Goal: Task Accomplishment & Management: Manage account settings

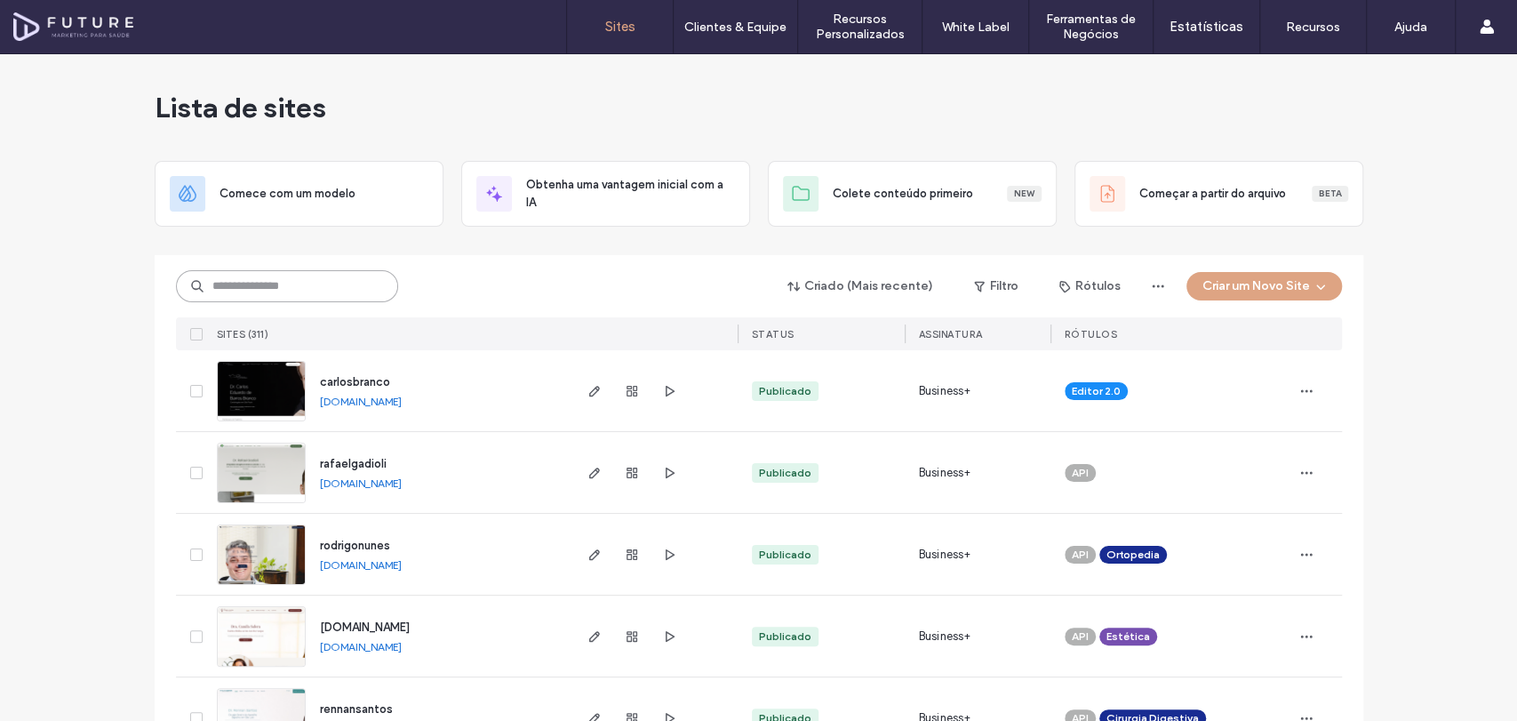
click at [368, 285] on input at bounding box center [287, 286] width 222 height 32
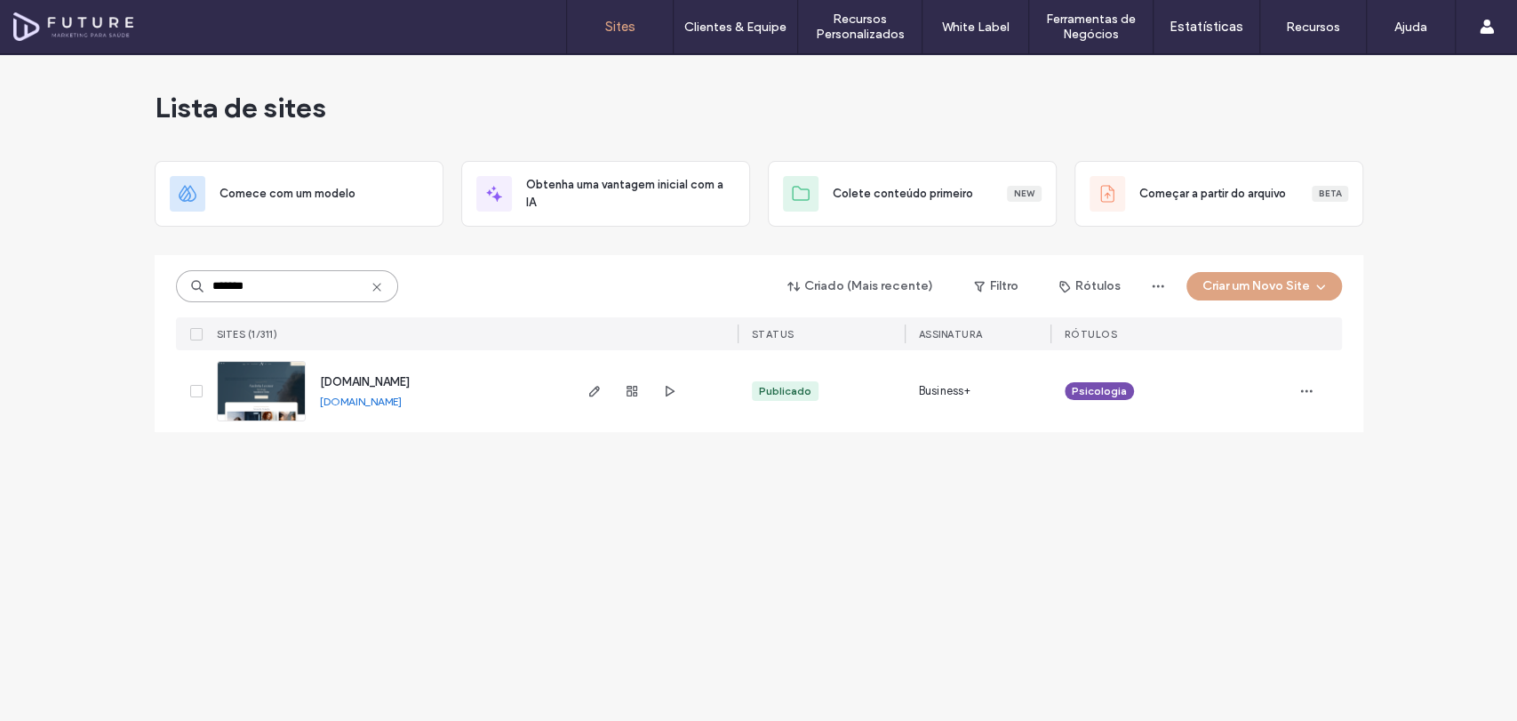
type input "*******"
click at [275, 389] on img at bounding box center [261, 422] width 87 height 121
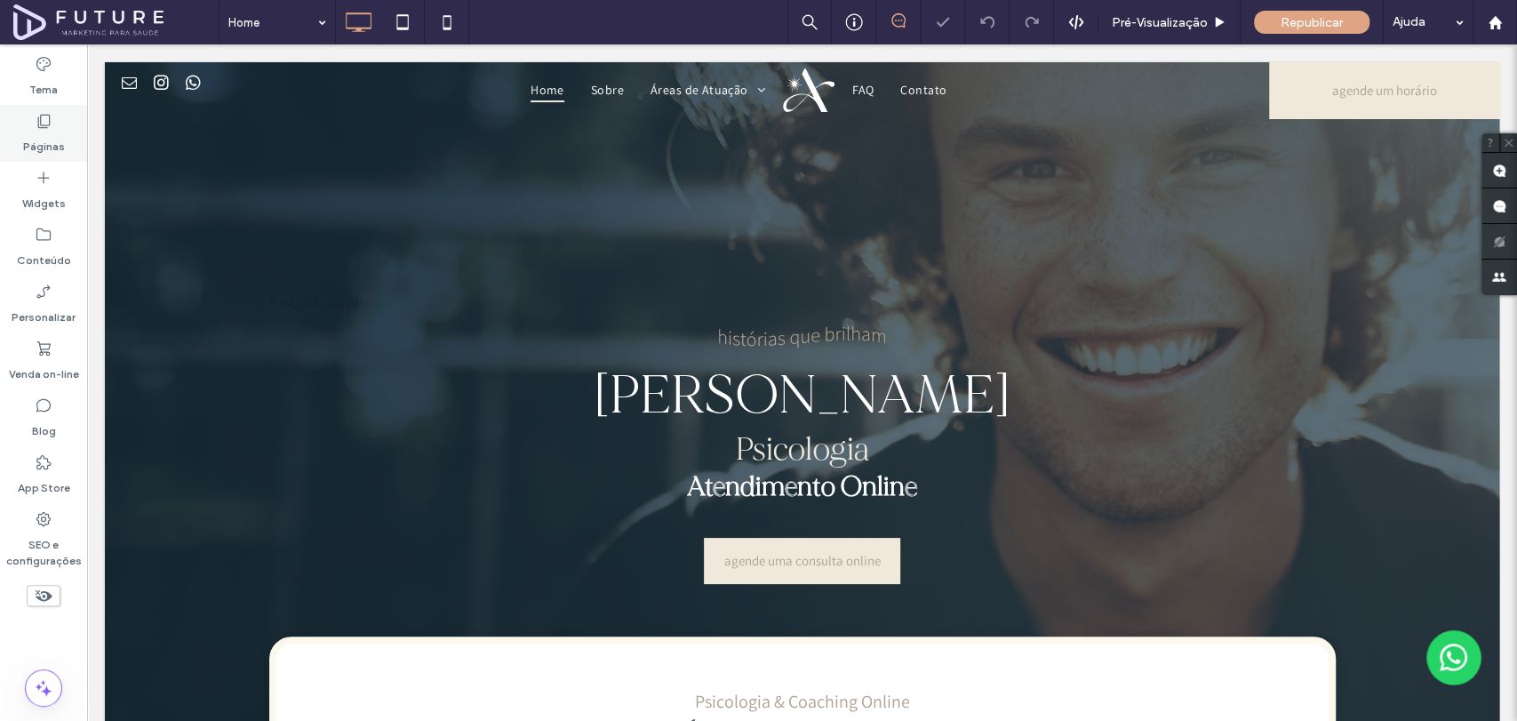
click at [54, 147] on label "Páginas" at bounding box center [44, 142] width 42 height 25
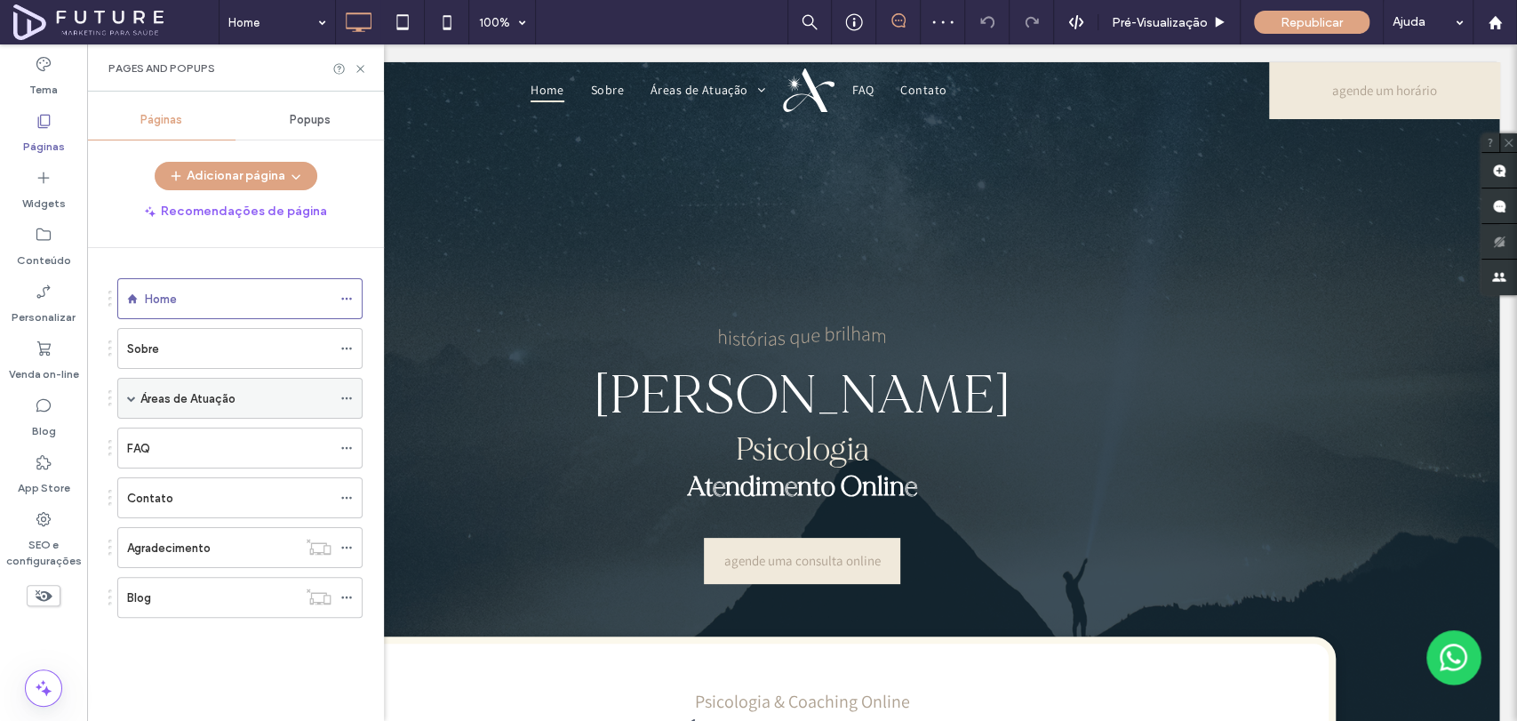
click at [128, 398] on span at bounding box center [131, 398] width 9 height 9
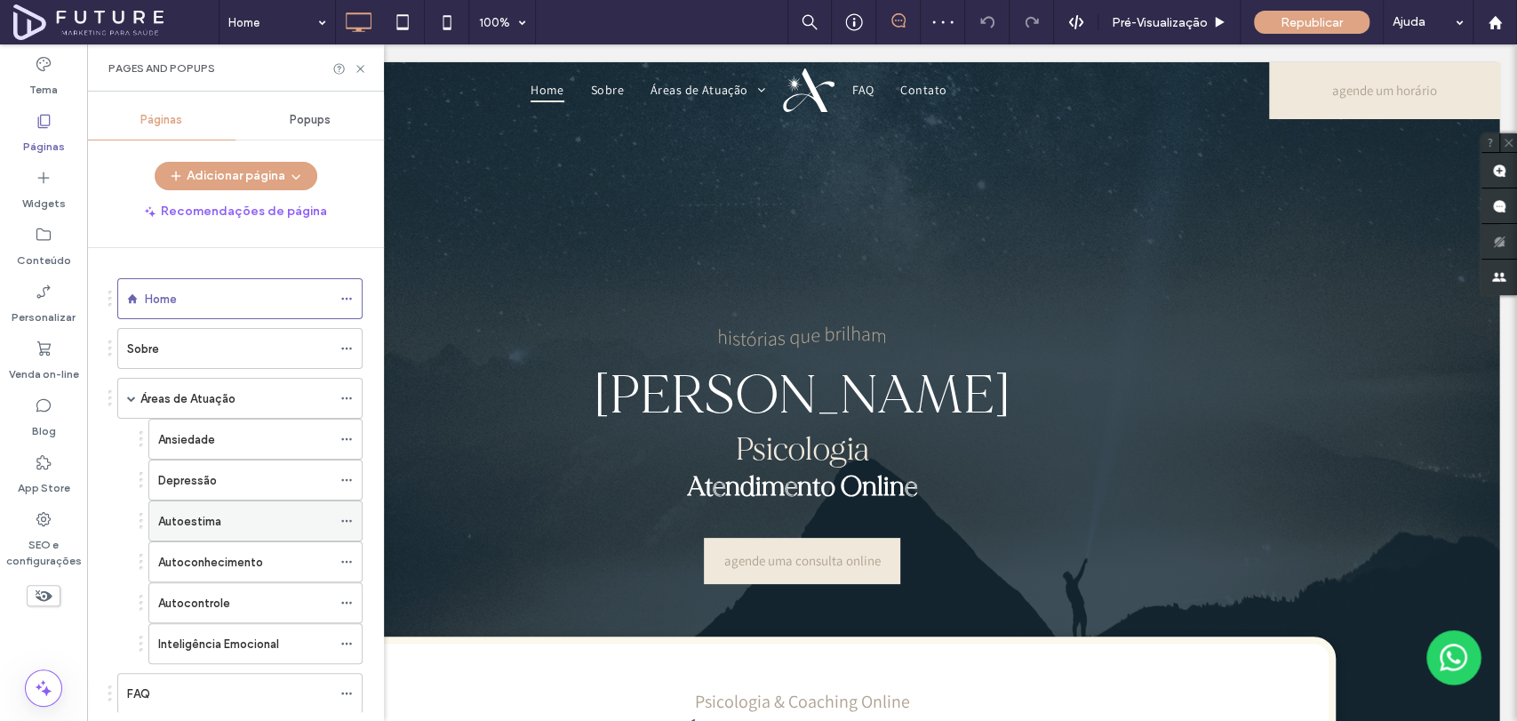
scroll to position [192, 0]
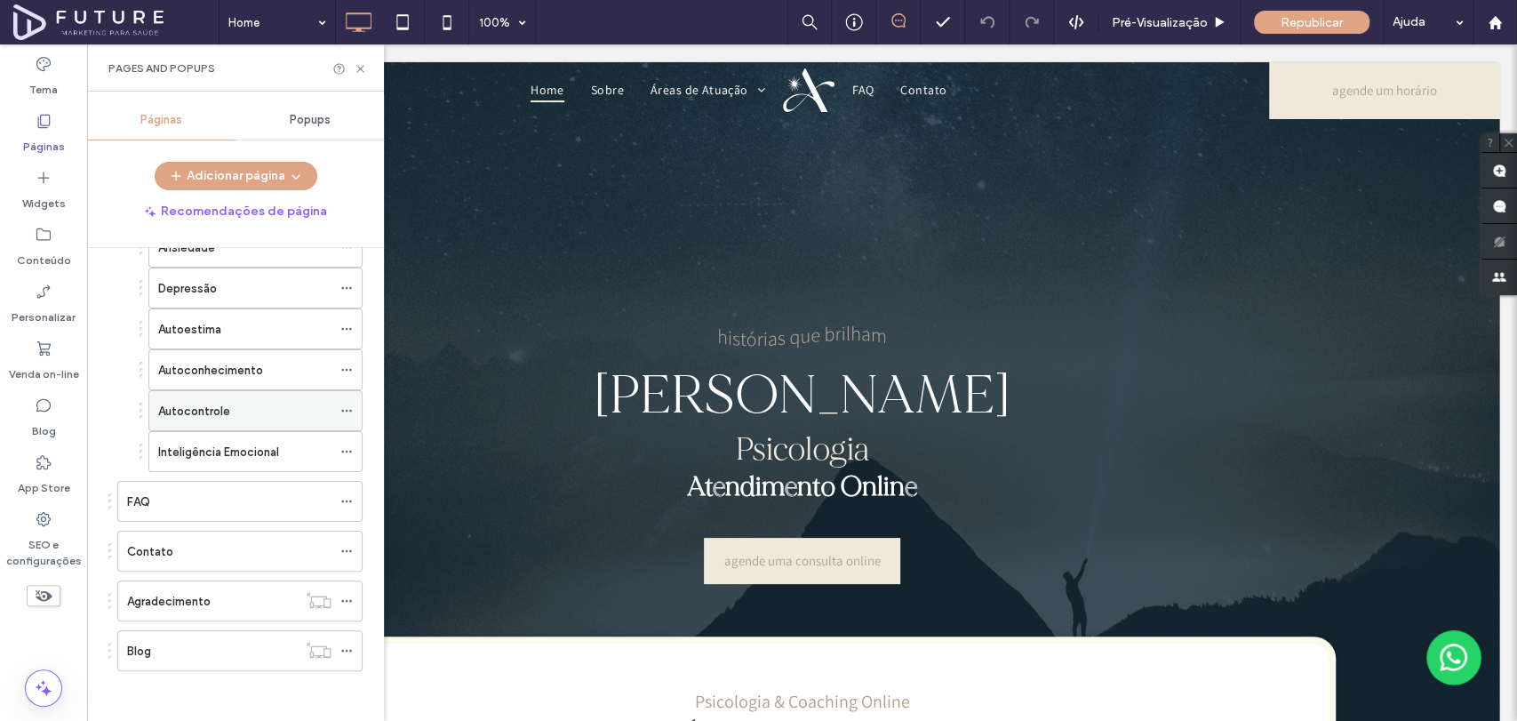
click at [343, 412] on icon at bounding box center [346, 410] width 12 height 12
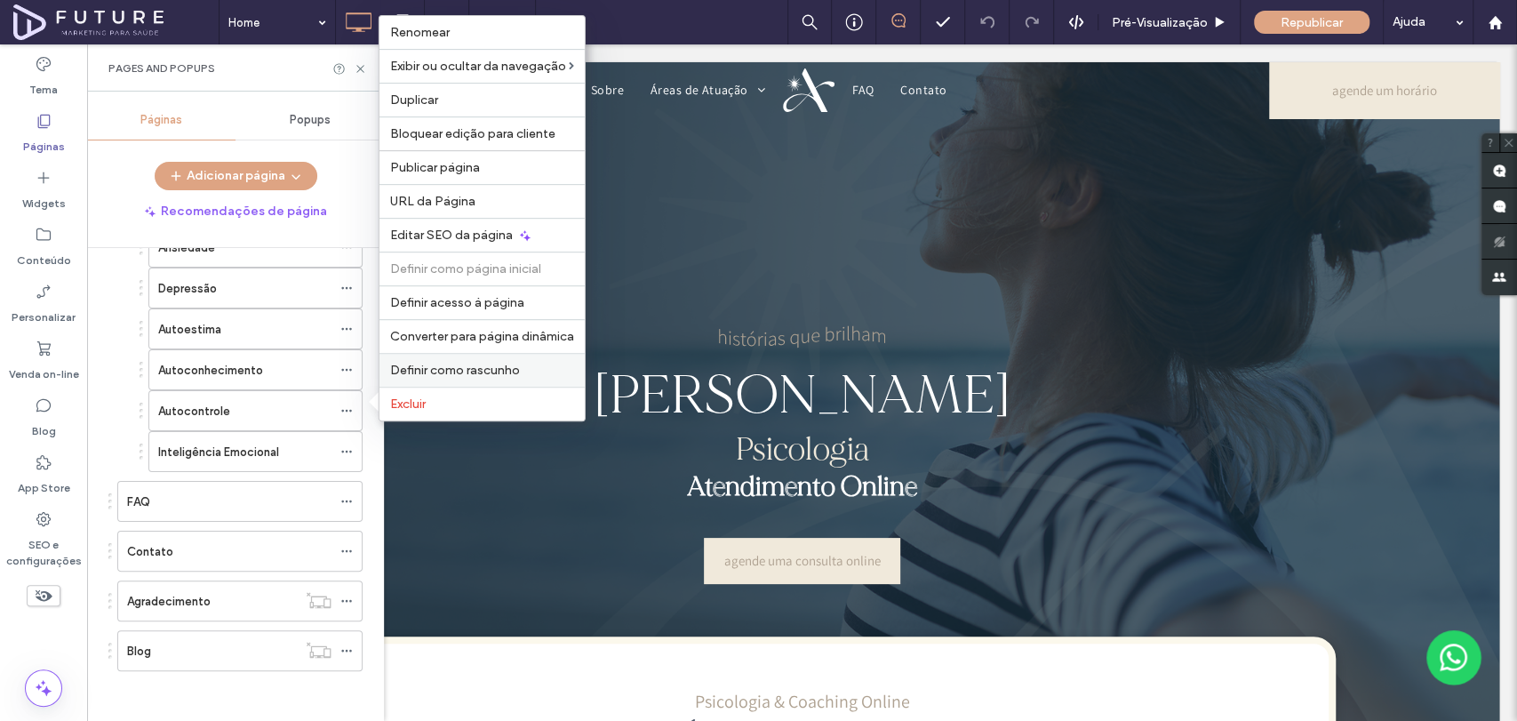
click at [455, 366] on span "Definir como rascunho" at bounding box center [455, 370] width 130 height 15
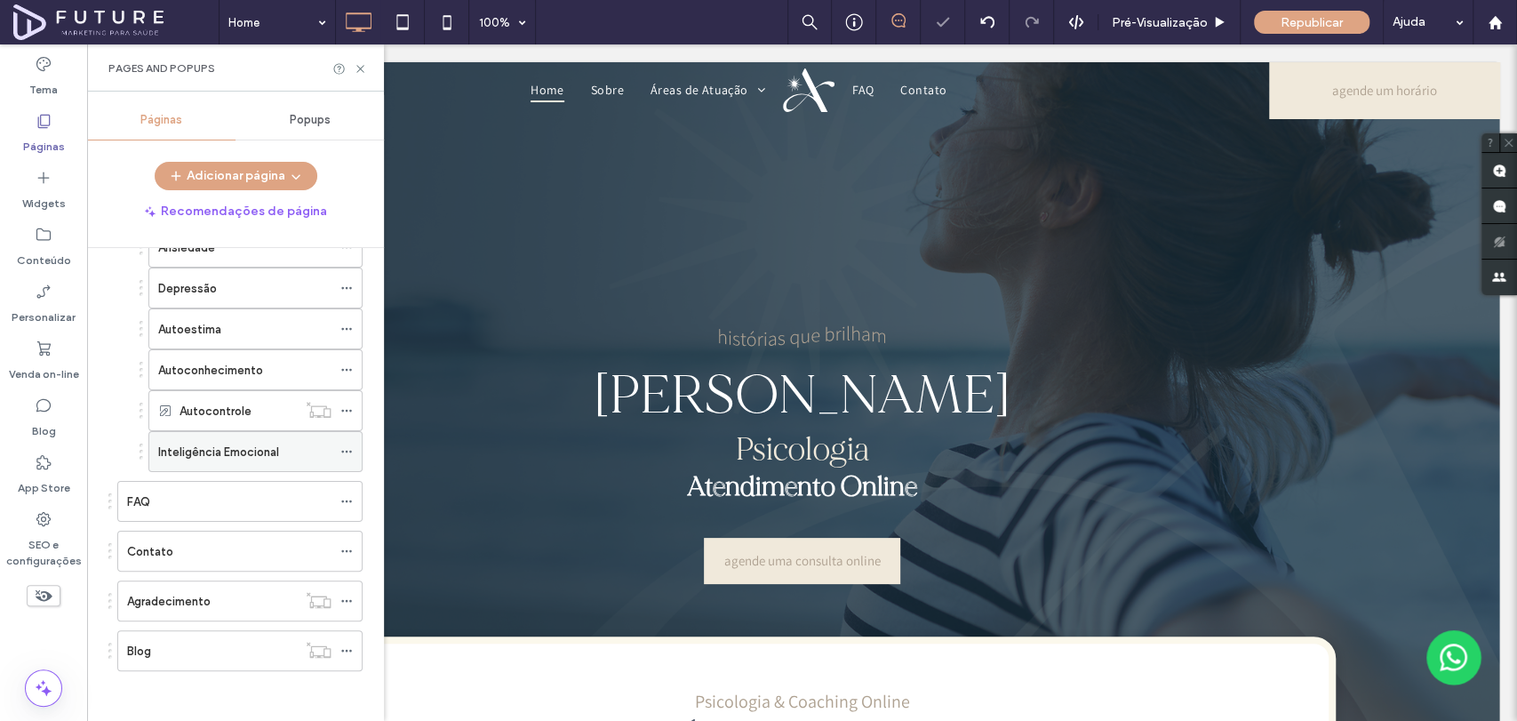
click at [347, 450] on use at bounding box center [346, 451] width 10 height 3
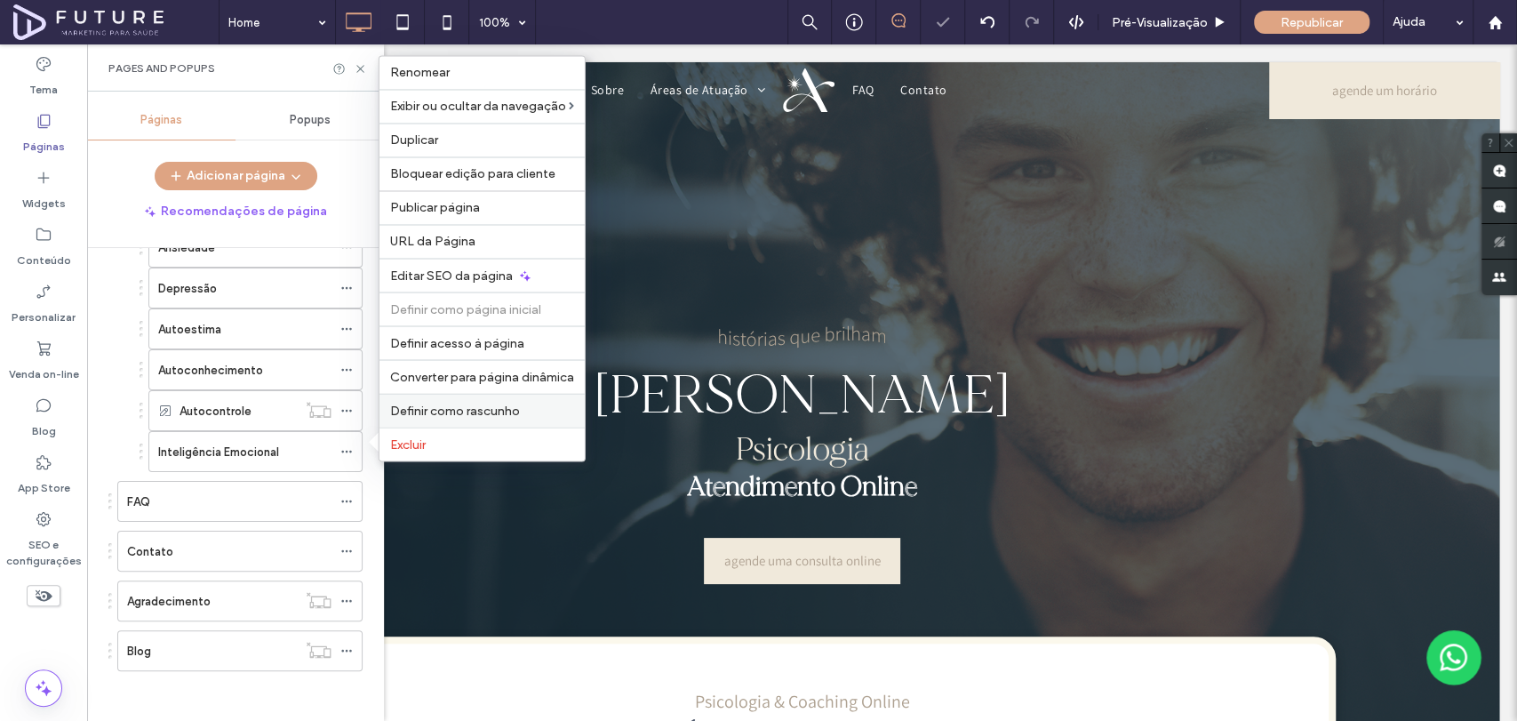
click at [492, 415] on span "Definir como rascunho" at bounding box center [455, 410] width 130 height 15
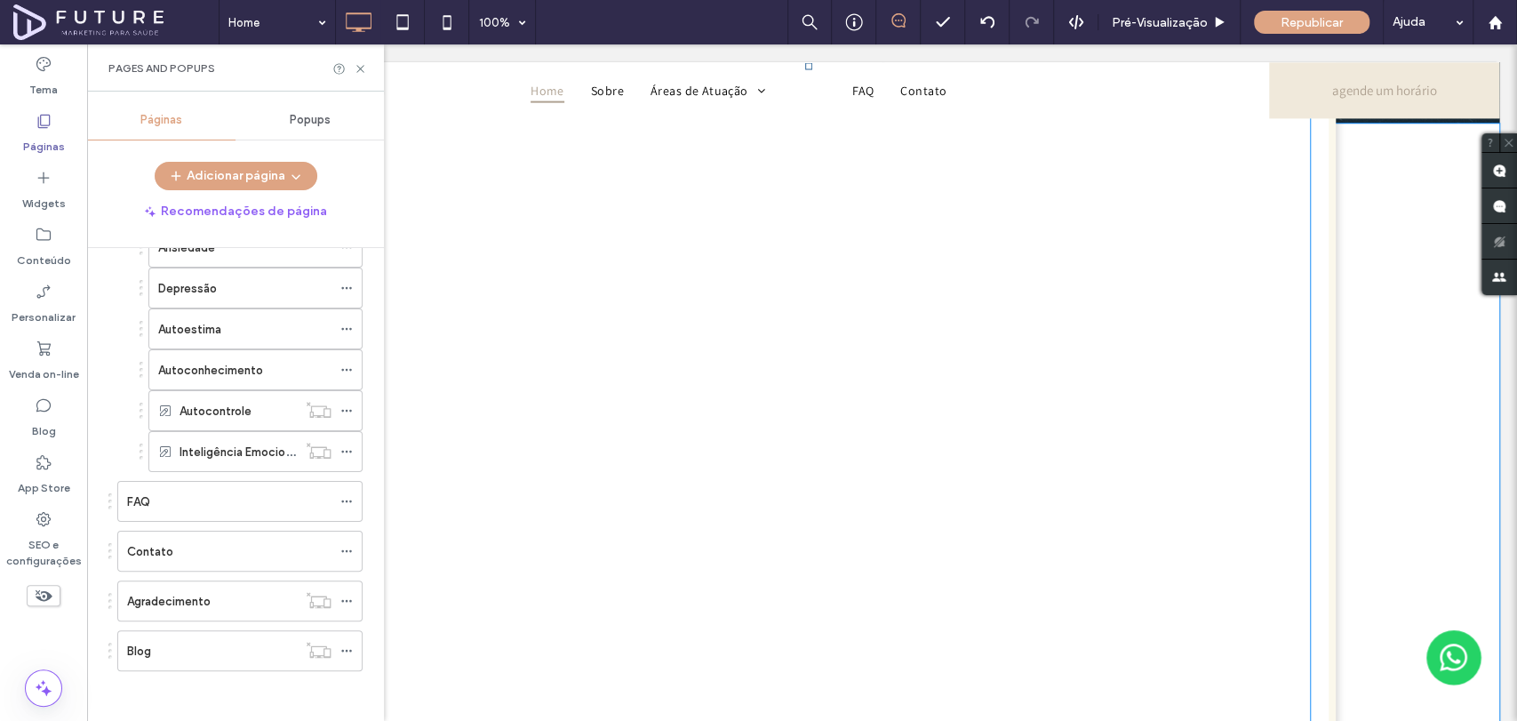
scroll to position [1283, 0]
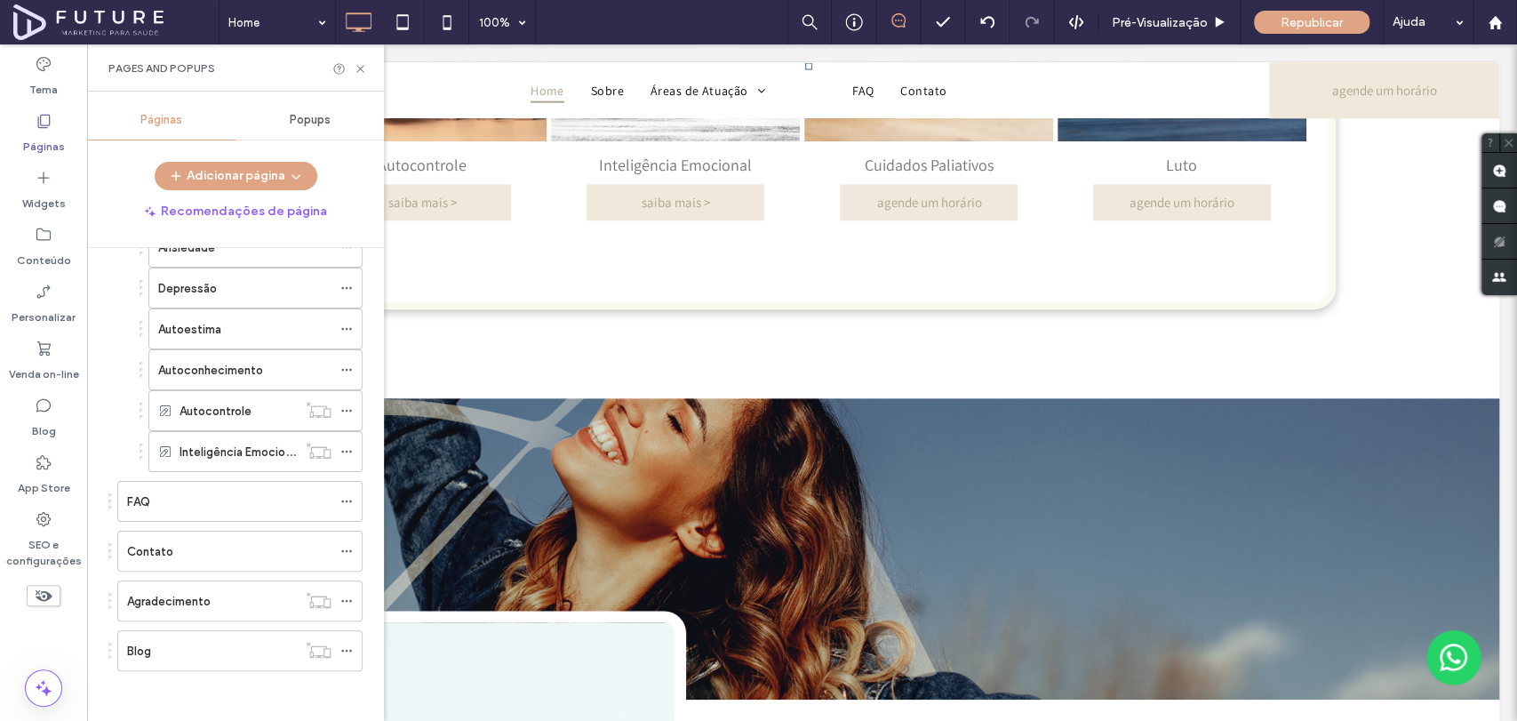
click at [352, 66] on div "Pages and Popups" at bounding box center [235, 68] width 254 height 14
click at [357, 73] on icon at bounding box center [360, 68] width 13 height 13
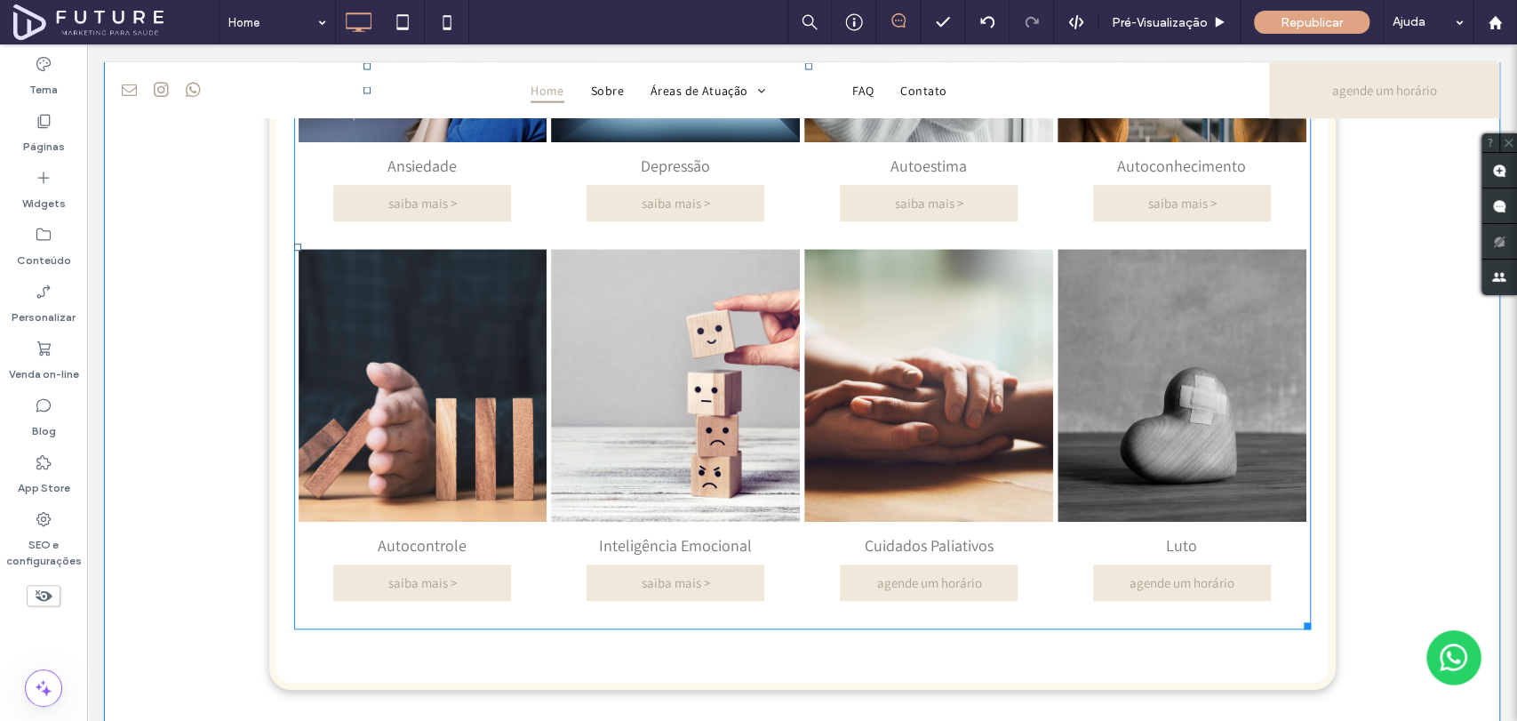
scroll to position [789, 0]
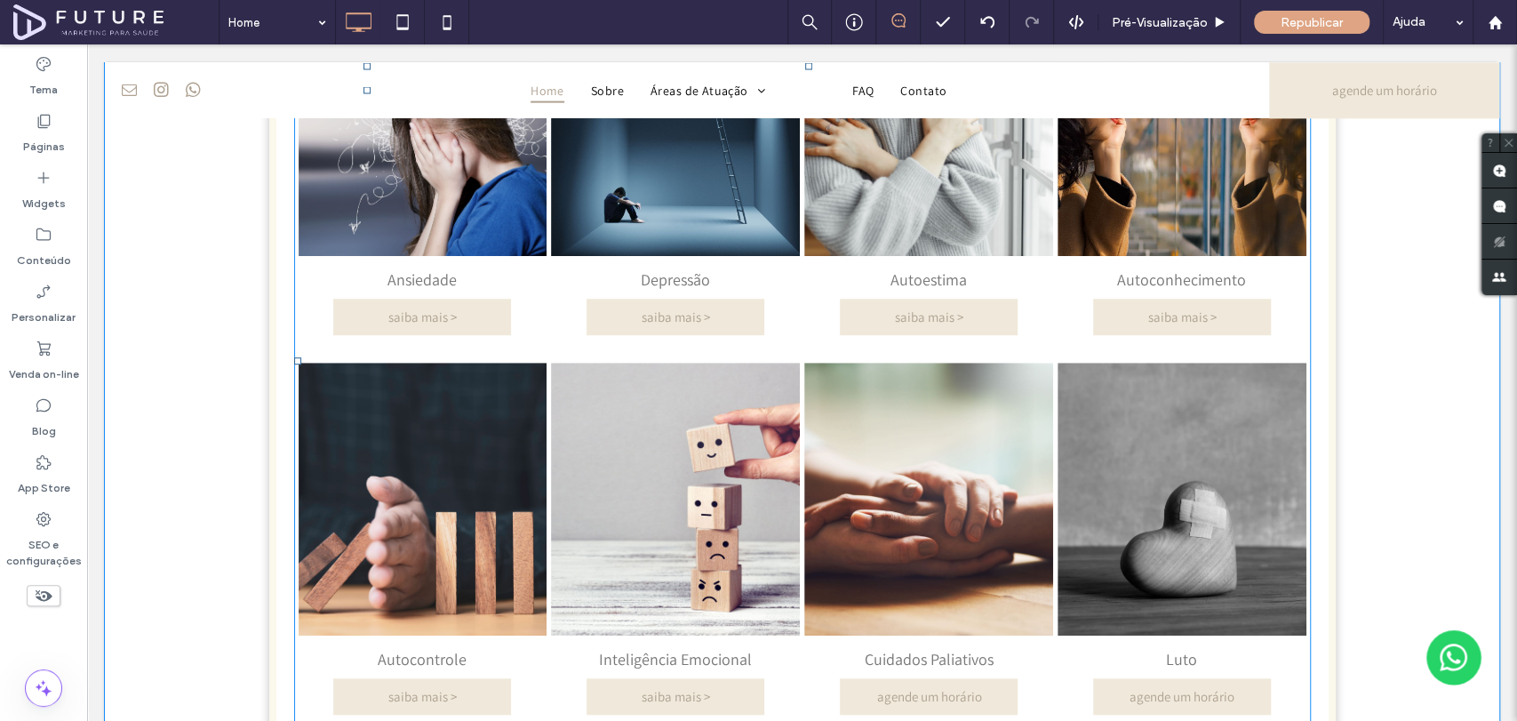
click at [1085, 426] on link at bounding box center [1181, 499] width 249 height 273
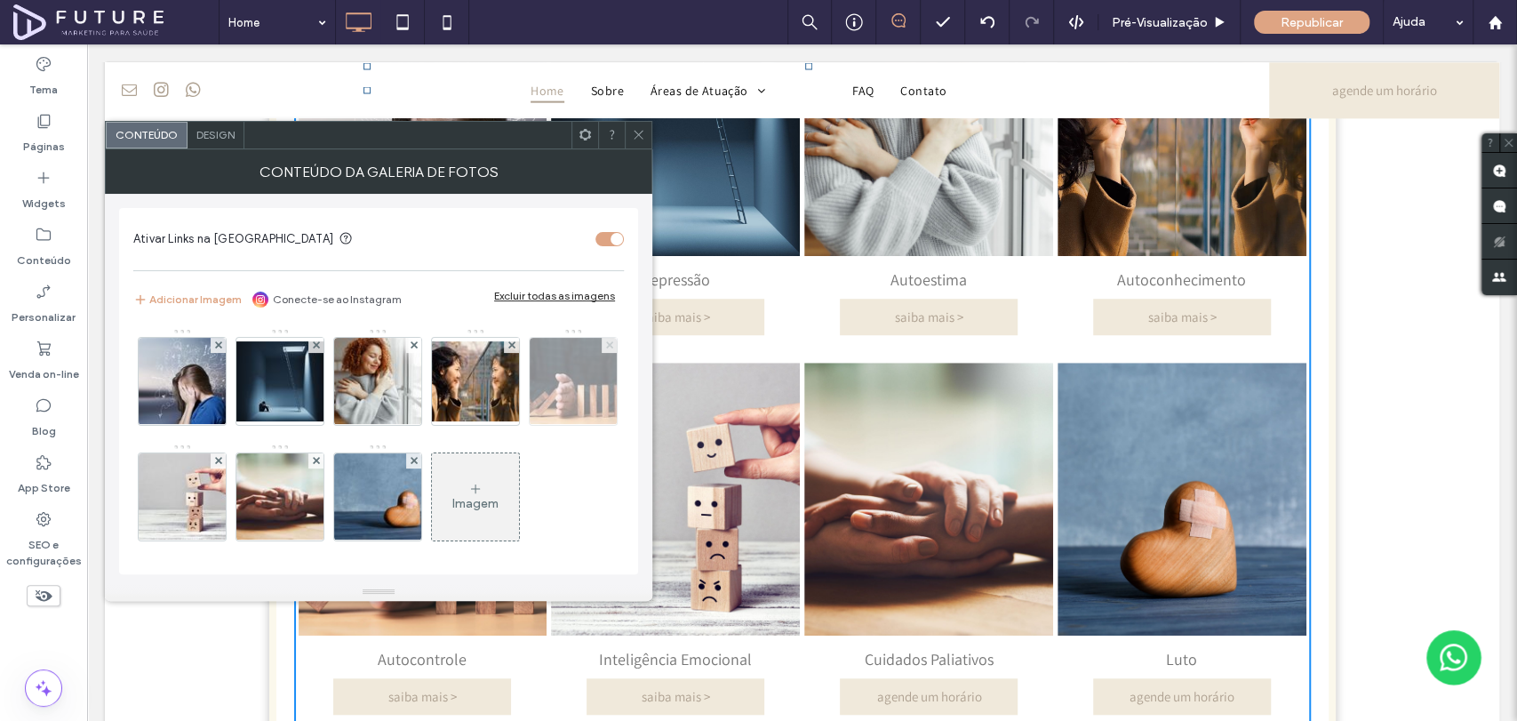
click at [606, 353] on span at bounding box center [609, 345] width 7 height 15
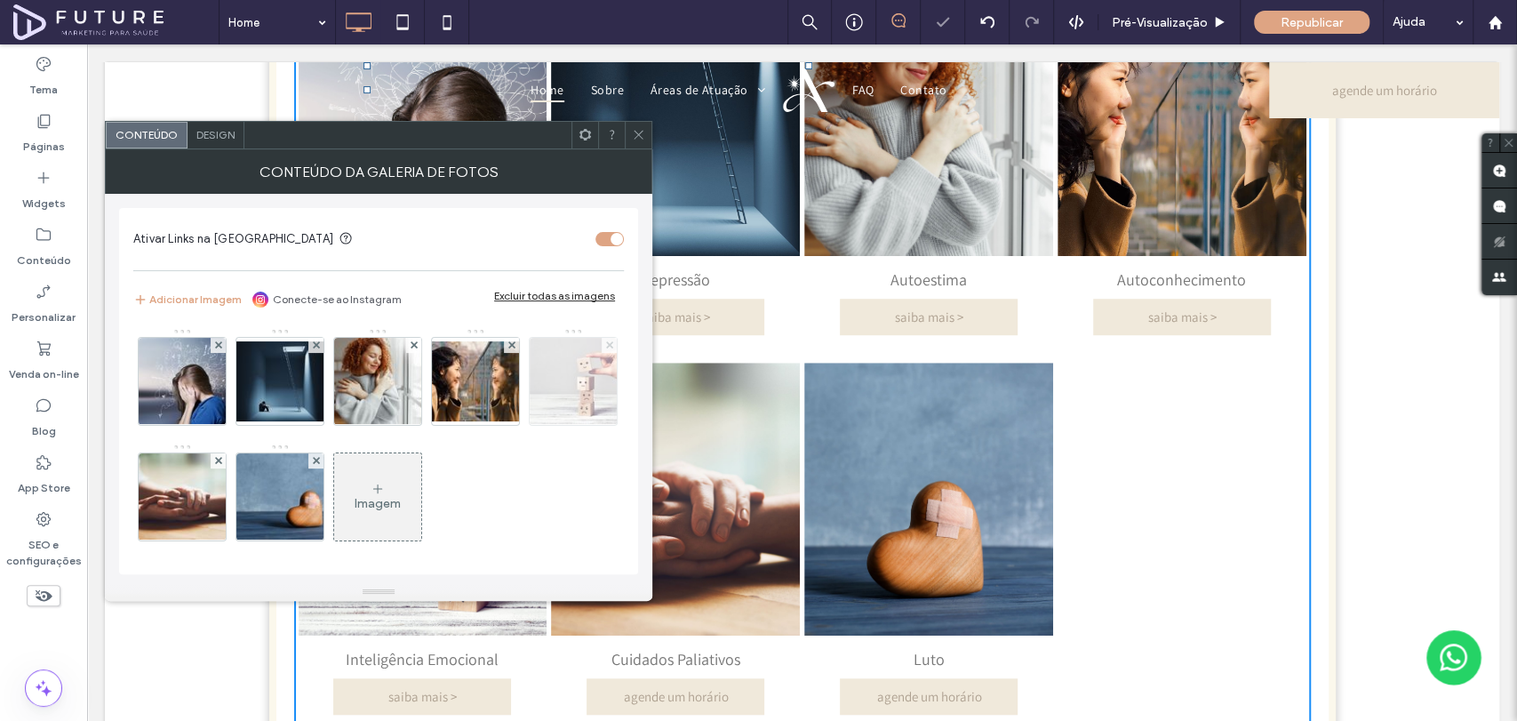
click at [605, 348] on use at bounding box center [608, 344] width 7 height 7
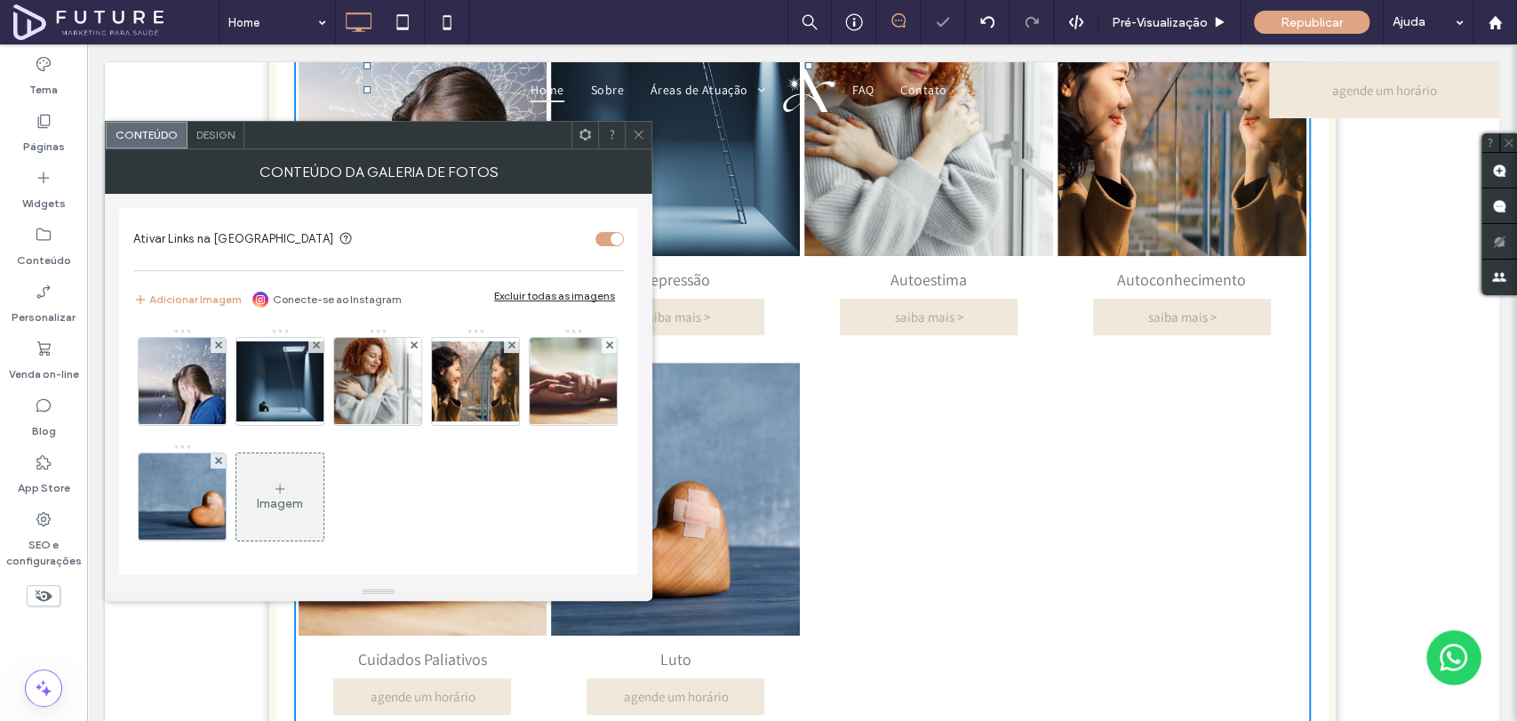
click at [605, 348] on use at bounding box center [608, 344] width 7 height 7
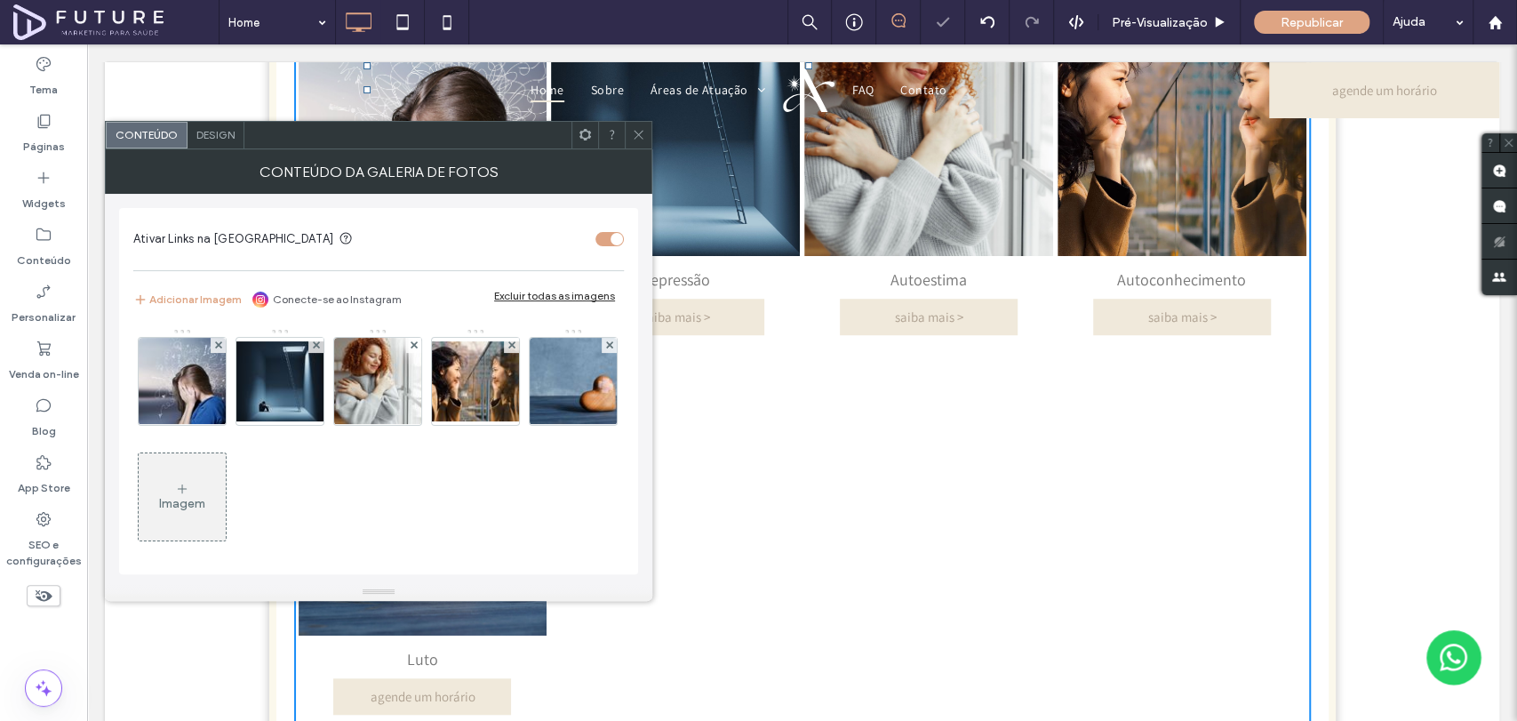
click at [605, 348] on use at bounding box center [608, 344] width 7 height 7
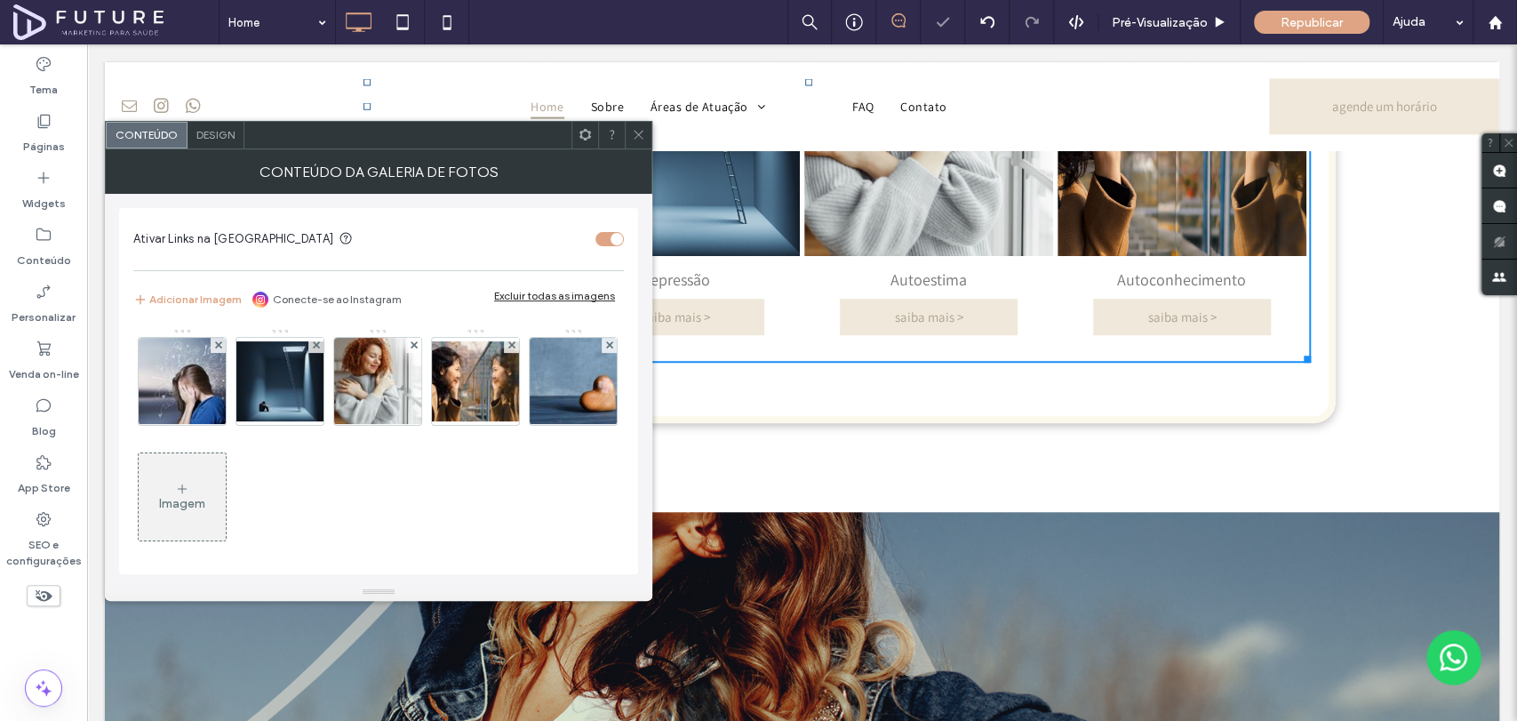
scroll to position [599, 0]
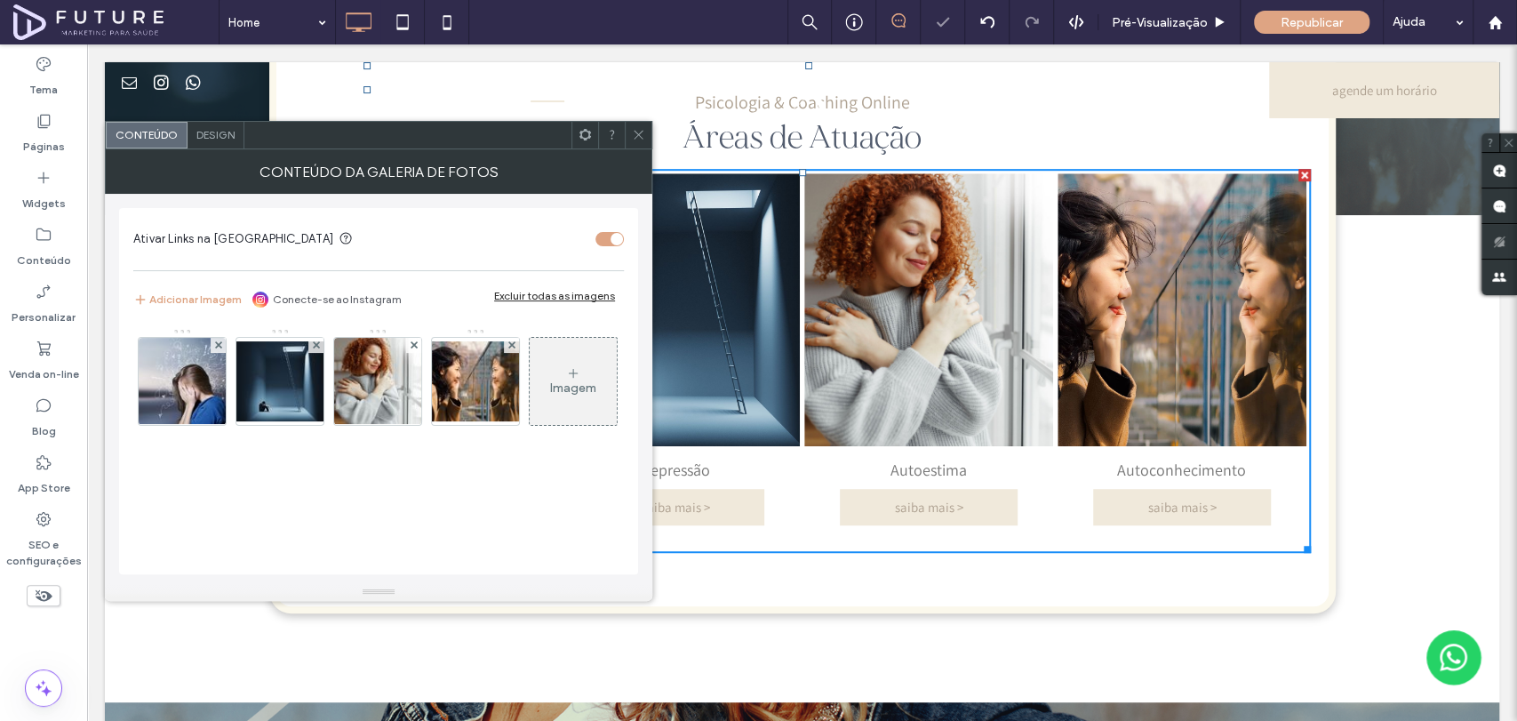
click at [633, 134] on icon at bounding box center [638, 134] width 13 height 13
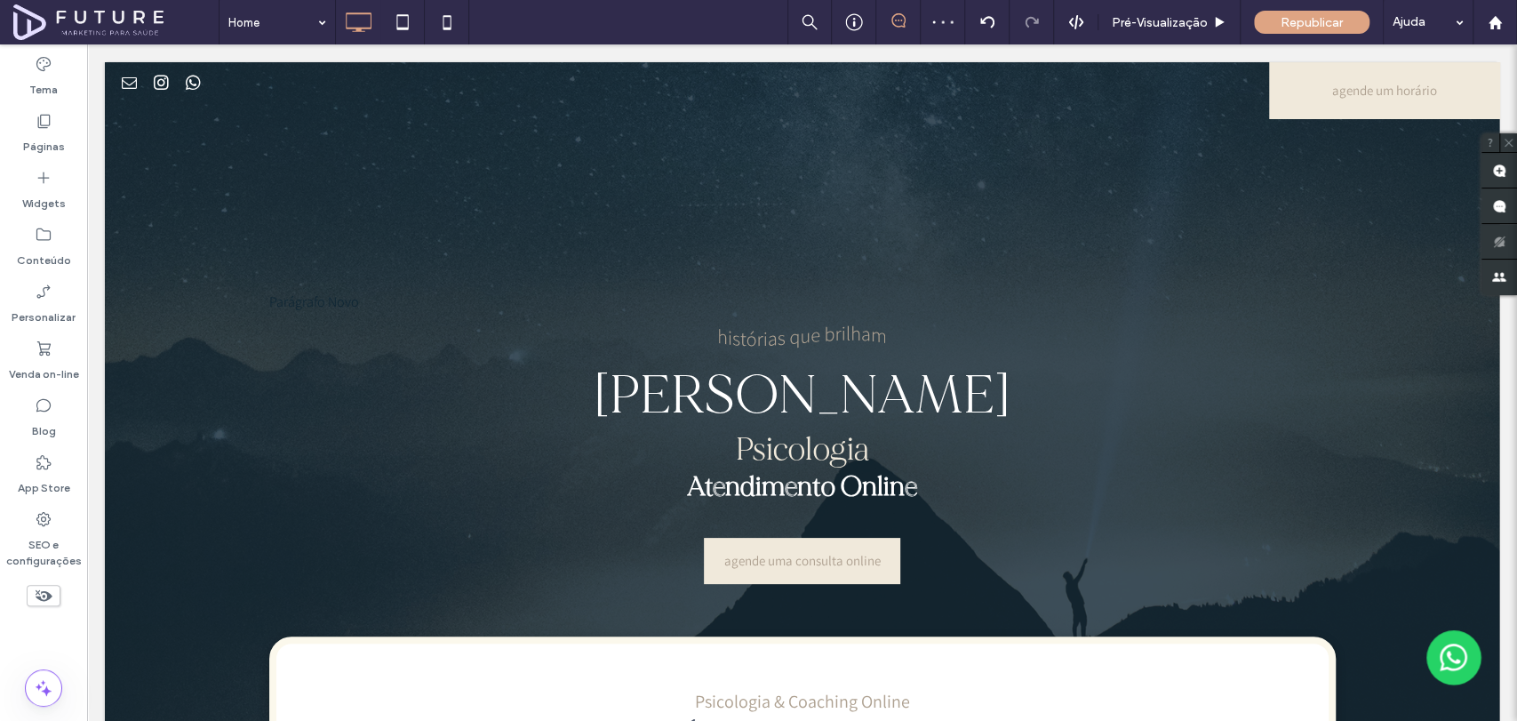
scroll to position [0, 0]
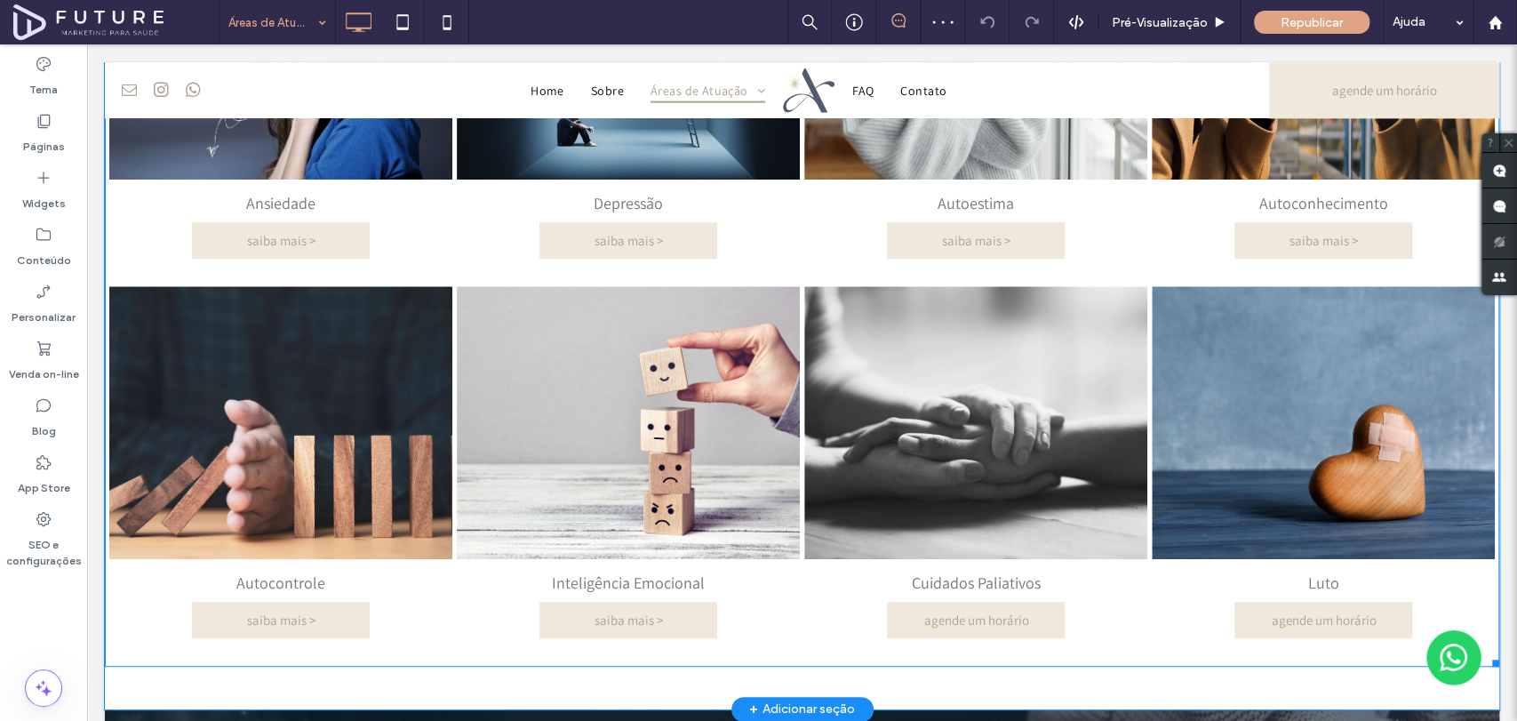
click at [1013, 524] on link at bounding box center [975, 422] width 343 height 273
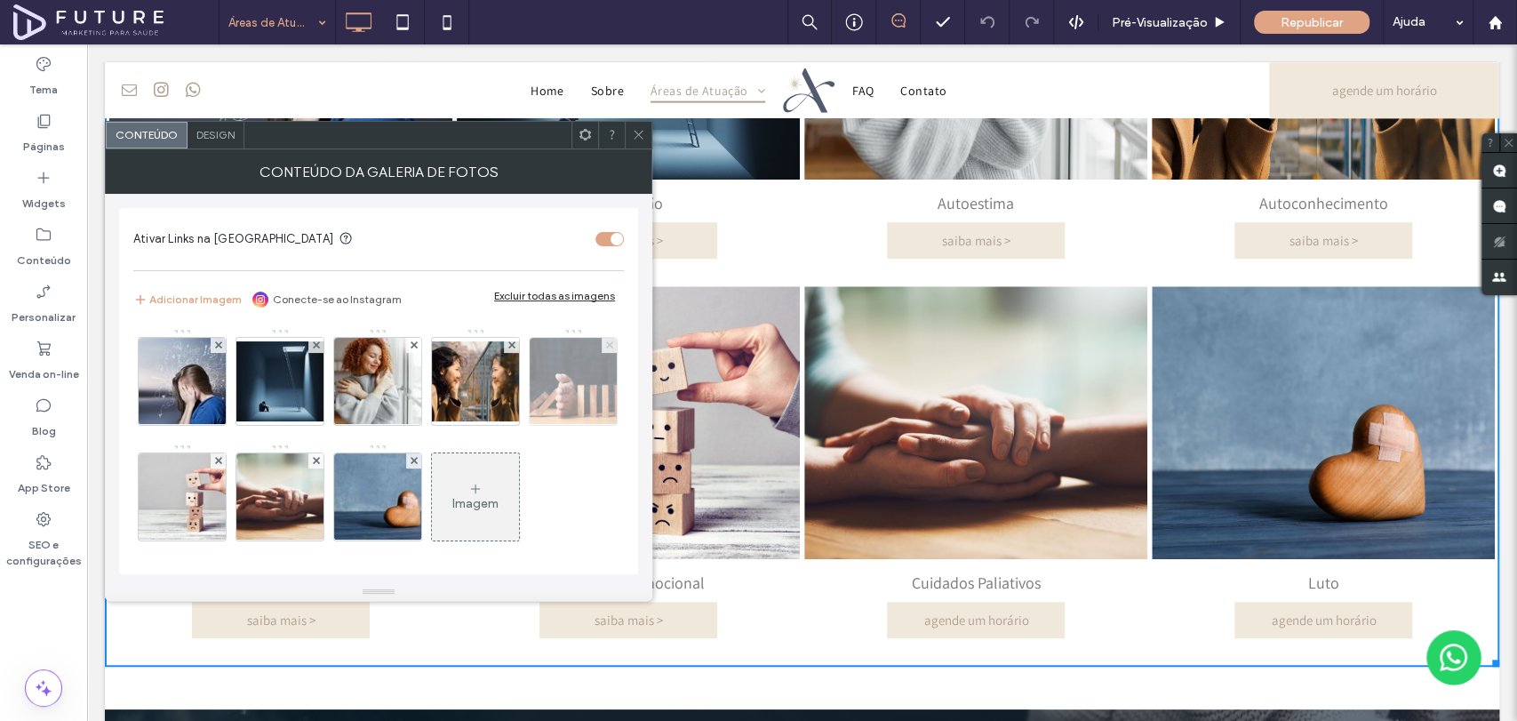
click at [606, 348] on icon at bounding box center [609, 344] width 7 height 7
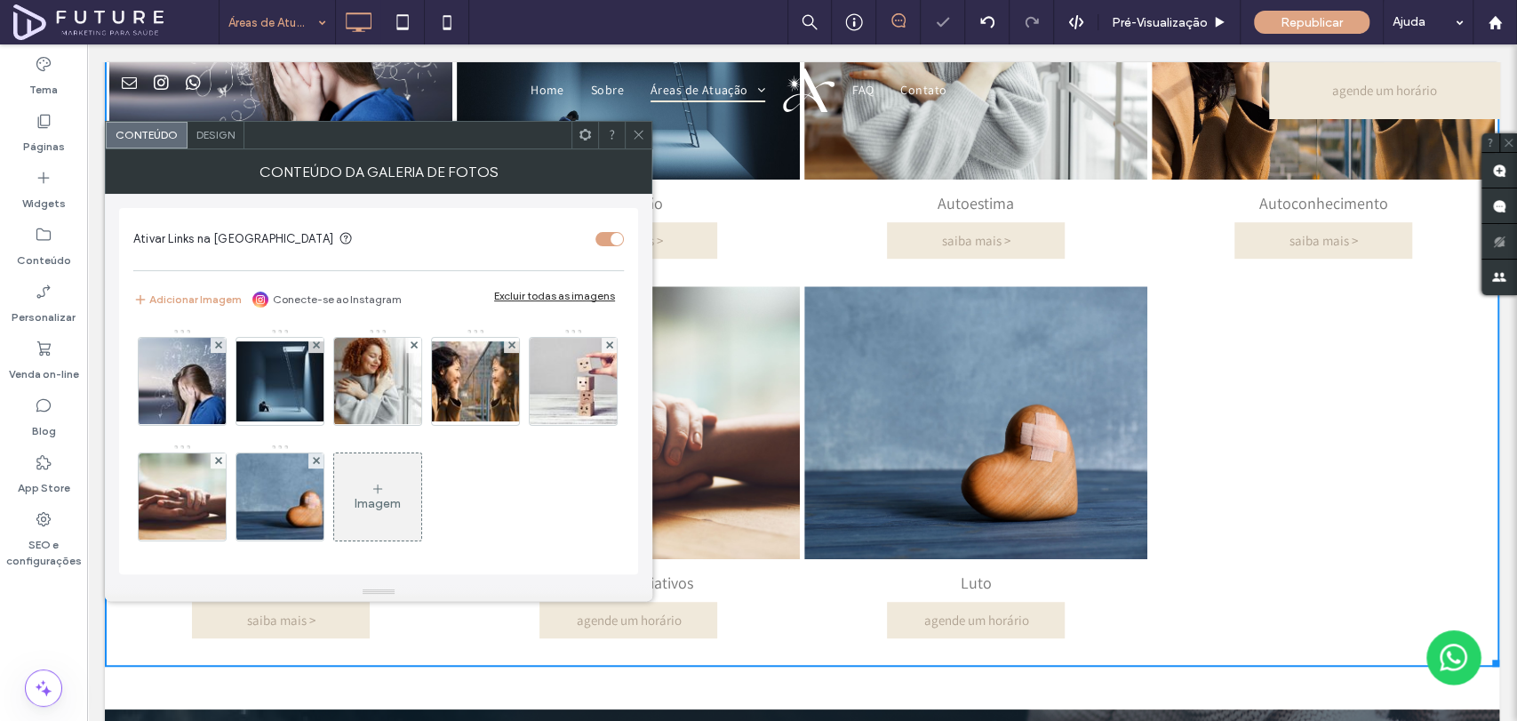
click at [606, 348] on icon at bounding box center [609, 344] width 7 height 7
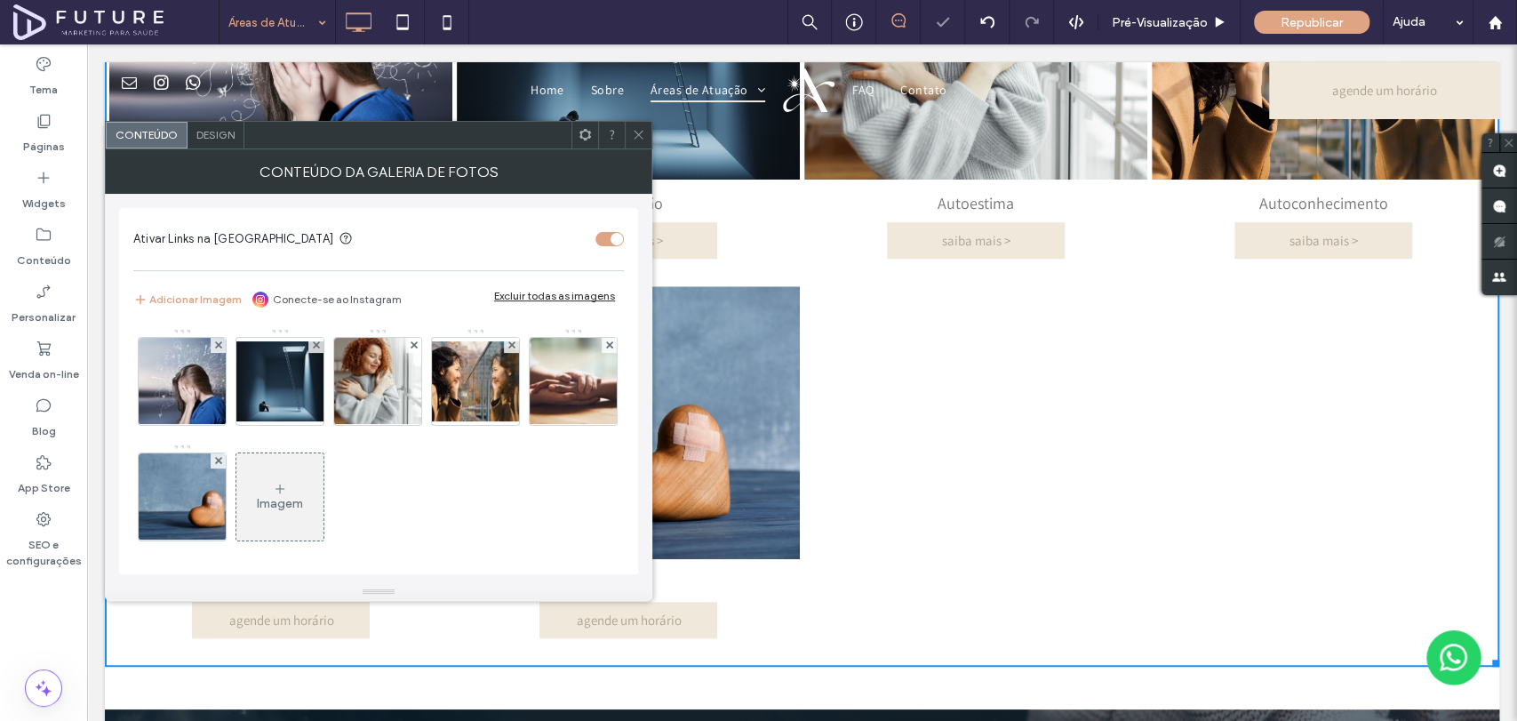
click at [606, 348] on icon at bounding box center [609, 344] width 7 height 7
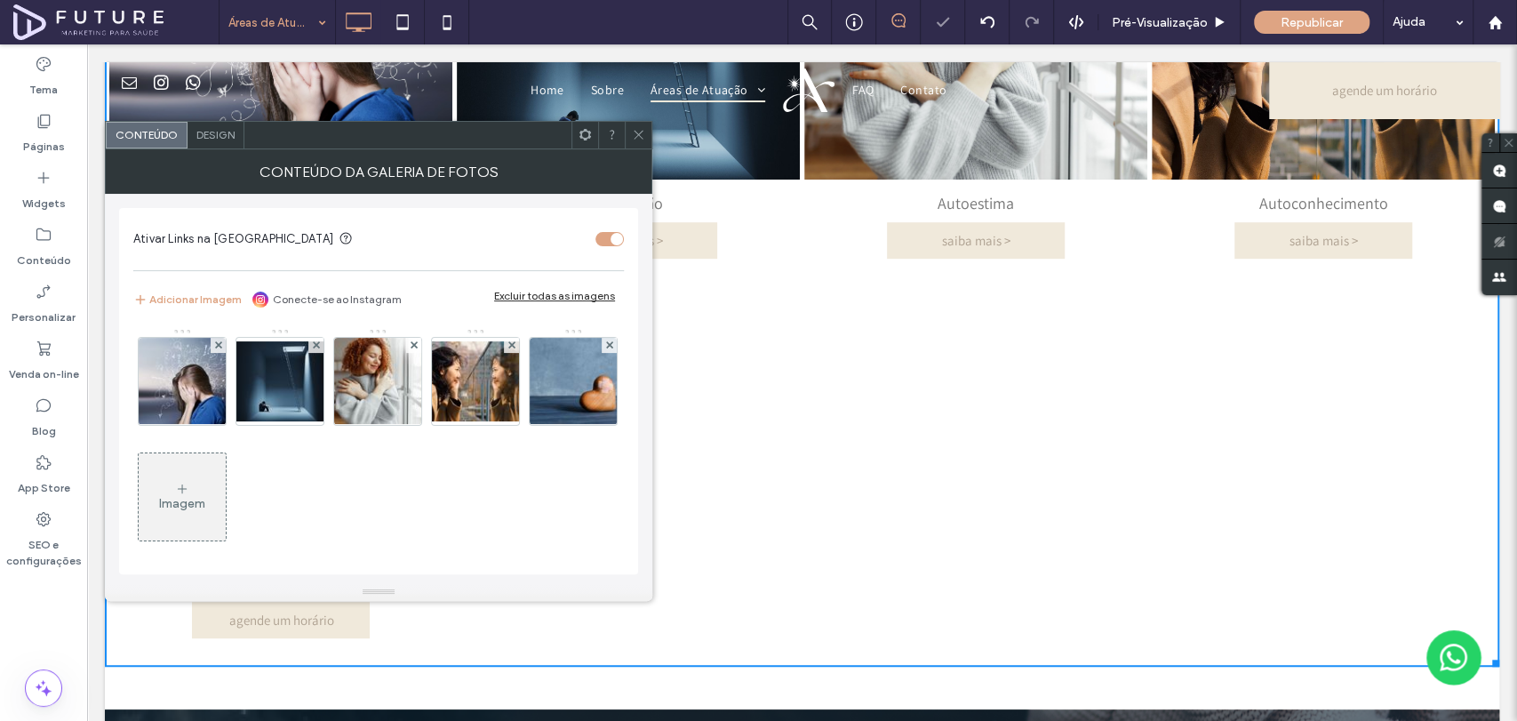
click at [606, 348] on icon at bounding box center [609, 344] width 7 height 7
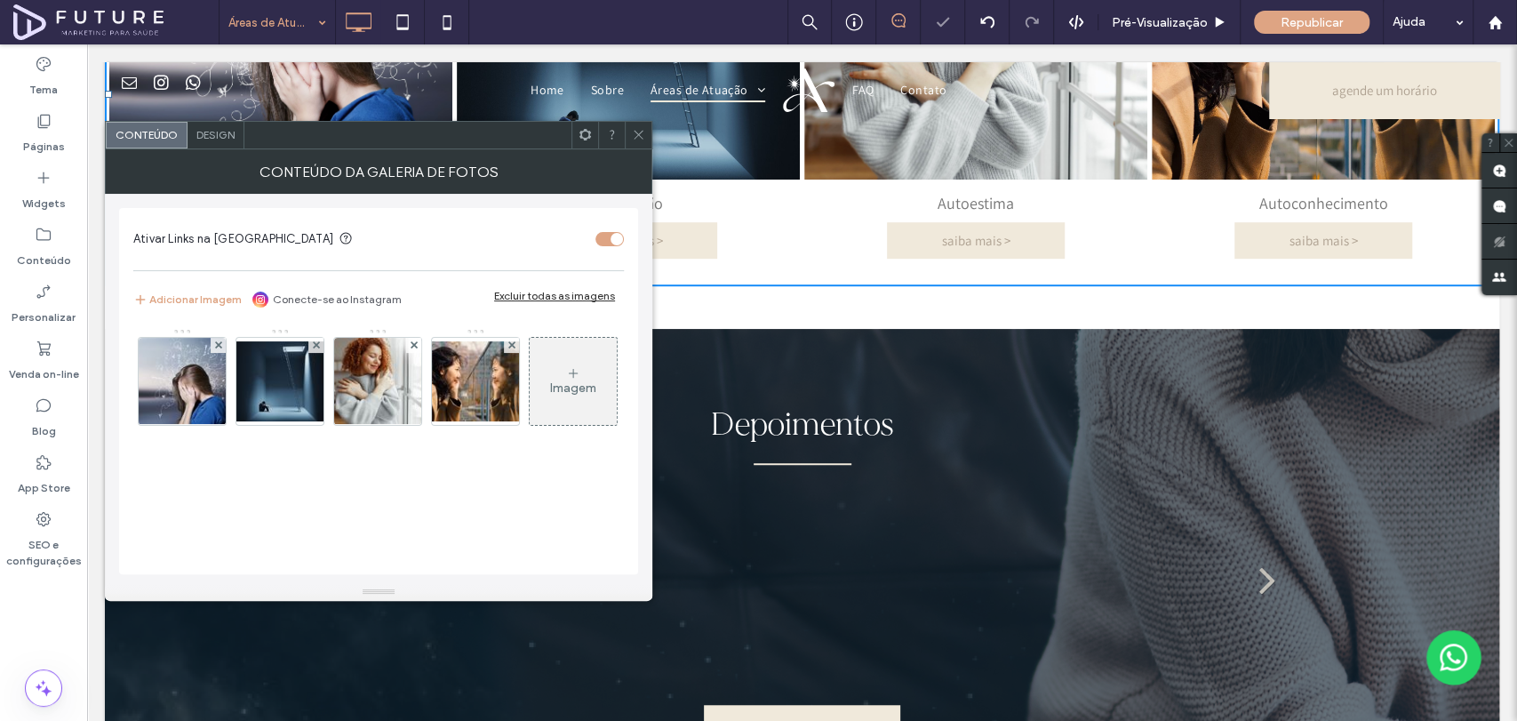
click at [636, 137] on icon at bounding box center [638, 134] width 13 height 13
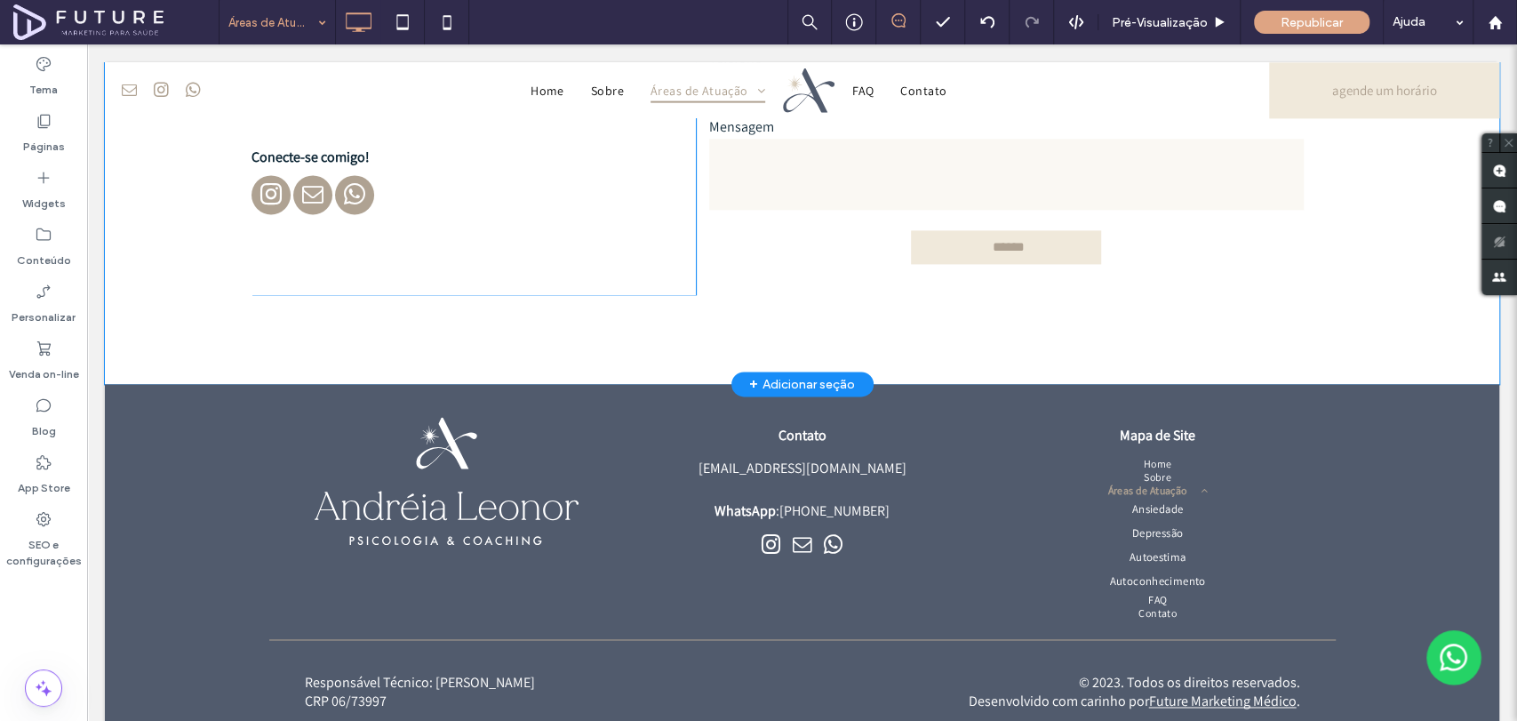
scroll to position [1283, 0]
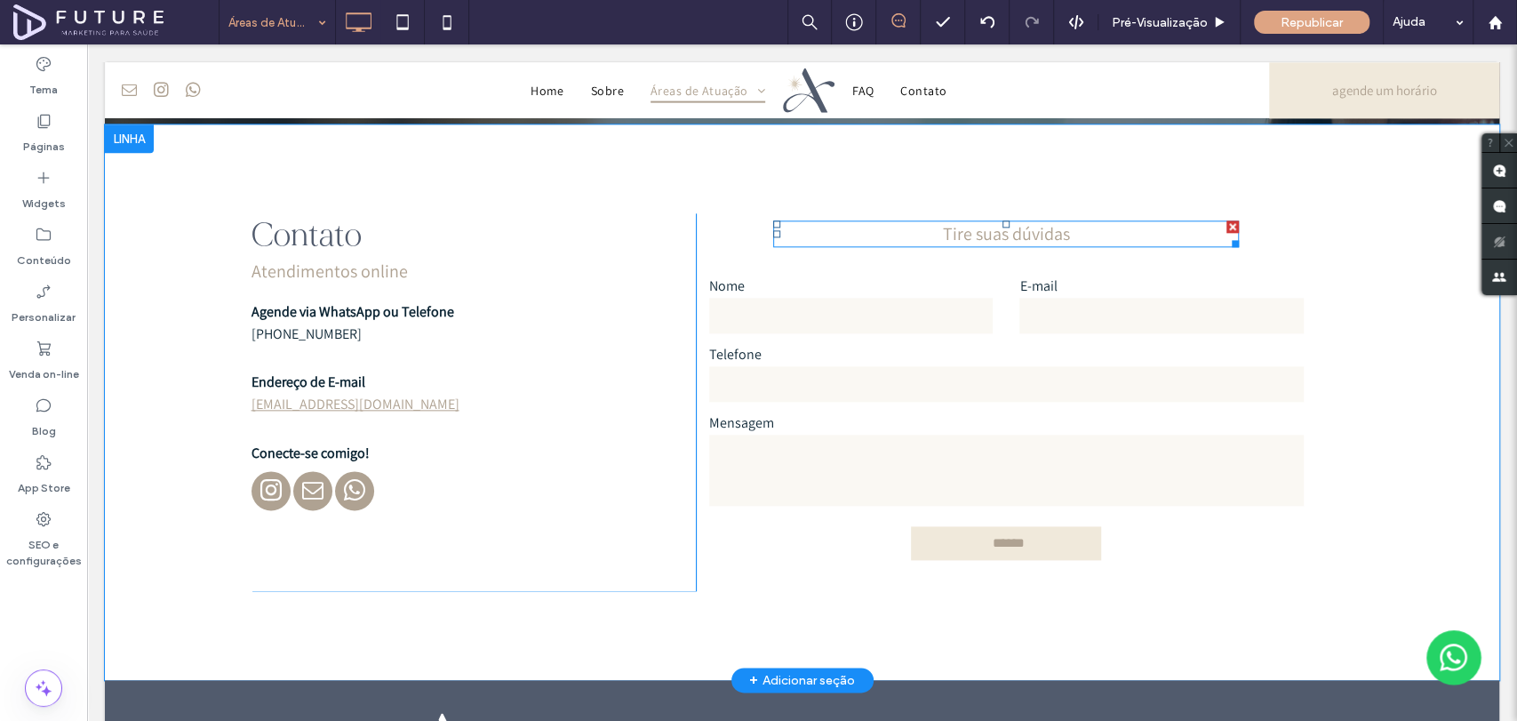
drag, startPoint x: 1309, startPoint y: 267, endPoint x: 1222, endPoint y: 222, distance: 97.8
click at [1226, 222] on div at bounding box center [1232, 226] width 12 height 12
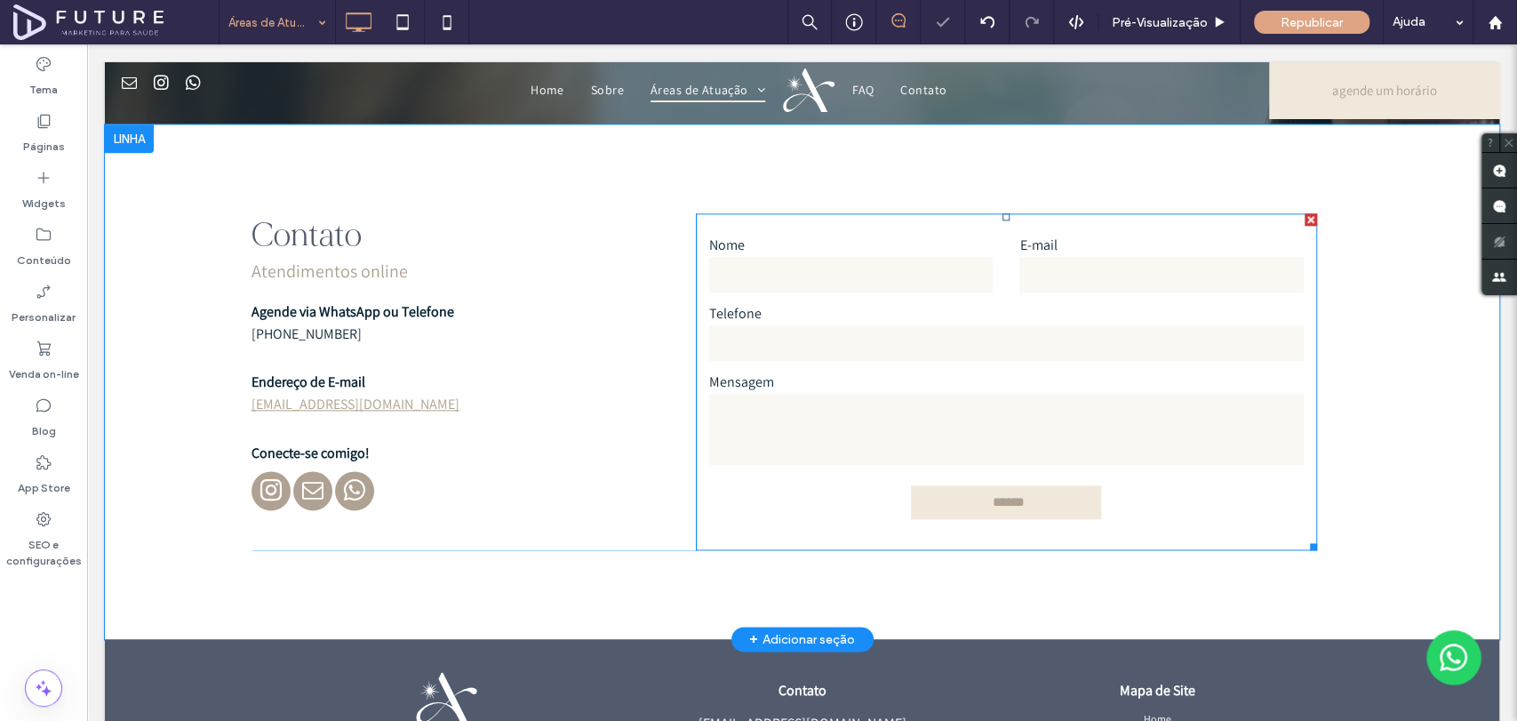
click at [1304, 220] on div at bounding box center [1310, 219] width 12 height 12
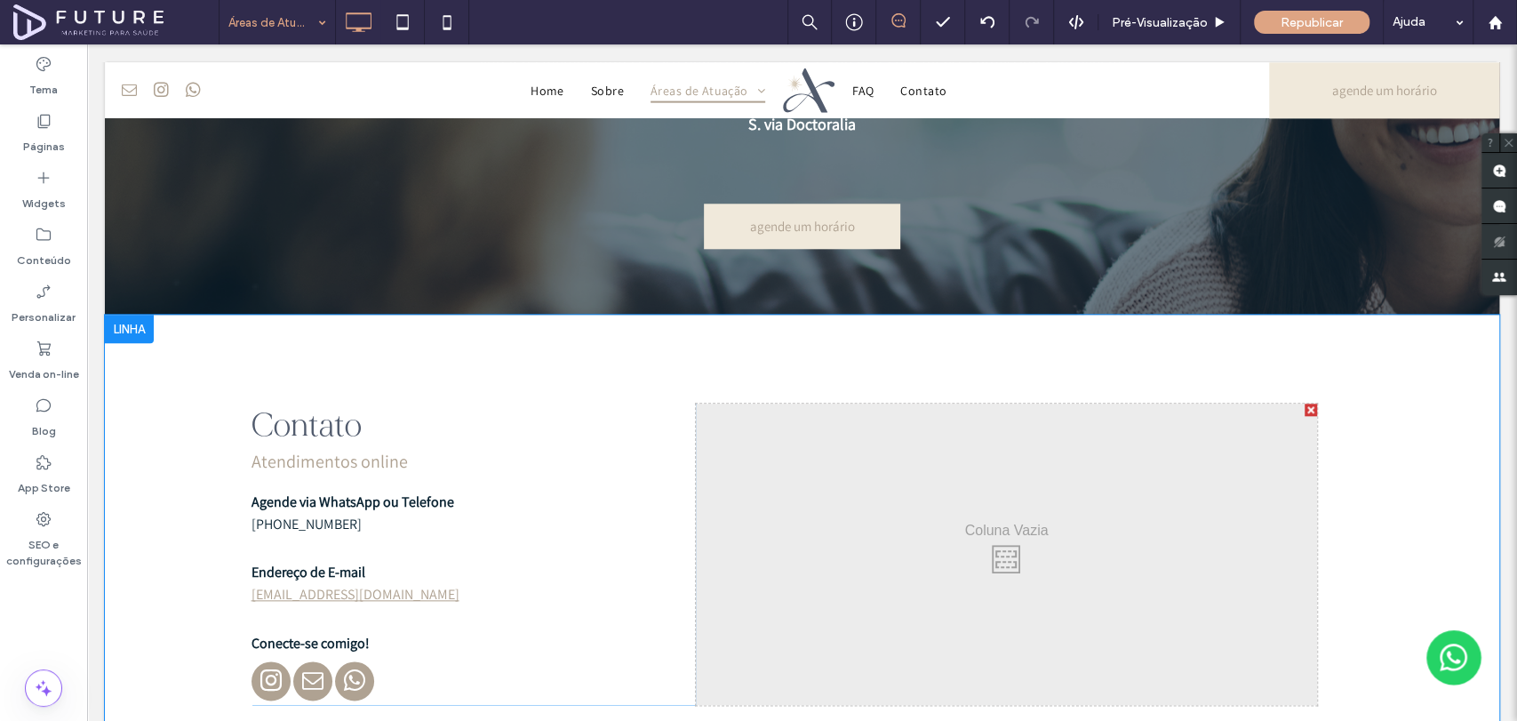
scroll to position [690, 0]
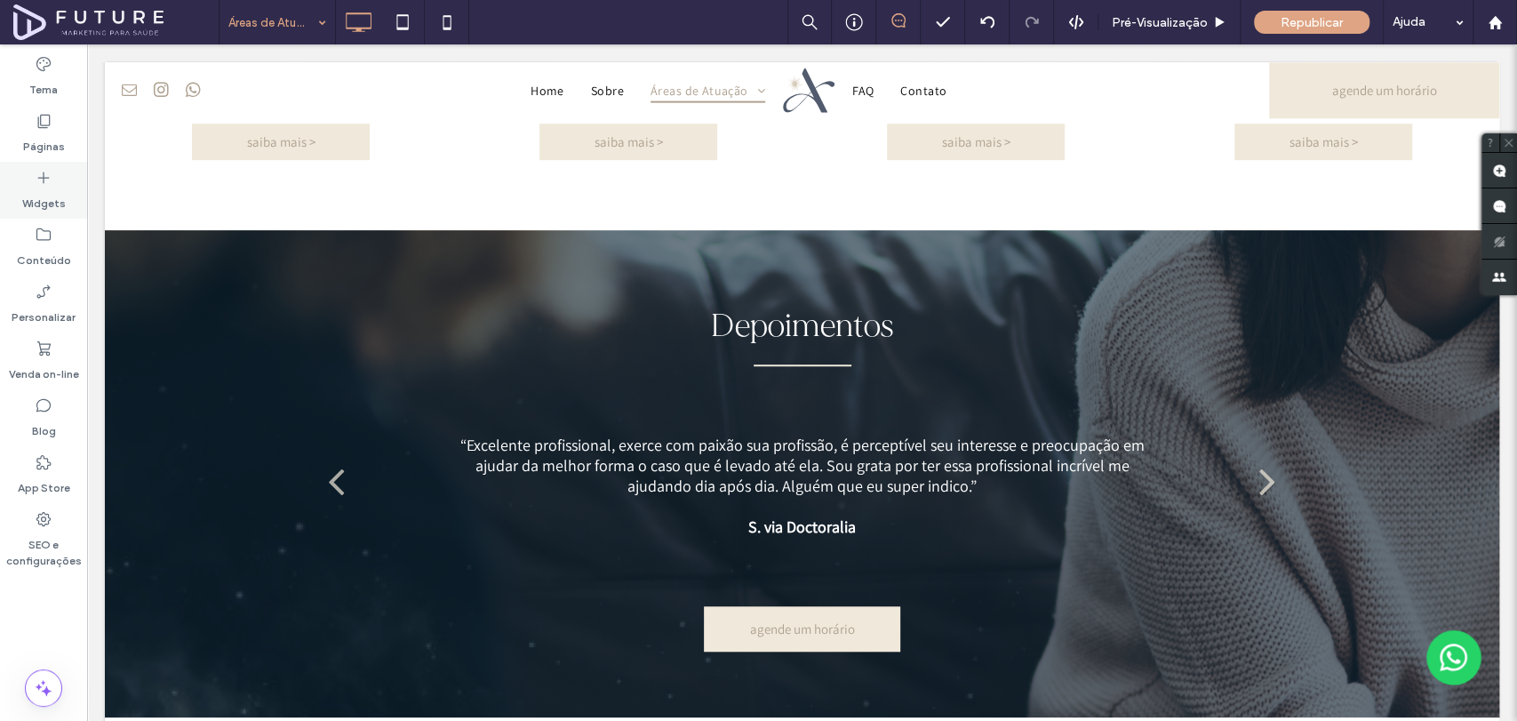
click at [51, 190] on label "Widgets" at bounding box center [44, 199] width 44 height 25
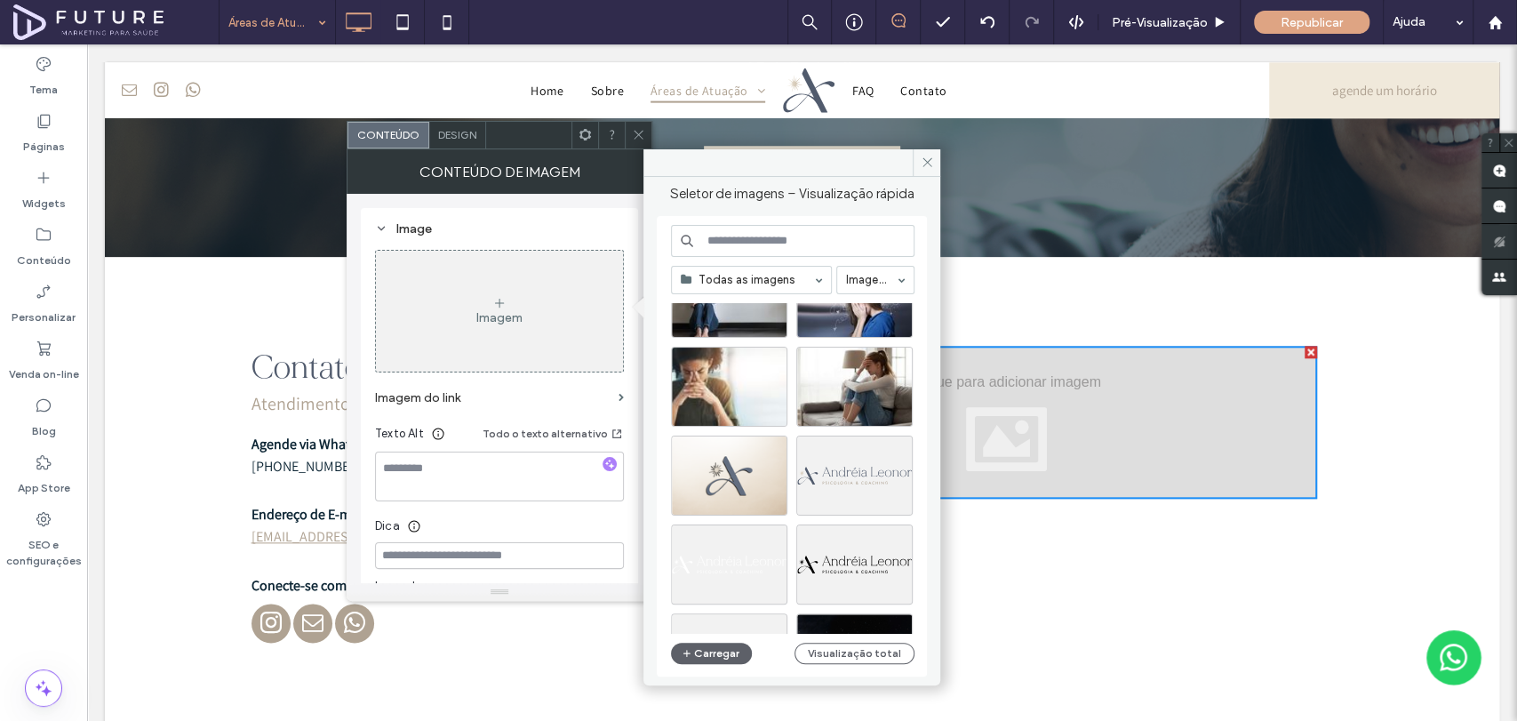
scroll to position [1828, 0]
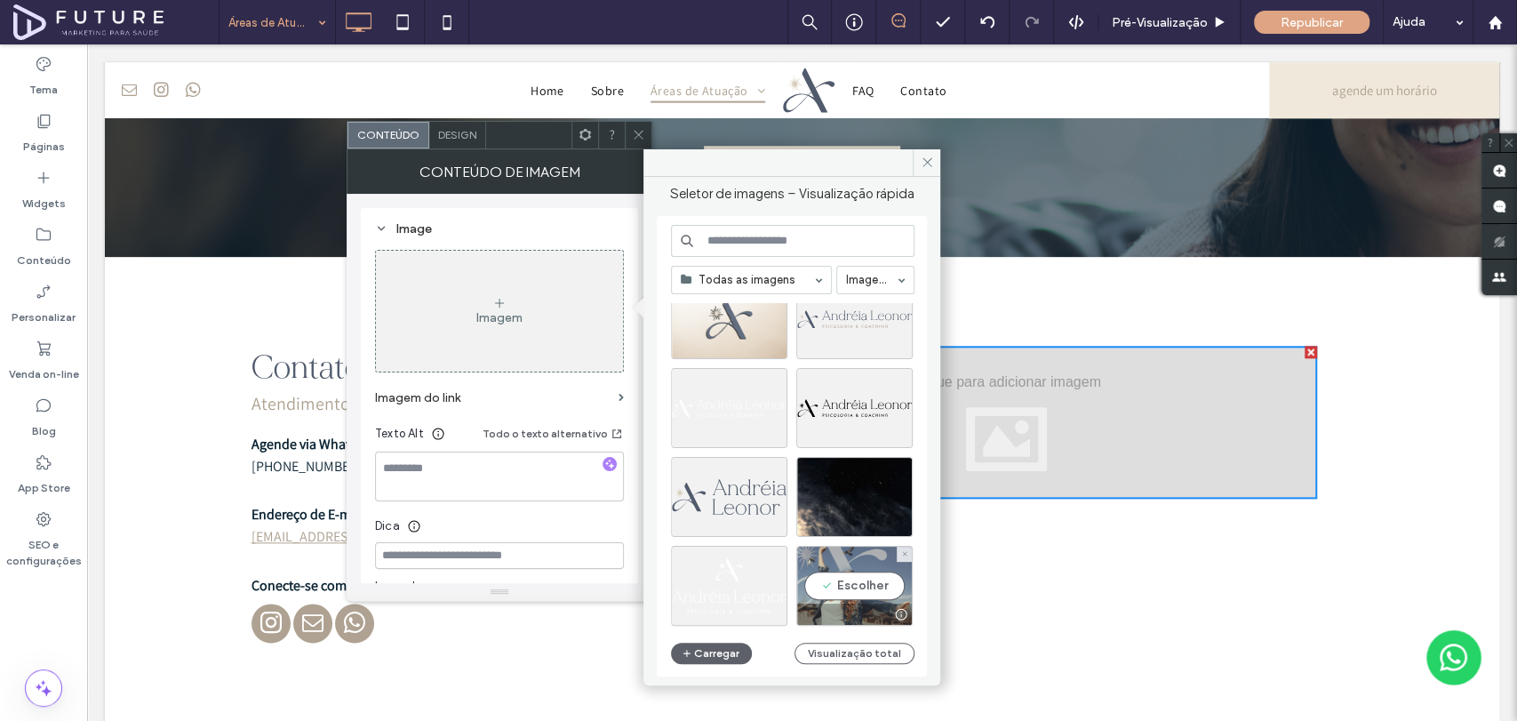
click at [866, 572] on div "Escolher" at bounding box center [854, 586] width 116 height 80
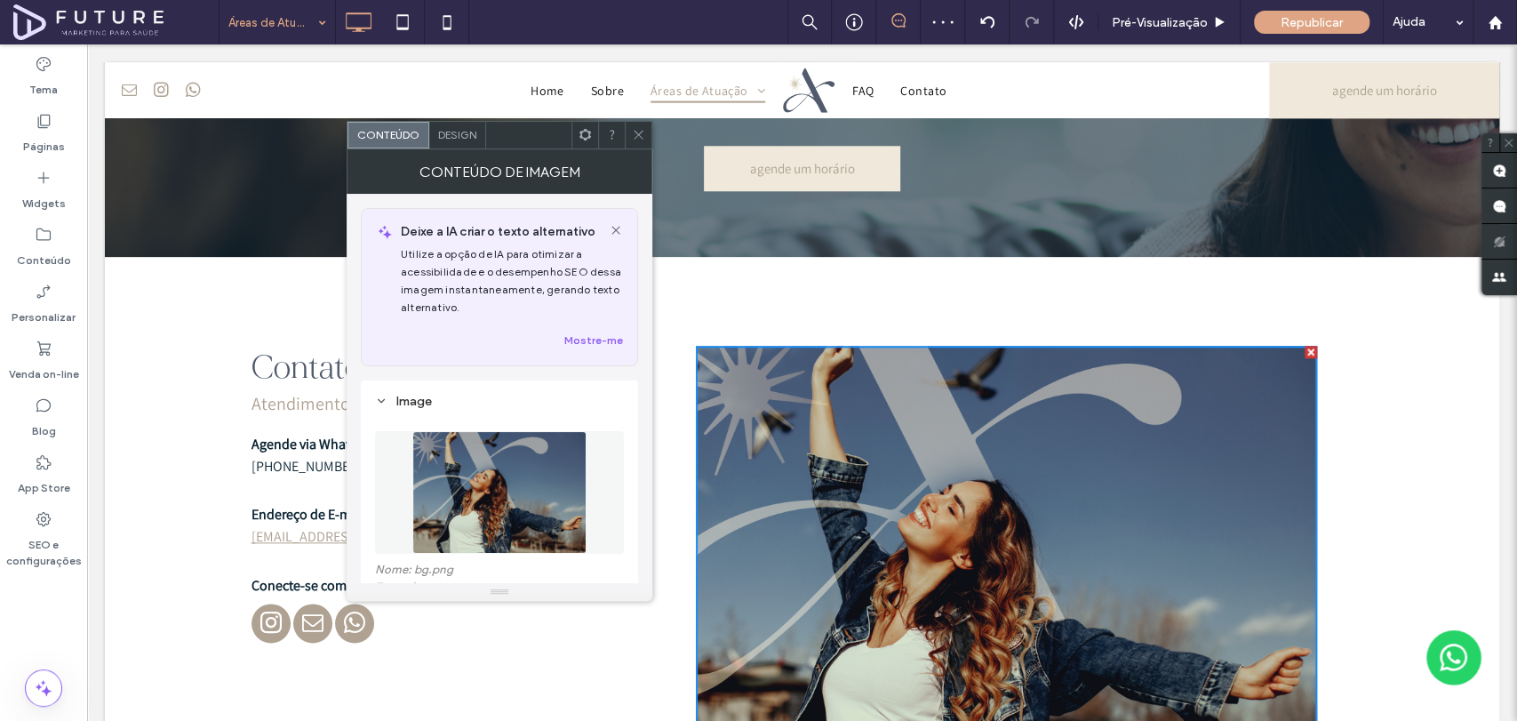
drag, startPoint x: 639, startPoint y: 137, endPoint x: 680, endPoint y: 163, distance: 48.8
click at [639, 137] on icon at bounding box center [638, 134] width 13 height 13
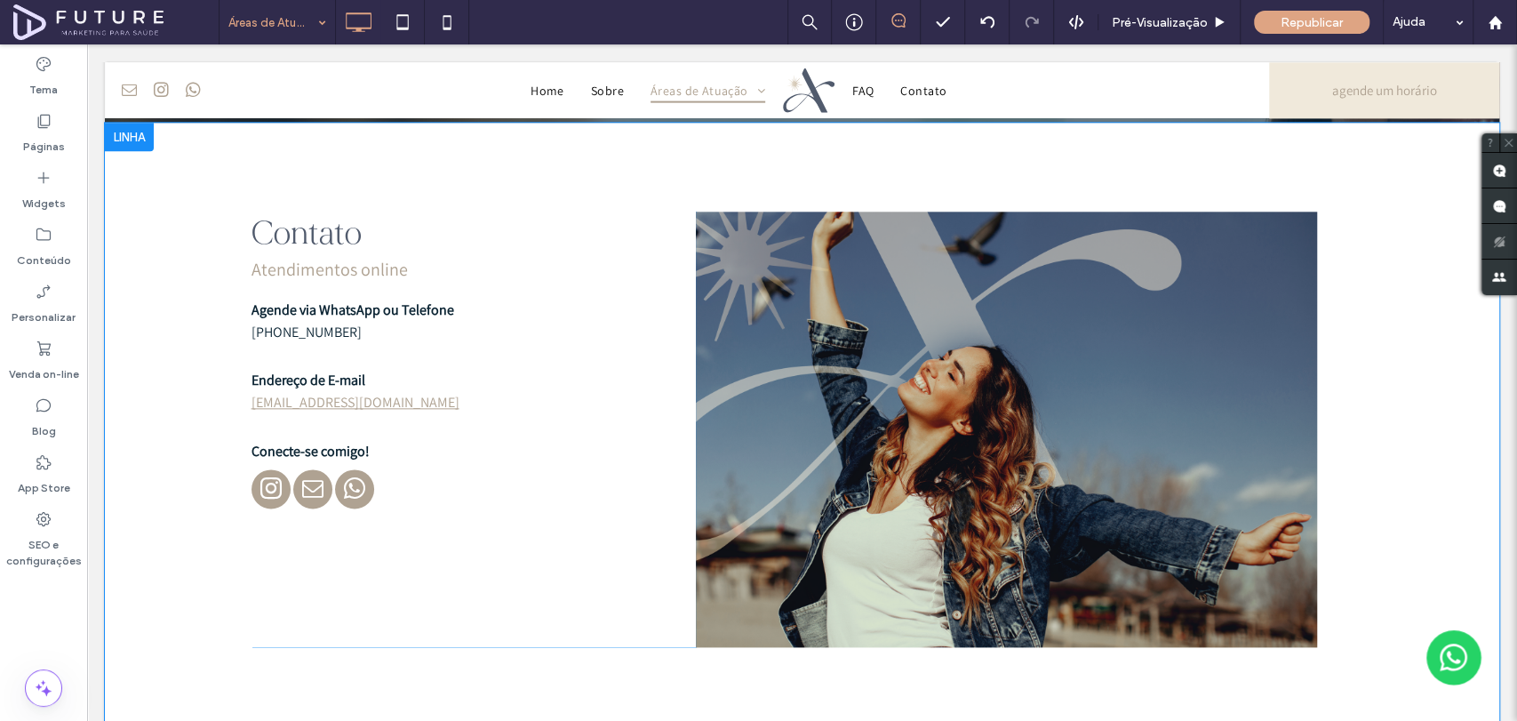
scroll to position [1283, 0]
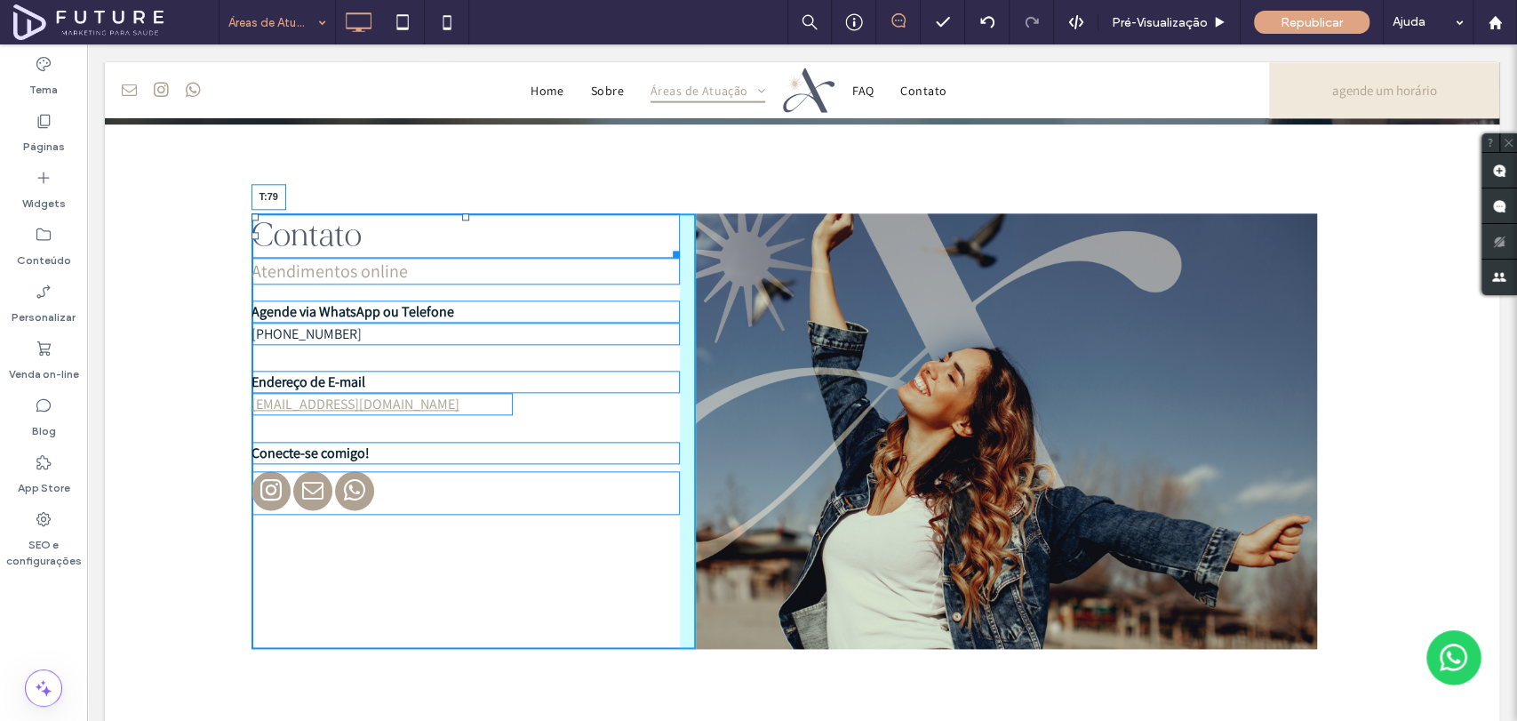
drag, startPoint x: 456, startPoint y: 212, endPoint x: 460, endPoint y: 283, distance: 70.3
click at [462, 220] on div at bounding box center [465, 216] width 7 height 7
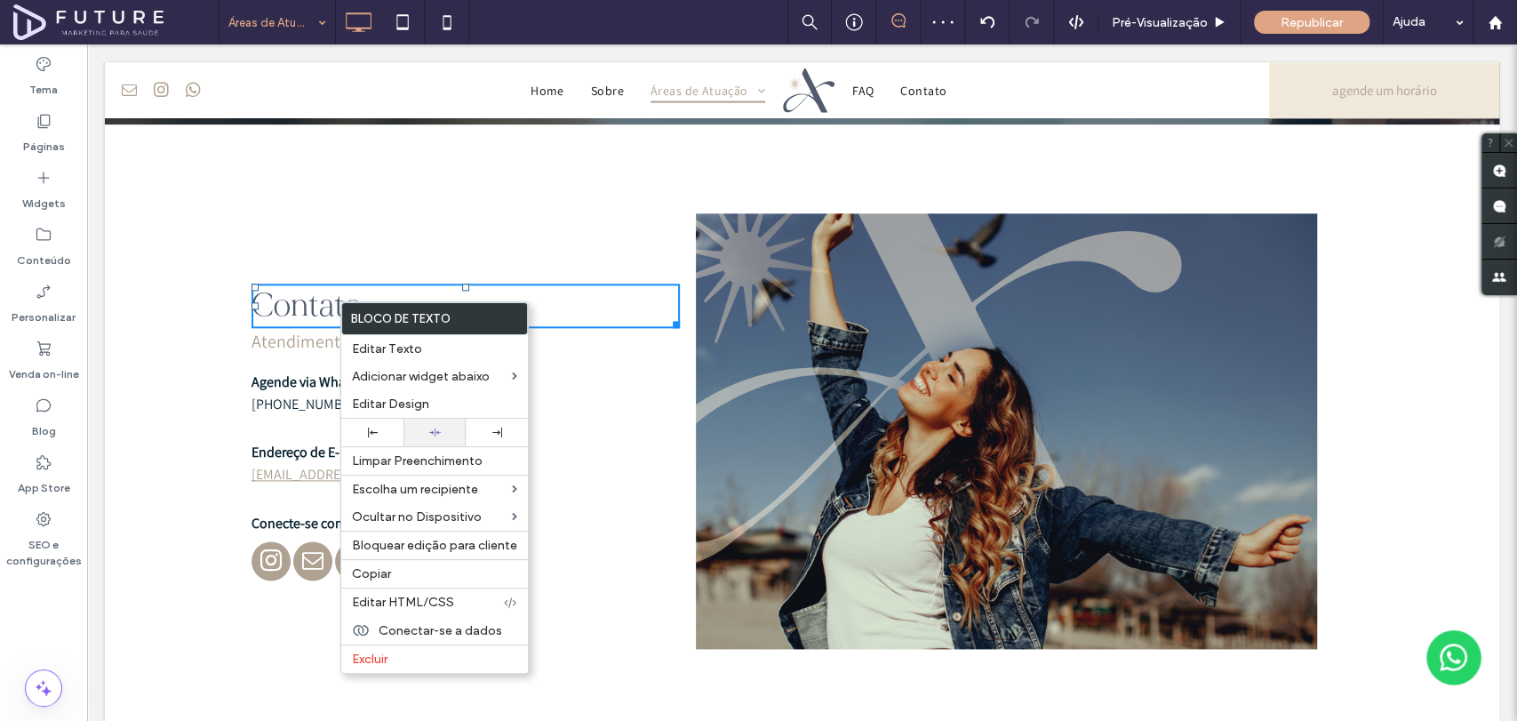
click at [434, 434] on icon at bounding box center [435, 432] width 12 height 12
click at [626, 411] on div "Contato Atendimentos online Agende via WhatsApp ou Telefone (11) 99581-2200 End…" at bounding box center [473, 430] width 444 height 435
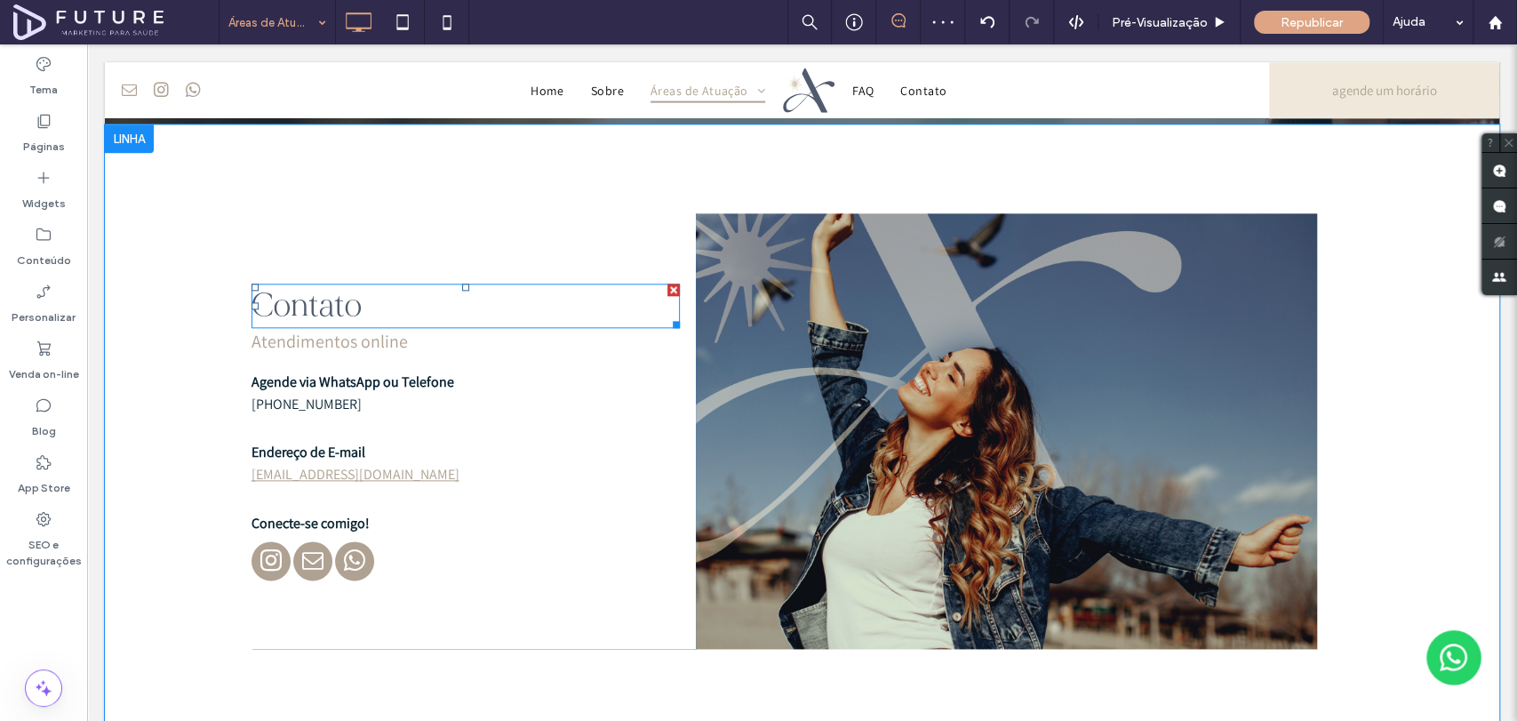
click at [466, 307] on h2 "Contato" at bounding box center [465, 305] width 428 height 41
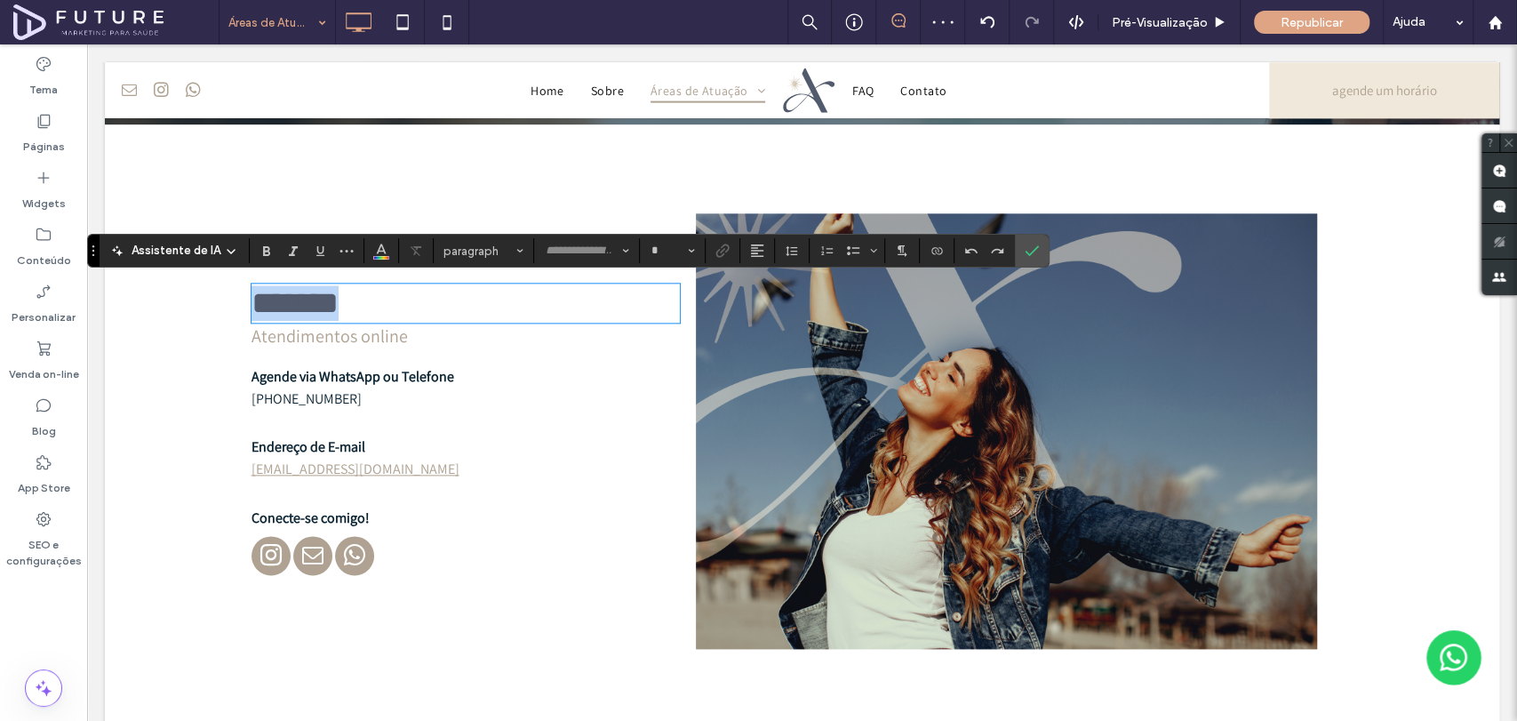
type input "**********"
type input "**"
click at [753, 245] on use "Alinhamento" at bounding box center [757, 250] width 12 height 12
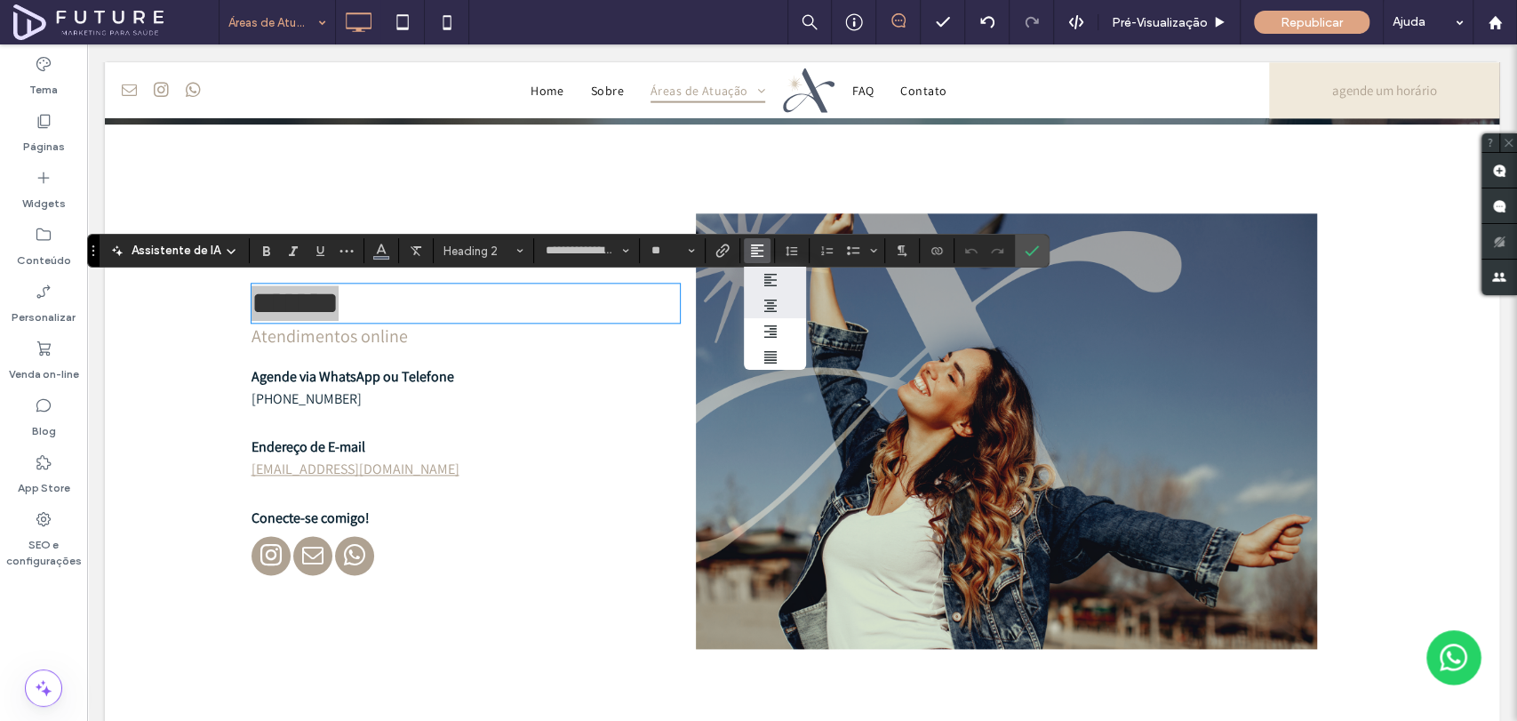
click at [783, 307] on label "ui.textEditor.alignment.center" at bounding box center [775, 305] width 62 height 26
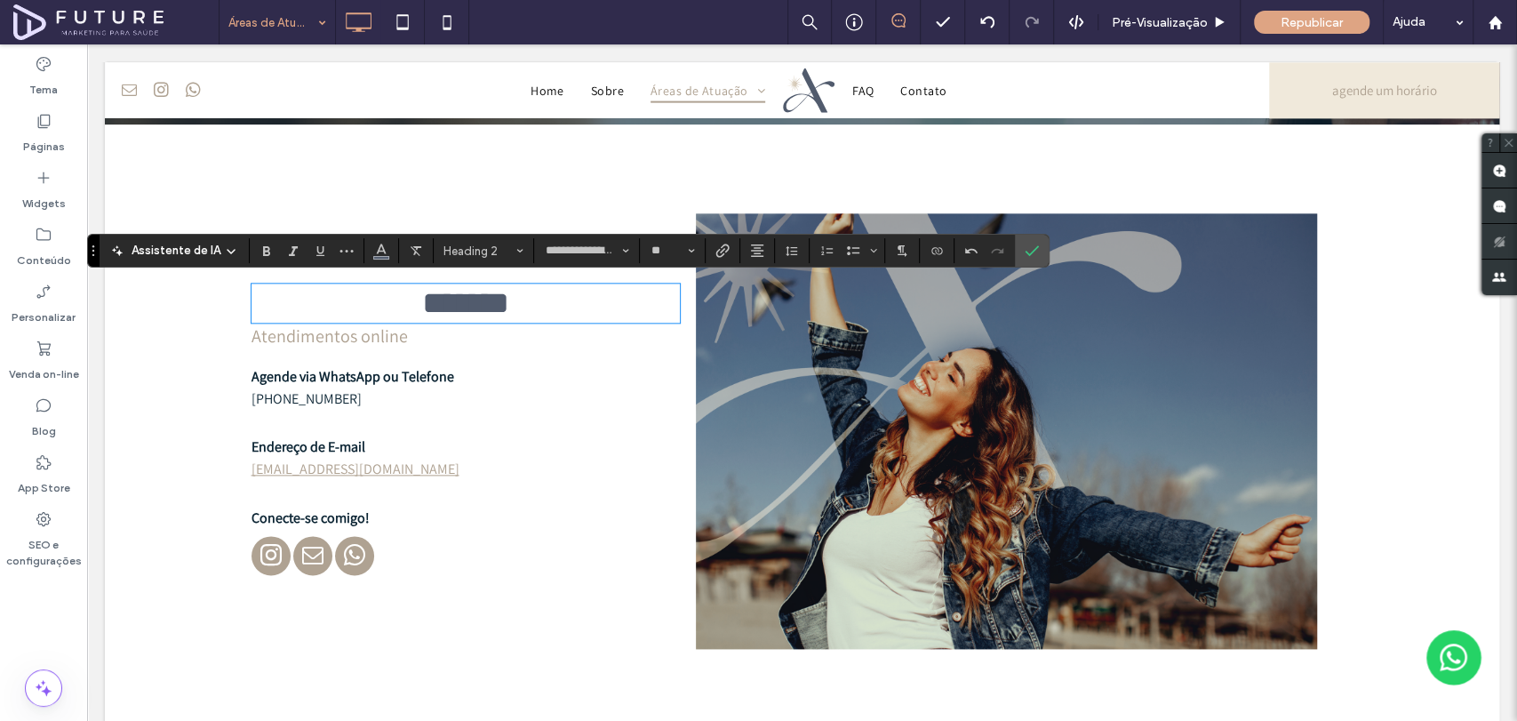
click at [369, 347] on span "Atendimentos online" at bounding box center [329, 335] width 156 height 23
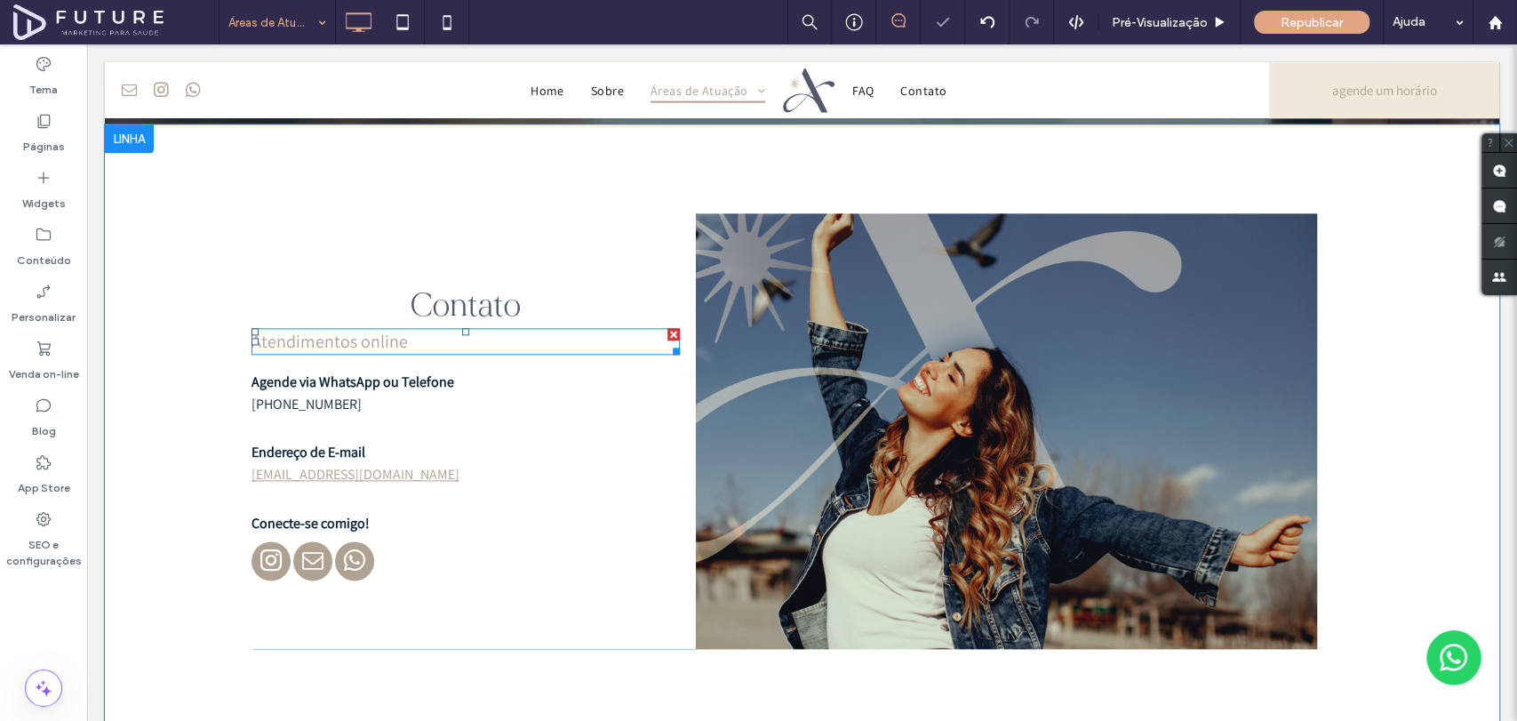
click at [370, 341] on span "Atendimentos online" at bounding box center [329, 341] width 156 height 23
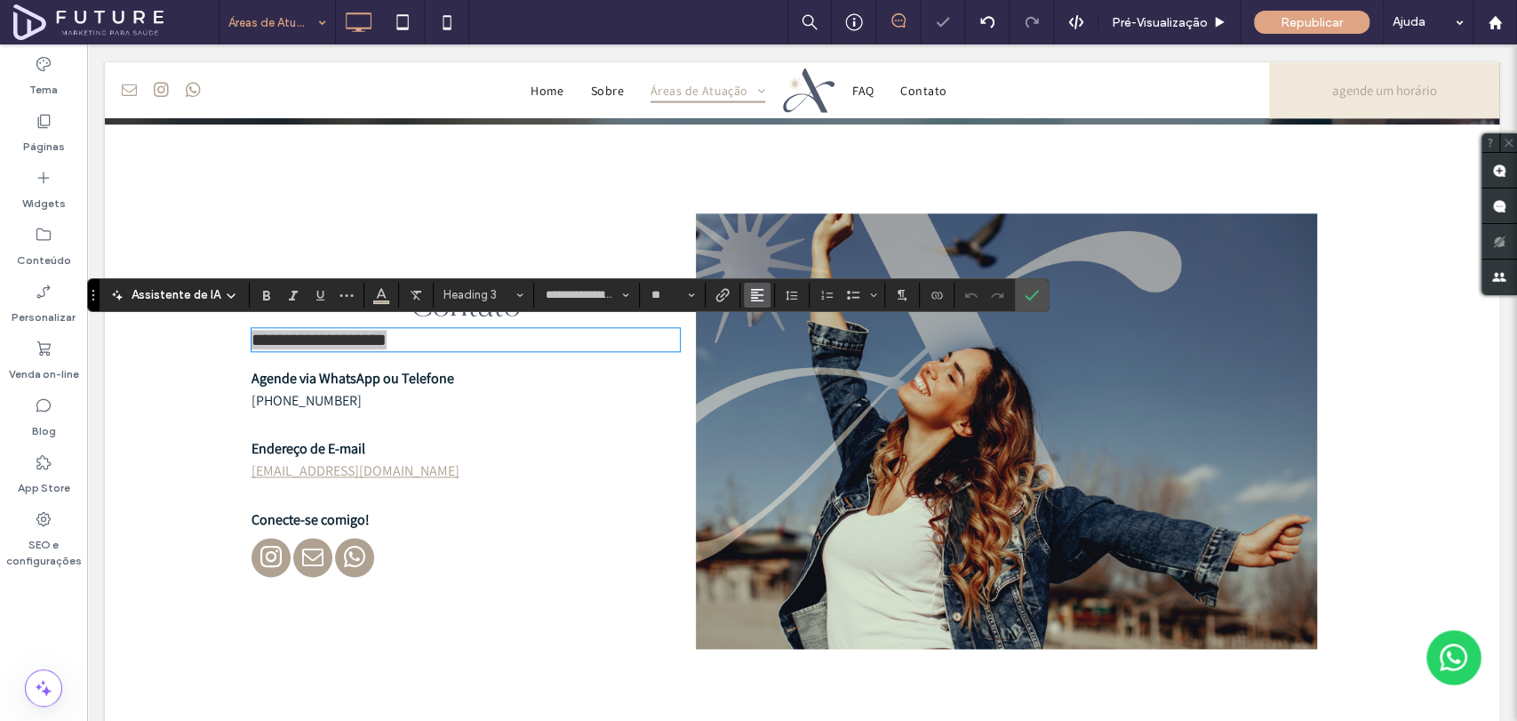
click at [744, 288] on button "Alinhamento" at bounding box center [757, 295] width 27 height 25
drag, startPoint x: 755, startPoint y: 343, endPoint x: 442, endPoint y: 355, distance: 313.0
click at [755, 343] on label "ui.textEditor.alignment.center" at bounding box center [775, 350] width 62 height 26
click at [417, 379] on span "Agende via WhatsApp ou Telefone" at bounding box center [352, 378] width 203 height 19
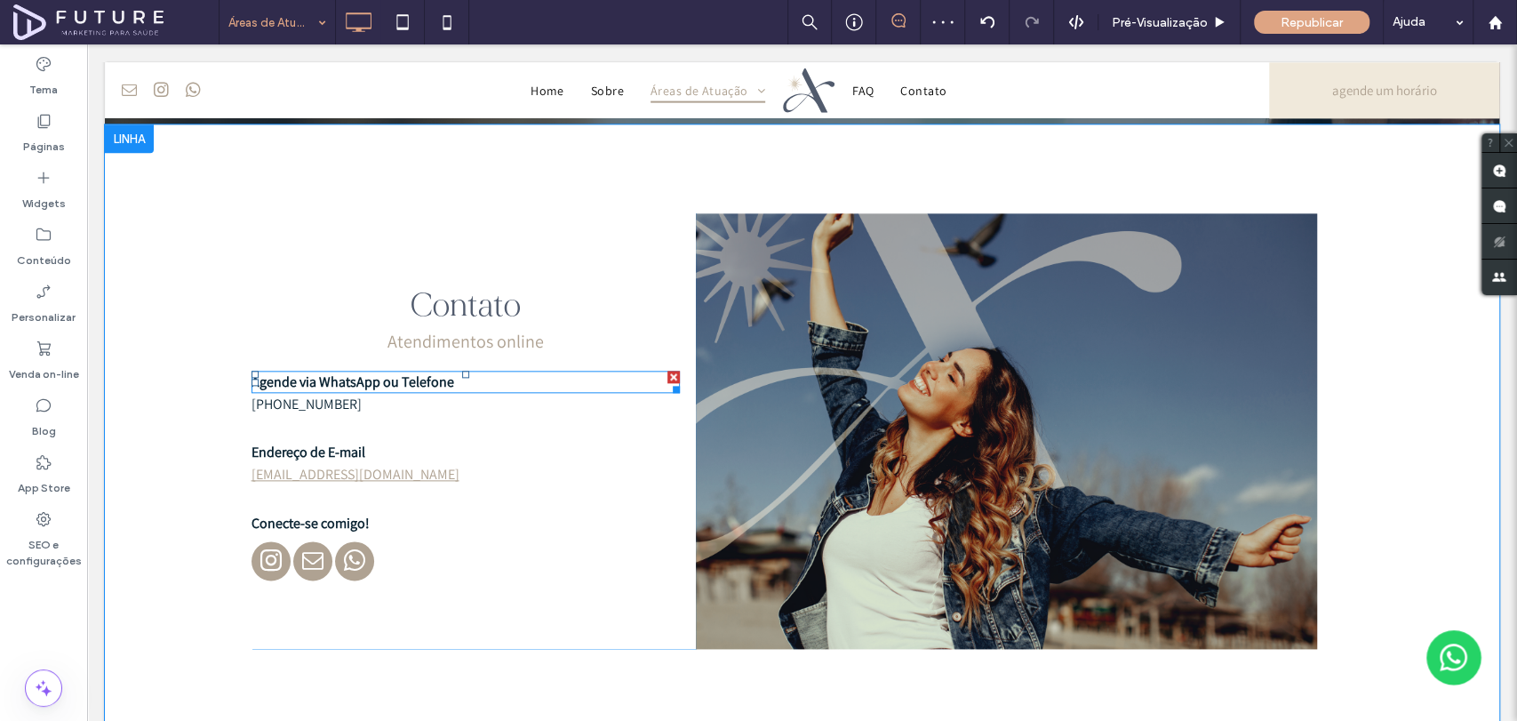
click at [439, 382] on span "Agende via WhatsApp ou Telefone" at bounding box center [352, 381] width 203 height 19
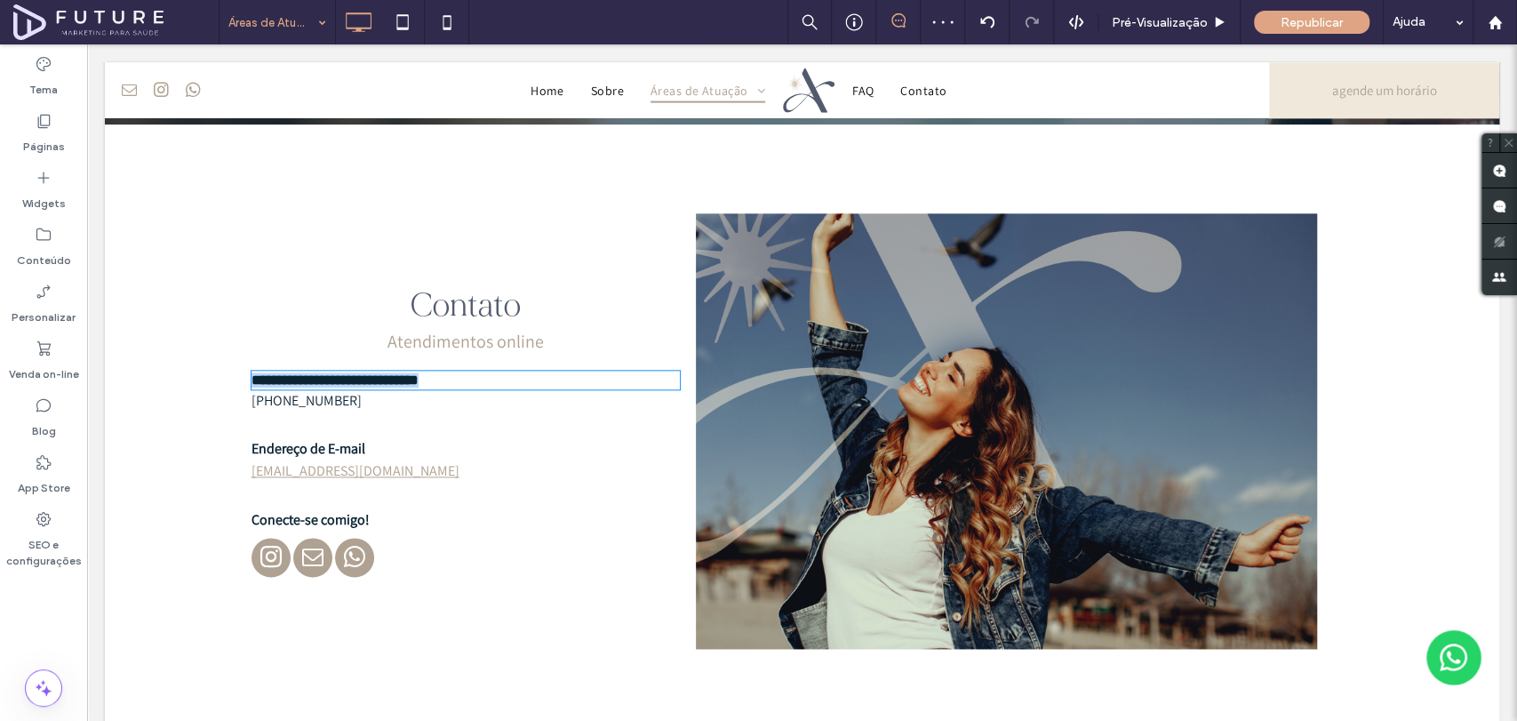
click at [418, 382] on strong "**********" at bounding box center [334, 379] width 167 height 13
type input "**********"
type input "**"
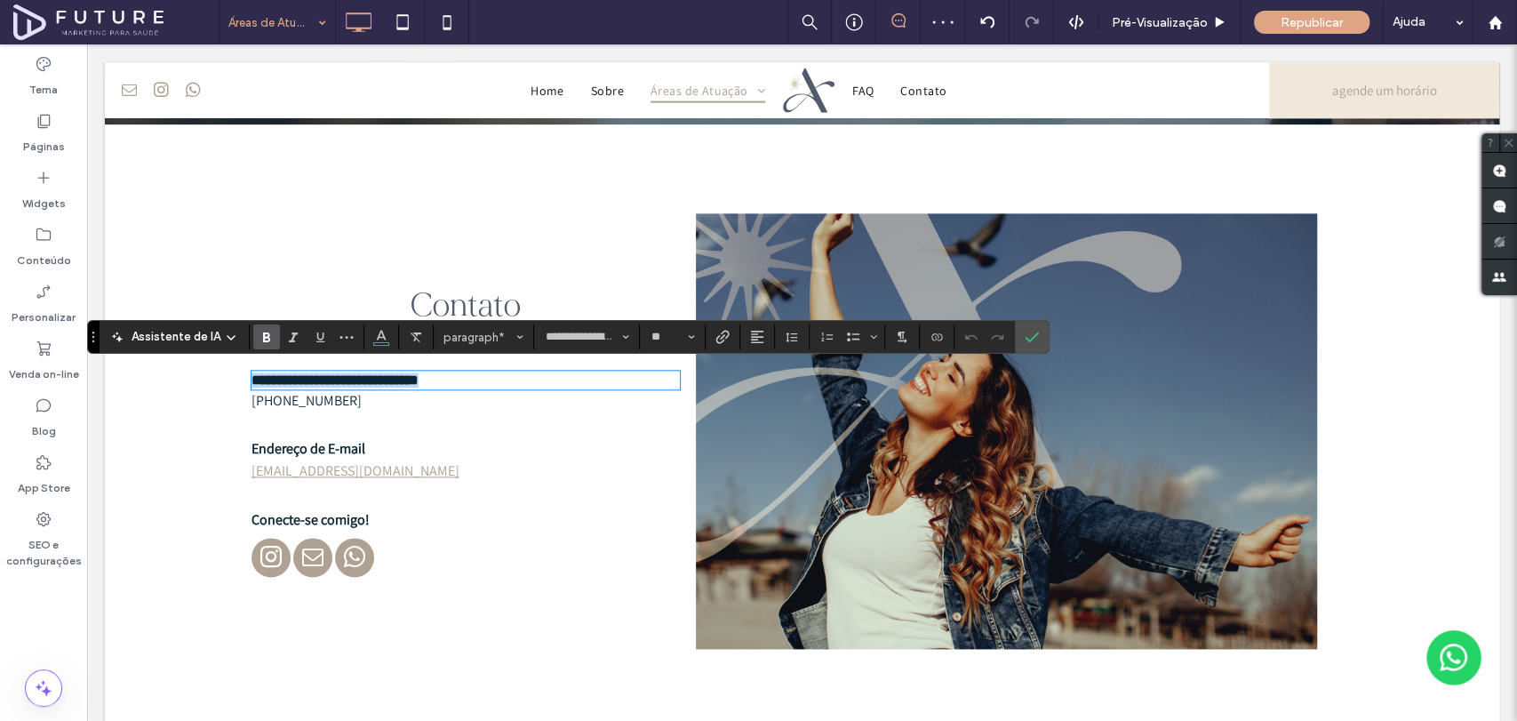
click at [418, 382] on strong "**********" at bounding box center [334, 379] width 167 height 13
click at [761, 329] on button "Alinhamento" at bounding box center [757, 336] width 27 height 25
drag, startPoint x: 639, startPoint y: 355, endPoint x: 775, endPoint y: 397, distance: 142.5
click at [775, 397] on div "ui.textEditor.alignment.center" at bounding box center [774, 392] width 23 height 14
click at [371, 405] on p "(11) 99581-2200" at bounding box center [465, 400] width 428 height 19
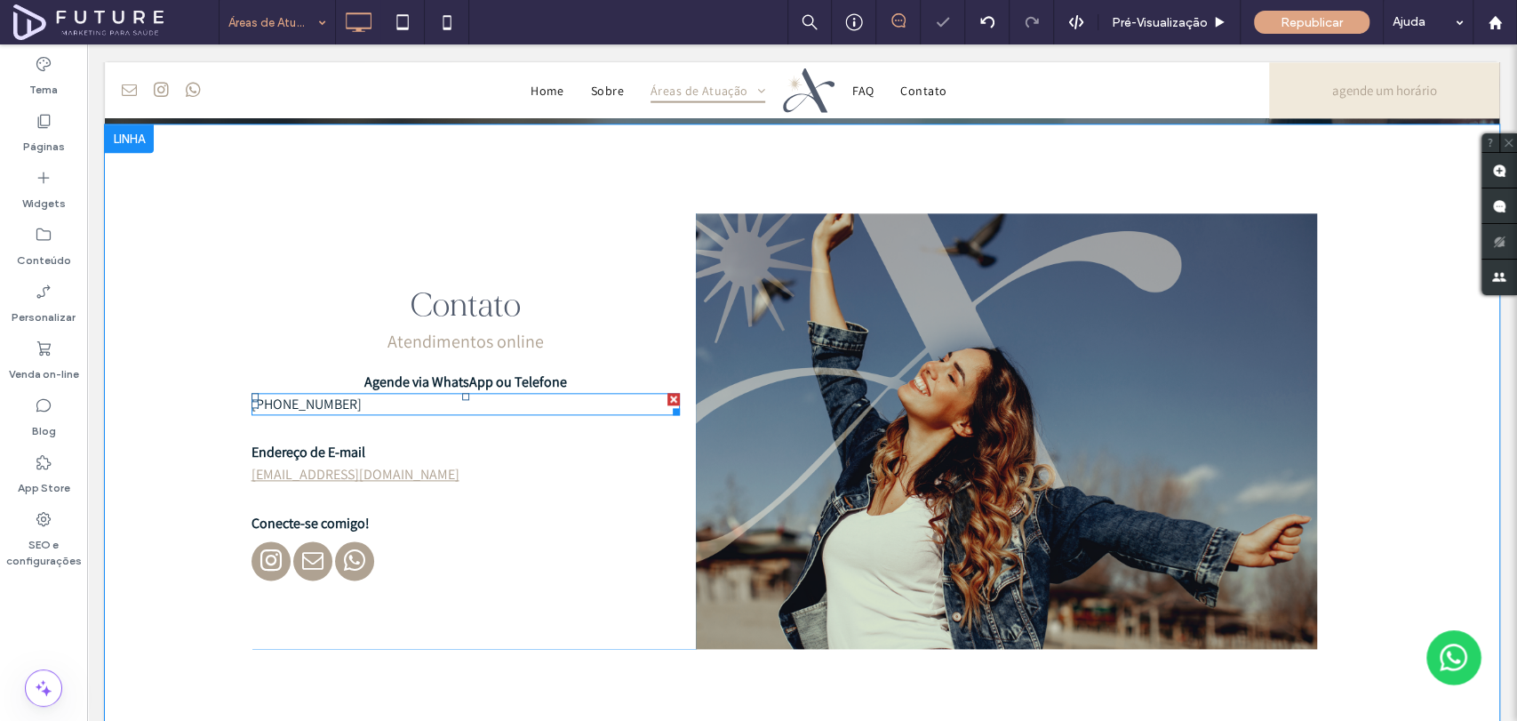
click at [371, 405] on p "(11) 99581-2200" at bounding box center [465, 404] width 428 height 19
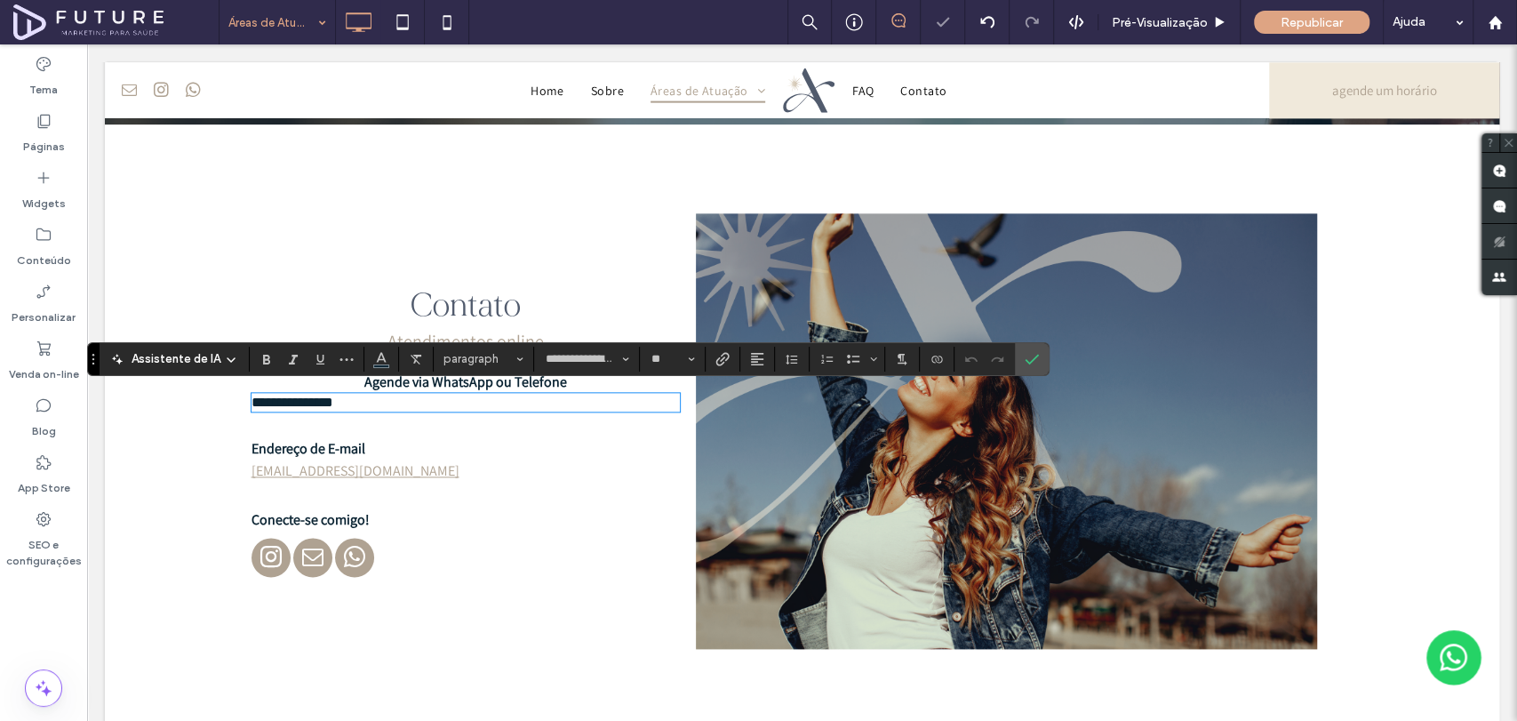
click at [371, 405] on p "**********" at bounding box center [465, 402] width 428 height 15
click at [768, 352] on section at bounding box center [757, 359] width 35 height 25
click at [753, 358] on use "Alinhamento" at bounding box center [757, 359] width 12 height 12
click at [791, 414] on label "ui.textEditor.alignment.center" at bounding box center [775, 414] width 62 height 26
click at [363, 443] on p "Endereço de E-mail" at bounding box center [465, 448] width 428 height 19
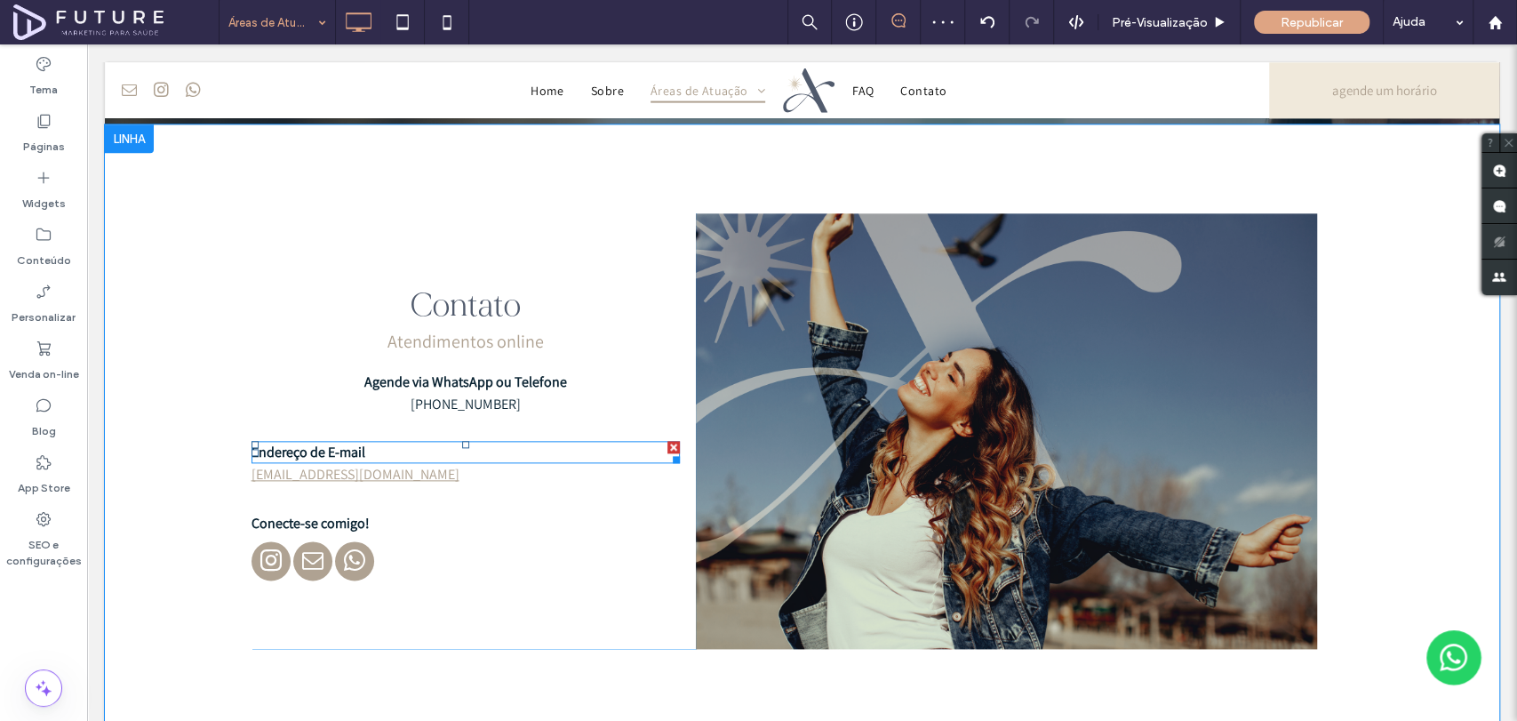
click at [403, 443] on p "Endereço de E-mail" at bounding box center [465, 451] width 428 height 19
type input "**********"
type input "**"
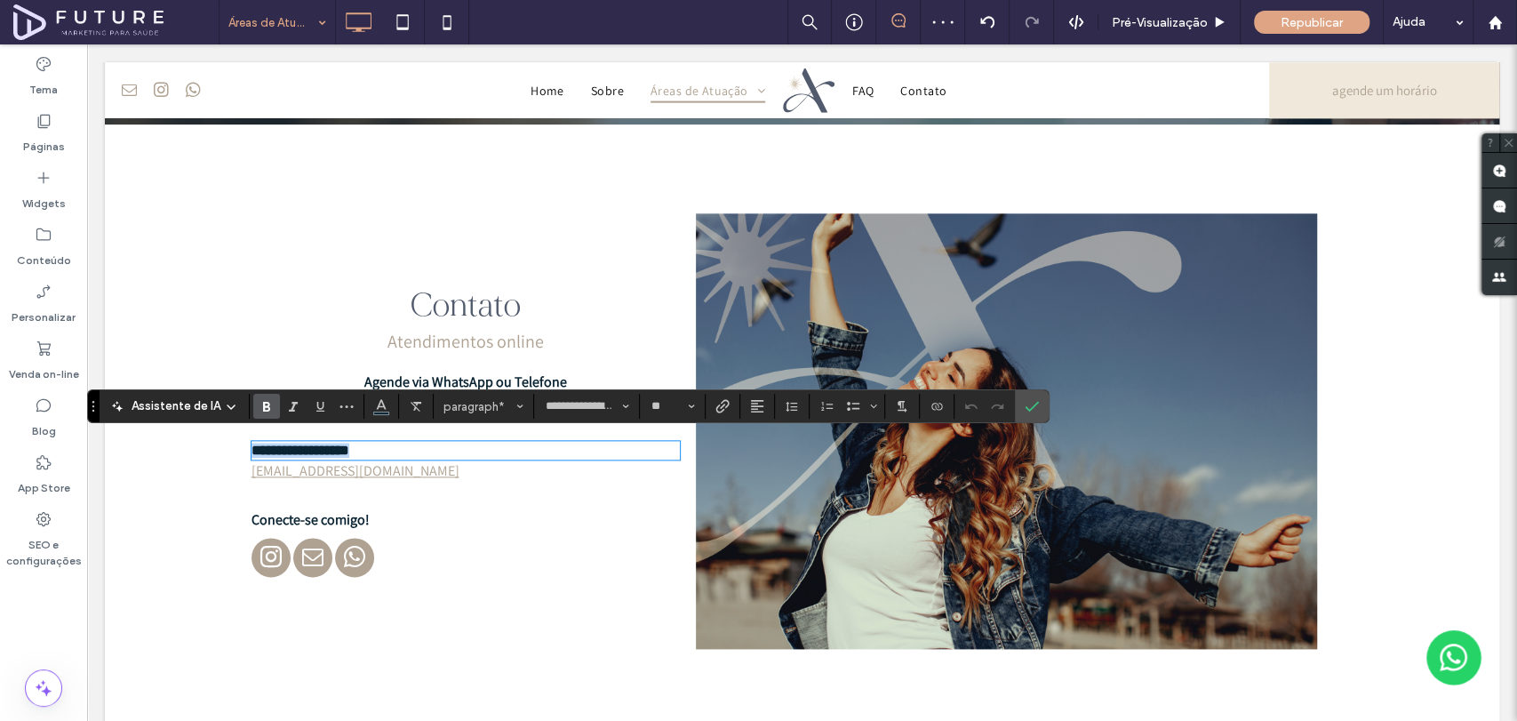
click at [403, 443] on p "**********" at bounding box center [465, 449] width 428 height 15
click at [750, 395] on span "Alinhamento" at bounding box center [757, 406] width 14 height 23
click at [767, 462] on icon "ui.textEditor.alignment.center" at bounding box center [770, 461] width 14 height 14
click at [466, 473] on p "andreiaoliver@hotmail.com" at bounding box center [381, 470] width 261 height 19
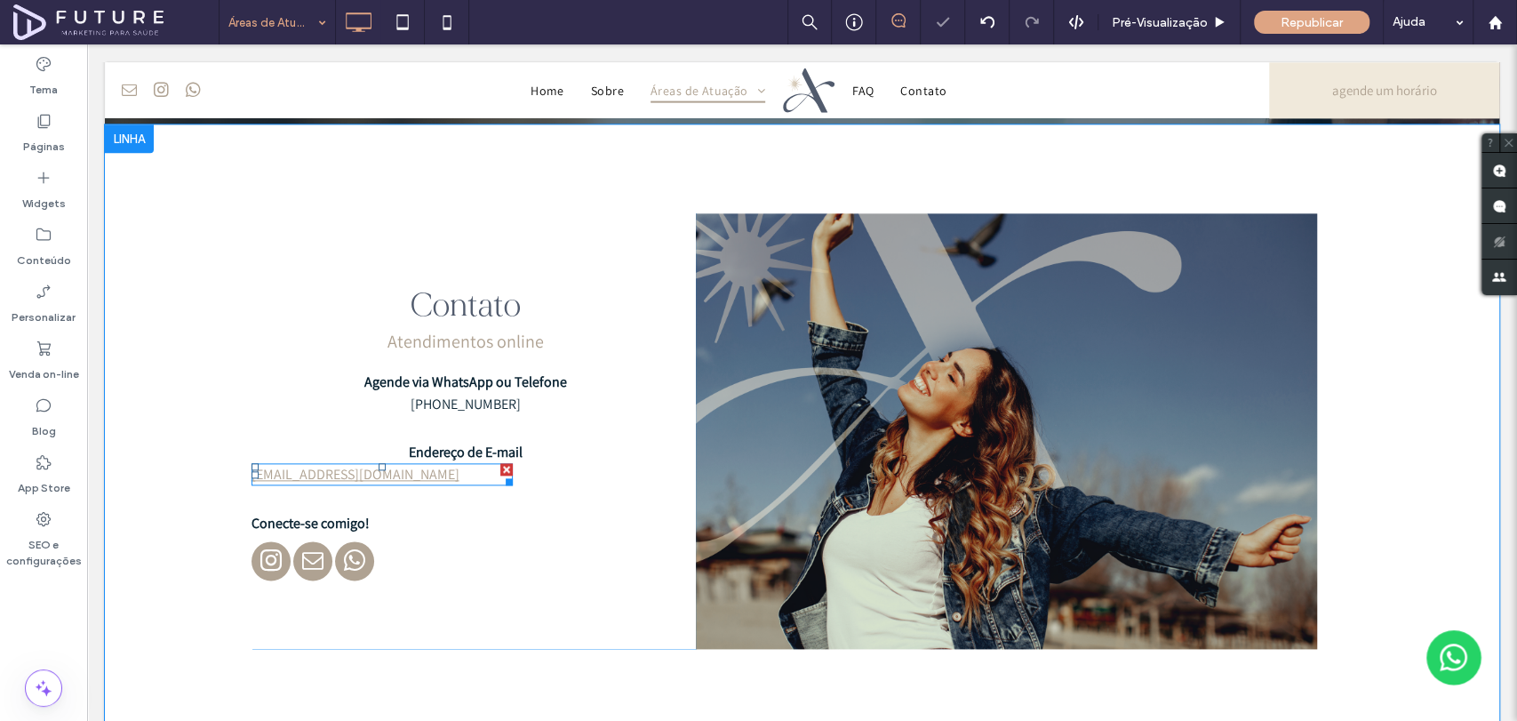
click at [466, 473] on p "andreiaoliver@hotmail.com" at bounding box center [381, 474] width 261 height 19
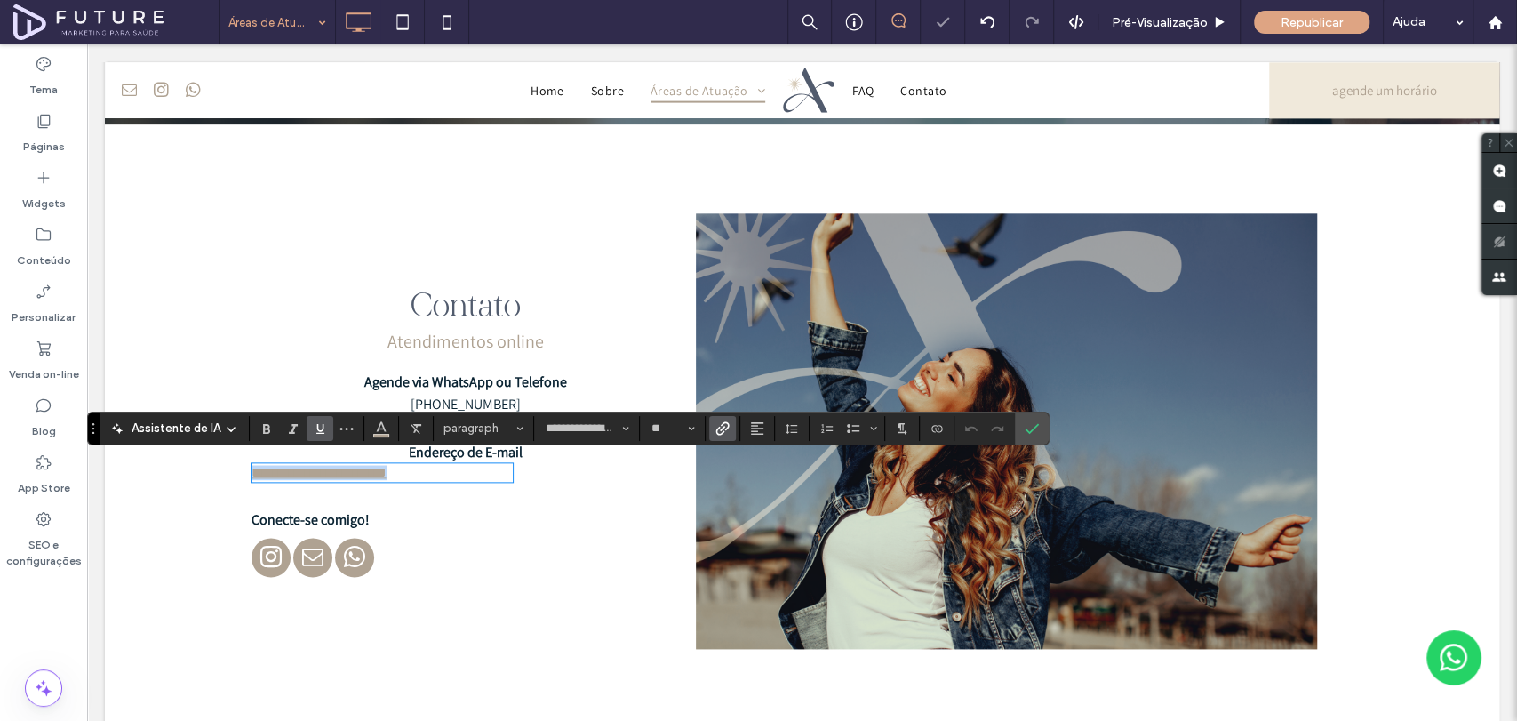
click at [466, 473] on p "**********" at bounding box center [381, 472] width 261 height 15
click at [750, 429] on icon "Alinhamento" at bounding box center [757, 428] width 14 height 14
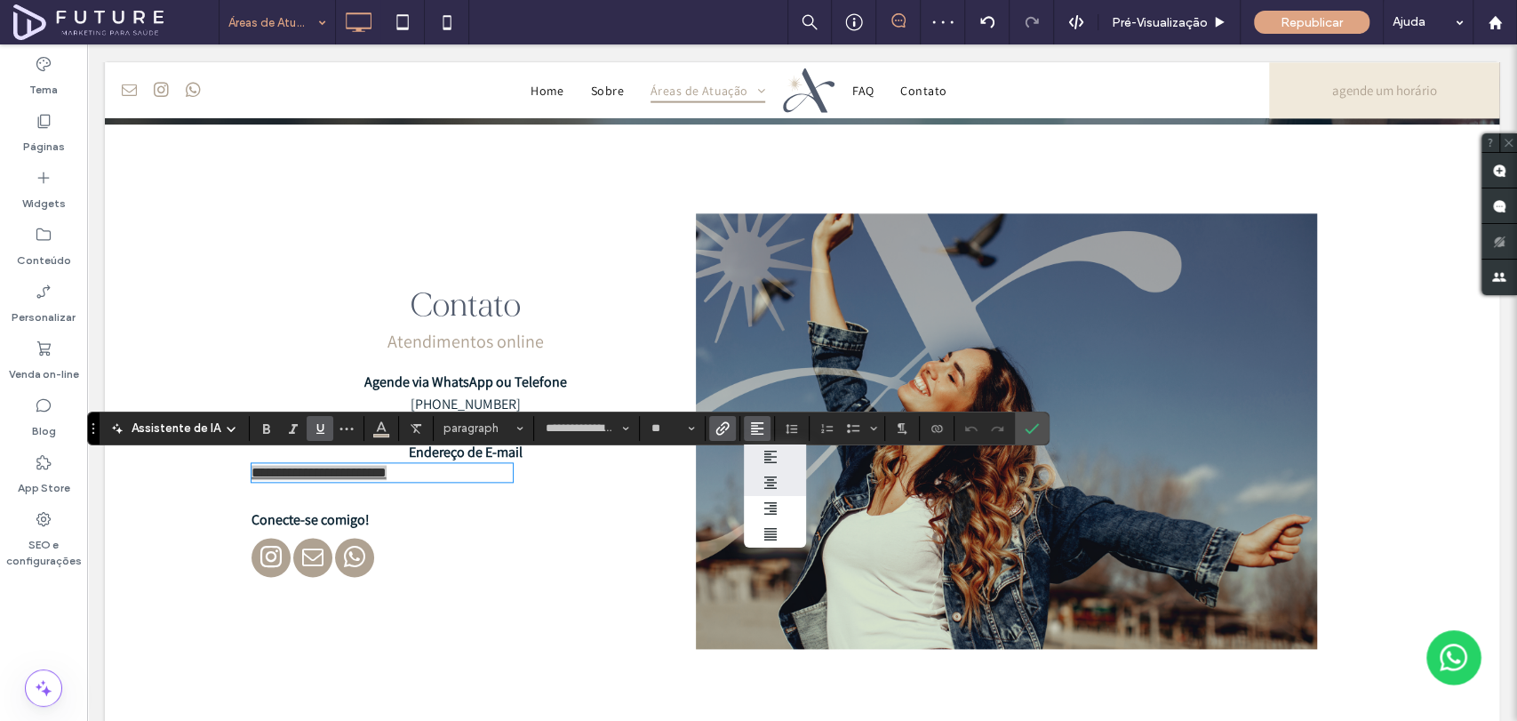
click at [769, 482] on use "ui.textEditor.alignment.center" at bounding box center [770, 482] width 12 height 12
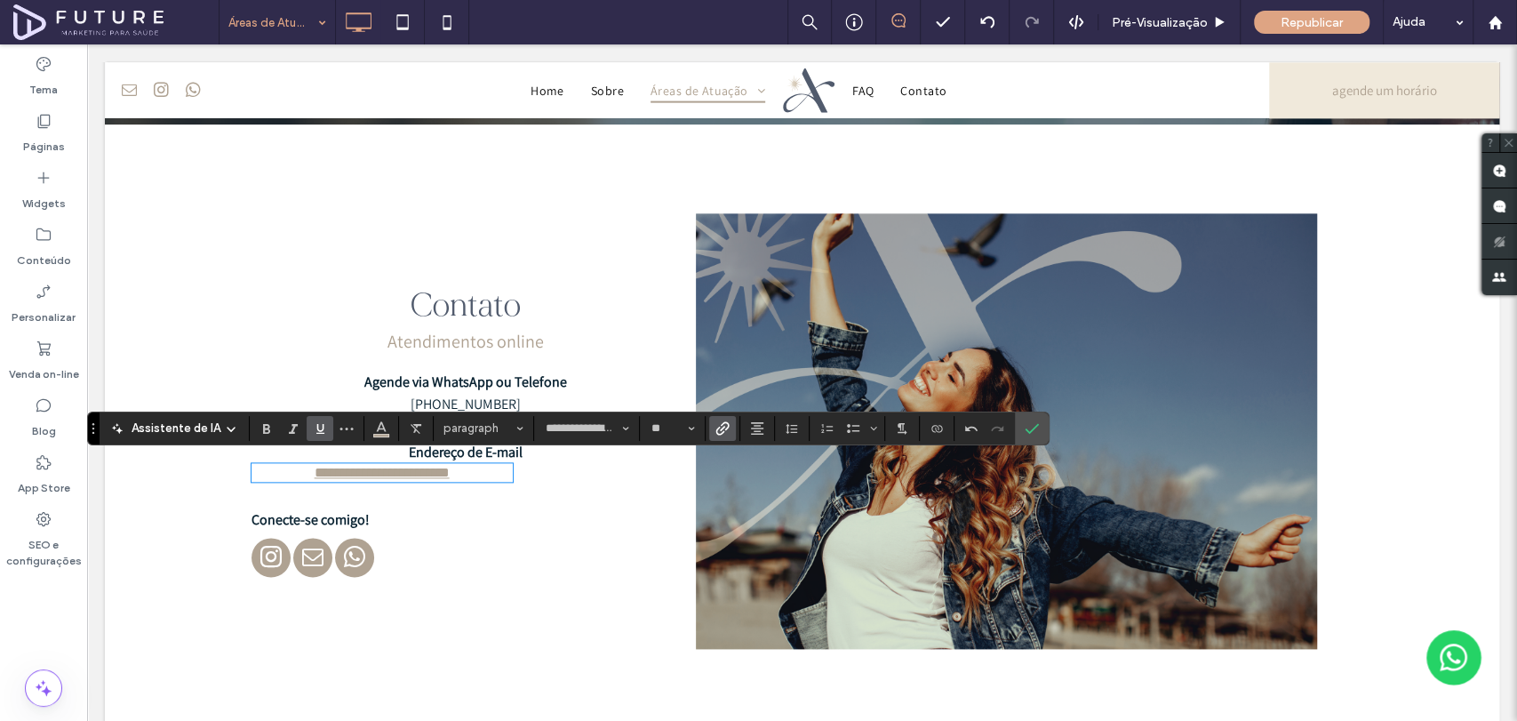
click at [630, 521] on p "Conecte-se comigo!" at bounding box center [465, 519] width 428 height 19
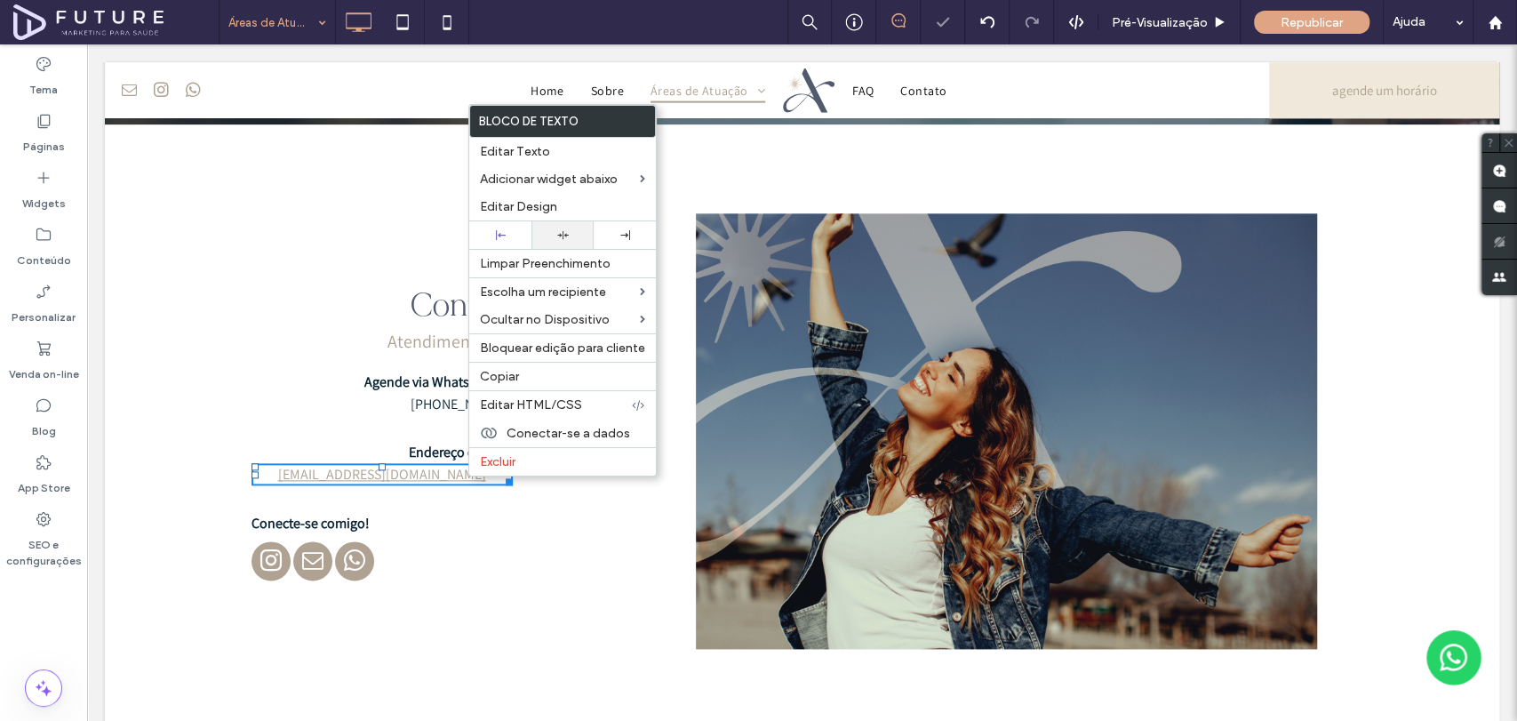
click at [565, 230] on div at bounding box center [562, 235] width 44 height 12
click at [540, 640] on div "Contato Atendimentos online Agende via WhatsApp ou Telefone (11) 99581-2200 End…" at bounding box center [473, 430] width 444 height 435
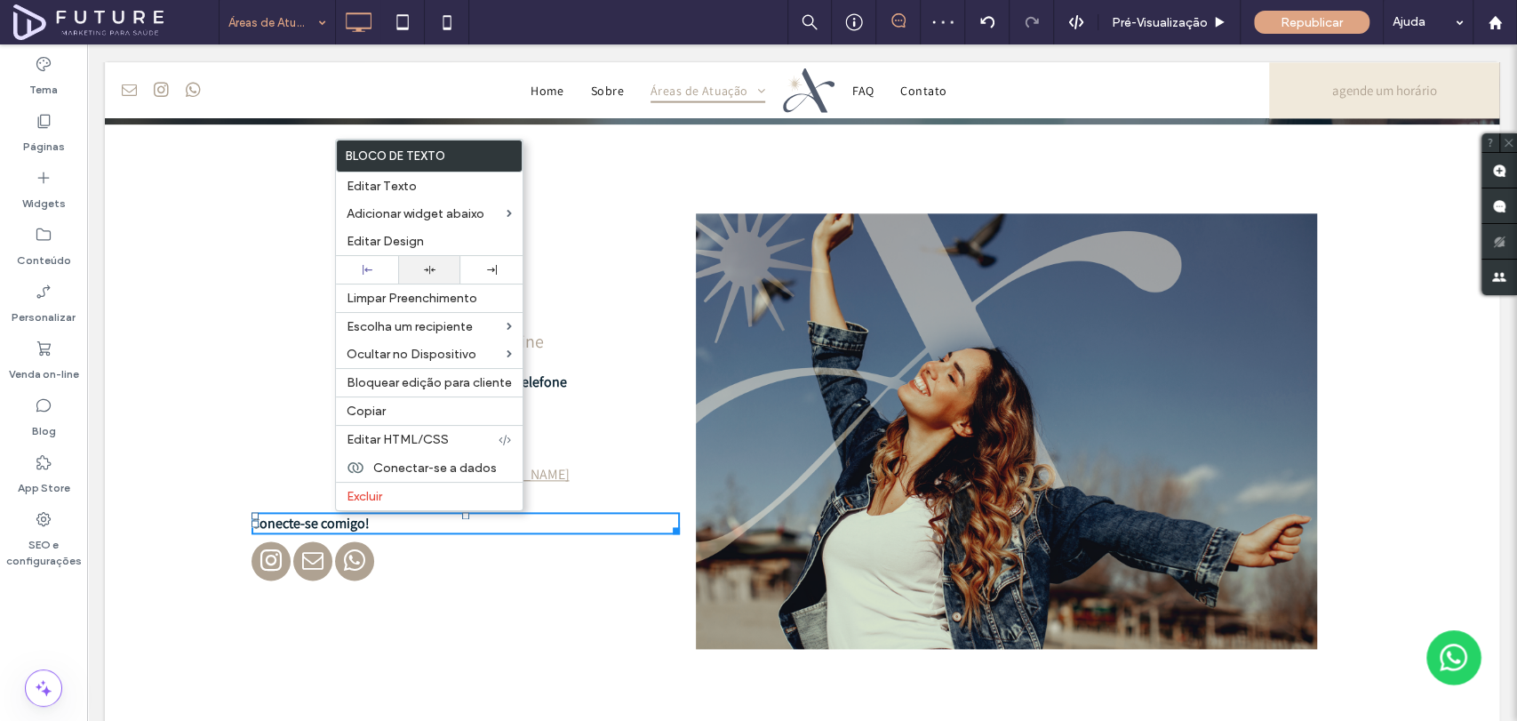
click at [419, 269] on div at bounding box center [429, 270] width 44 height 12
click at [371, 528] on div "Contato Atendimentos online Agende via WhatsApp ou Telefone (11) 99581-2200 End…" at bounding box center [473, 430] width 444 height 435
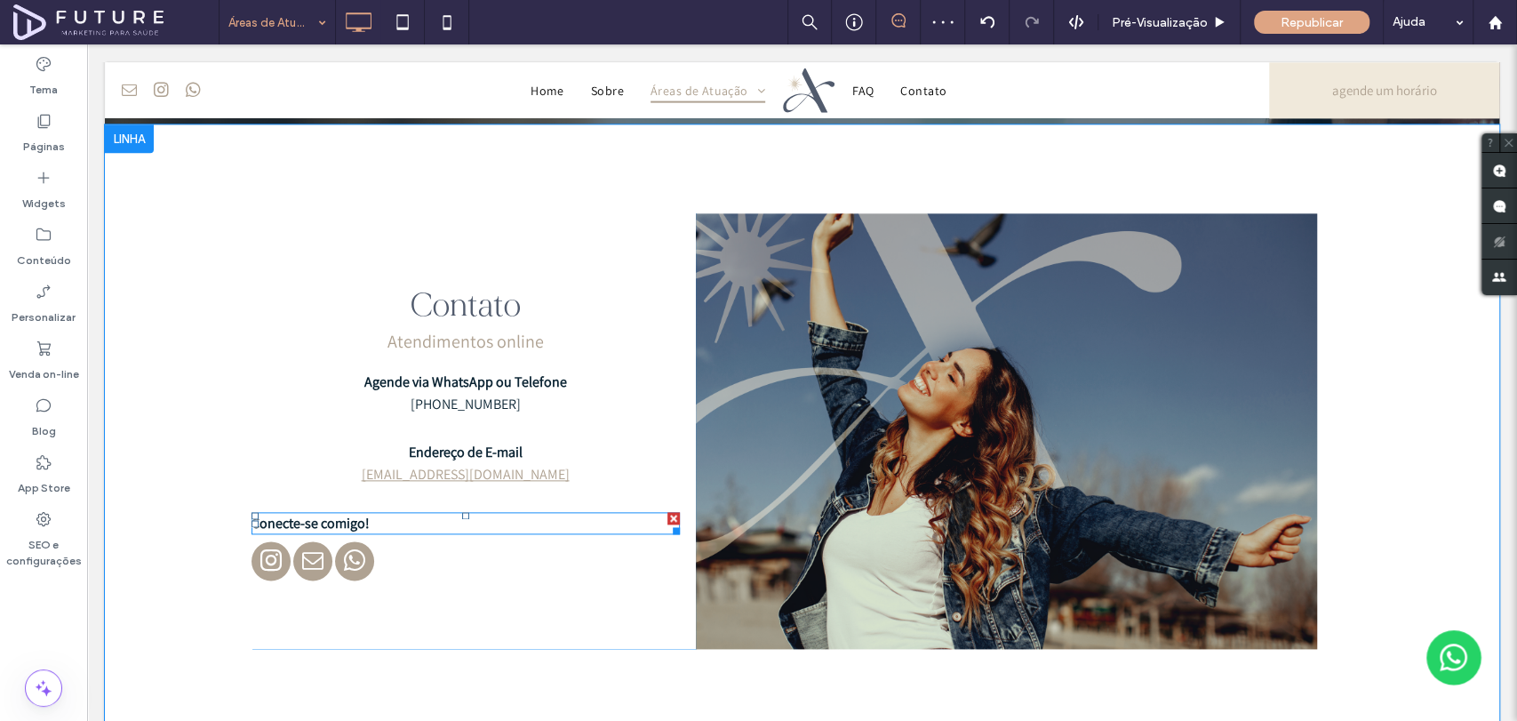
click at [371, 524] on p "Conecte-se comigo!" at bounding box center [465, 523] width 428 height 19
type input "**********"
type input "**"
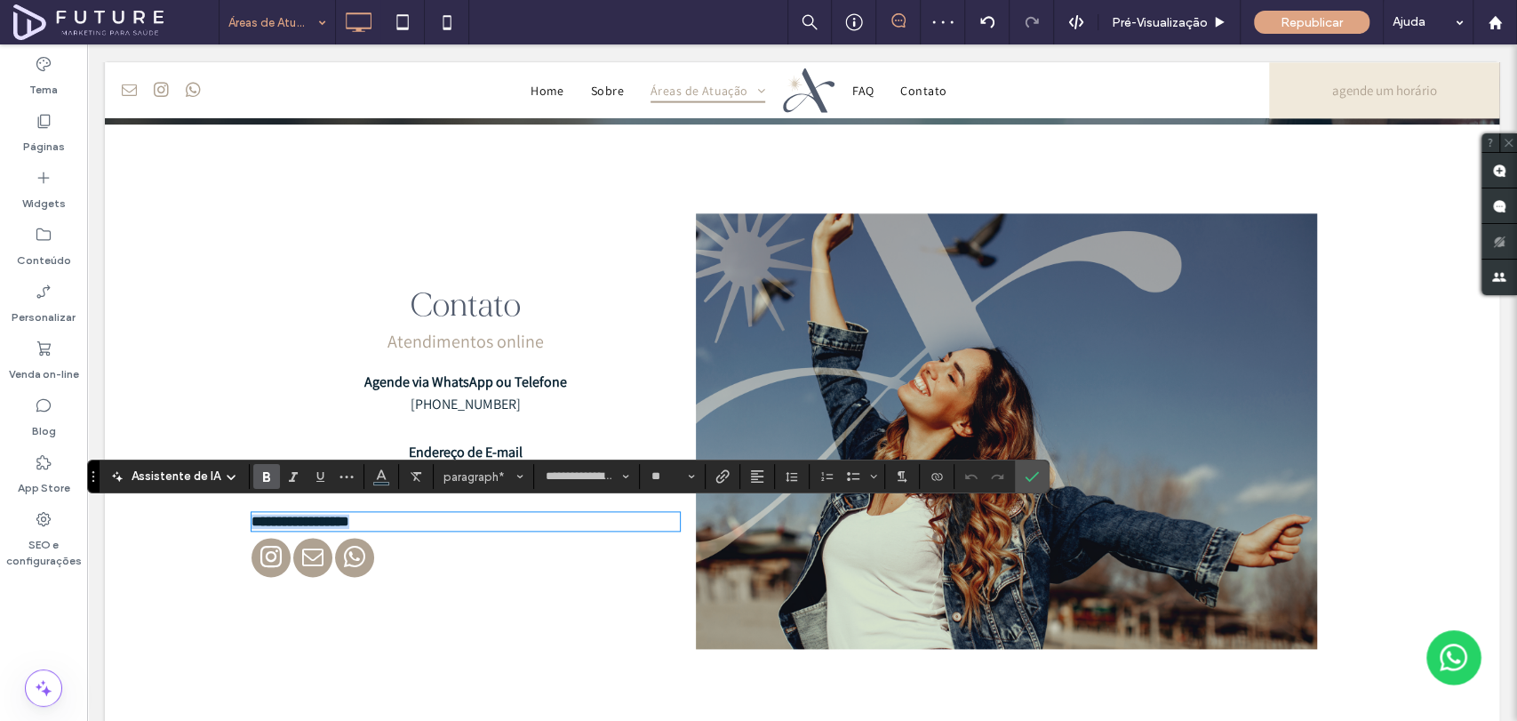
click at [371, 524] on p "**********" at bounding box center [465, 521] width 428 height 15
click at [751, 476] on use "Alinhamento" at bounding box center [757, 476] width 12 height 12
click at [763, 389] on icon "ui.textEditor.alignment.center" at bounding box center [770, 396] width 14 height 14
click at [475, 566] on div at bounding box center [465, 560] width 428 height 44
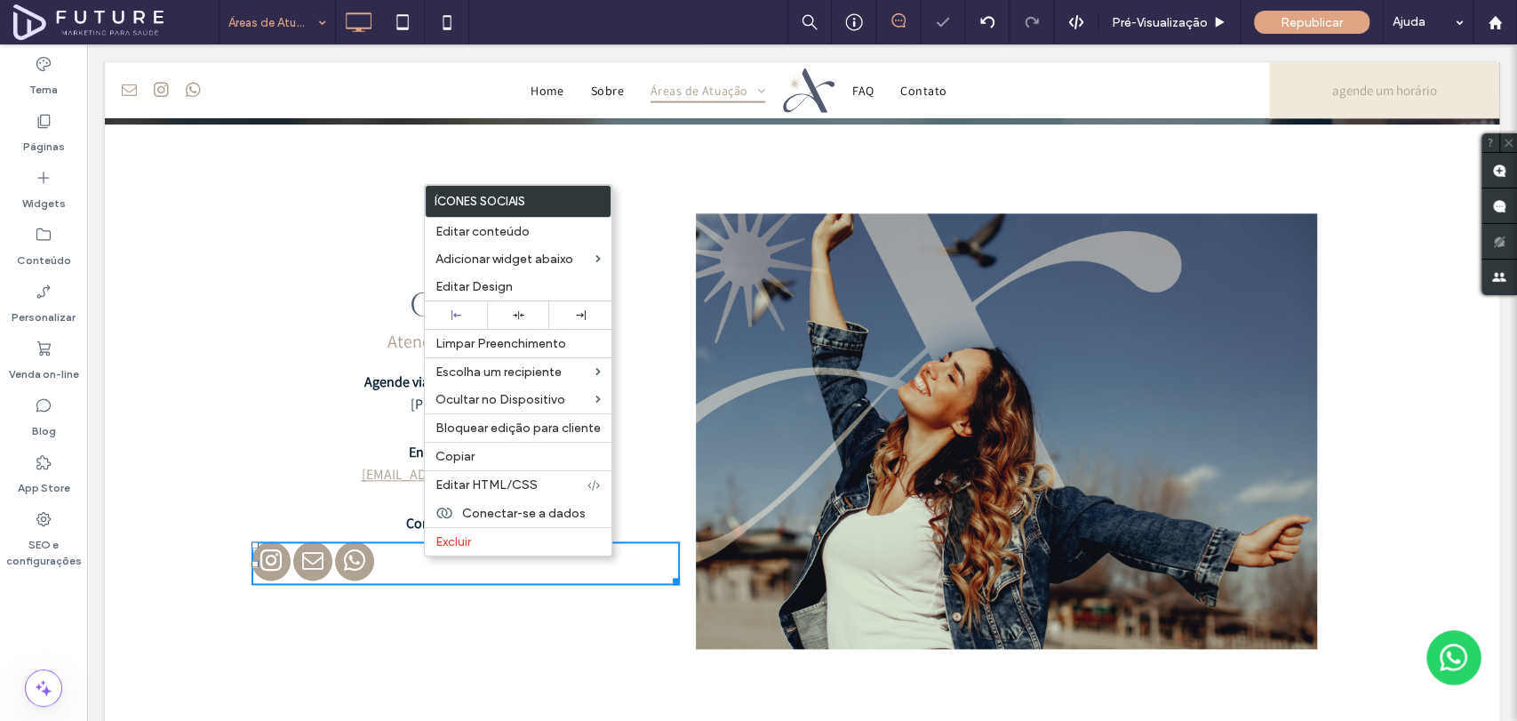
click at [419, 555] on div at bounding box center [465, 563] width 428 height 44
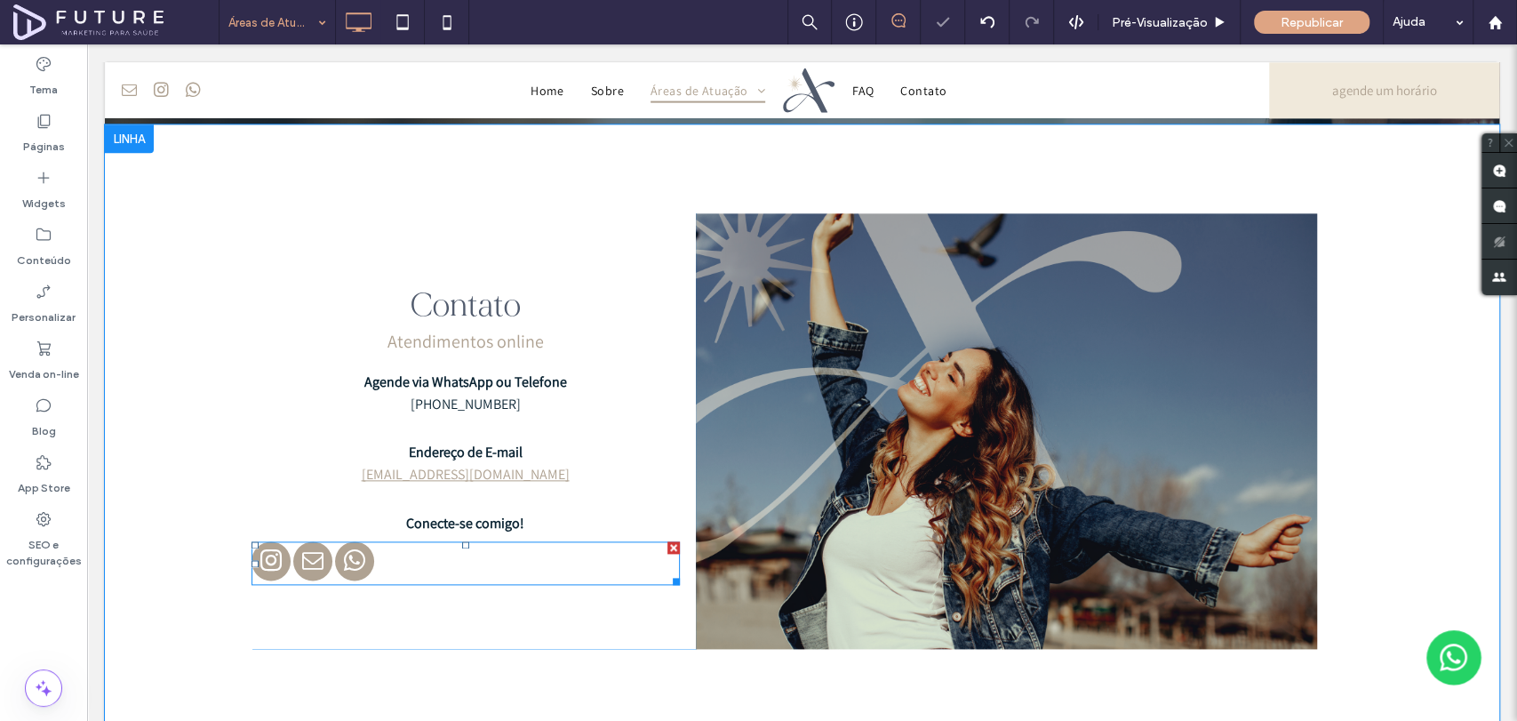
click at [419, 555] on div at bounding box center [465, 563] width 428 height 44
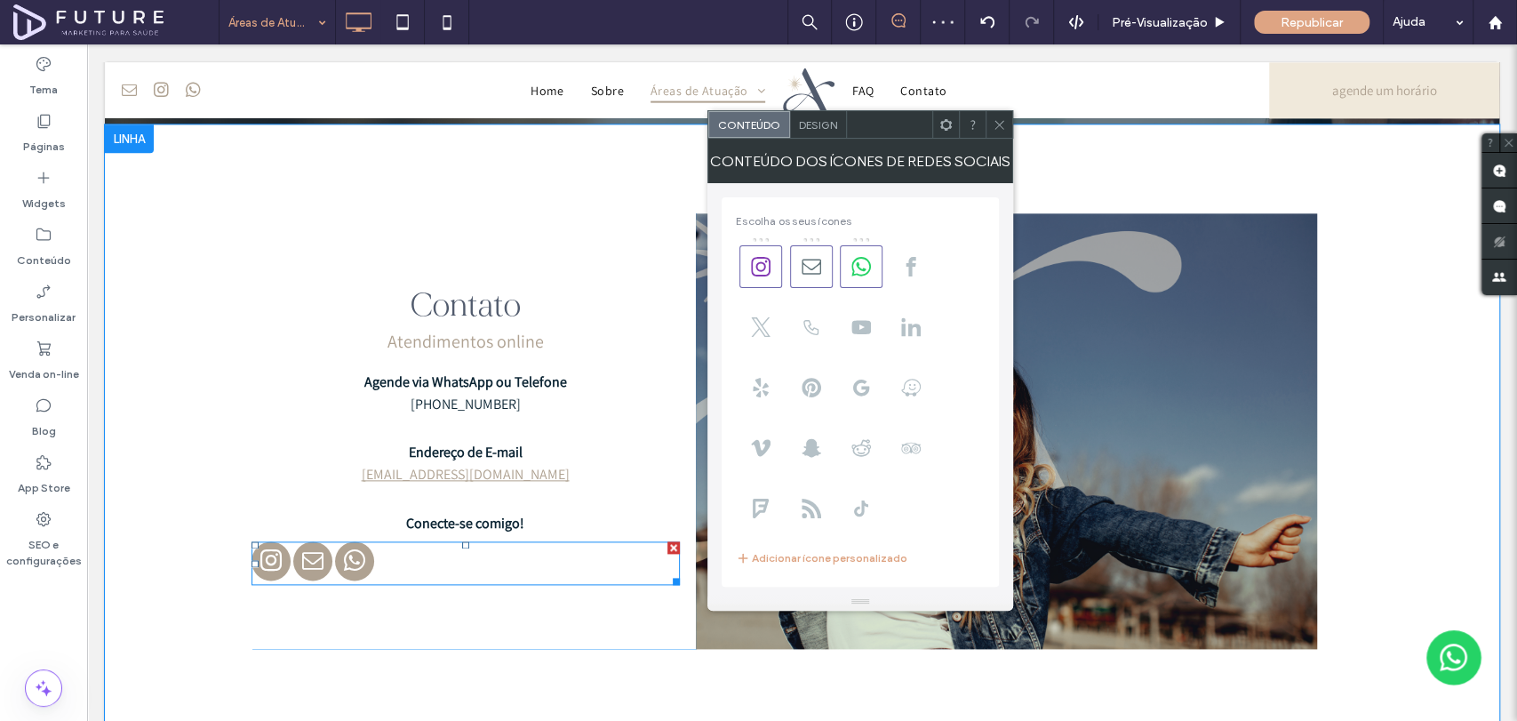
click at [419, 555] on div at bounding box center [465, 563] width 428 height 44
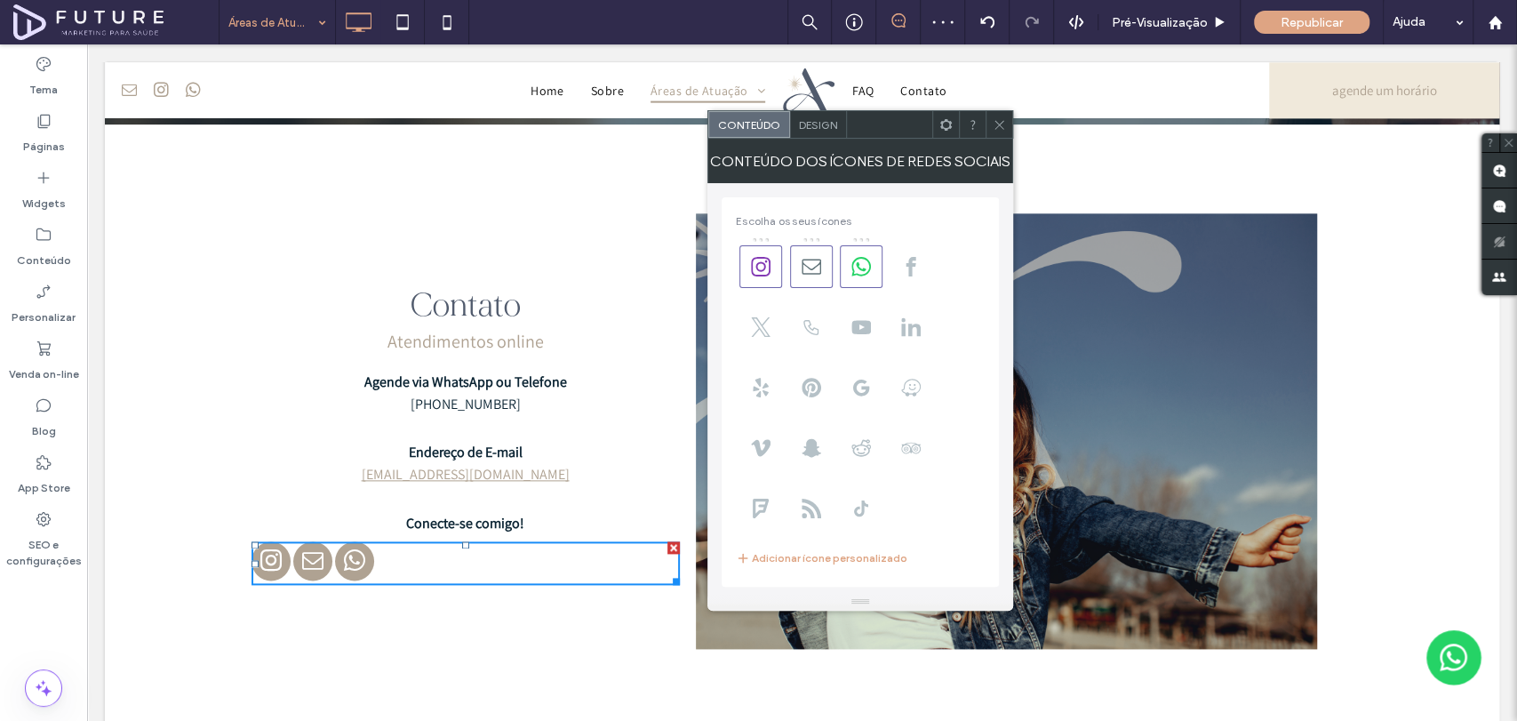
drag, startPoint x: 472, startPoint y: 618, endPoint x: 427, endPoint y: 574, distance: 62.8
click at [471, 618] on div "Contato Atendimentos online Agende via WhatsApp ou Telefone (11) 99581-2200 End…" at bounding box center [473, 430] width 444 height 435
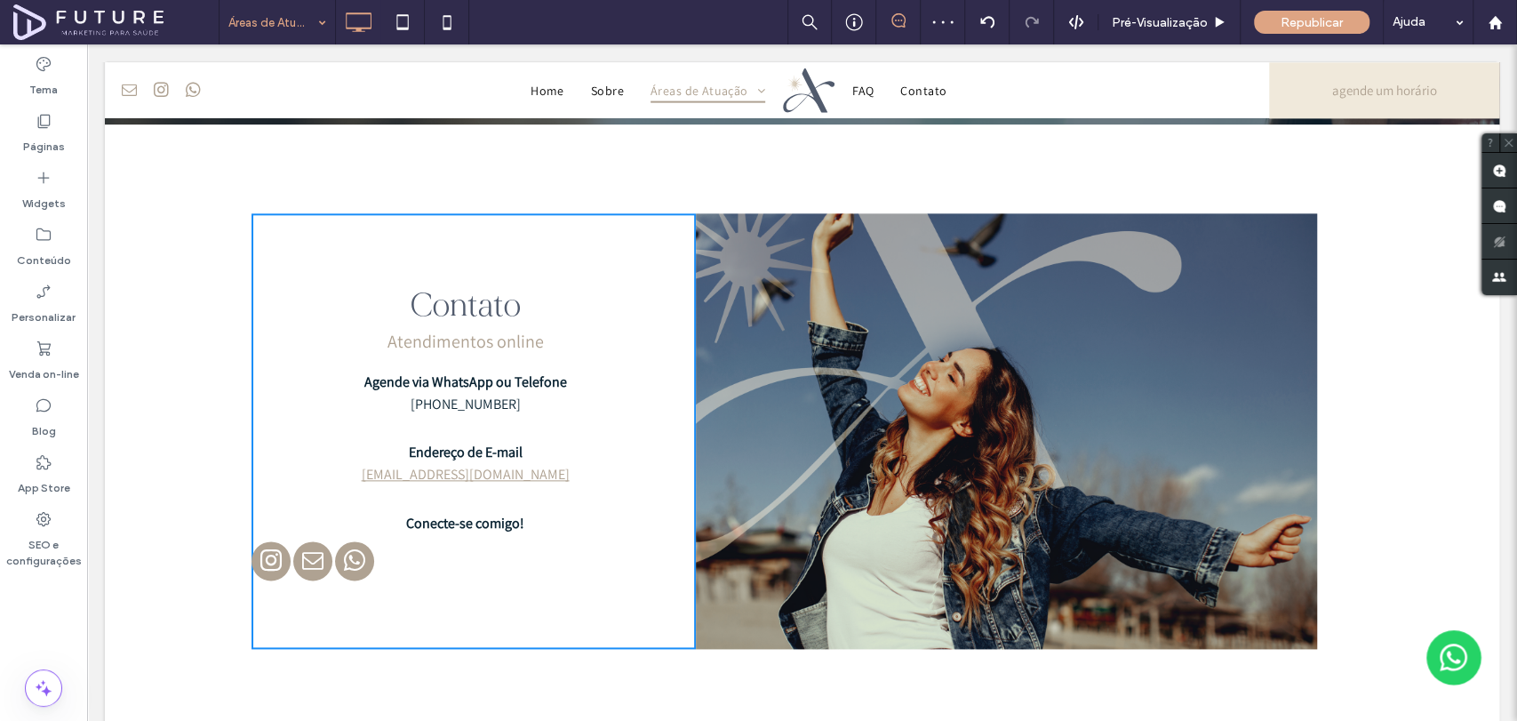
click at [413, 552] on div at bounding box center [465, 563] width 428 height 44
click at [441, 549] on div at bounding box center [465, 563] width 428 height 44
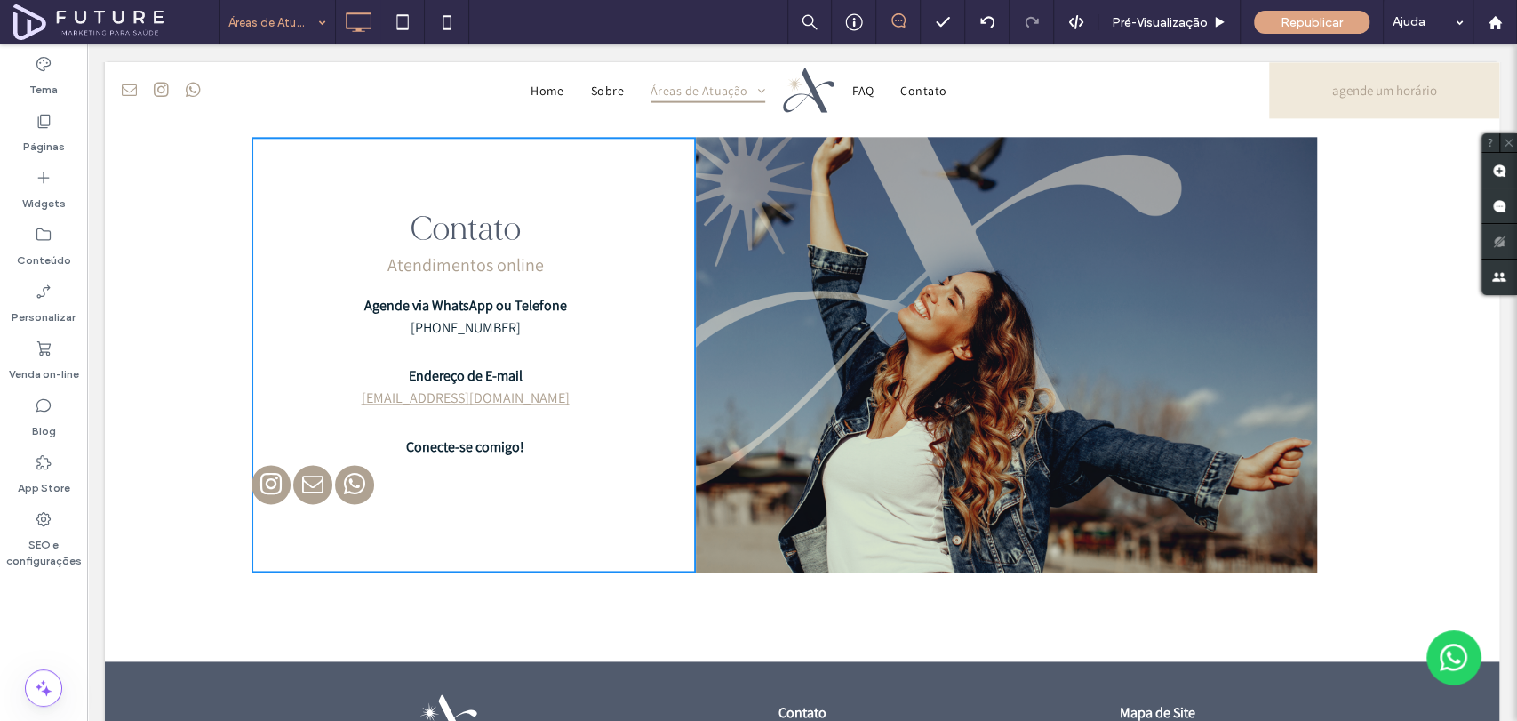
scroll to position [1382, 0]
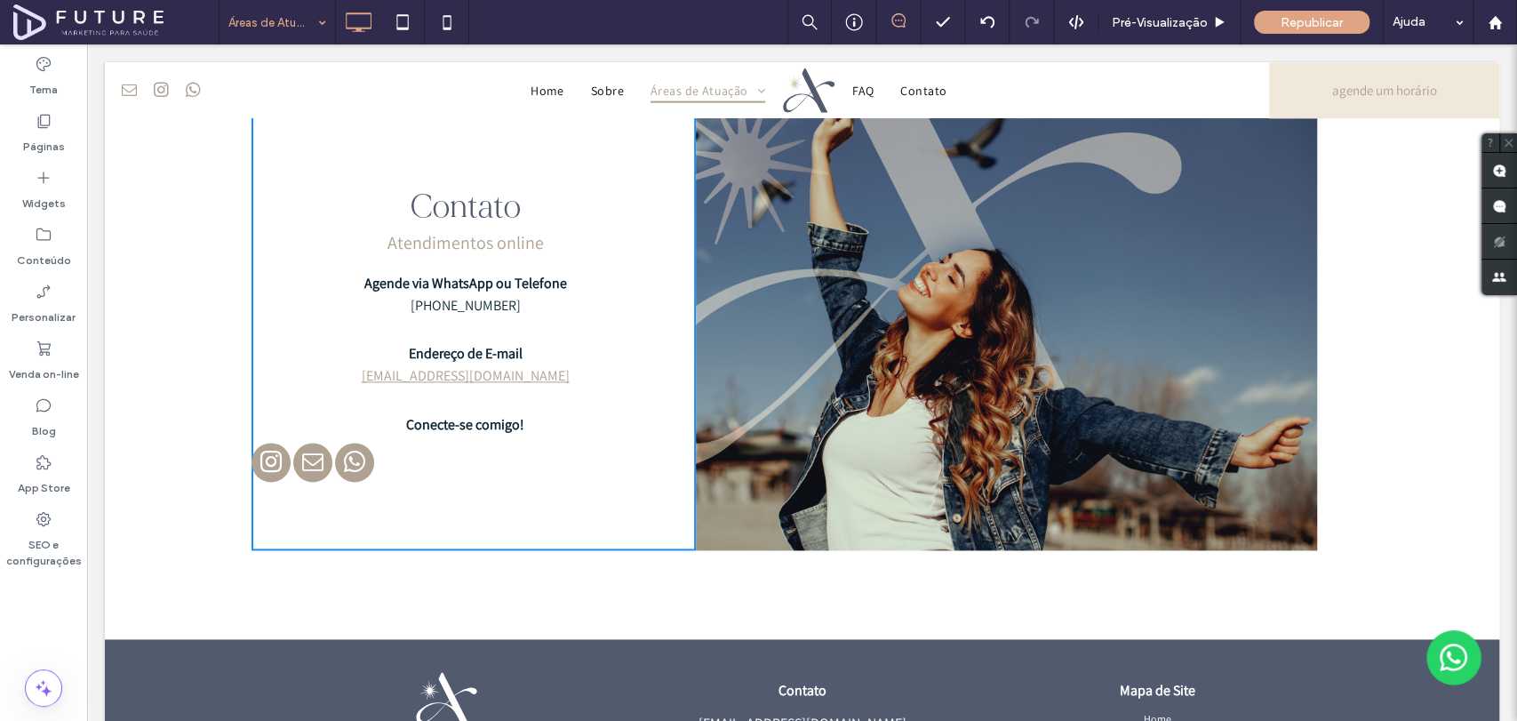
click at [433, 569] on div "Contato Atendimentos online Agende via WhatsApp ou Telefone (11) 99581-2200 End…" at bounding box center [802, 332] width 1394 height 613
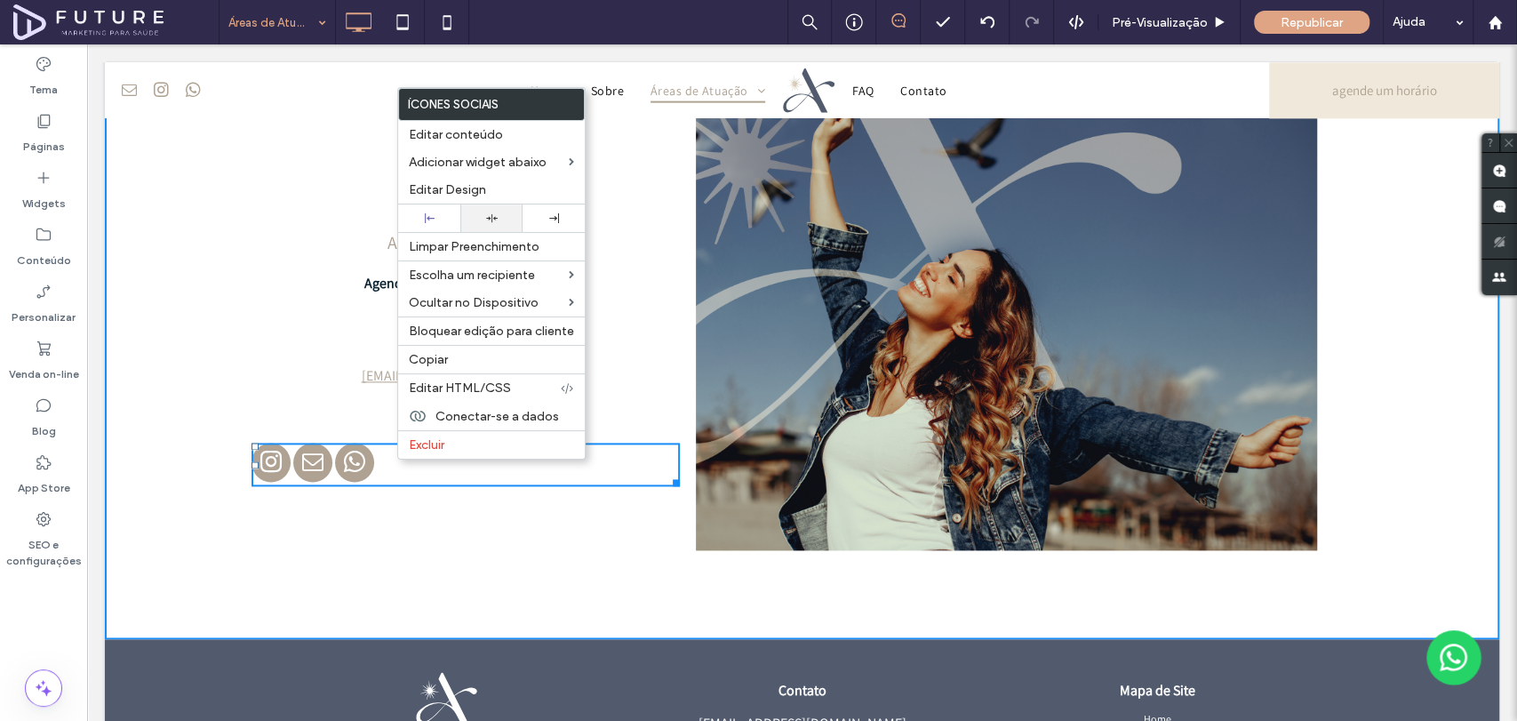
click at [498, 213] on div at bounding box center [491, 218] width 44 height 12
click at [1380, 254] on div "Contato Atendimentos online Agende via WhatsApp ou Telefone (11) 99581-2200 End…" at bounding box center [802, 332] width 1394 height 613
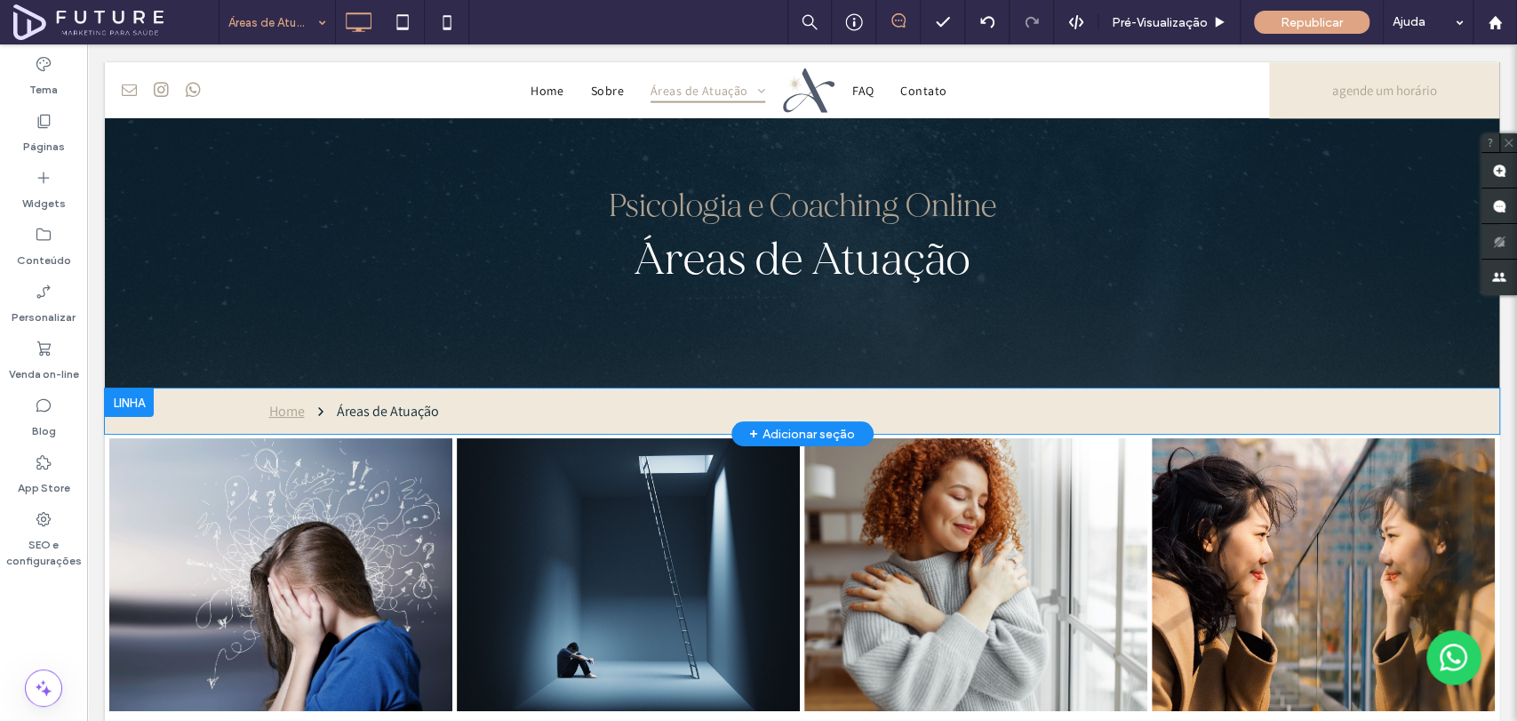
scroll to position [0, 0]
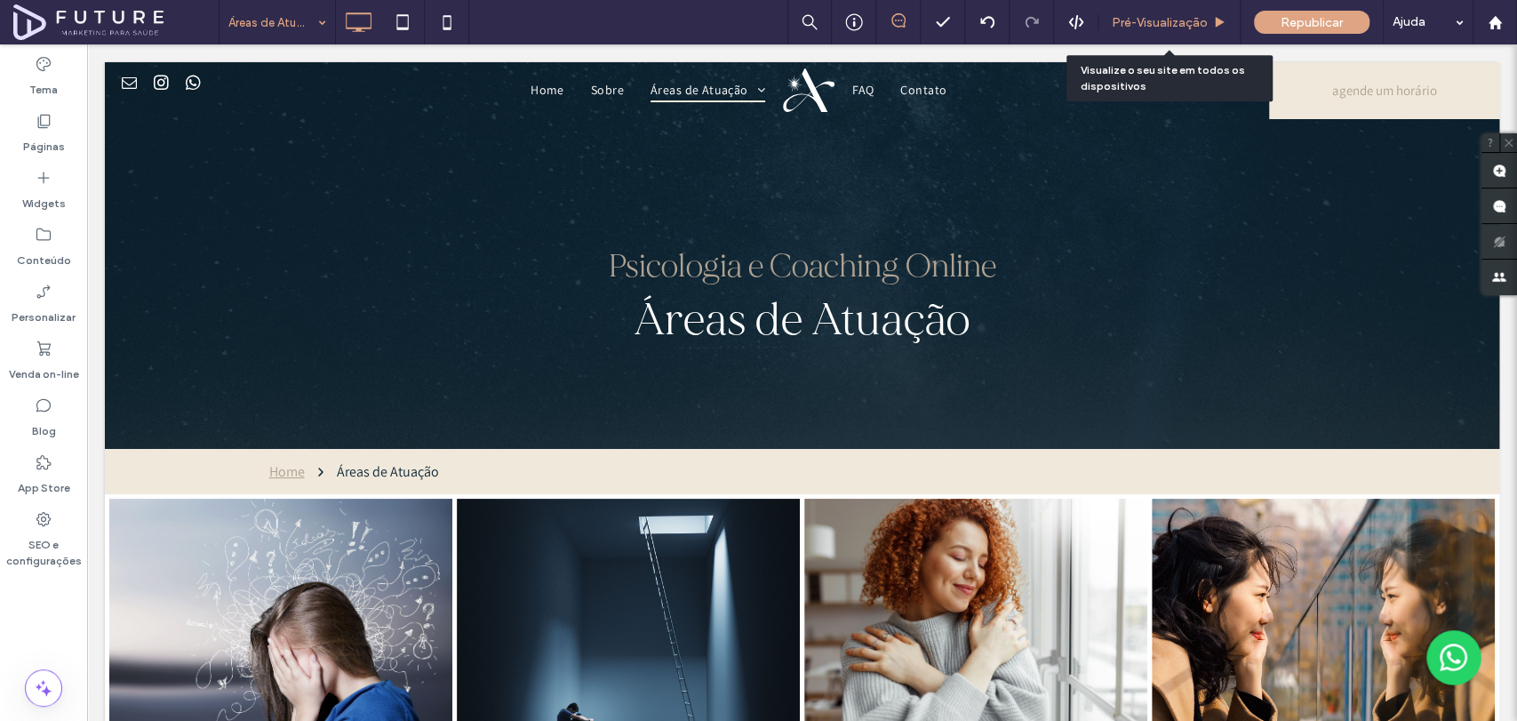
click at [1147, 23] on span "Pré-Visualizaçāo" at bounding box center [1160, 22] width 96 height 15
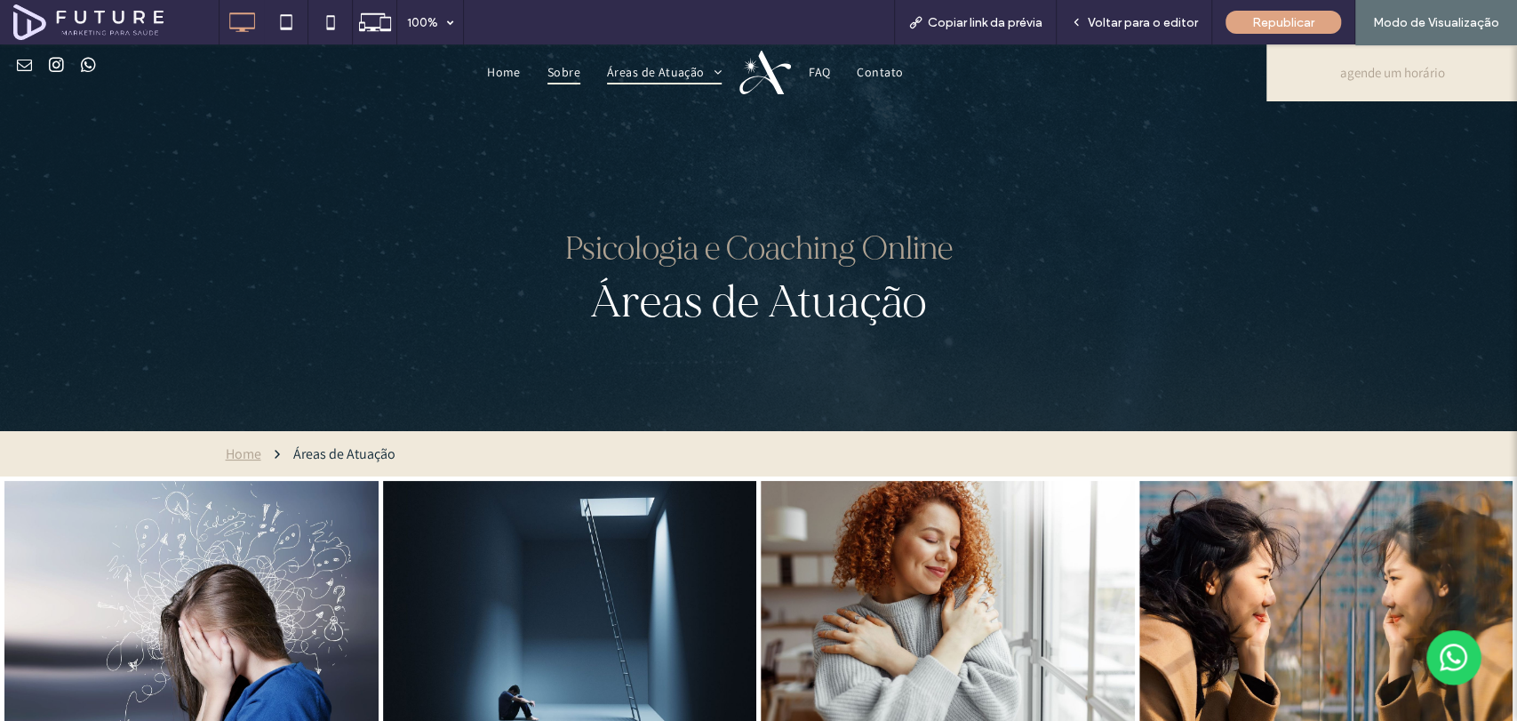
click at [548, 72] on span "Sobre" at bounding box center [563, 72] width 33 height 25
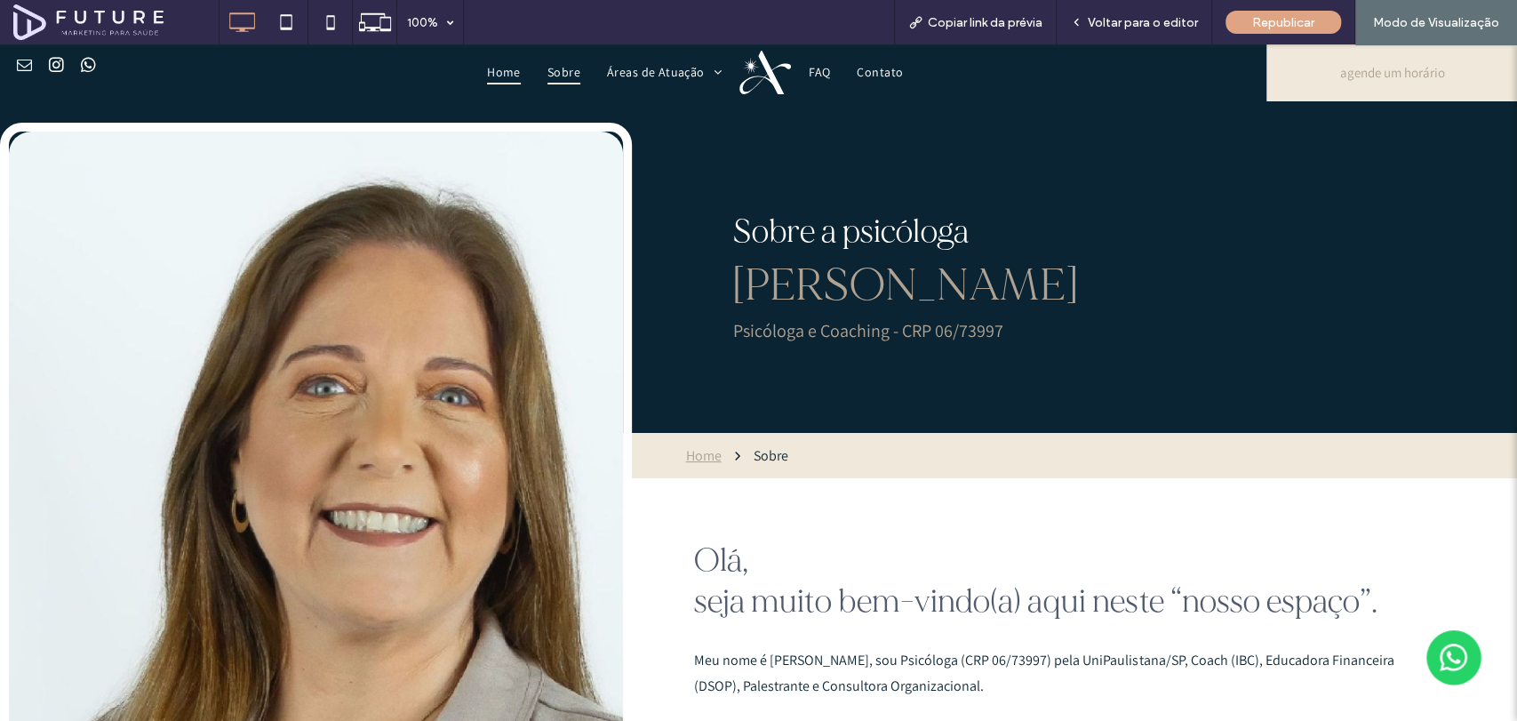
click at [498, 66] on span "Home" at bounding box center [504, 72] width 34 height 25
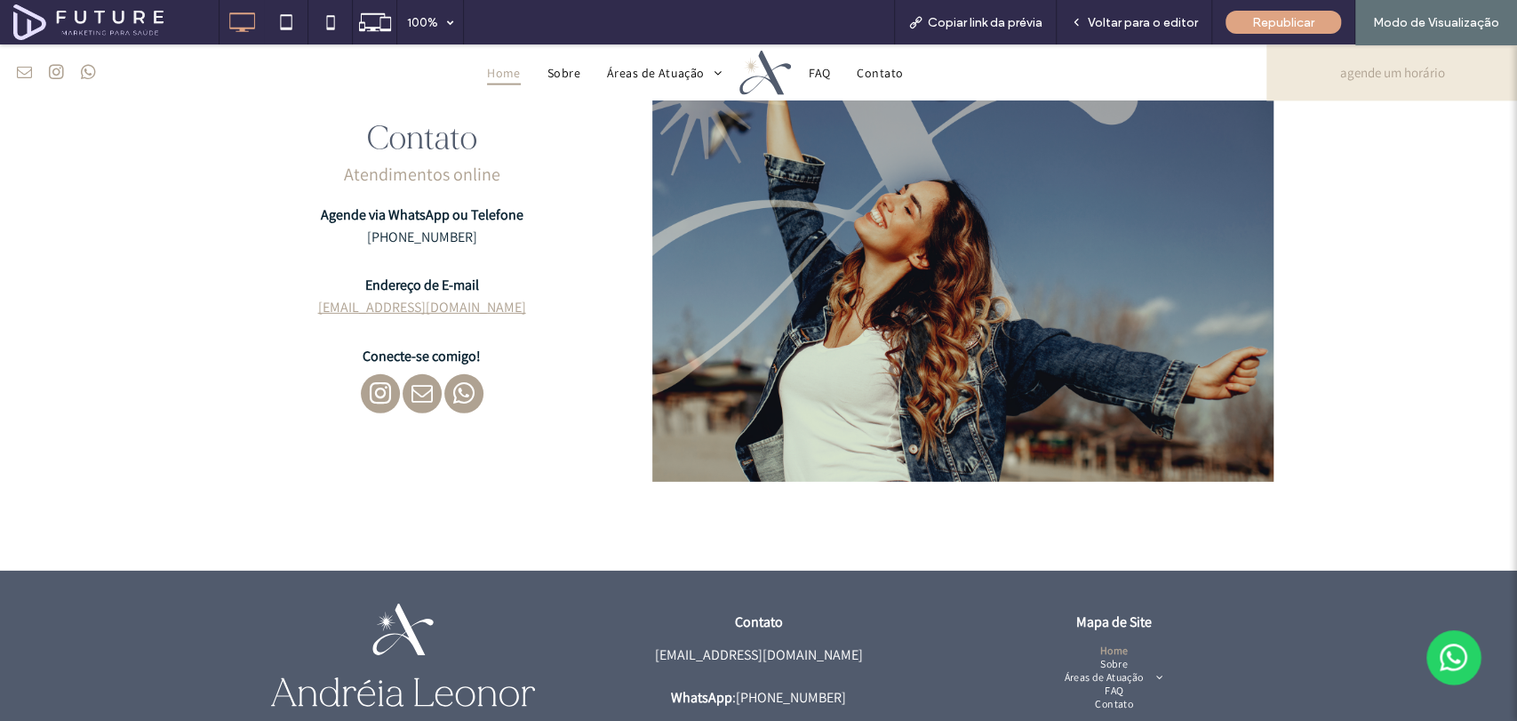
scroll to position [3554, 0]
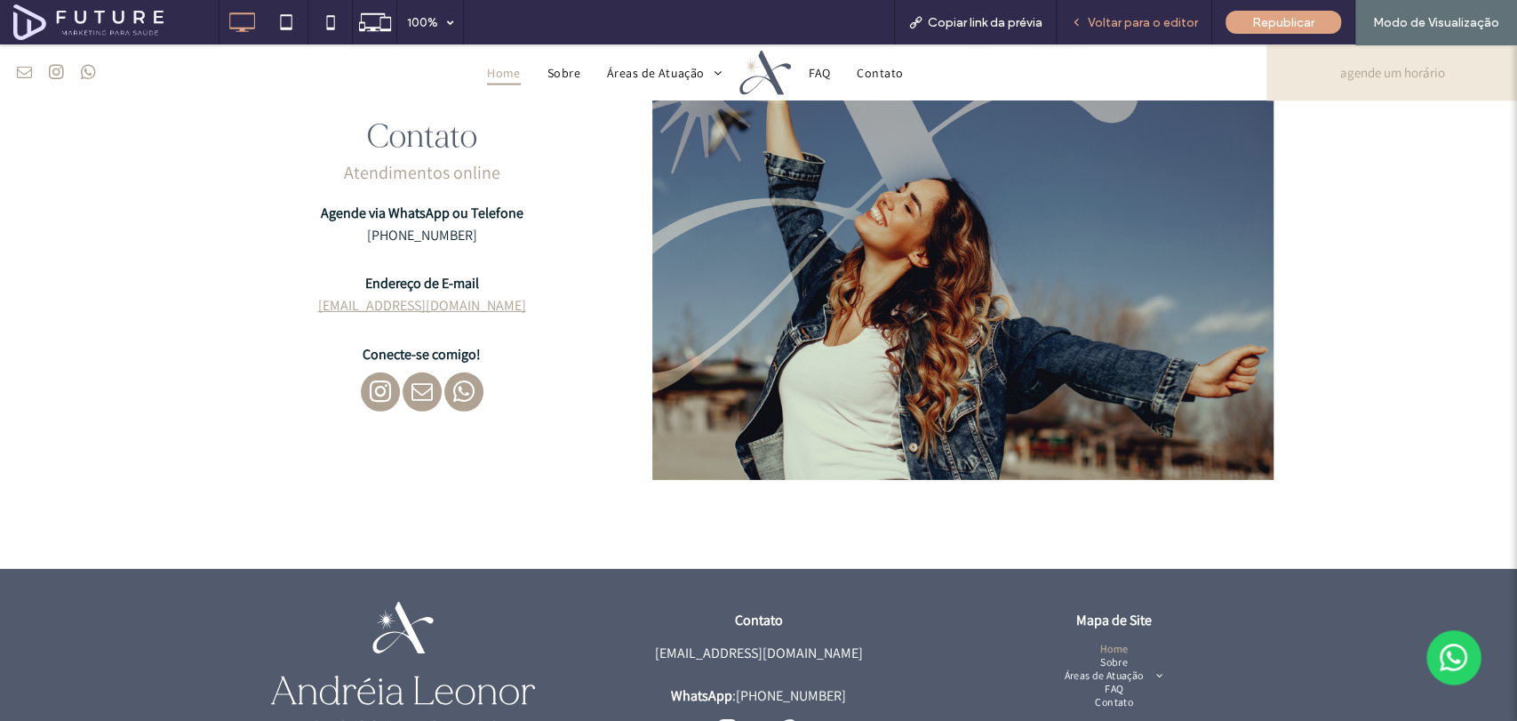
click at [1168, 33] on div "Voltar para o editor" at bounding box center [1133, 22] width 155 height 44
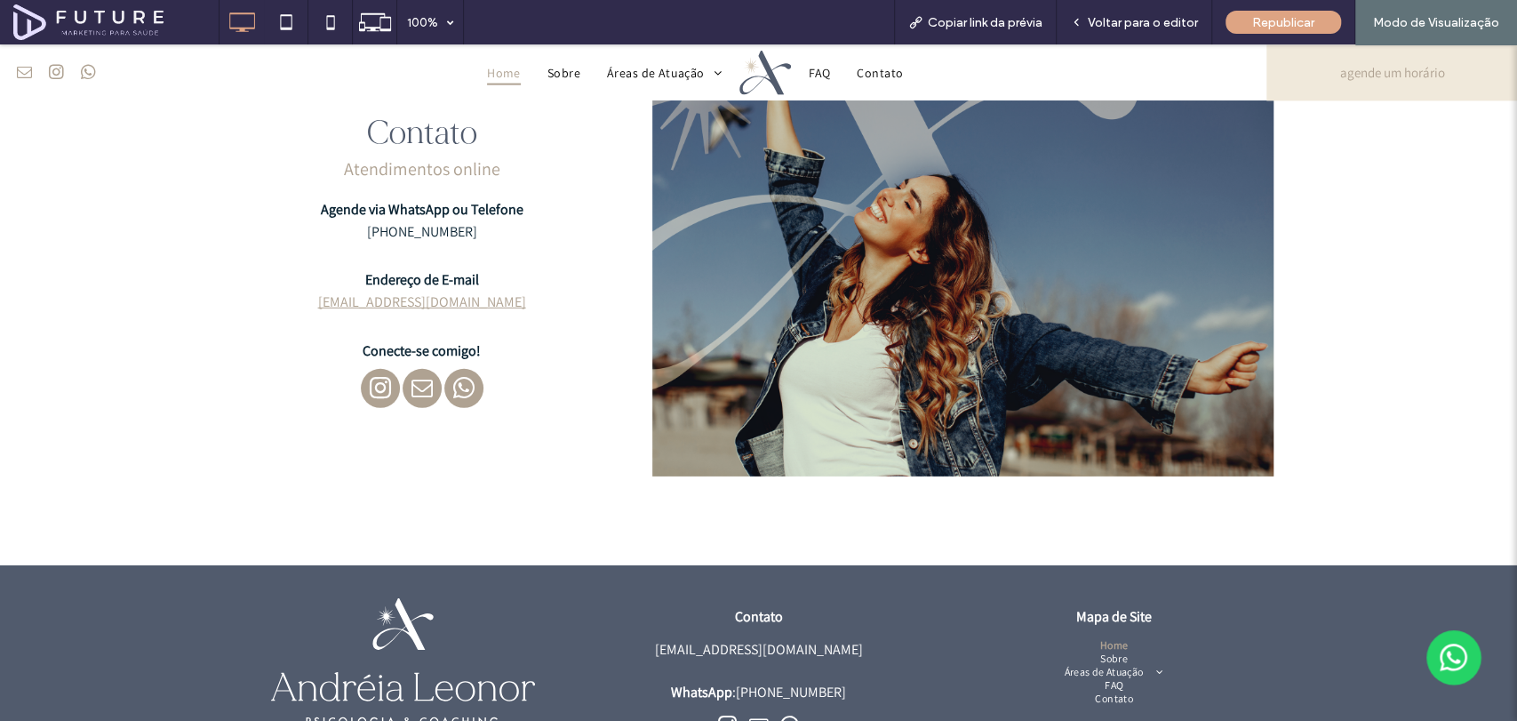
scroll to position [3344, 0]
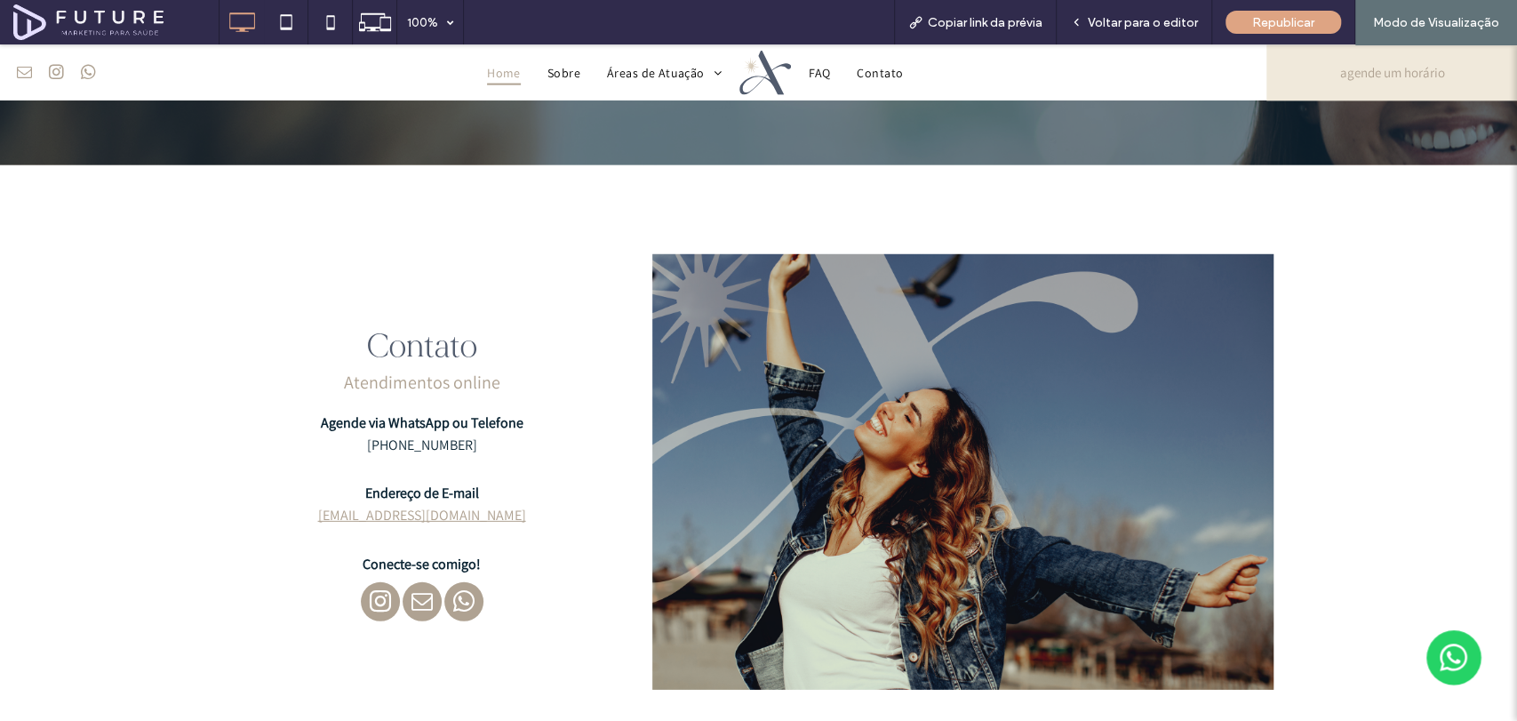
click at [155, 248] on div "Contato Atendimentos online Agende via WhatsApp ou Telefone (11) 99581-2200 End…" at bounding box center [758, 471] width 1517 height 613
click at [1159, 15] on span "Voltar para o editor" at bounding box center [1143, 22] width 110 height 15
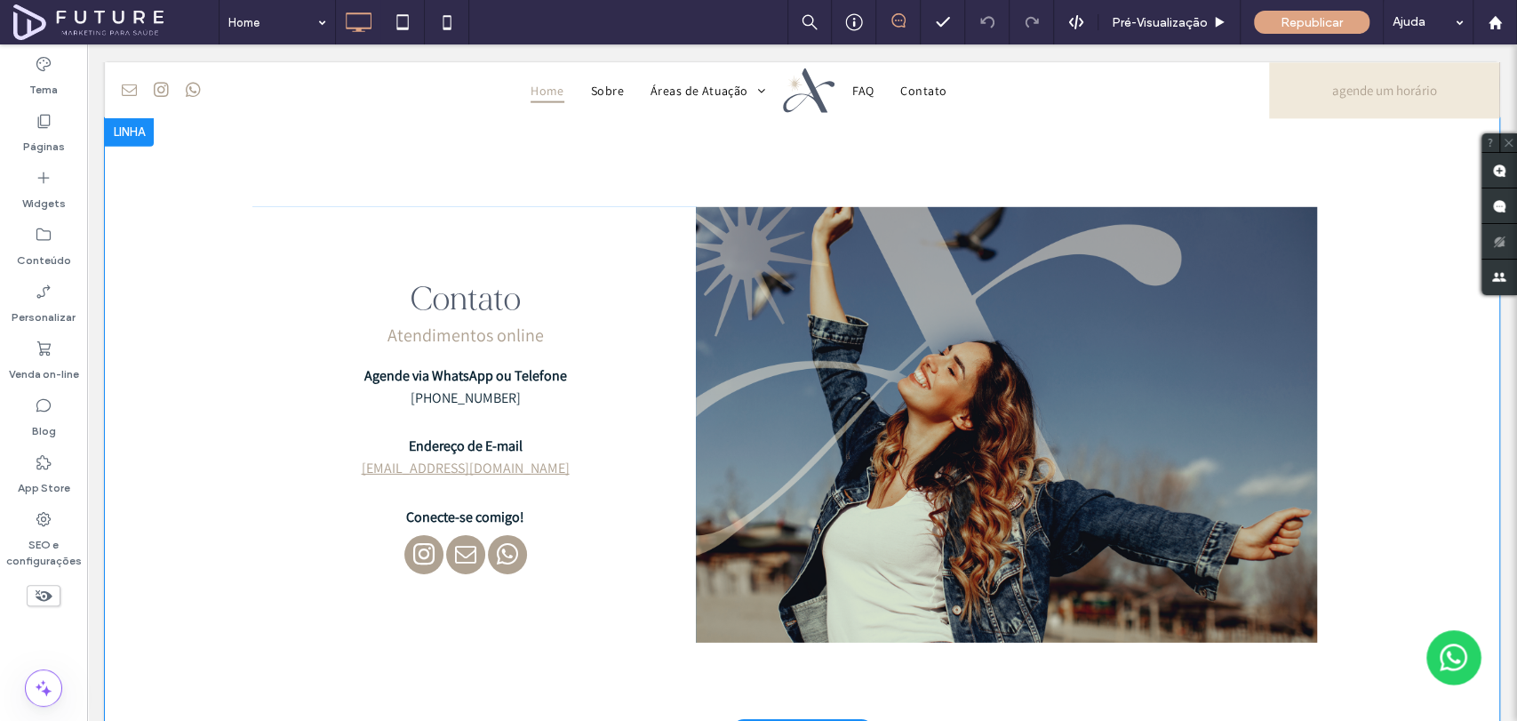
scroll to position [3464, 0]
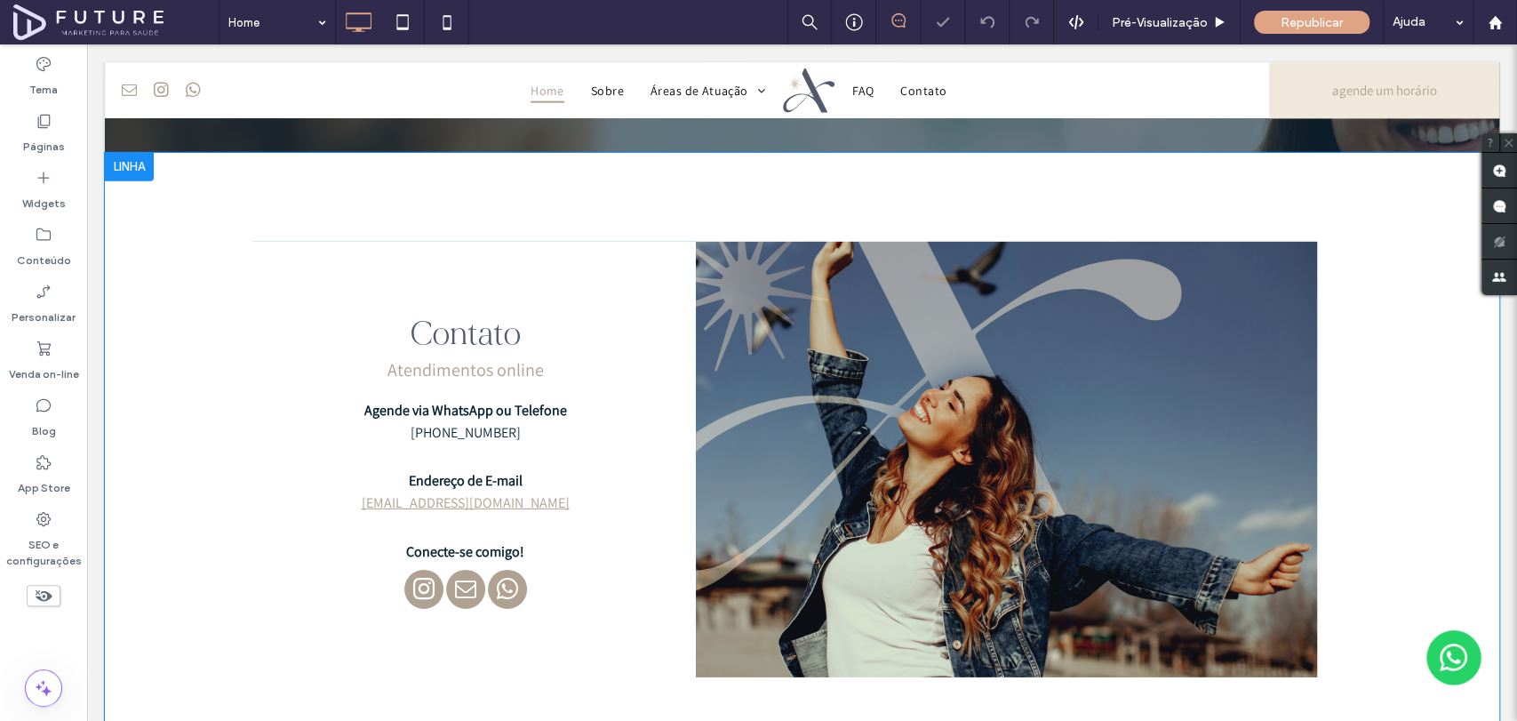
click at [136, 159] on div at bounding box center [129, 167] width 49 height 28
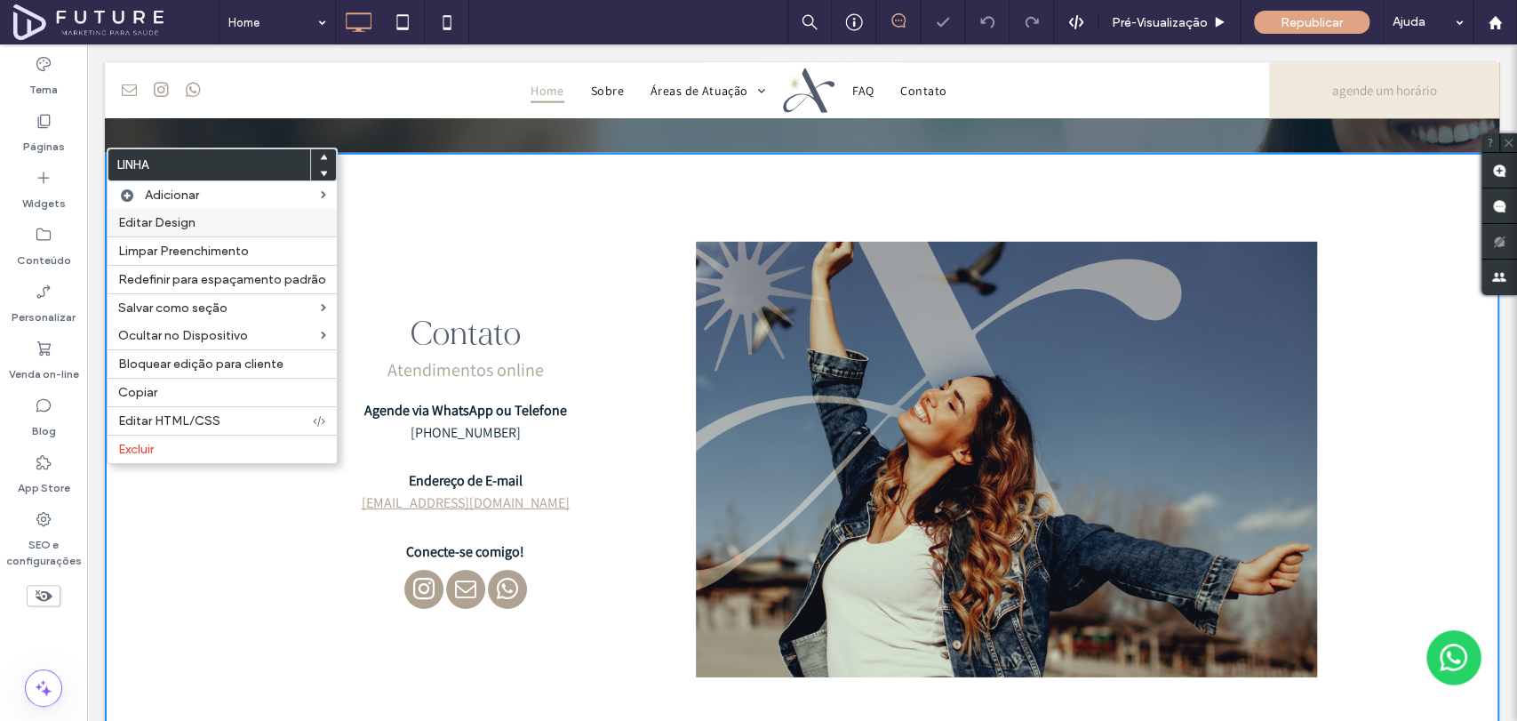
click at [207, 219] on label "Editar Design" at bounding box center [222, 222] width 208 height 15
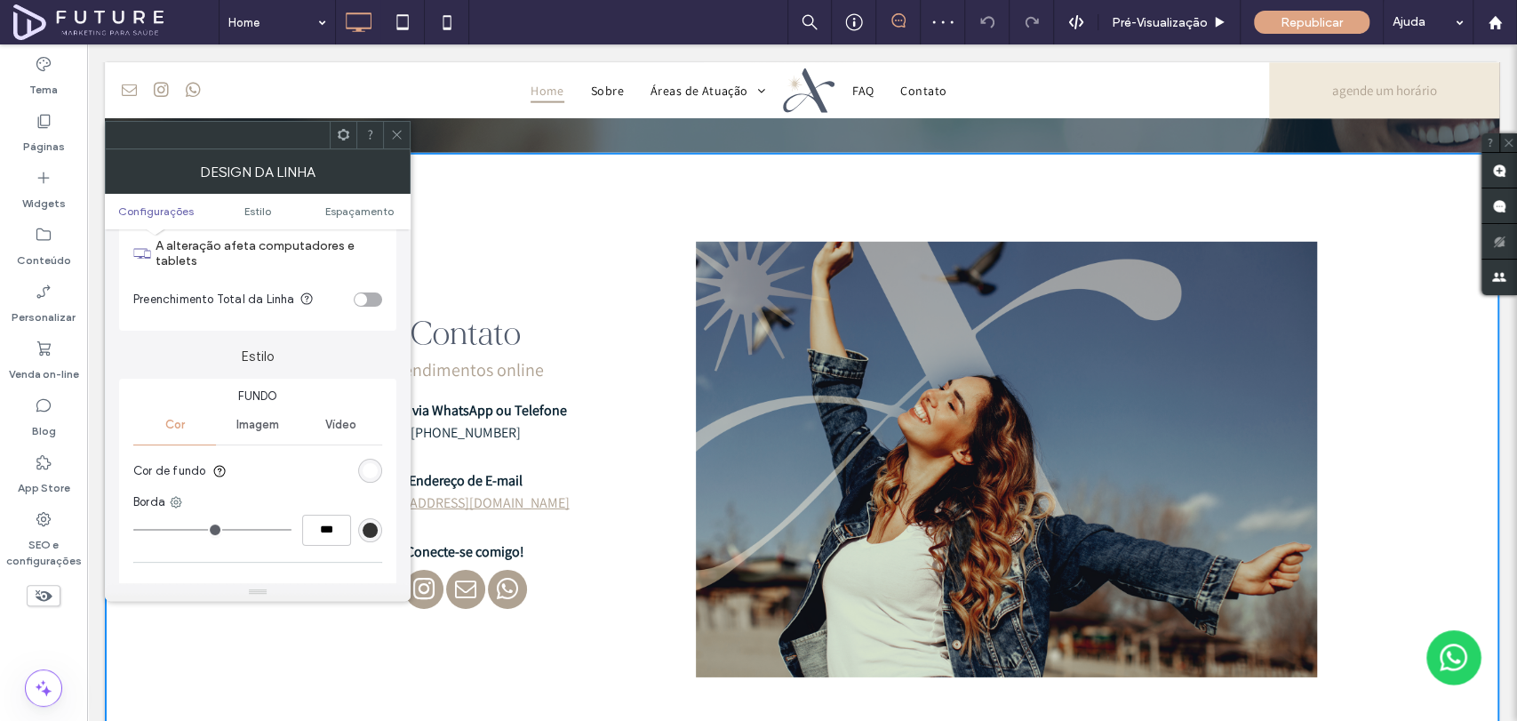
scroll to position [99, 0]
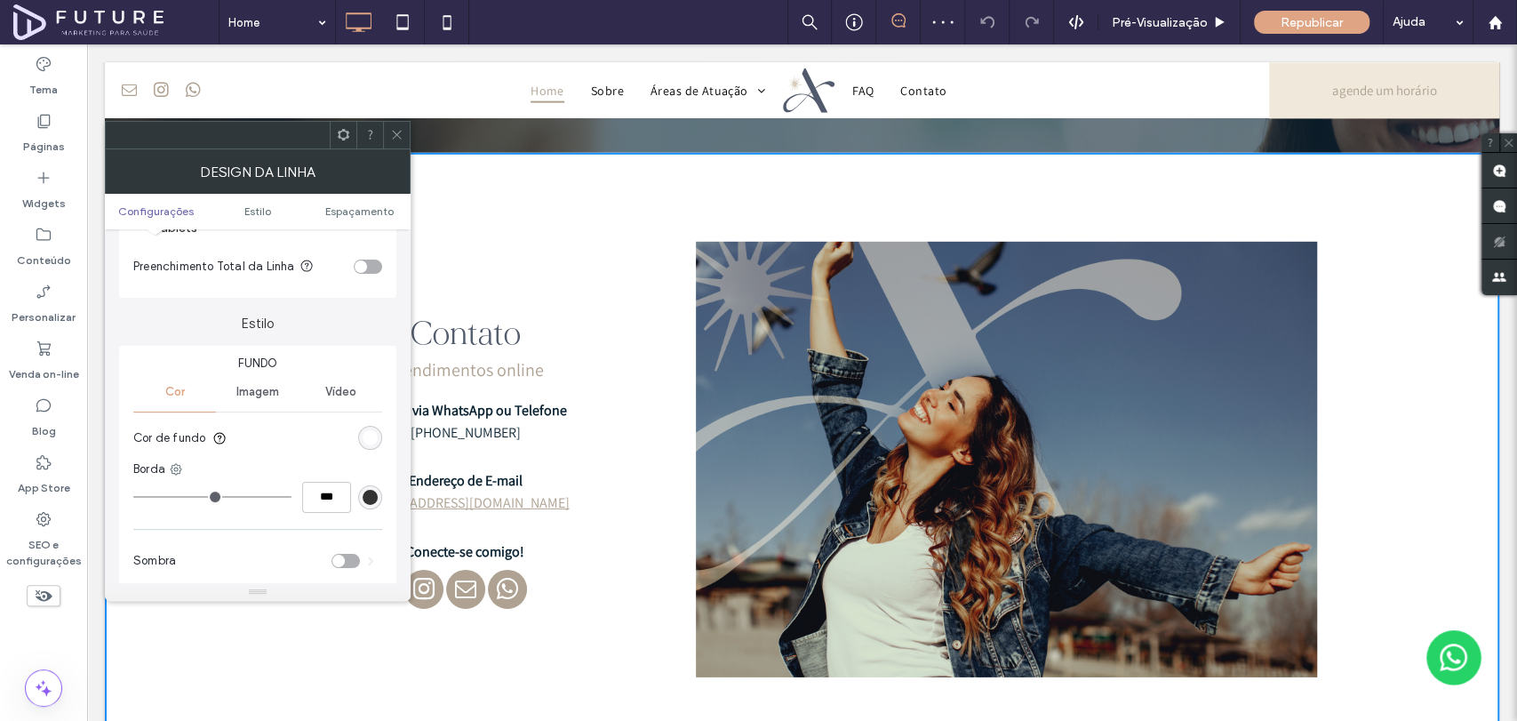
click at [367, 445] on div "rgb(255, 255, 255)" at bounding box center [370, 438] width 24 height 24
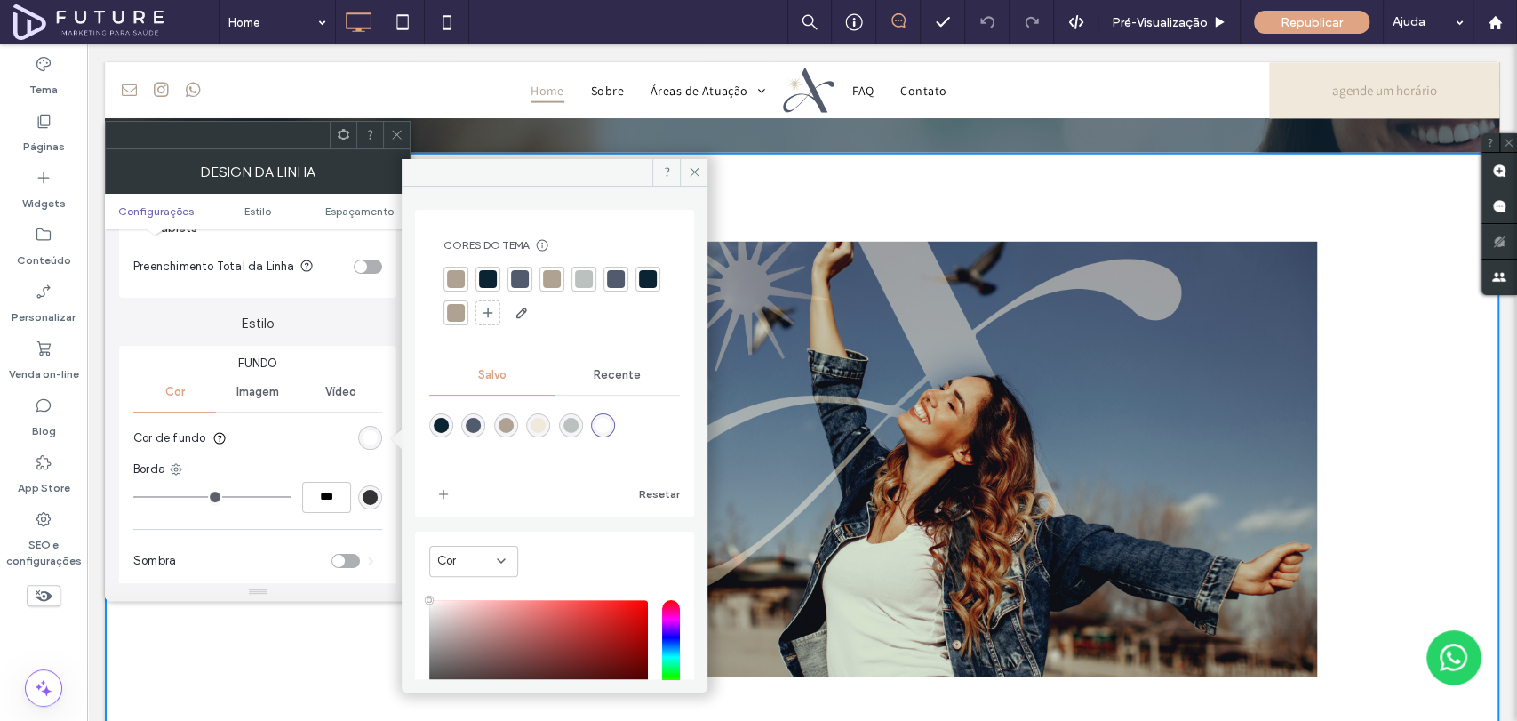
click at [473, 425] on div "rgba(81,91,109,1)" at bounding box center [473, 425] width 15 height 15
type input "*******"
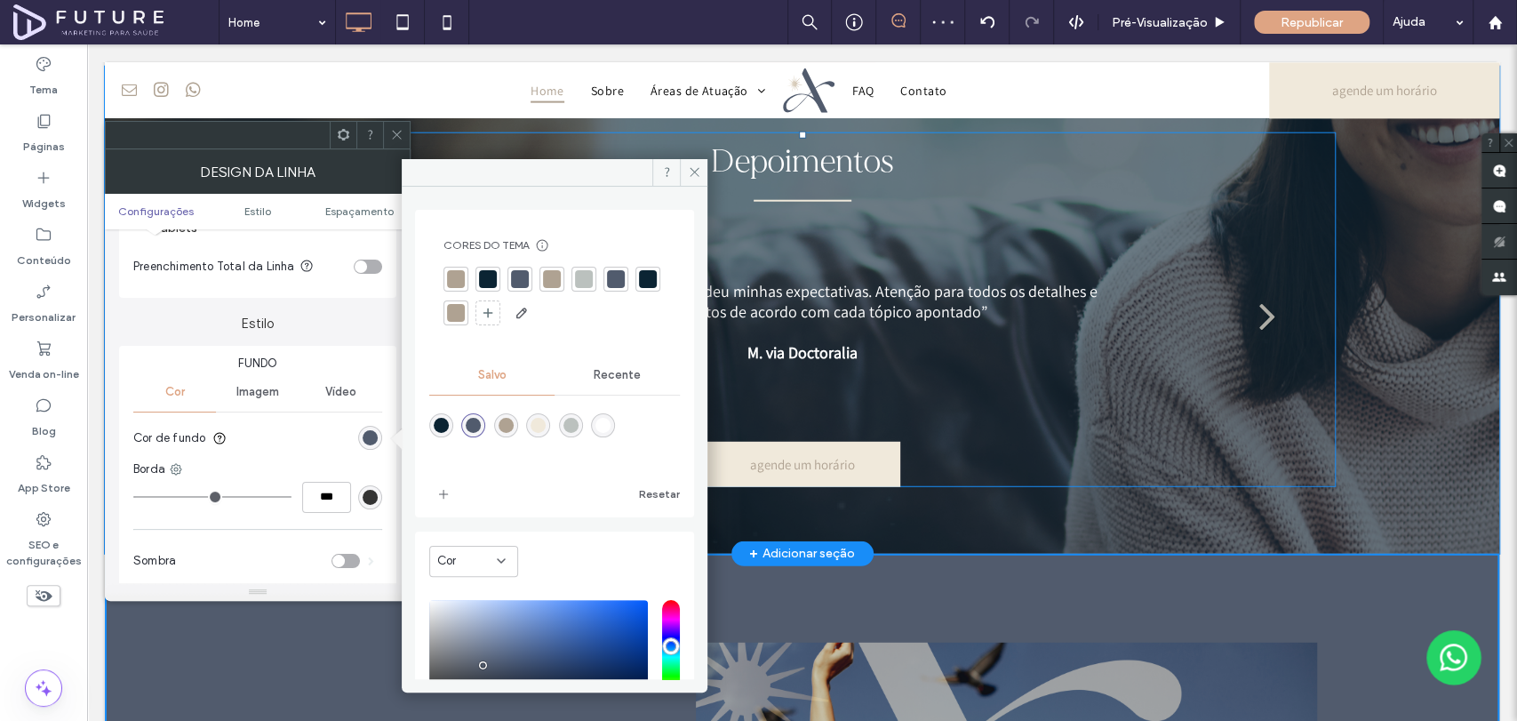
scroll to position [3049, 0]
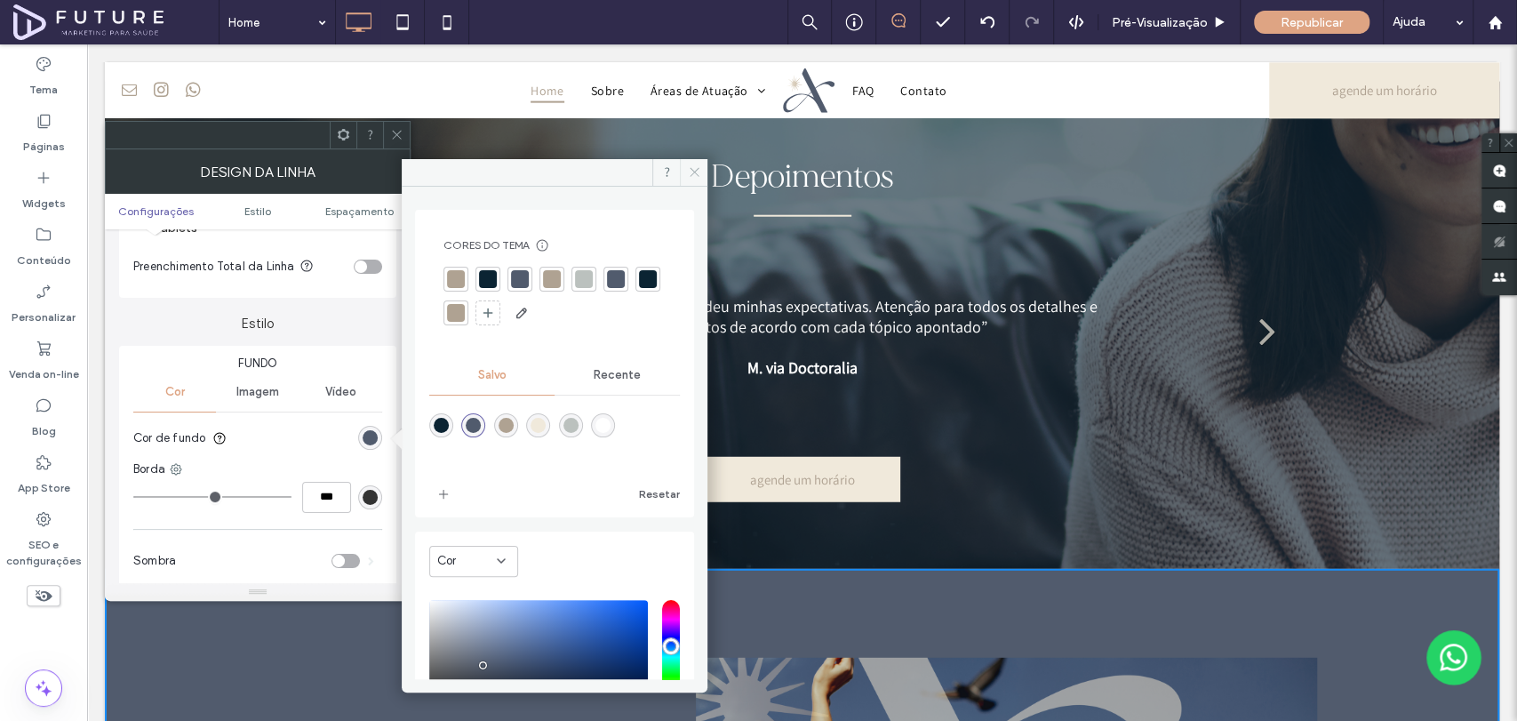
click at [688, 168] on icon at bounding box center [694, 171] width 13 height 13
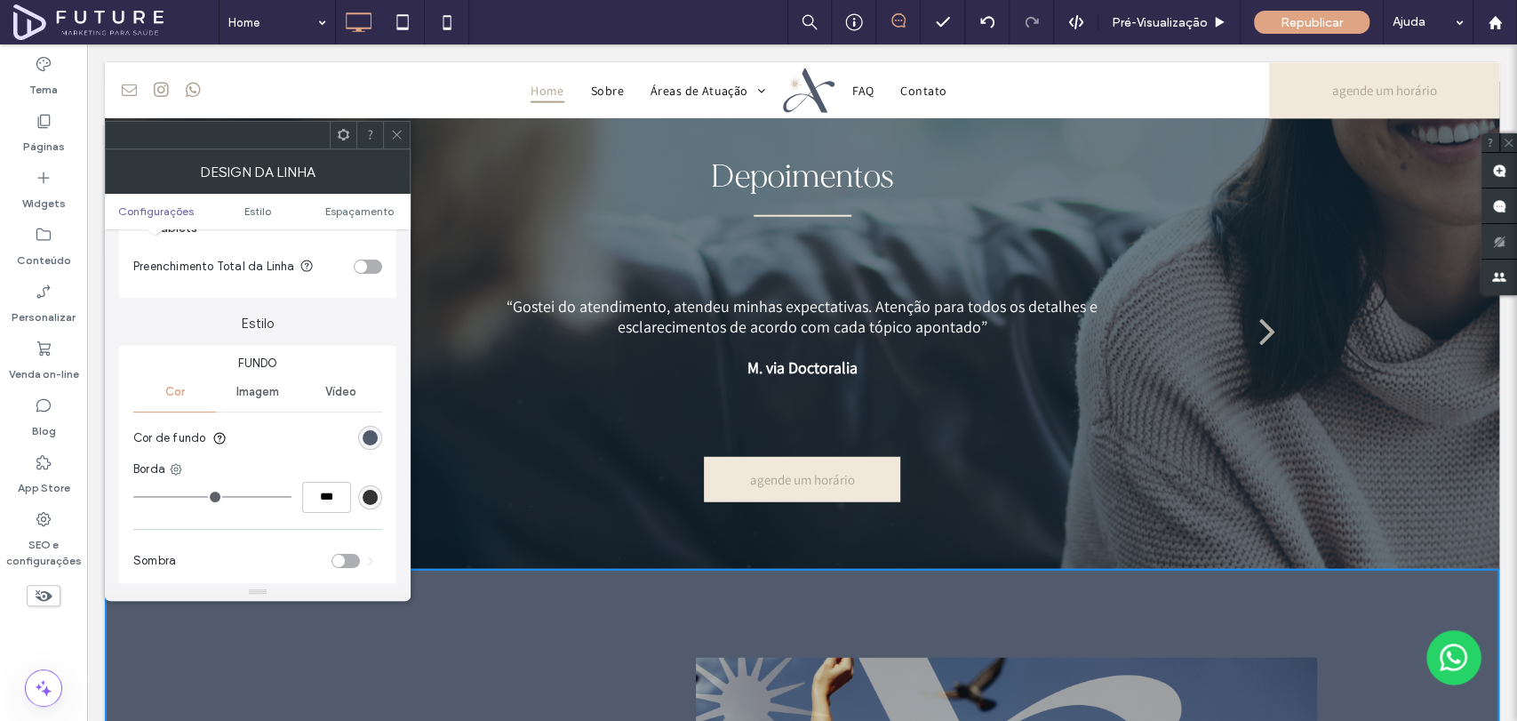
click at [399, 124] on span at bounding box center [396, 135] width 13 height 27
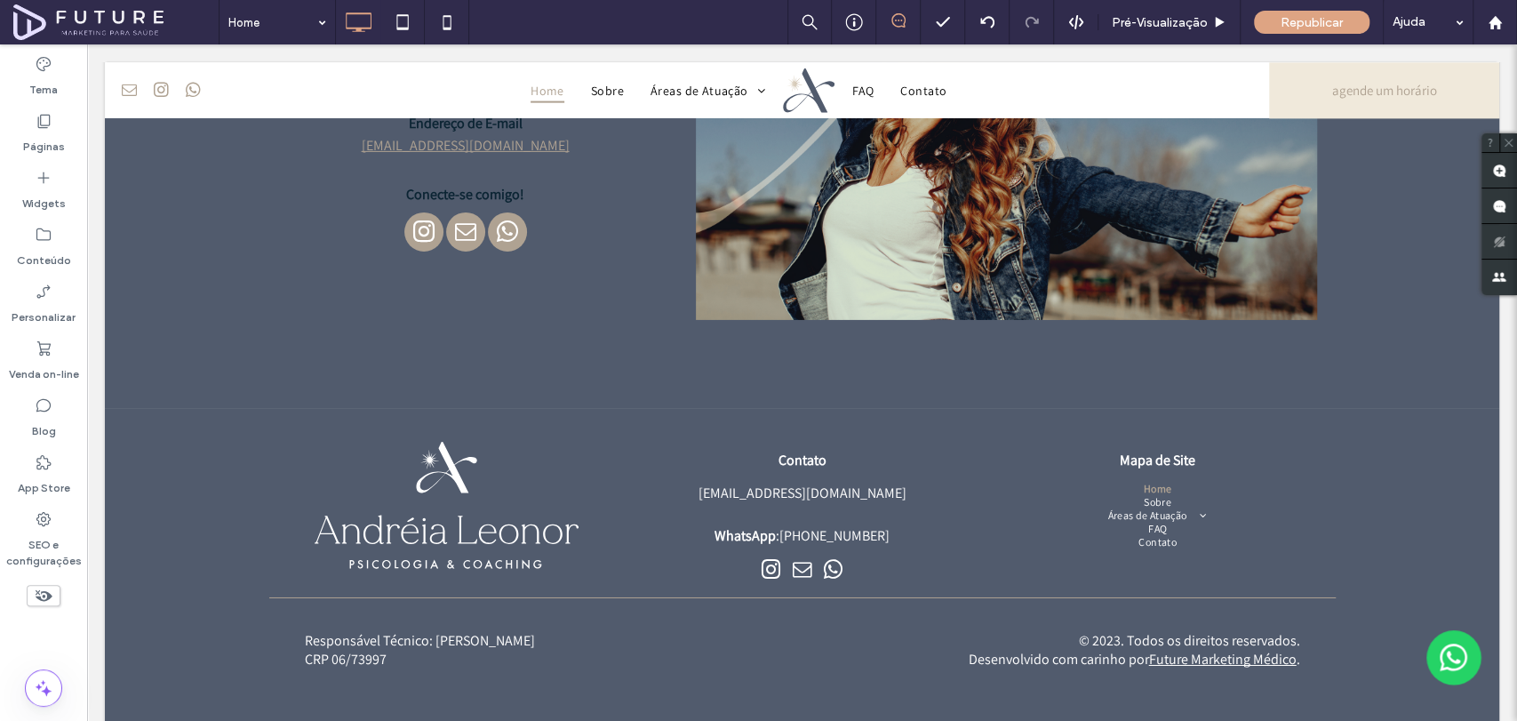
scroll to position [3443, 0]
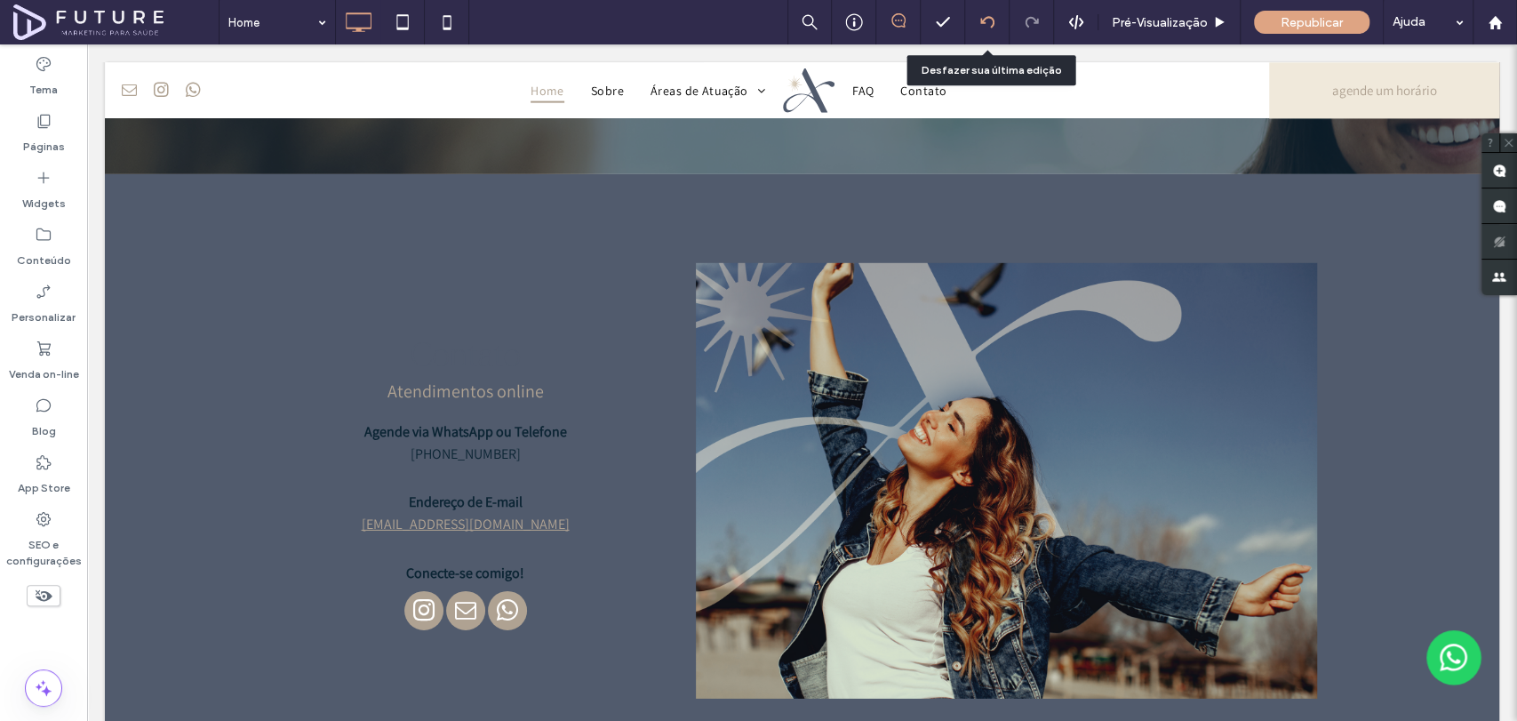
click at [989, 18] on use at bounding box center [986, 22] width 14 height 12
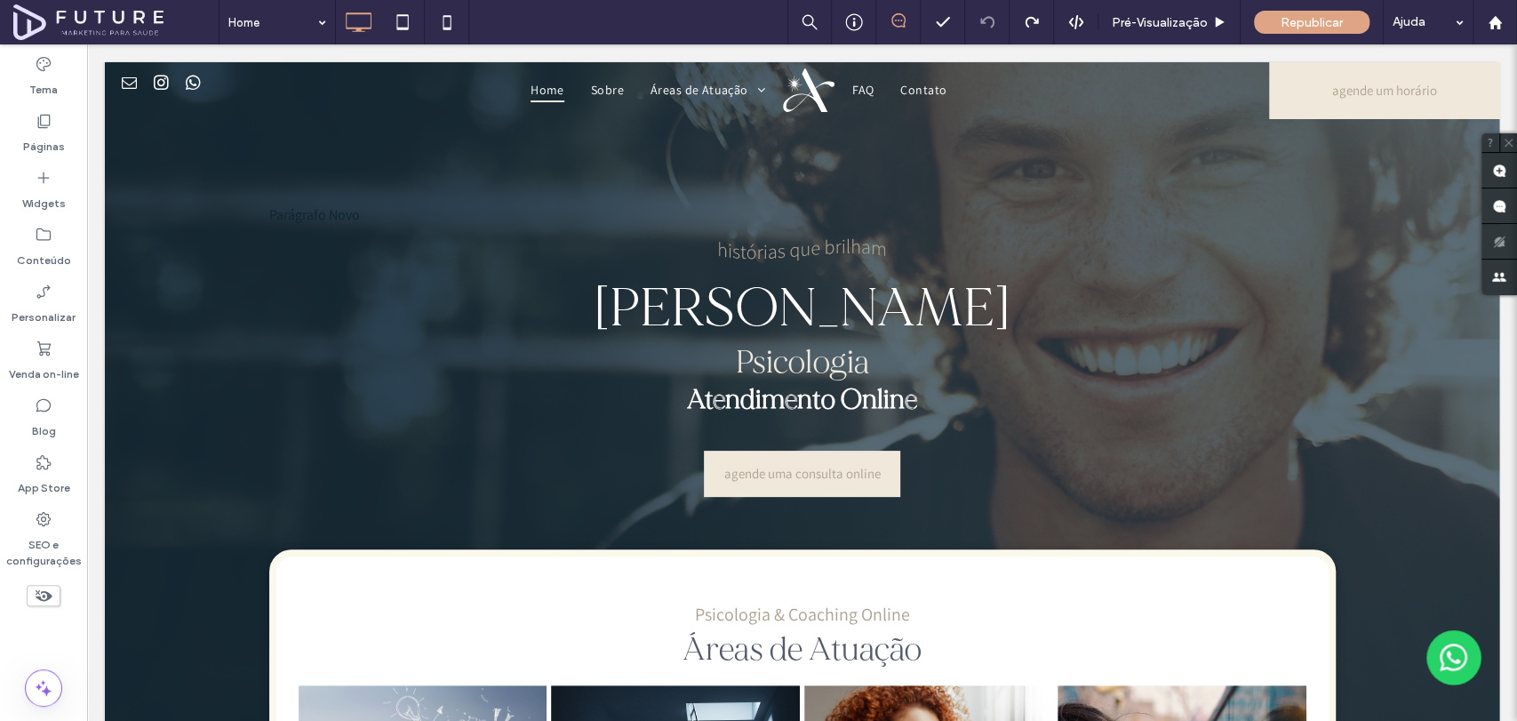
scroll to position [0, 0]
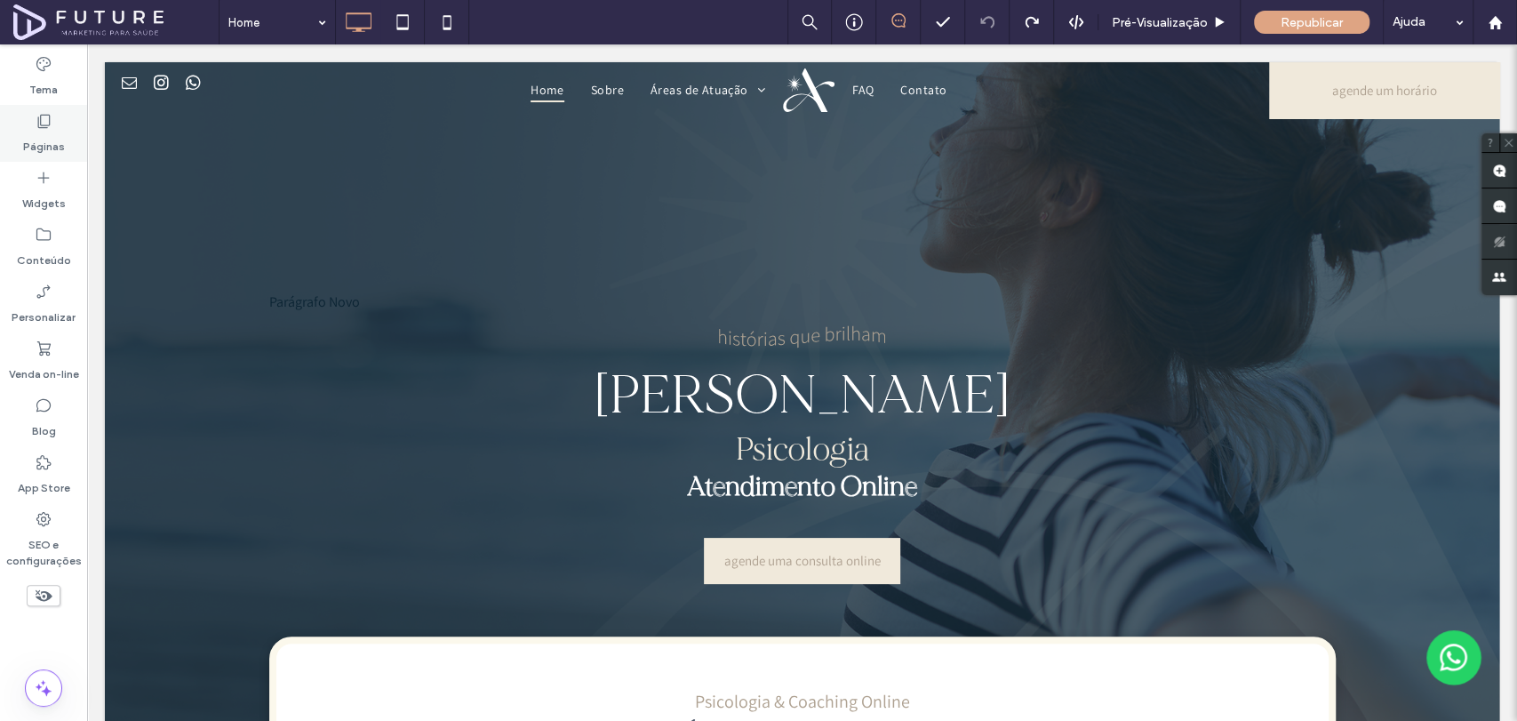
click at [28, 138] on label "Páginas" at bounding box center [44, 142] width 42 height 25
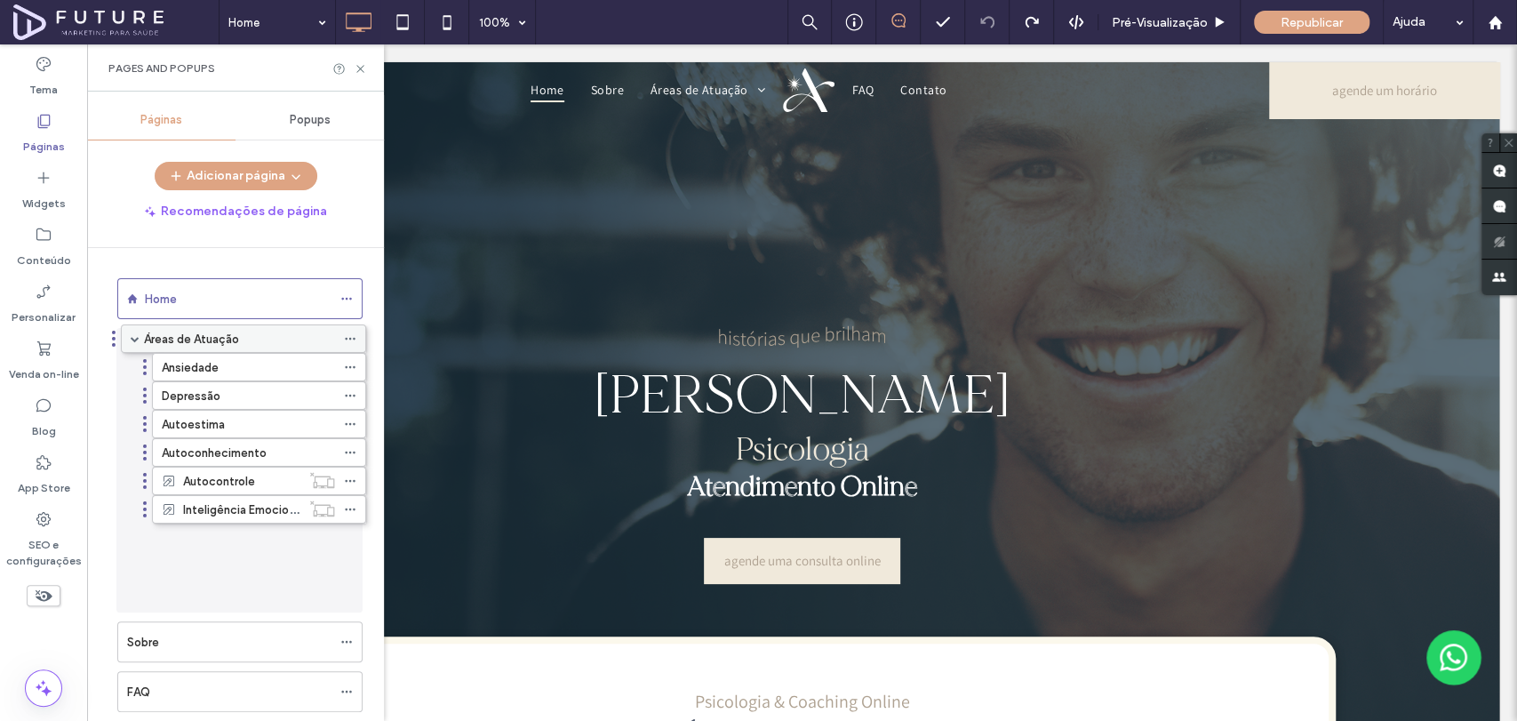
drag, startPoint x: 219, startPoint y: 400, endPoint x: 222, endPoint y: 347, distance: 52.5
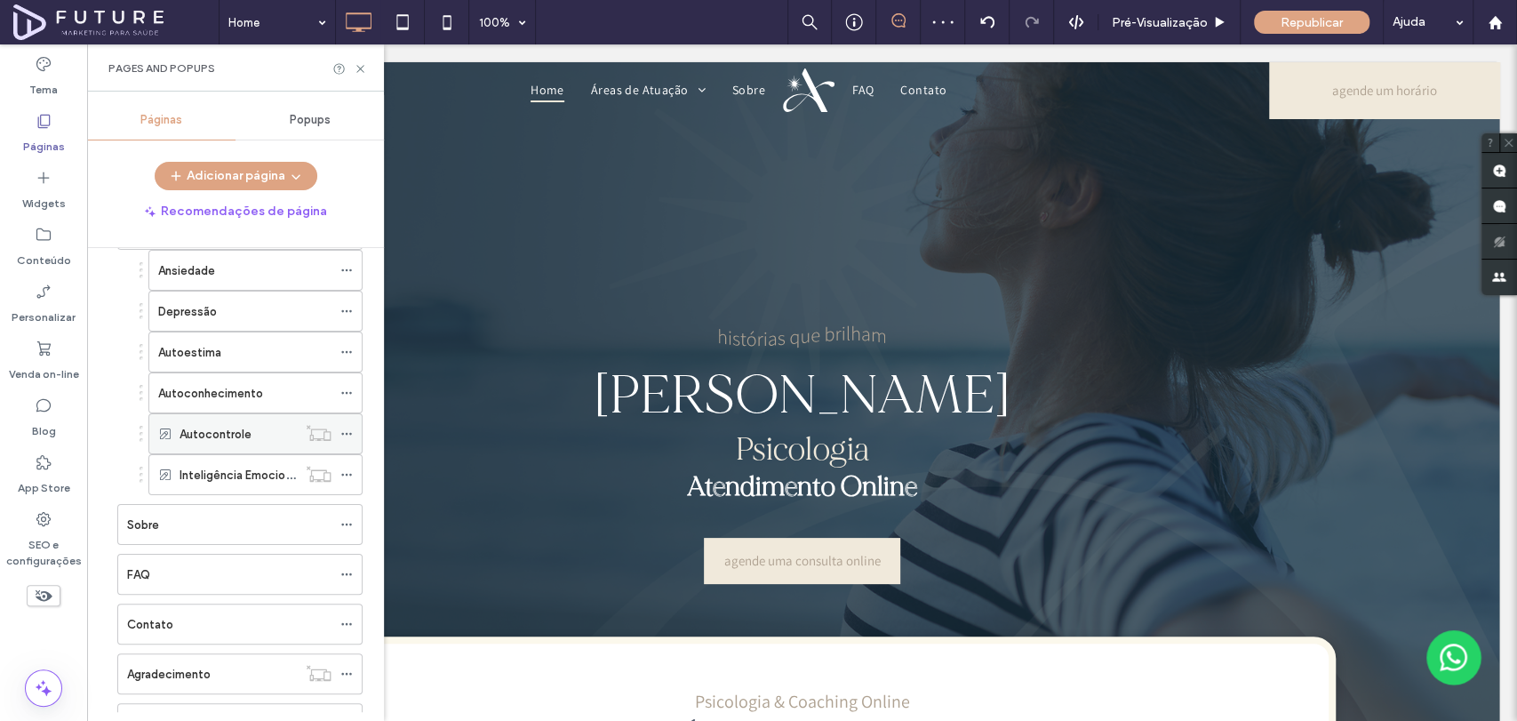
scroll to position [192, 0]
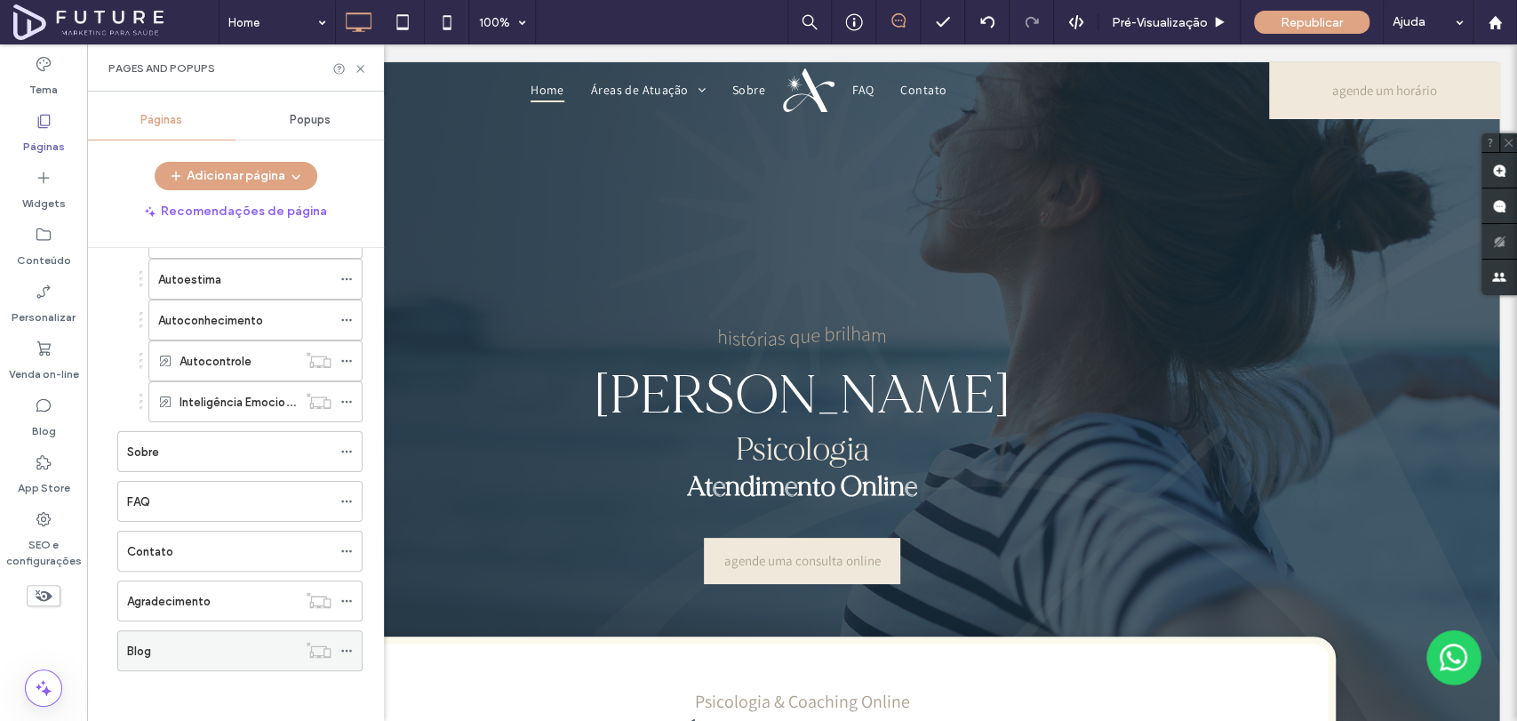
click at [348, 648] on icon at bounding box center [346, 650] width 12 height 12
click at [248, 642] on div "Blog" at bounding box center [212, 651] width 170 height 19
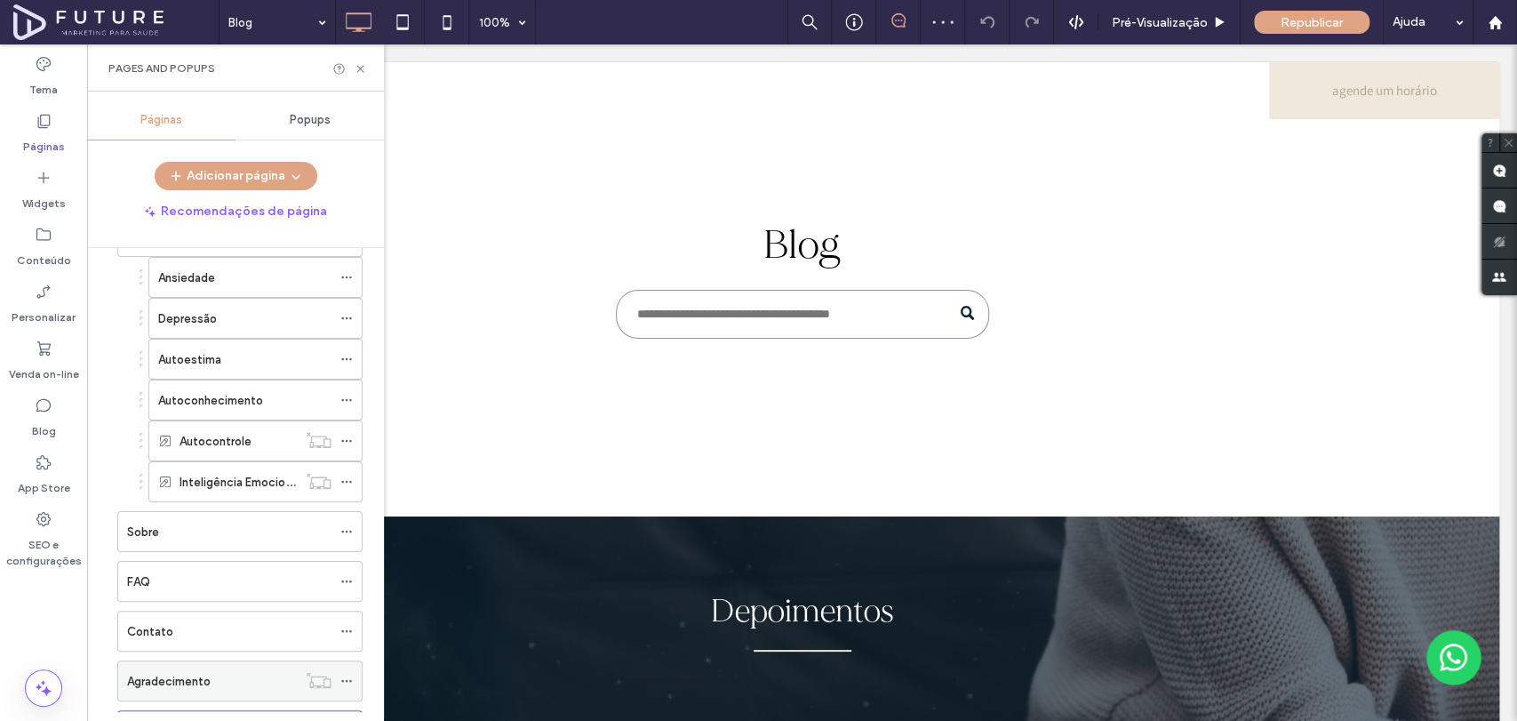
scroll to position [192, 0]
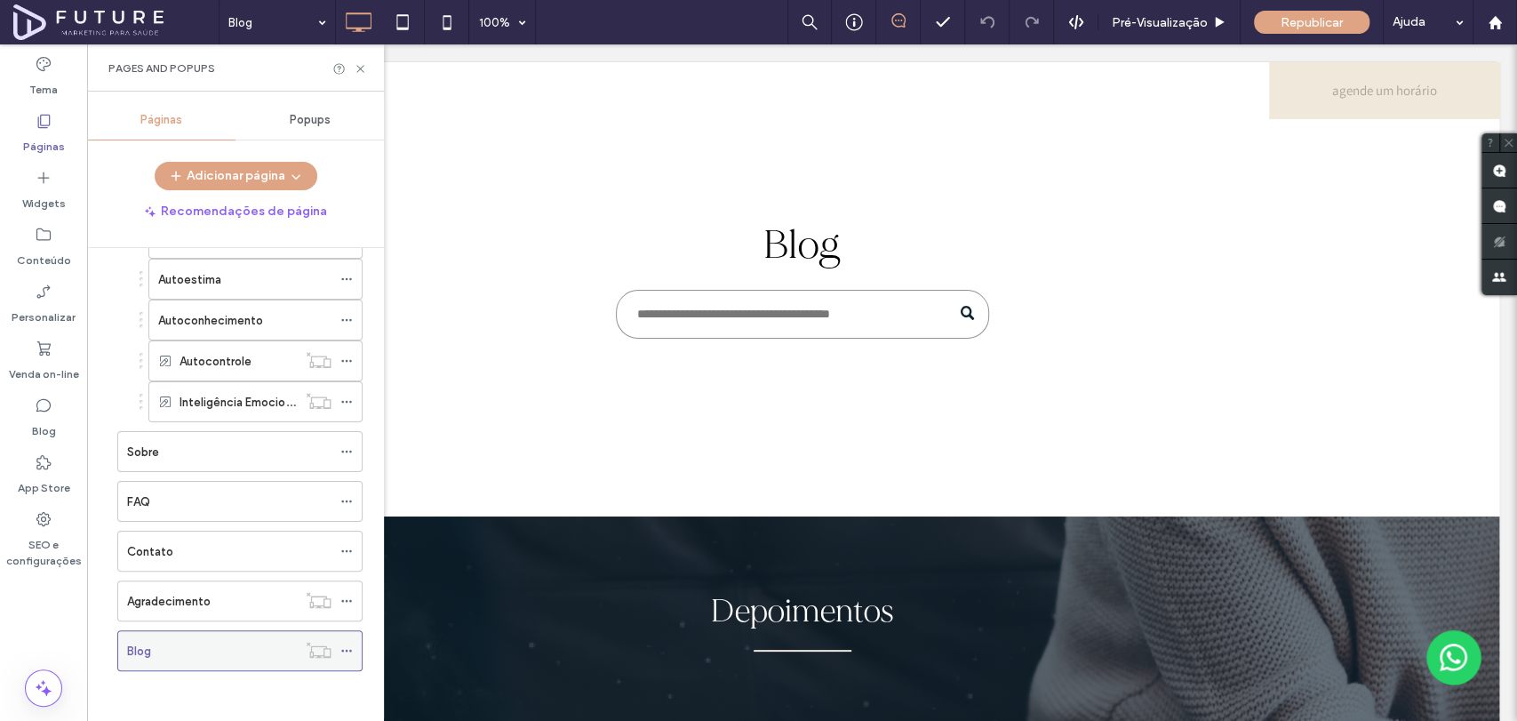
click at [358, 649] on div at bounding box center [350, 650] width 21 height 27
click at [351, 650] on icon at bounding box center [346, 650] width 12 height 12
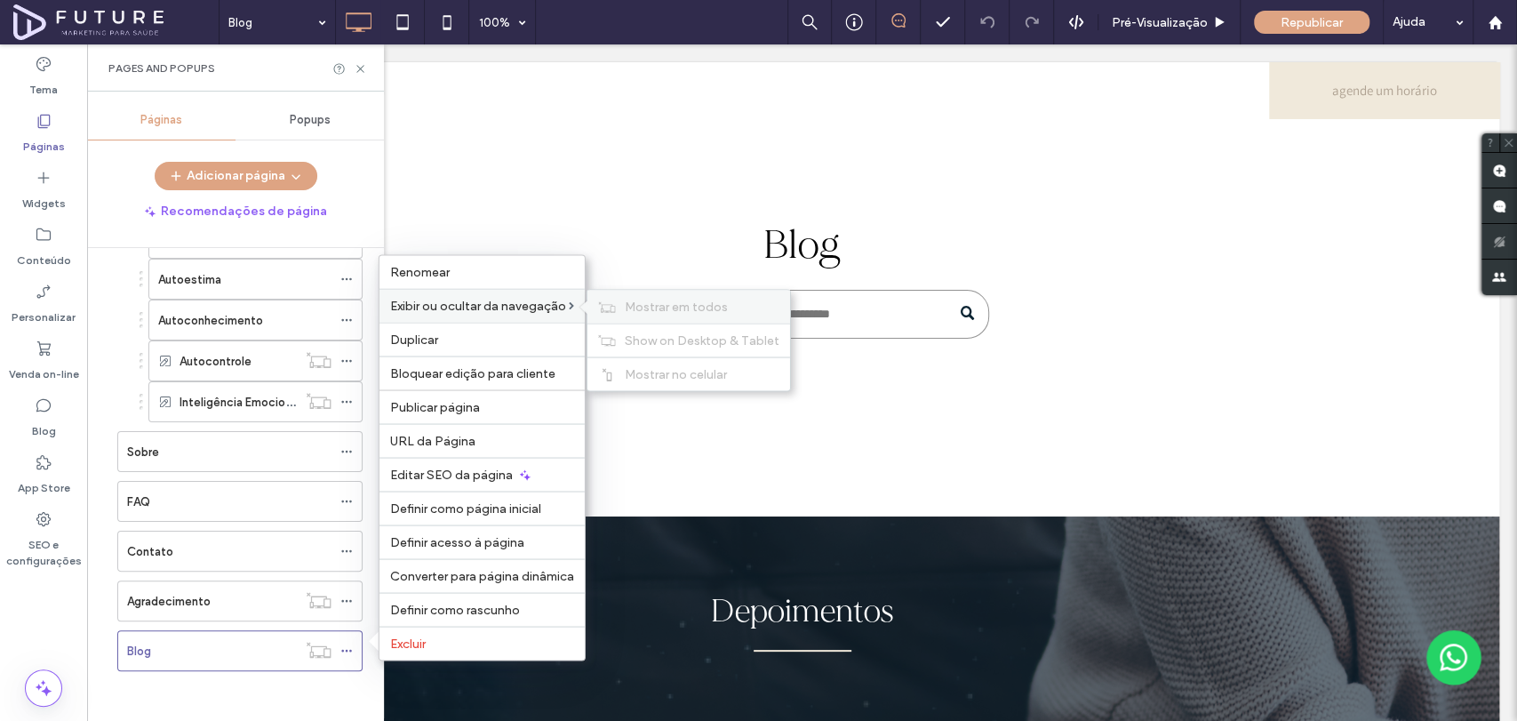
click at [650, 307] on span "Mostrar em todos" at bounding box center [676, 306] width 103 height 15
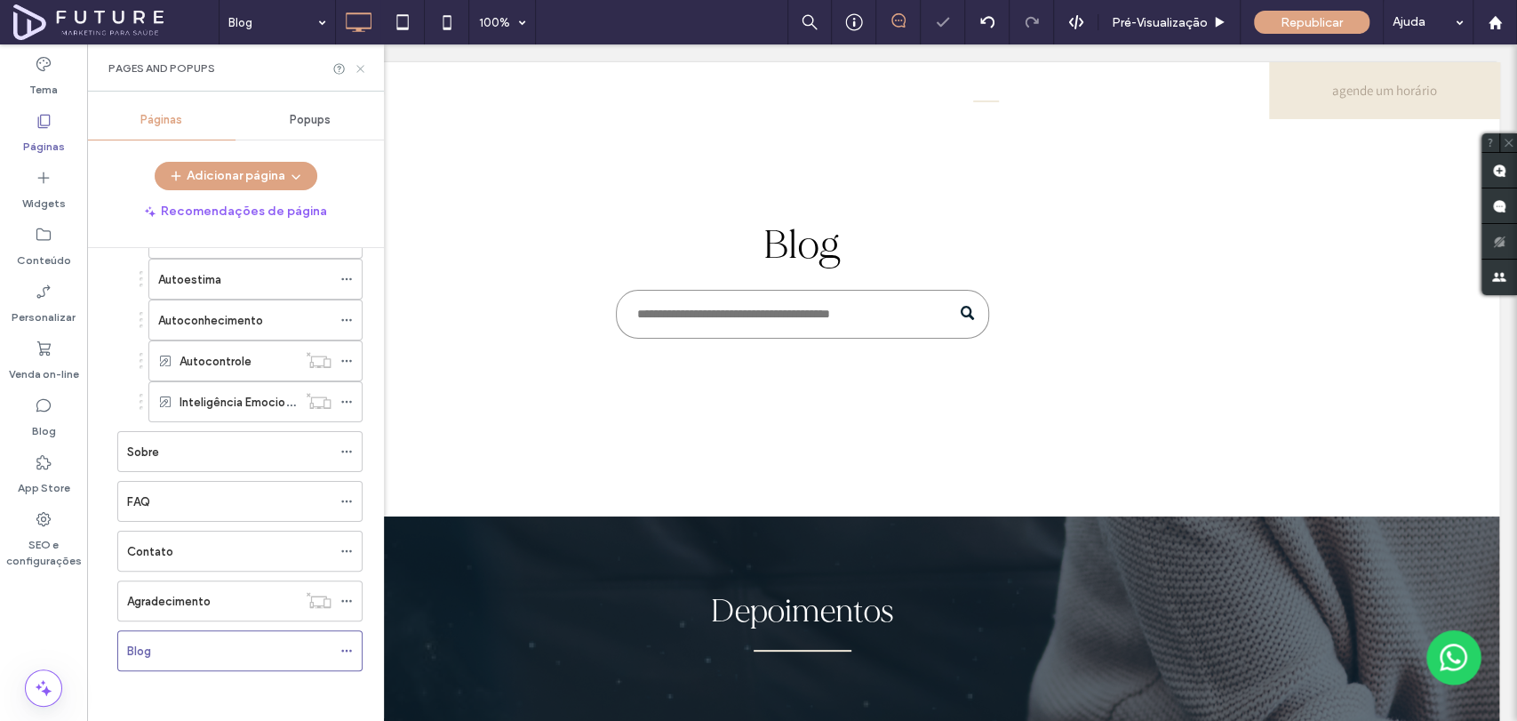
drag, startPoint x: 355, startPoint y: 63, endPoint x: 2, endPoint y: 48, distance: 354.0
click at [355, 63] on icon at bounding box center [360, 68] width 13 height 13
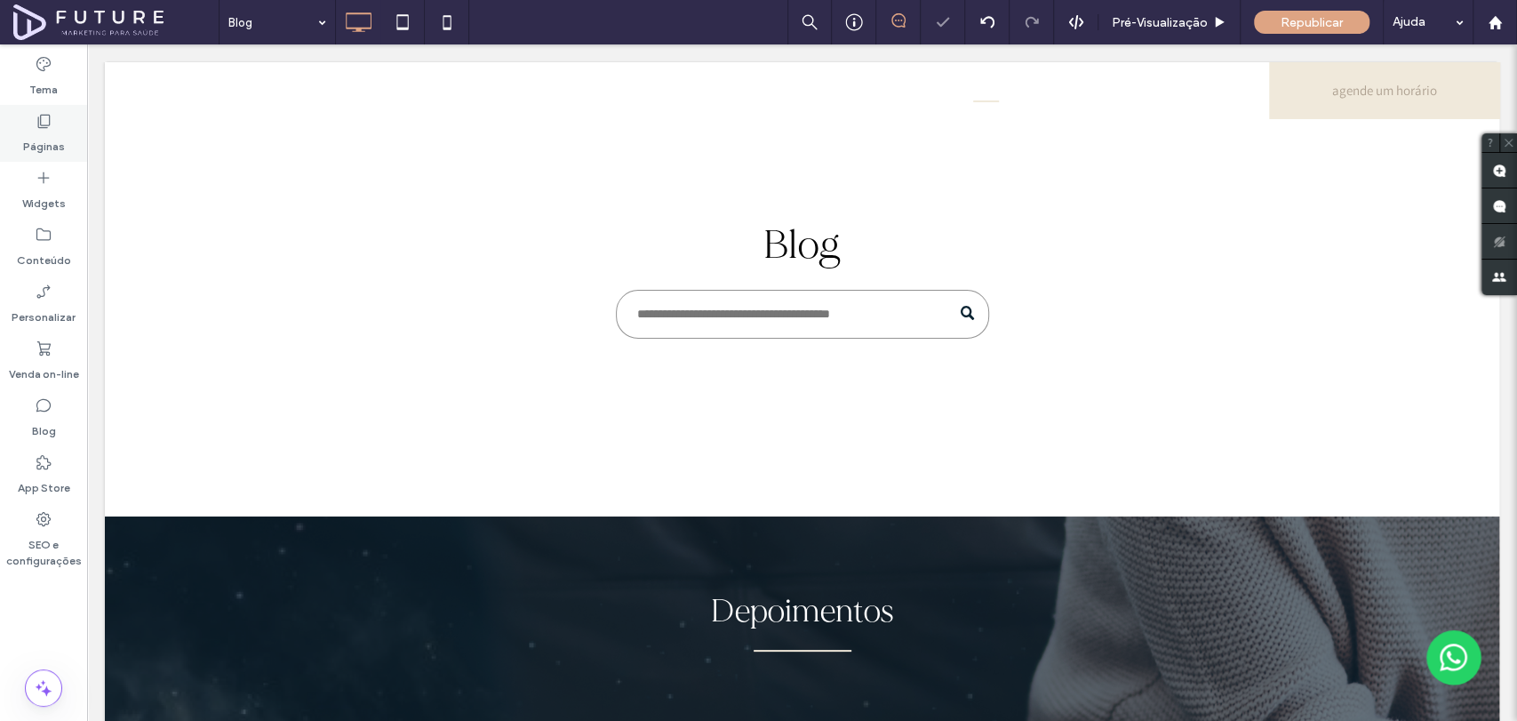
click at [57, 150] on label "Páginas" at bounding box center [44, 142] width 42 height 25
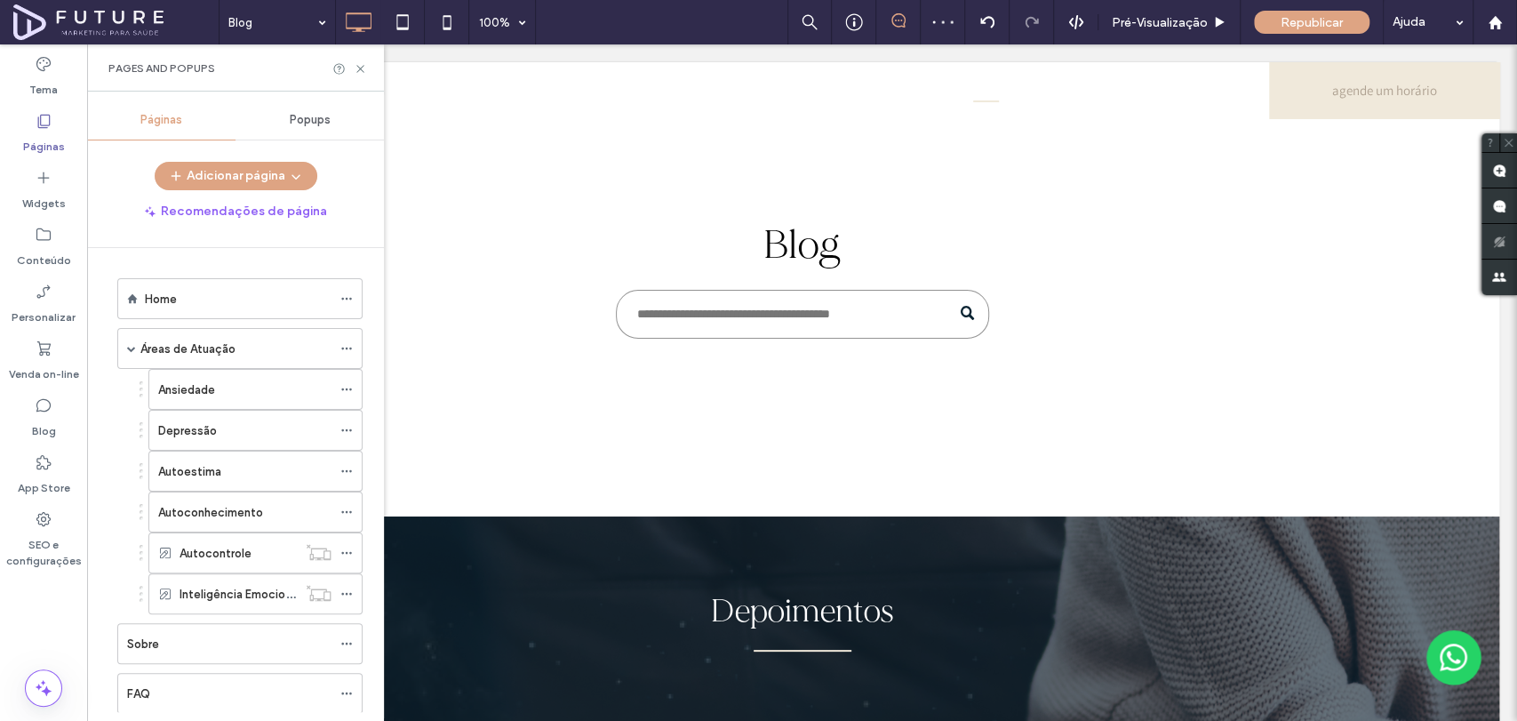
click at [35, 125] on icon at bounding box center [44, 121] width 18 height 18
click at [205, 314] on div "Home" at bounding box center [238, 298] width 187 height 39
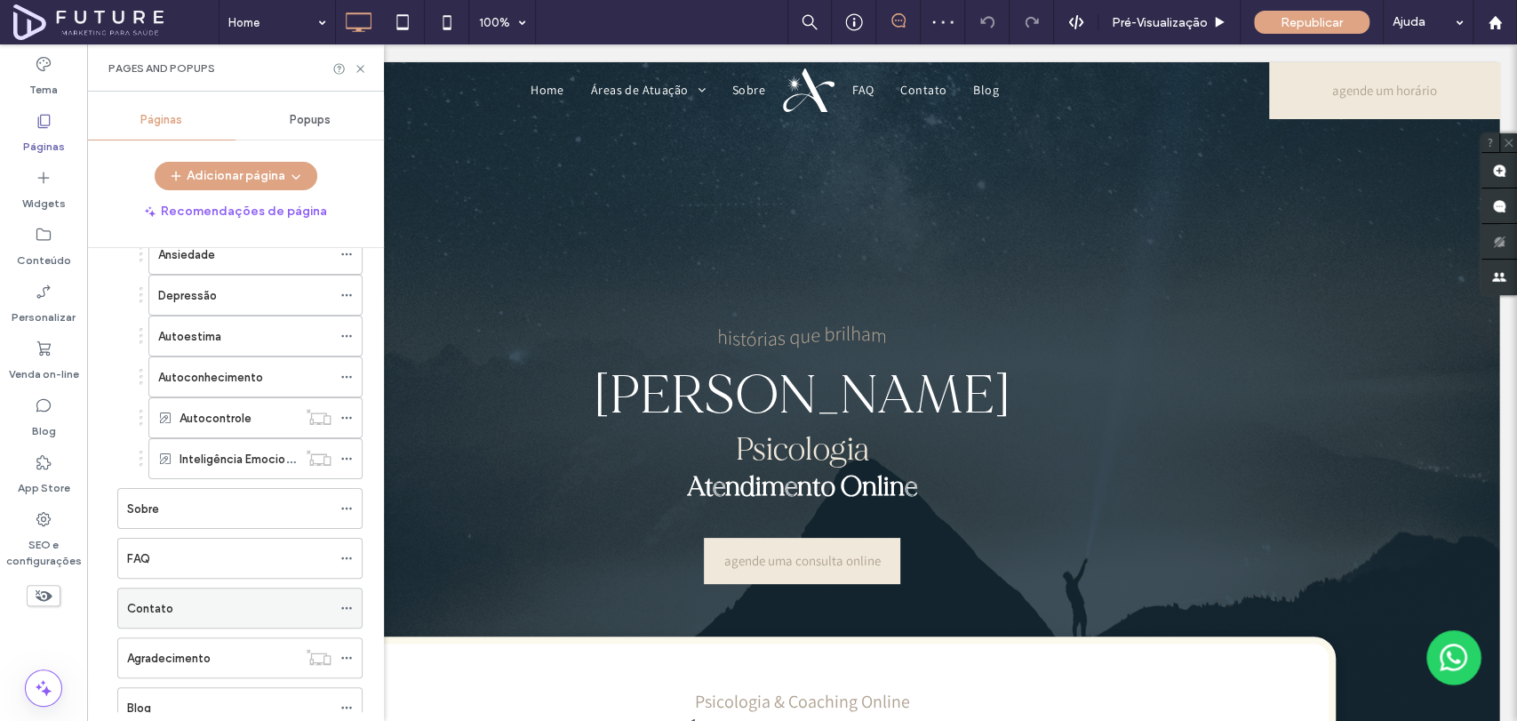
scroll to position [192, 0]
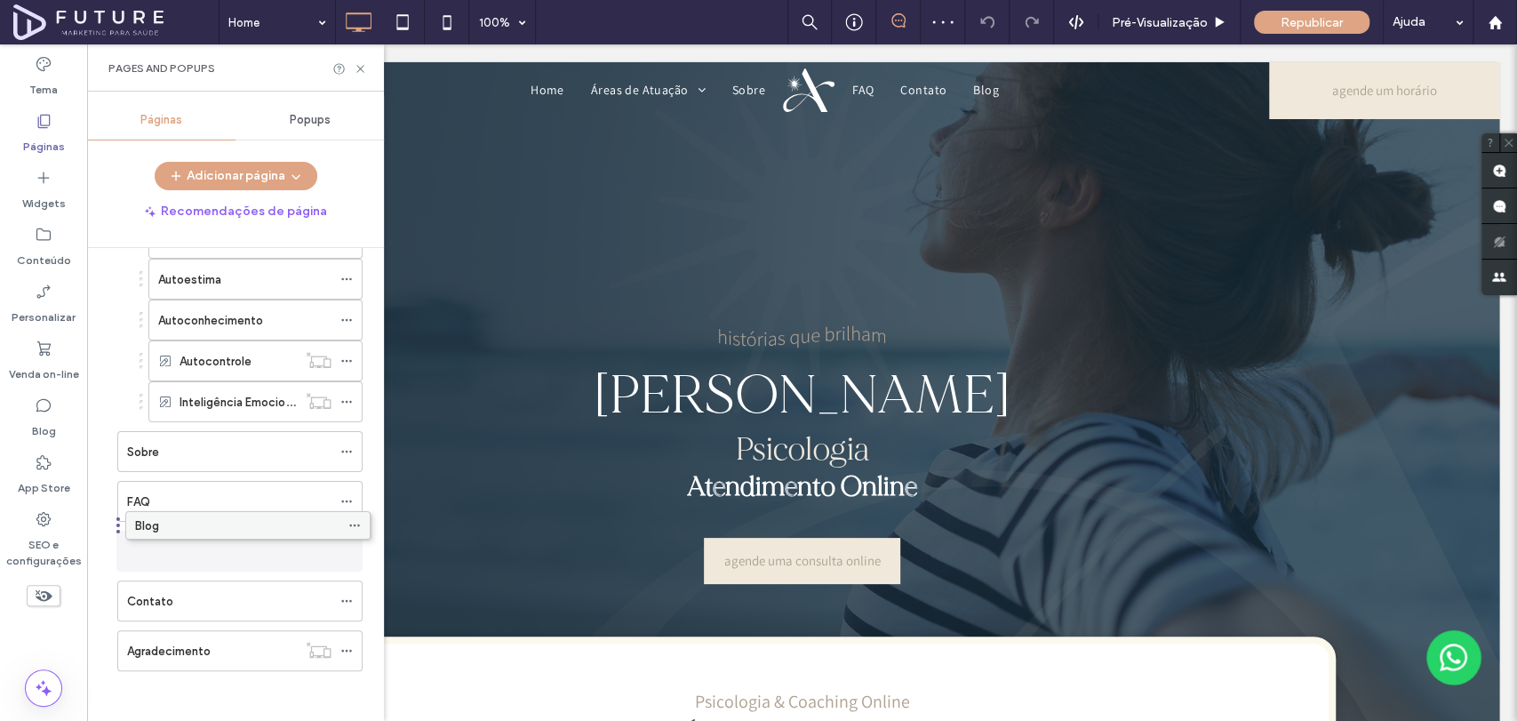
drag, startPoint x: 185, startPoint y: 639, endPoint x: 193, endPoint y: 523, distance: 115.8
click at [221, 642] on div "Agradecimento" at bounding box center [212, 651] width 170 height 19
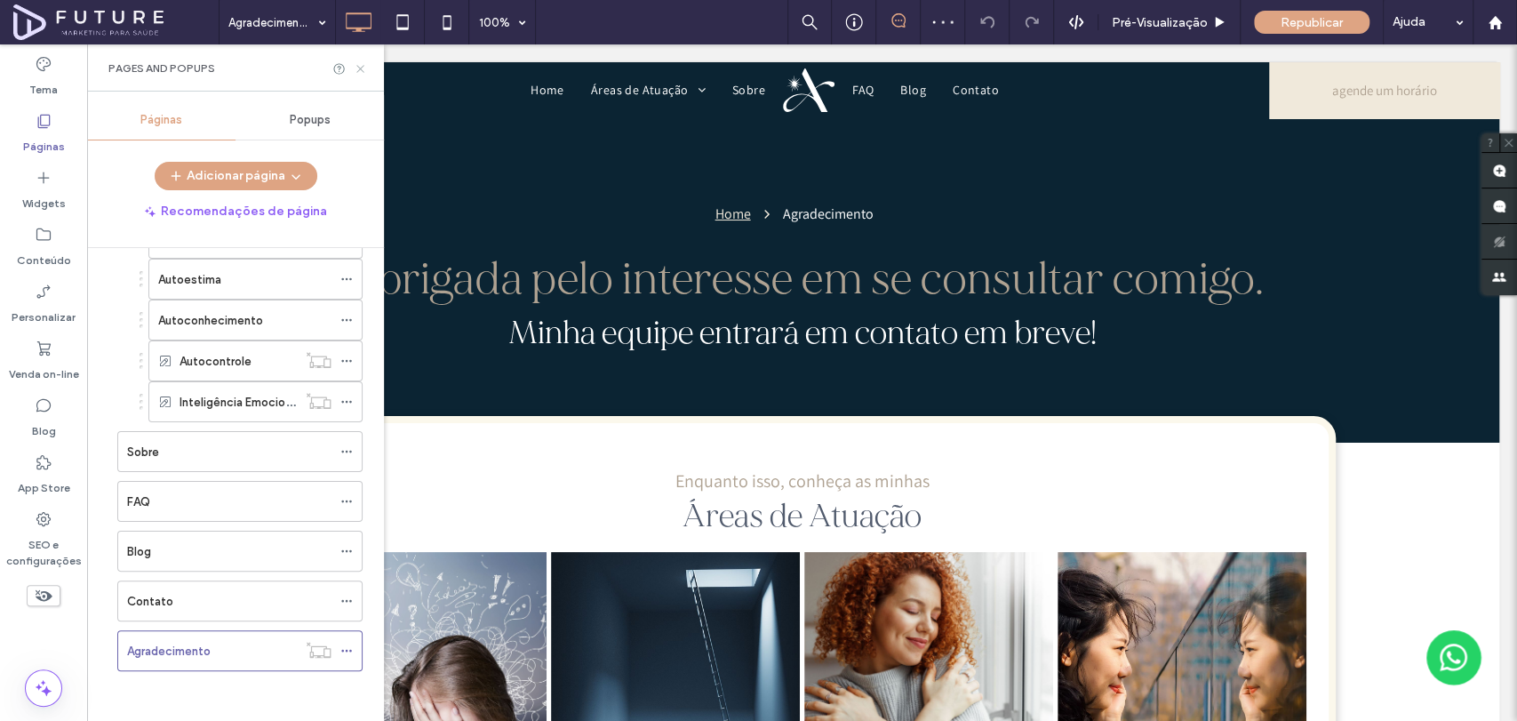
click at [364, 66] on icon at bounding box center [360, 68] width 13 height 13
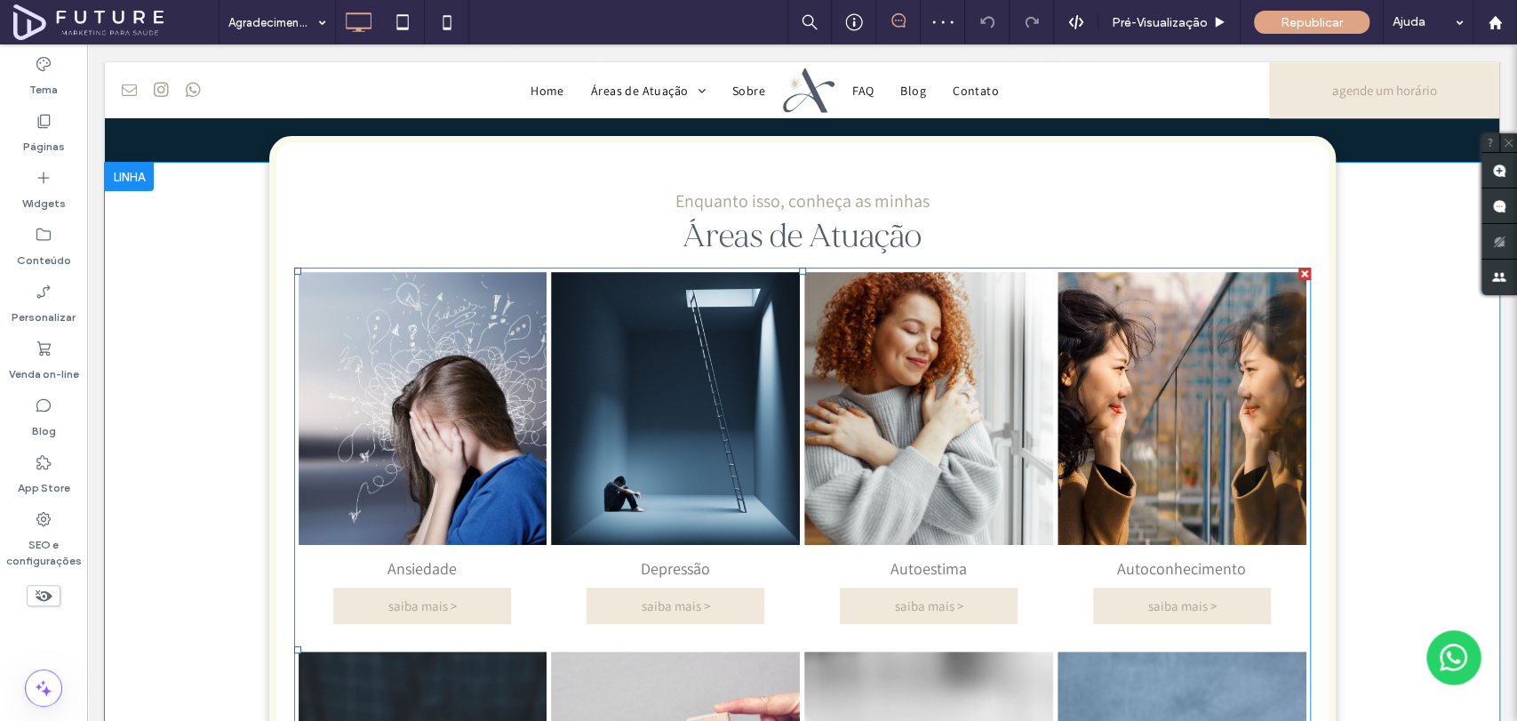
scroll to position [395, 0]
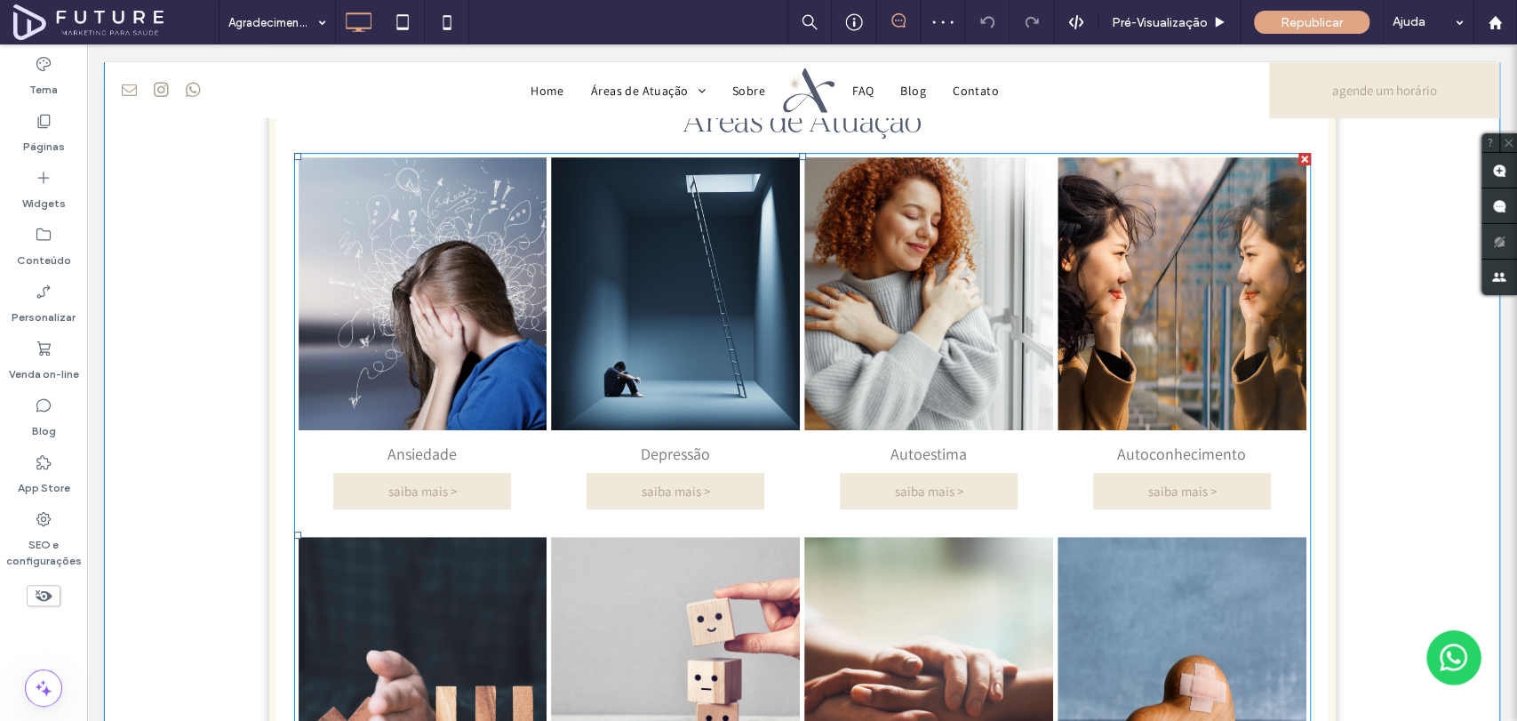
click at [937, 566] on div "Cuidados Paliativos agende um horário" at bounding box center [928, 724] width 253 height 379
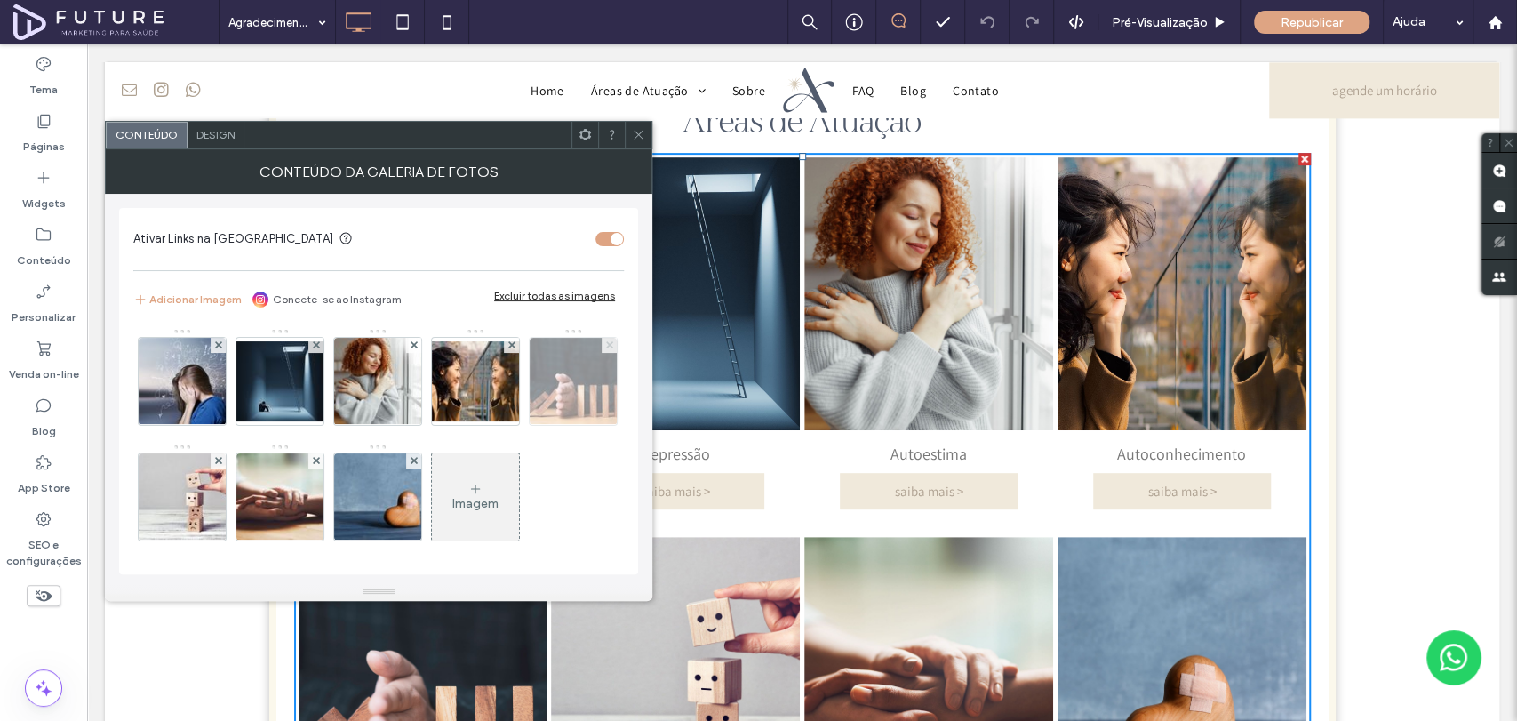
click at [606, 353] on span at bounding box center [609, 345] width 7 height 15
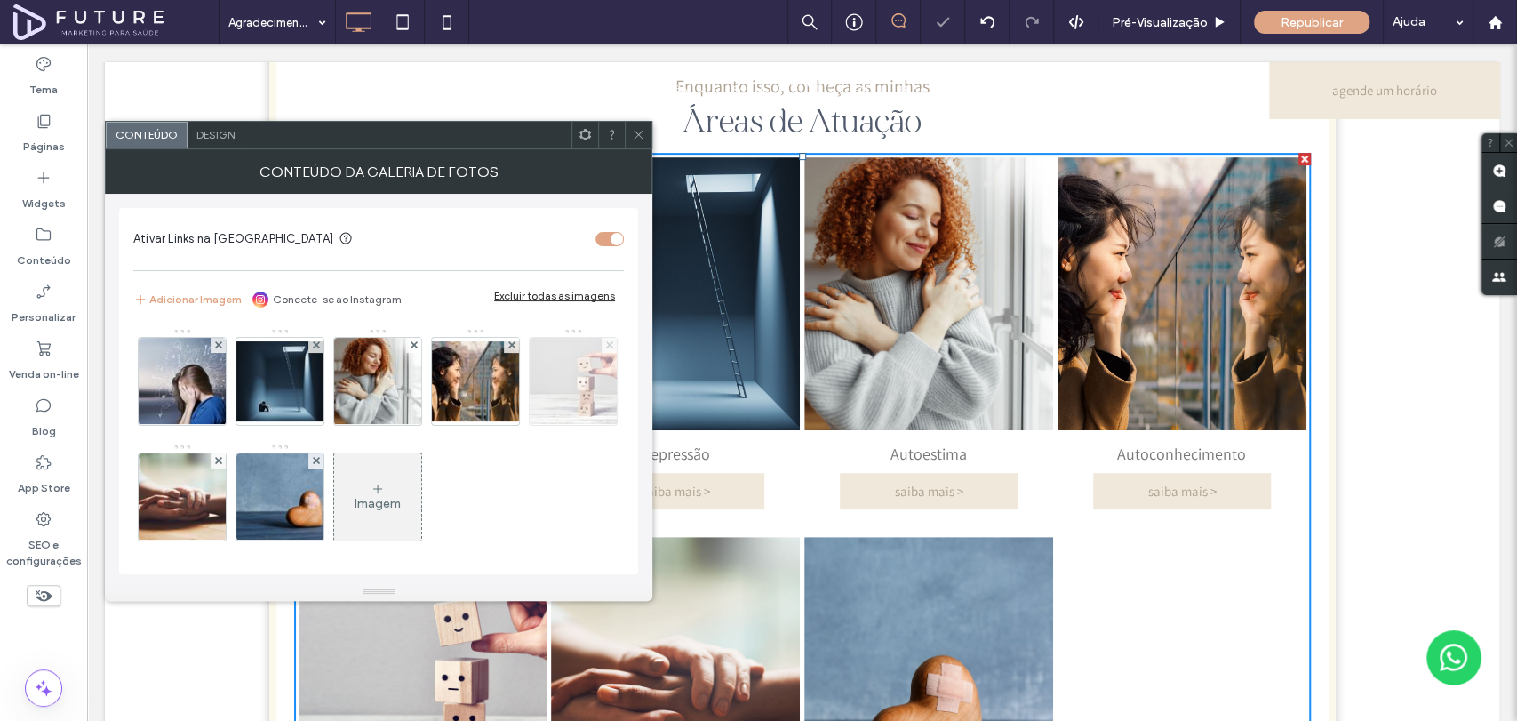
click at [606, 348] on icon at bounding box center [609, 344] width 7 height 7
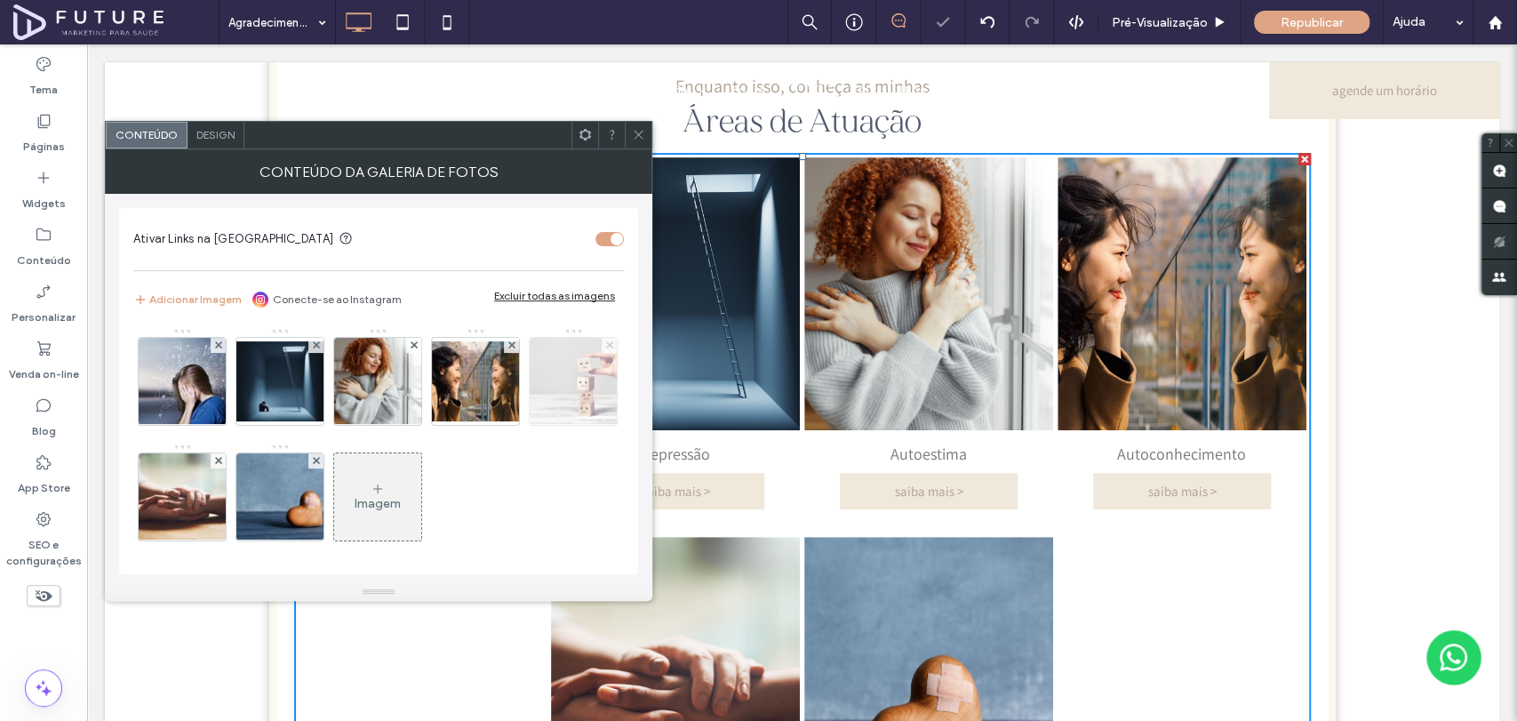
click at [606, 348] on icon at bounding box center [609, 344] width 7 height 7
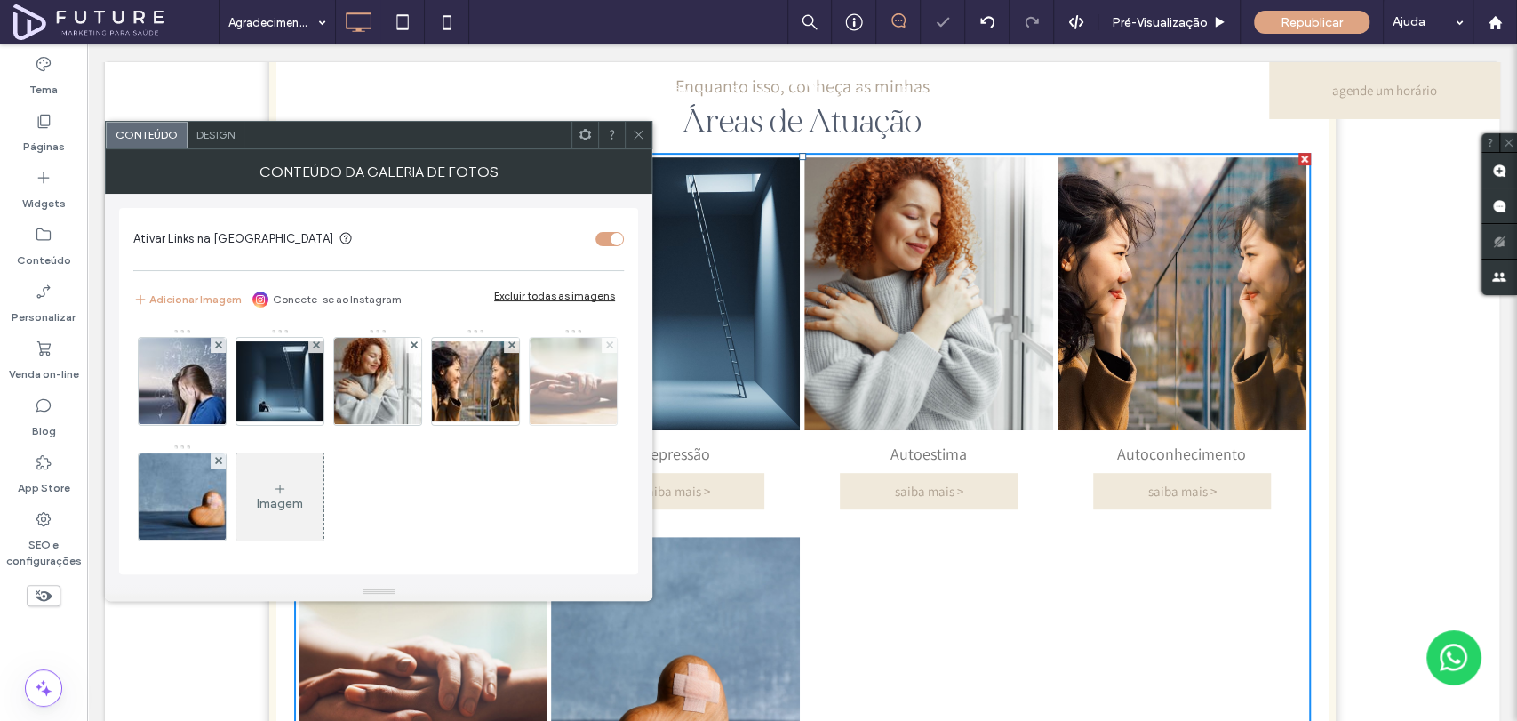
click at [605, 348] on use at bounding box center [608, 344] width 7 height 7
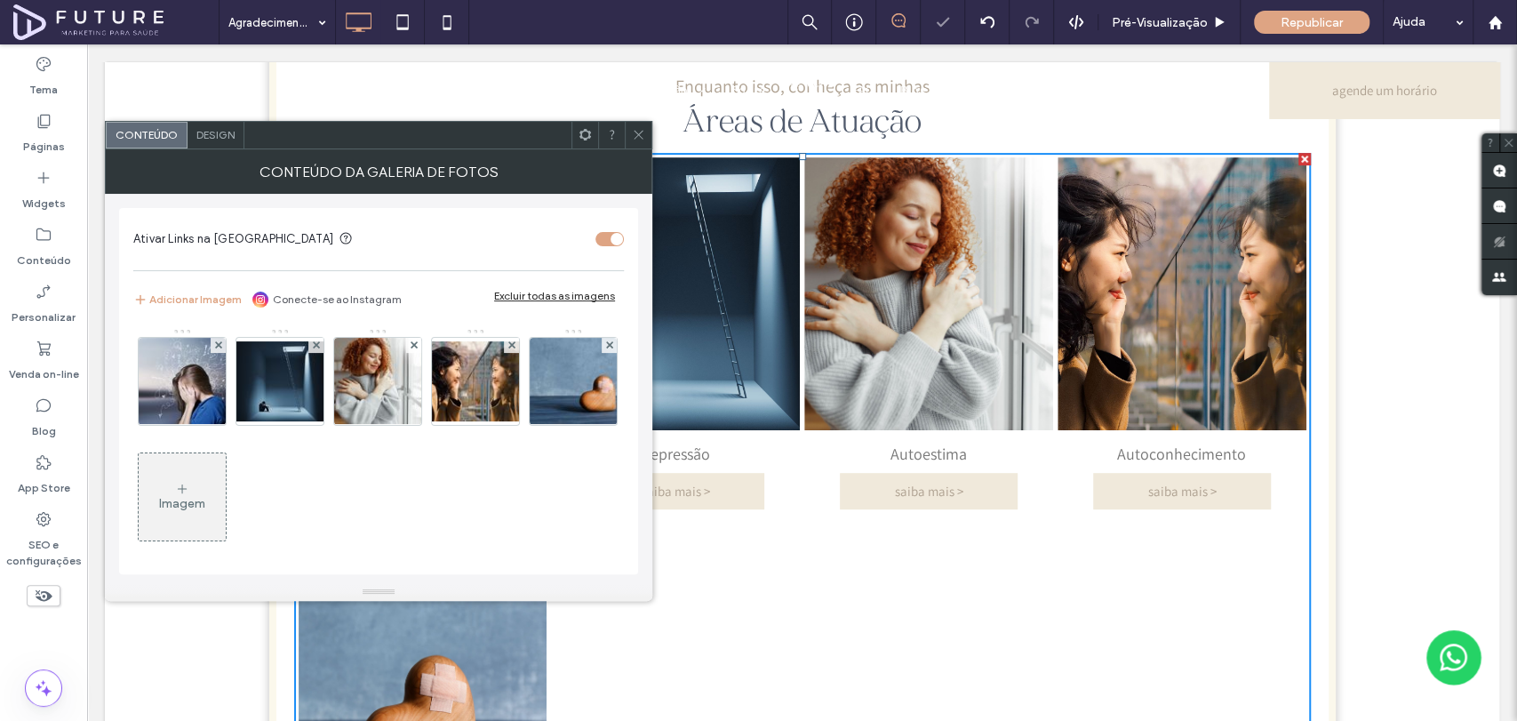
click at [606, 348] on icon at bounding box center [609, 344] width 7 height 7
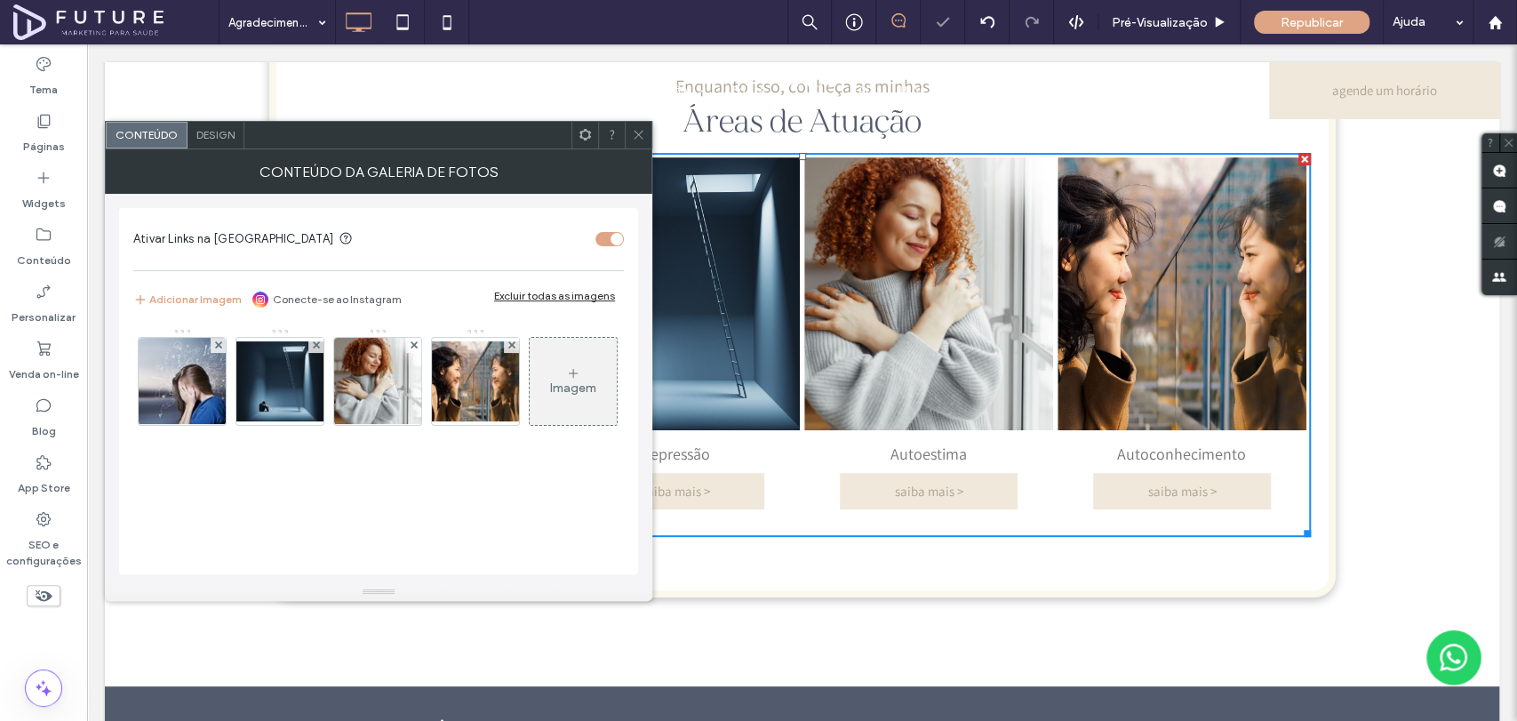
click at [634, 131] on icon at bounding box center [638, 134] width 13 height 13
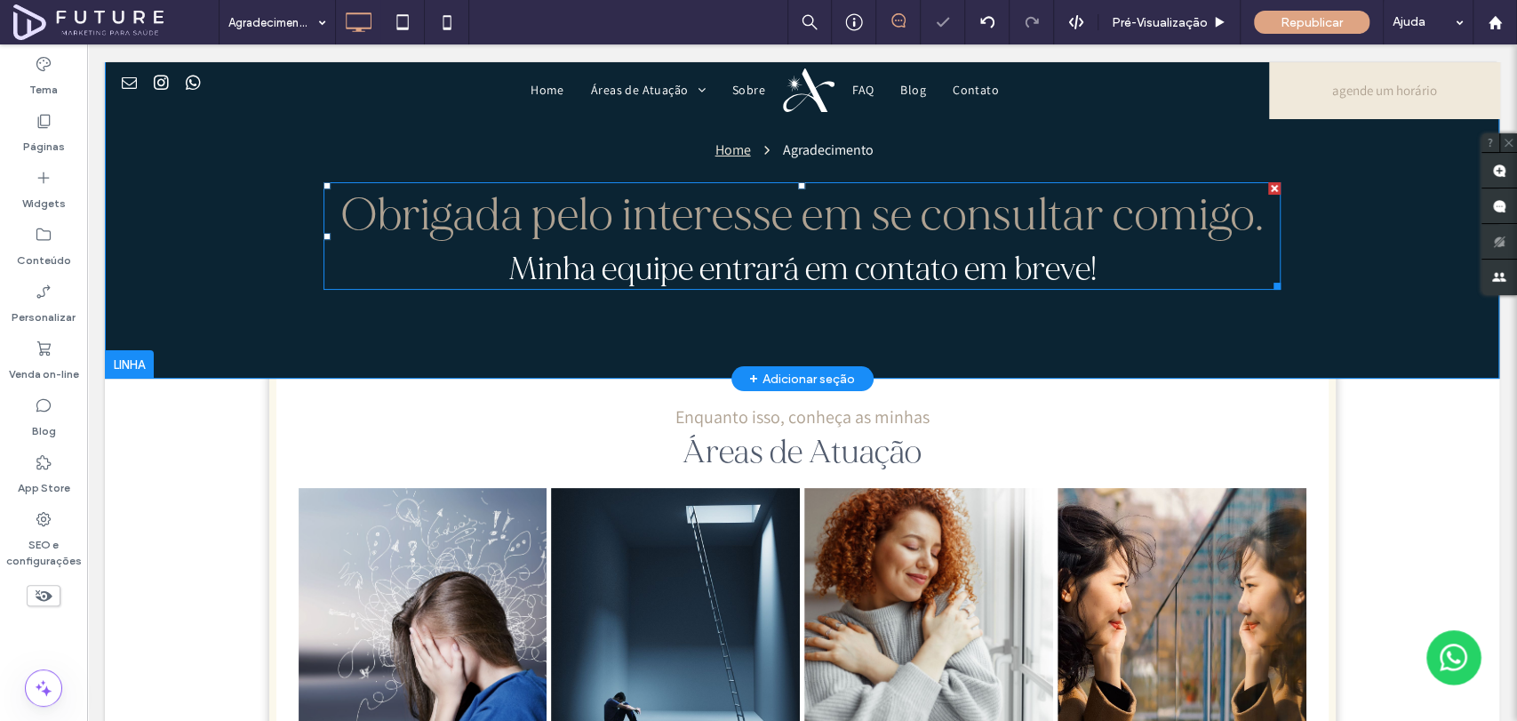
scroll to position [0, 0]
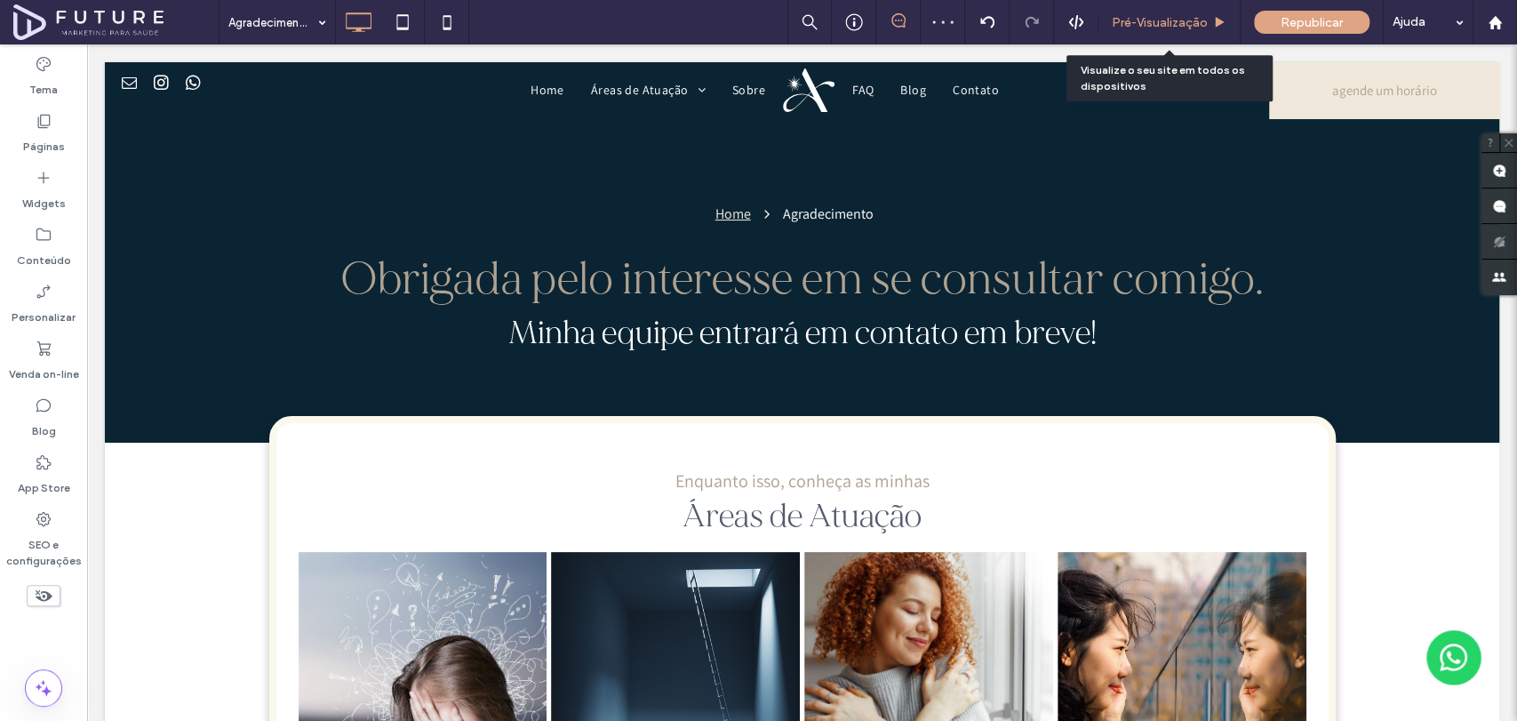
click at [1166, 17] on span "Pré-Visualizaçāo" at bounding box center [1160, 22] width 96 height 15
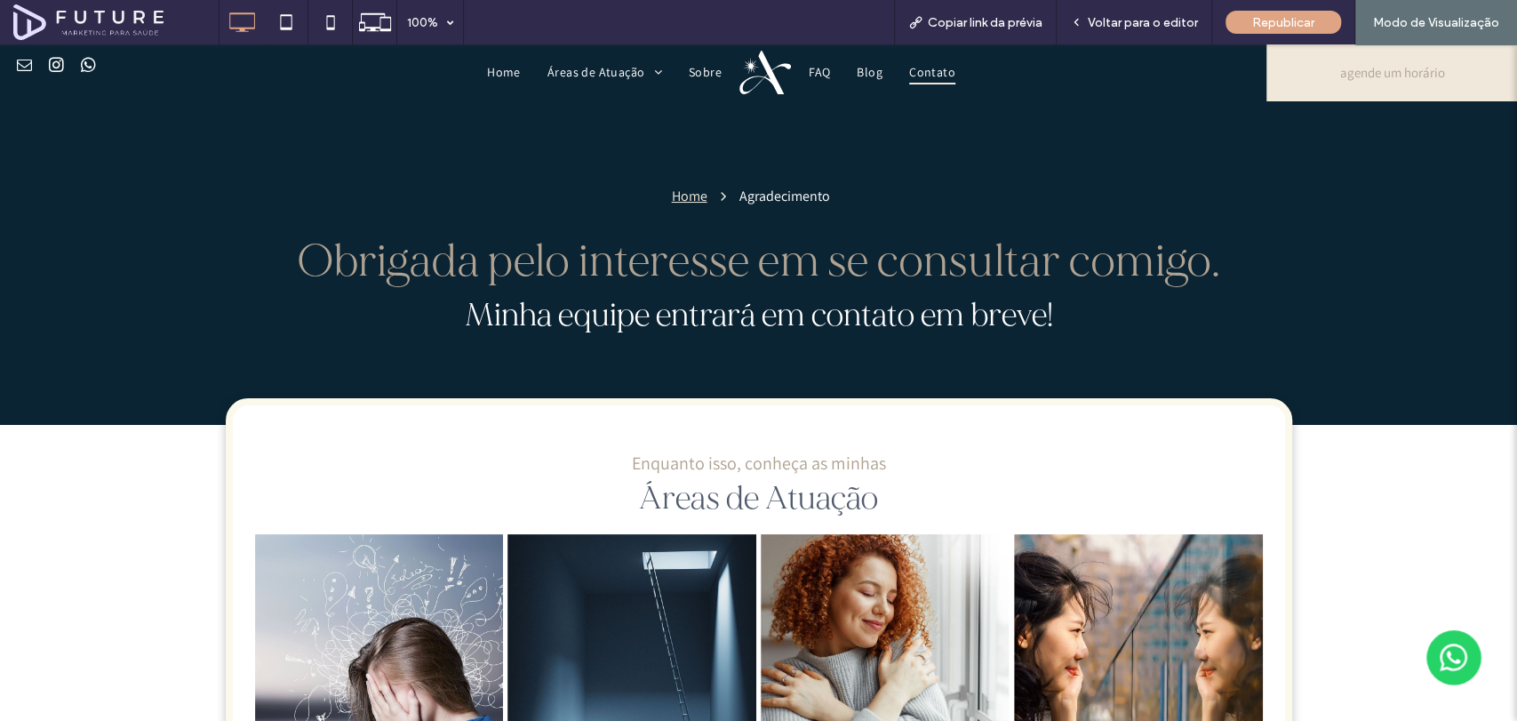
click at [928, 67] on span "Contato" at bounding box center [932, 72] width 46 height 25
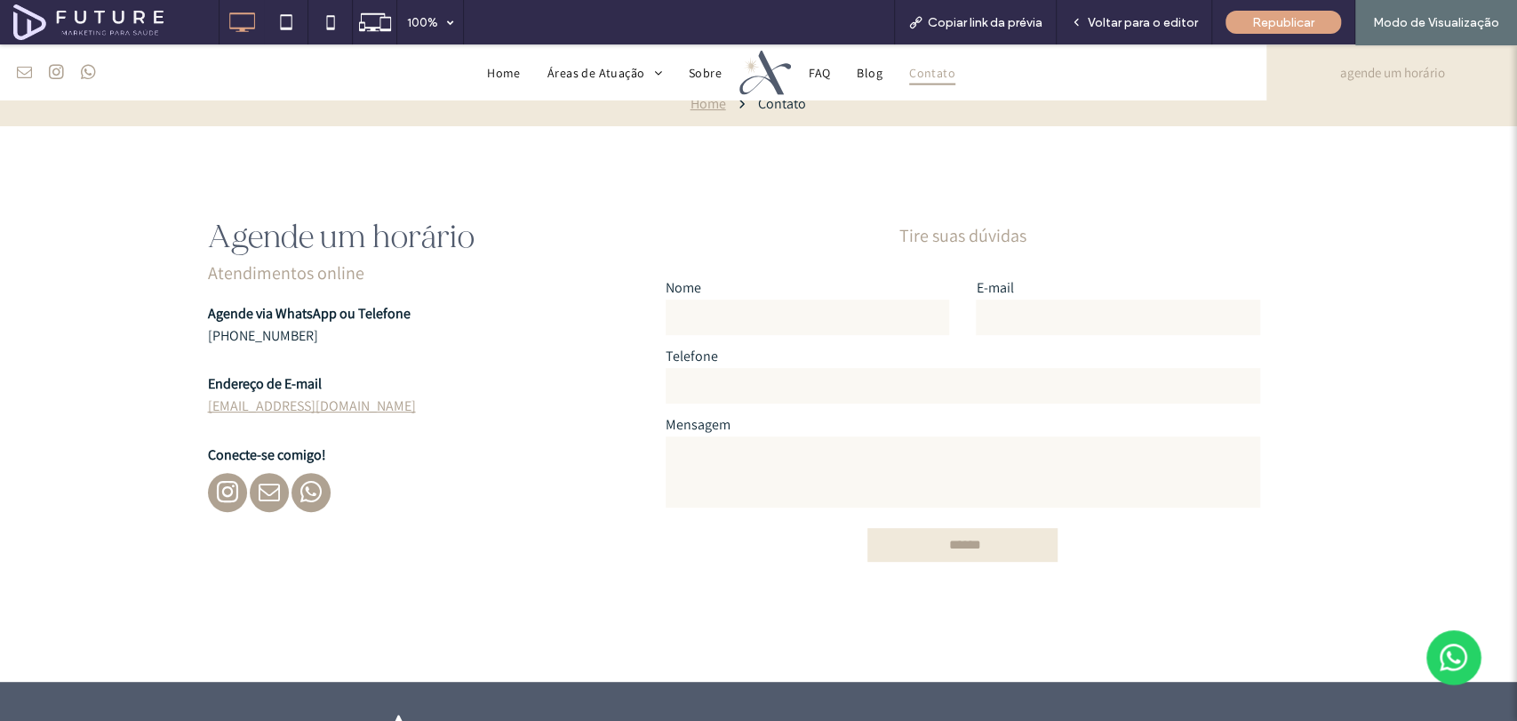
scroll to position [197, 0]
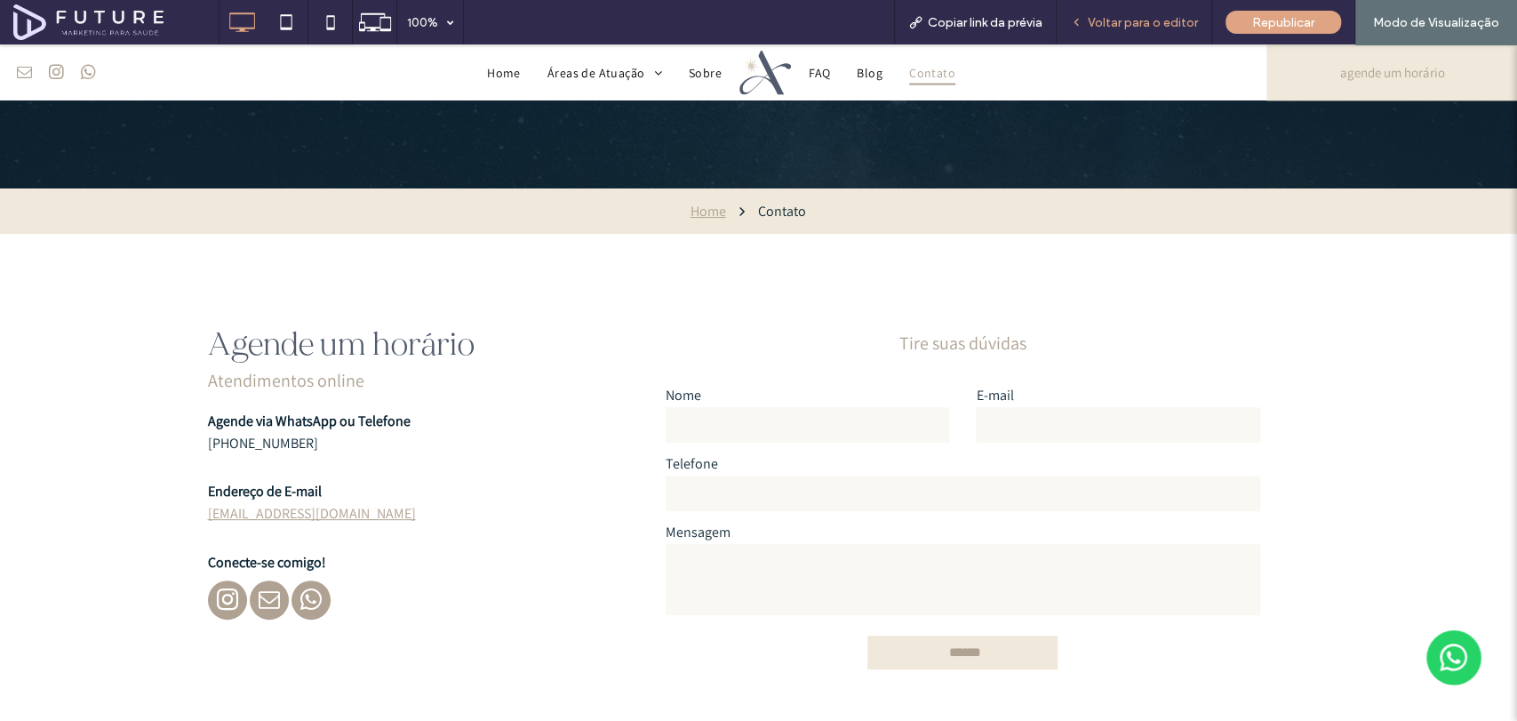
click at [1120, 32] on div "Voltar para o editor" at bounding box center [1133, 22] width 155 height 44
click at [1171, 20] on span "Voltar para o editor" at bounding box center [1143, 22] width 110 height 15
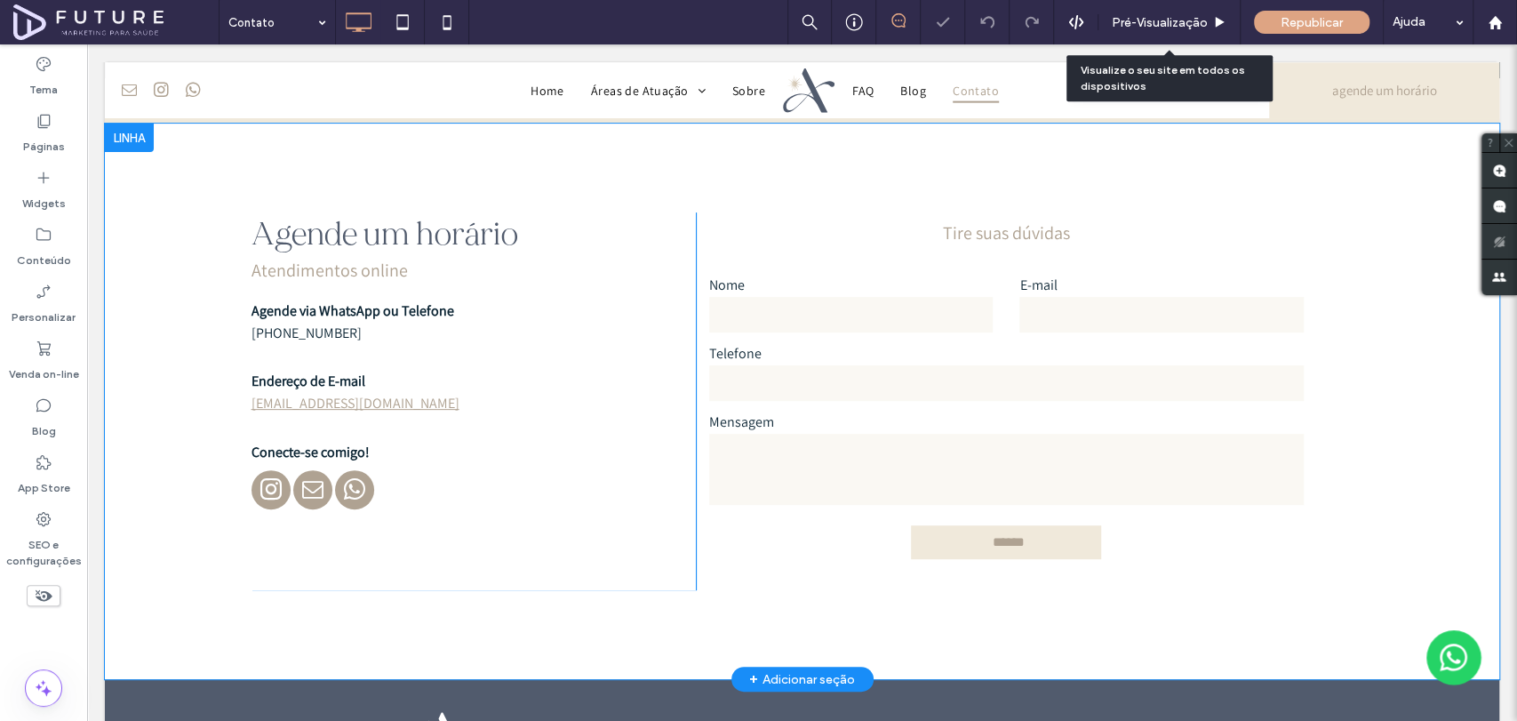
scroll to position [296, 0]
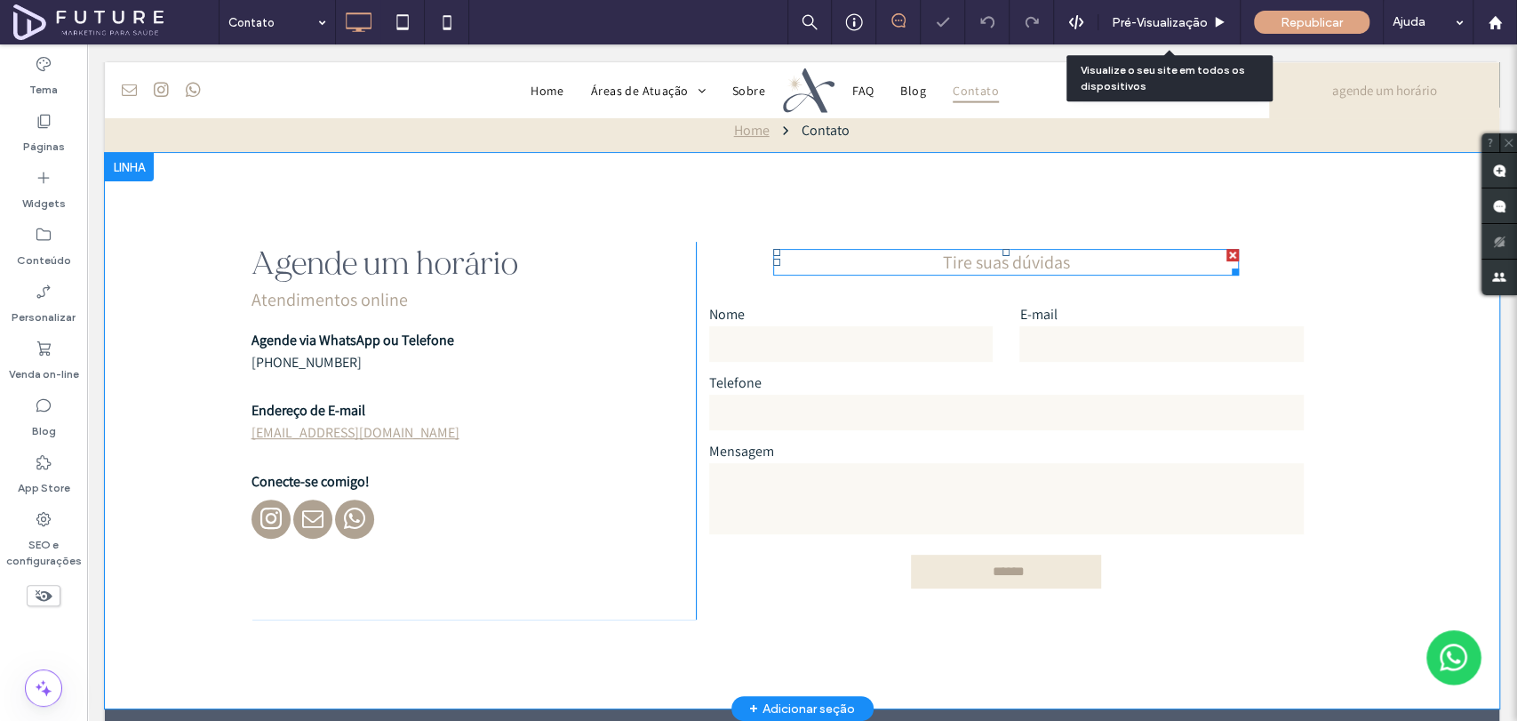
click at [1226, 255] on div at bounding box center [1232, 255] width 12 height 12
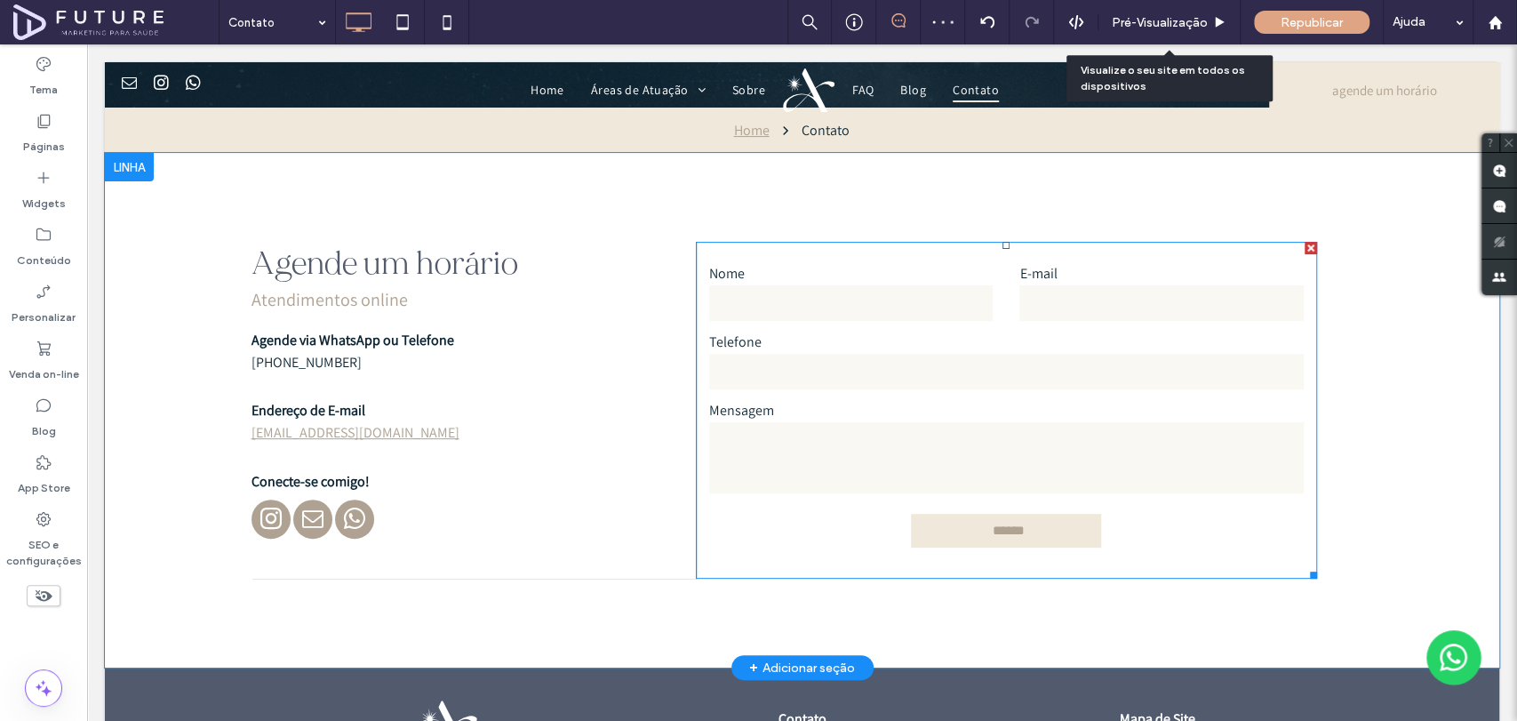
drag, startPoint x: 1302, startPoint y: 246, endPoint x: 1389, endPoint y: 291, distance: 98.2
click at [1304, 245] on div at bounding box center [1310, 248] width 12 height 12
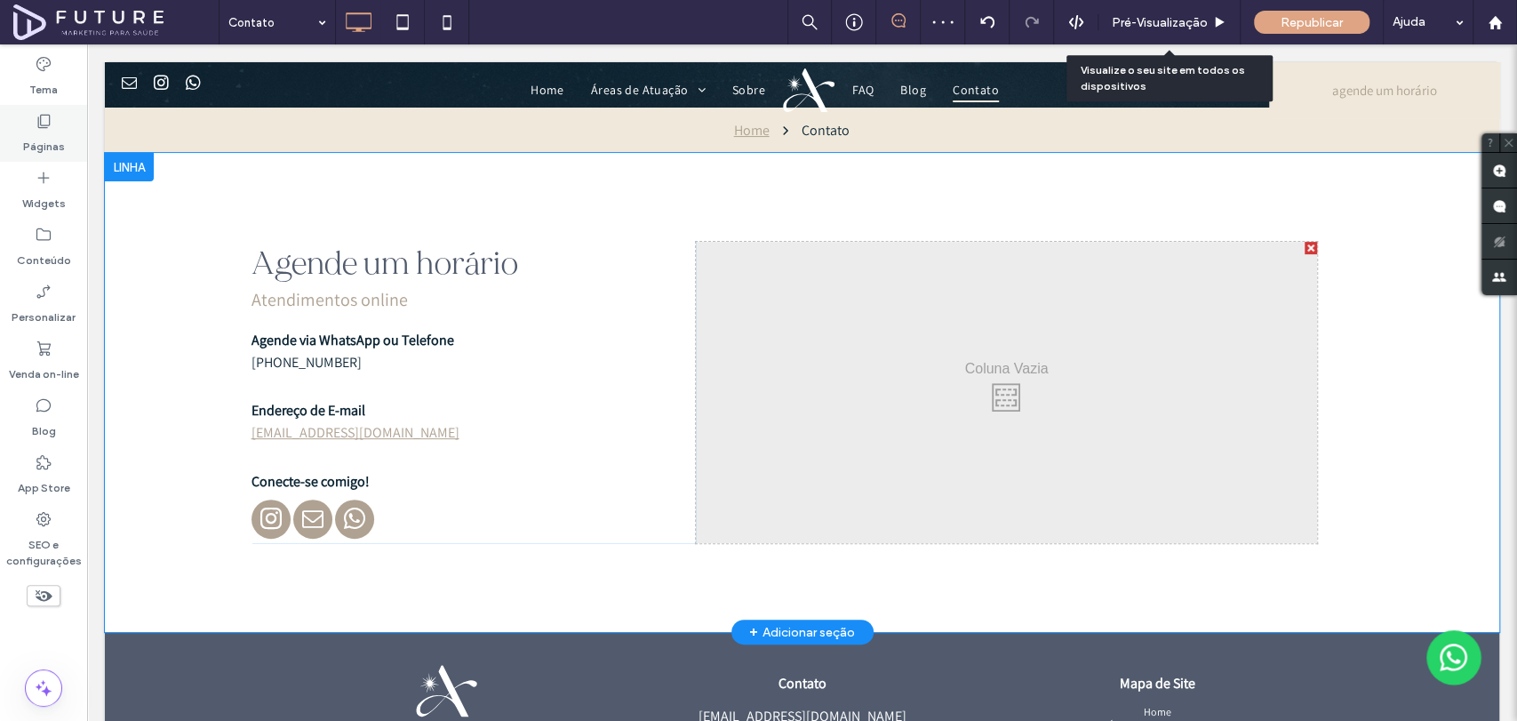
click at [40, 144] on label "Páginas" at bounding box center [44, 142] width 42 height 25
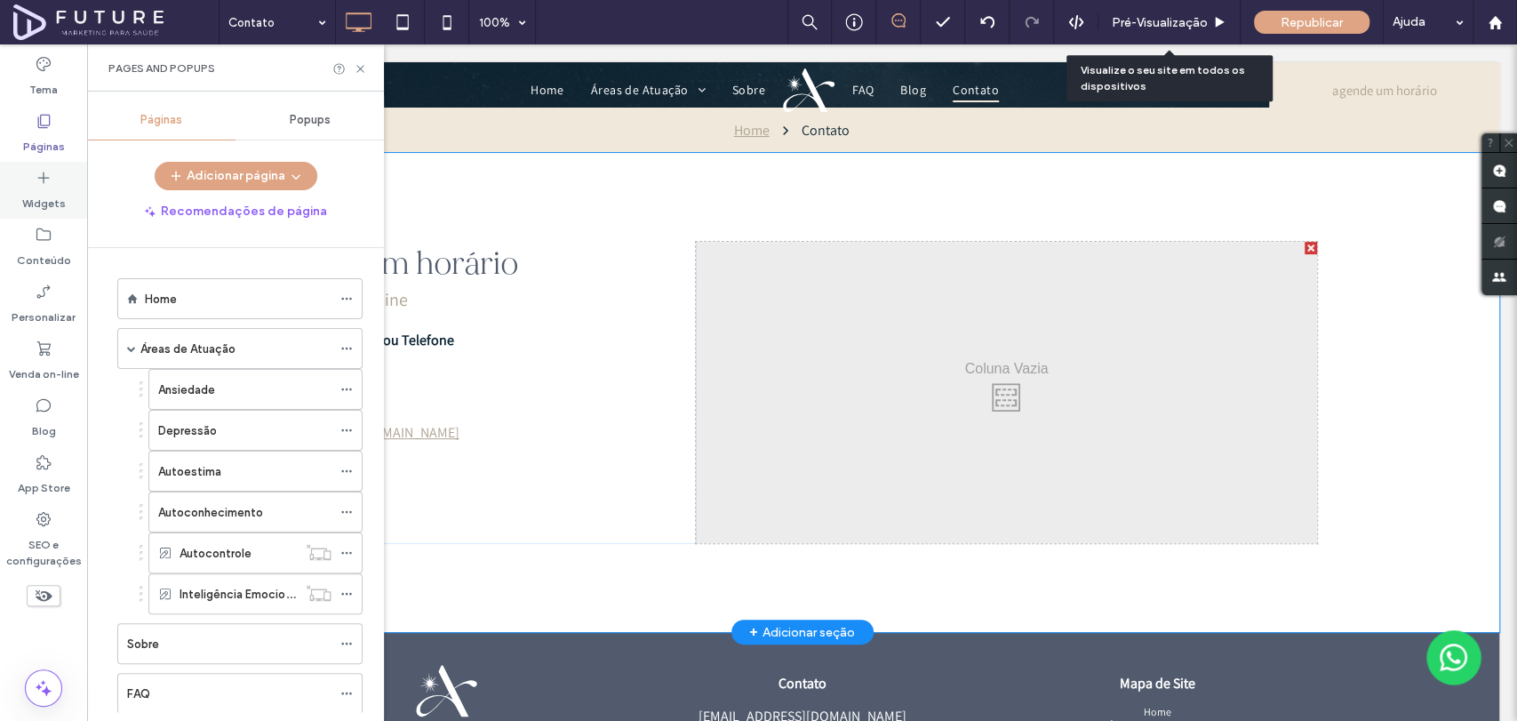
click at [48, 205] on label "Widgets" at bounding box center [44, 199] width 44 height 25
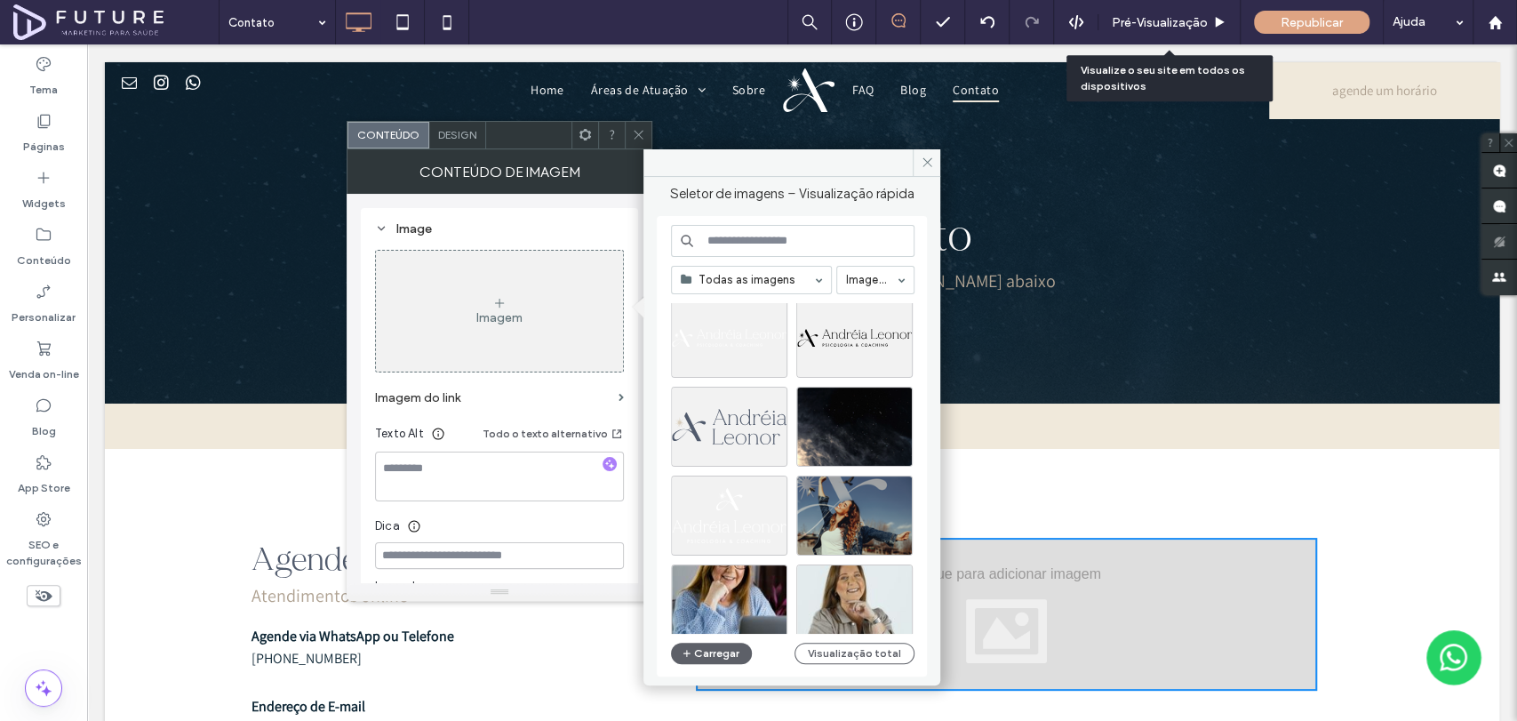
scroll to position [1926, 0]
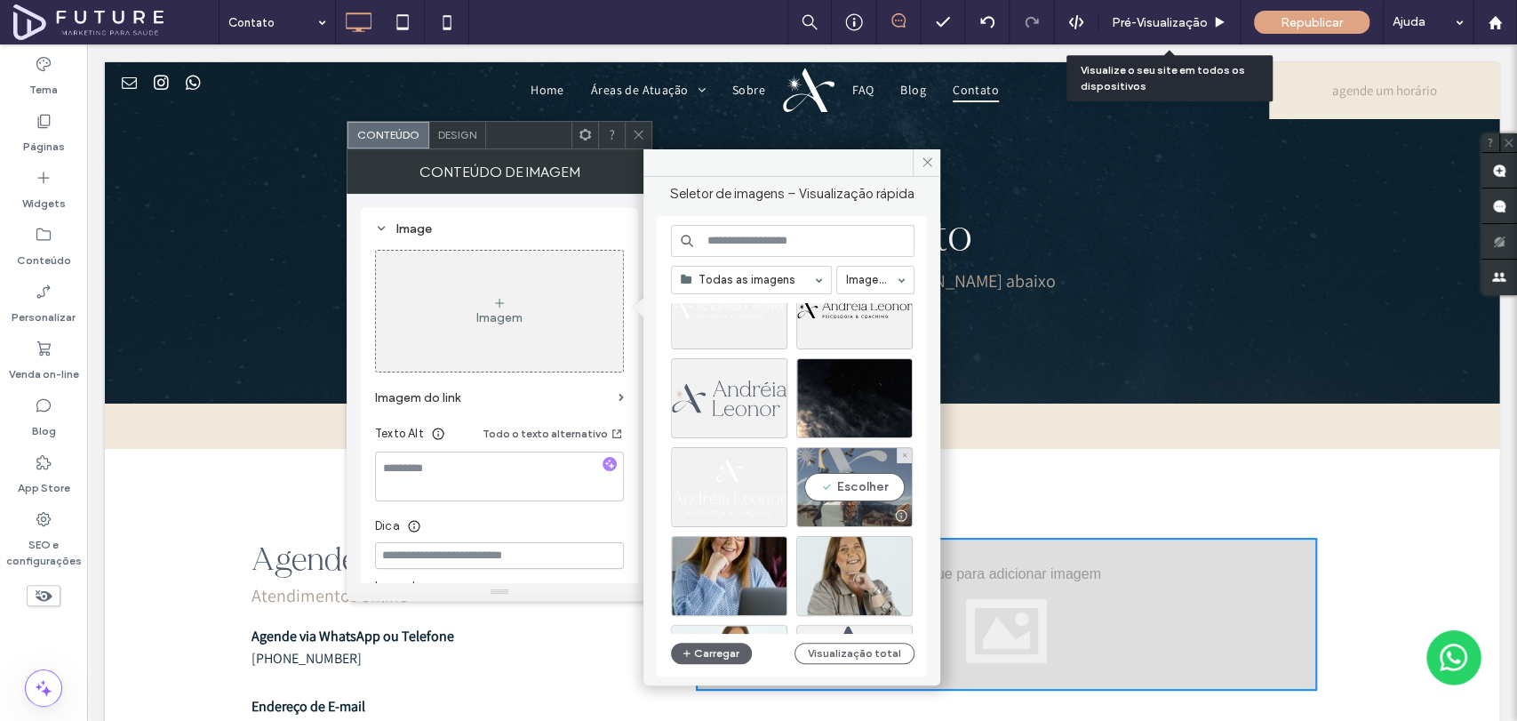
click at [854, 482] on div "Escolher" at bounding box center [854, 487] width 116 height 80
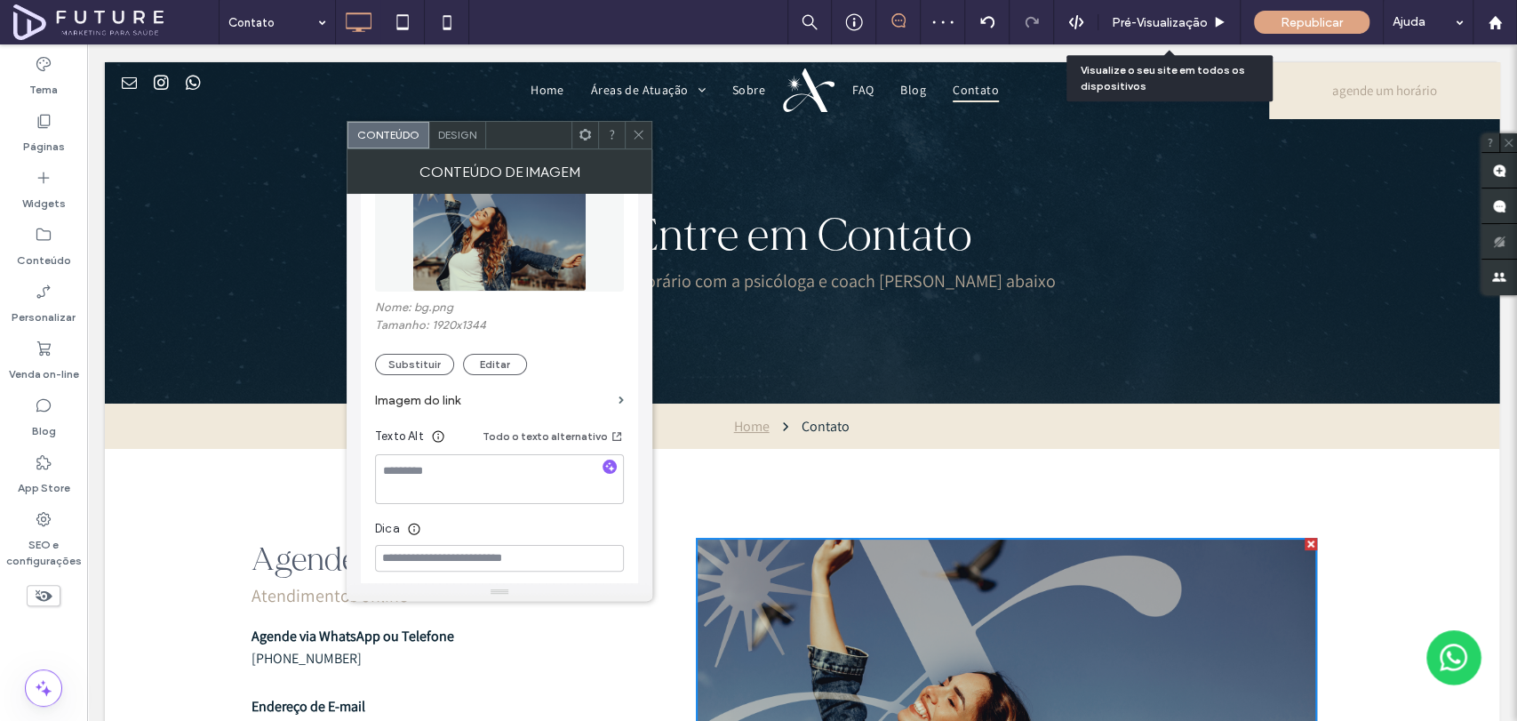
scroll to position [296, 0]
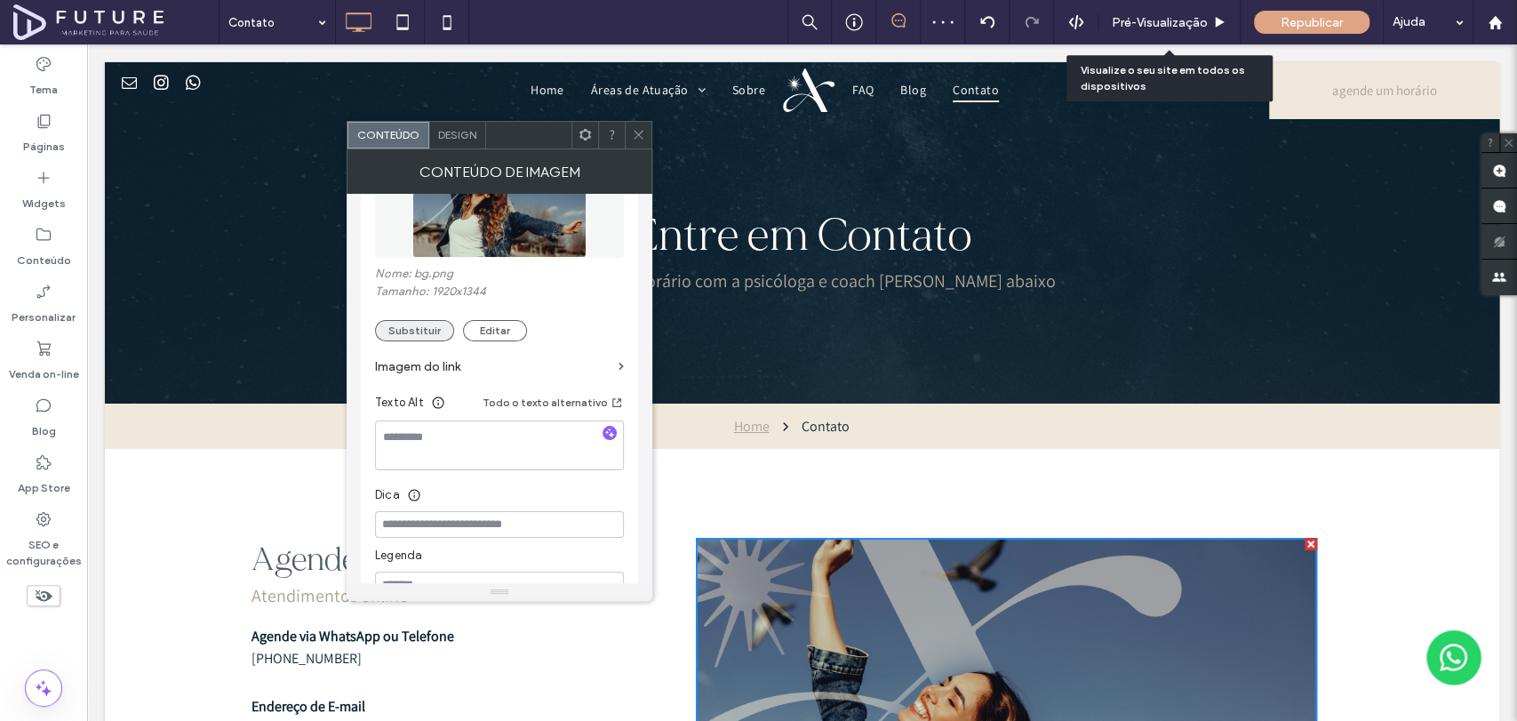
click at [395, 320] on button "Substituir" at bounding box center [414, 330] width 79 height 21
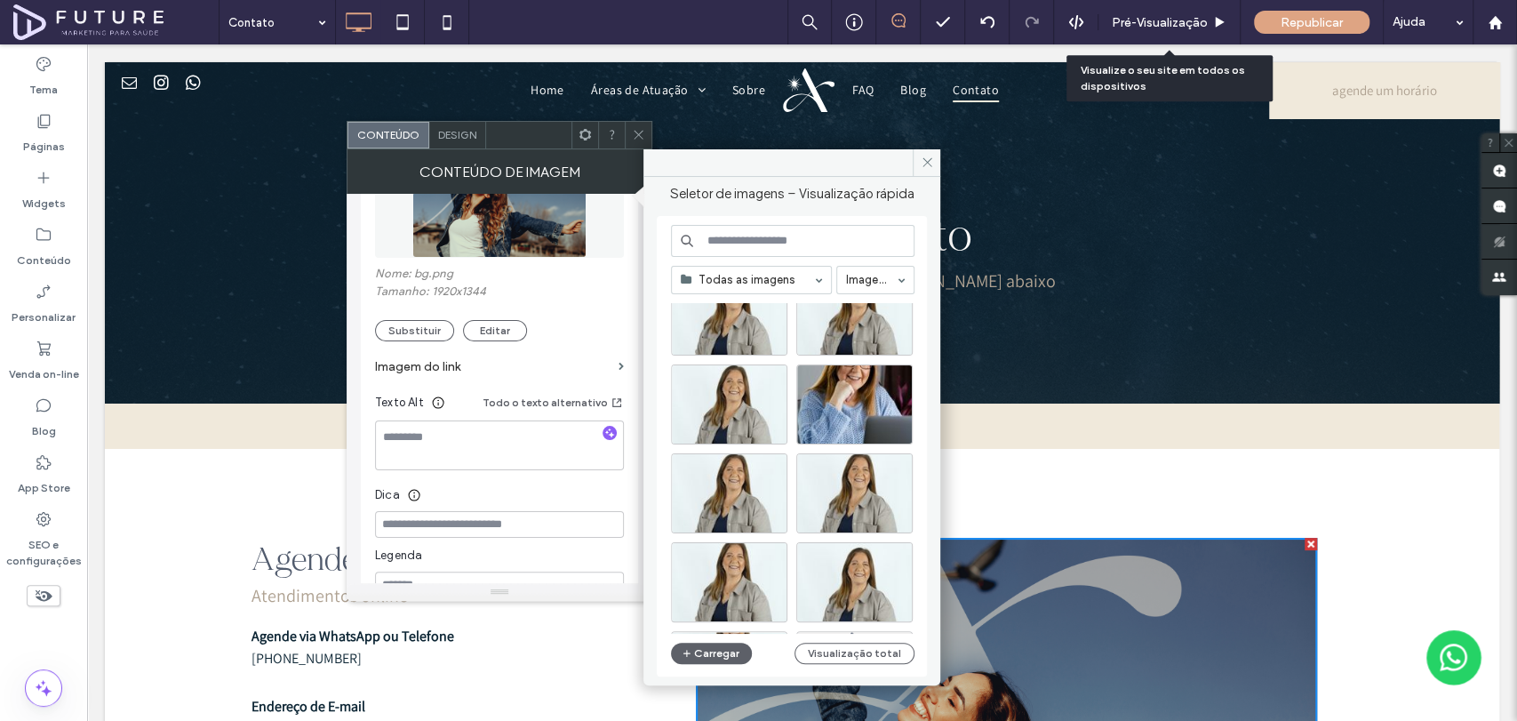
scroll to position [197, 0]
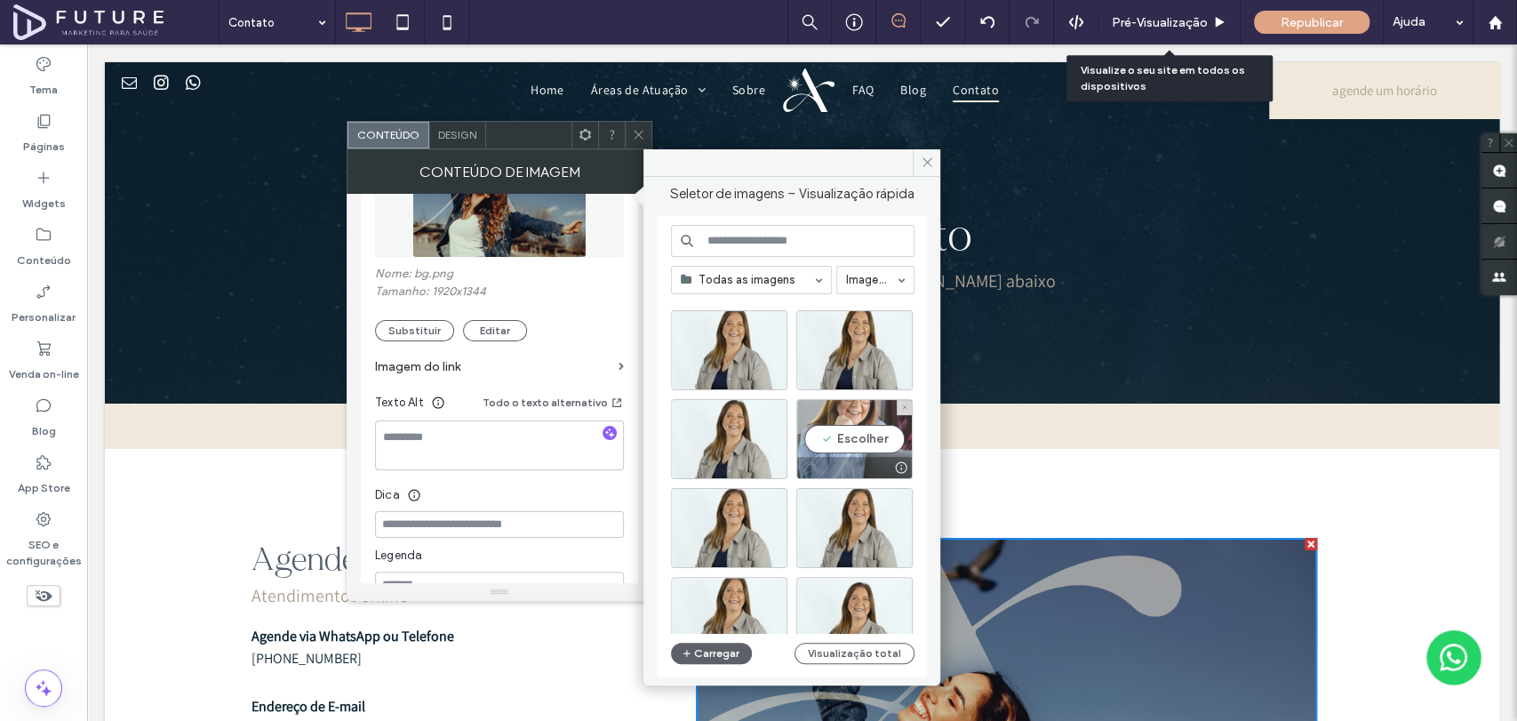
click at [879, 424] on div "Escolher" at bounding box center [854, 439] width 116 height 80
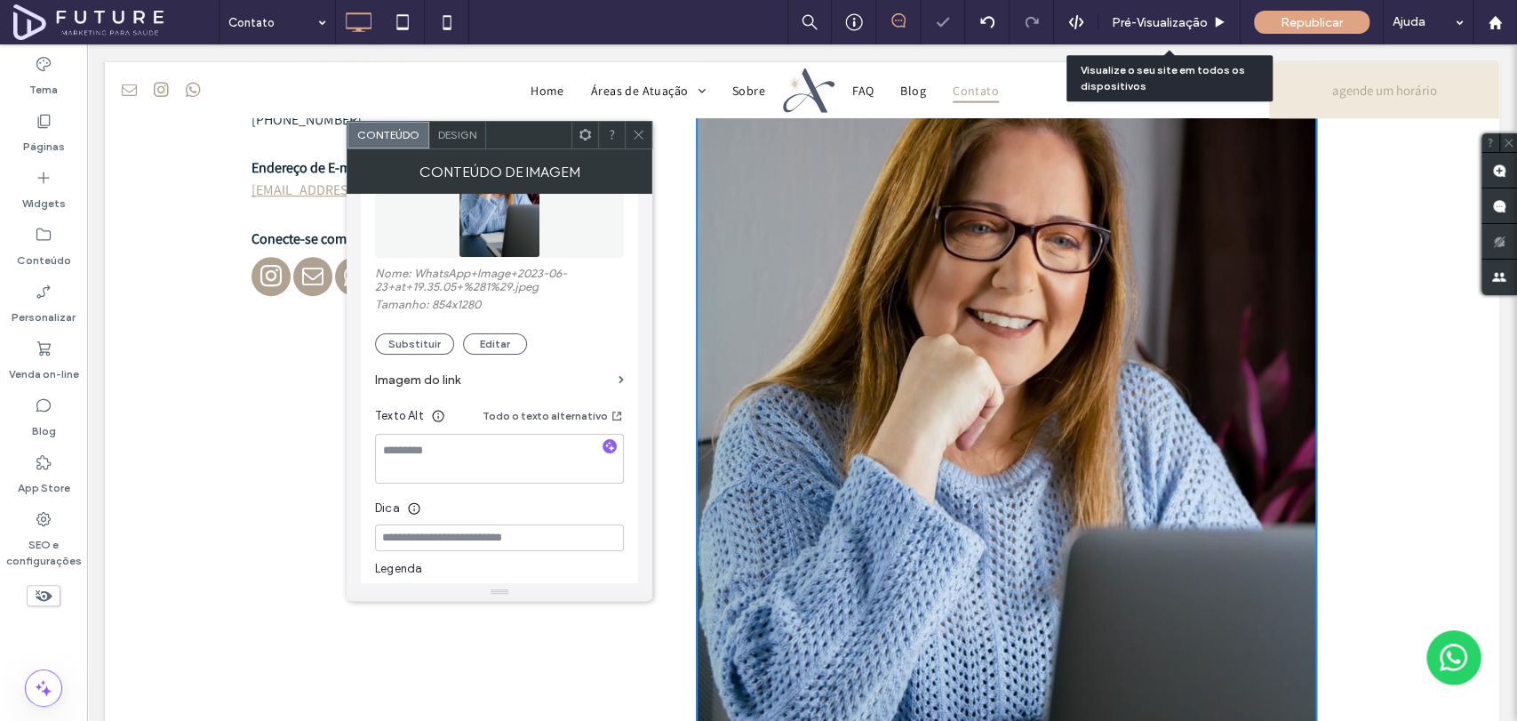
scroll to position [592, 0]
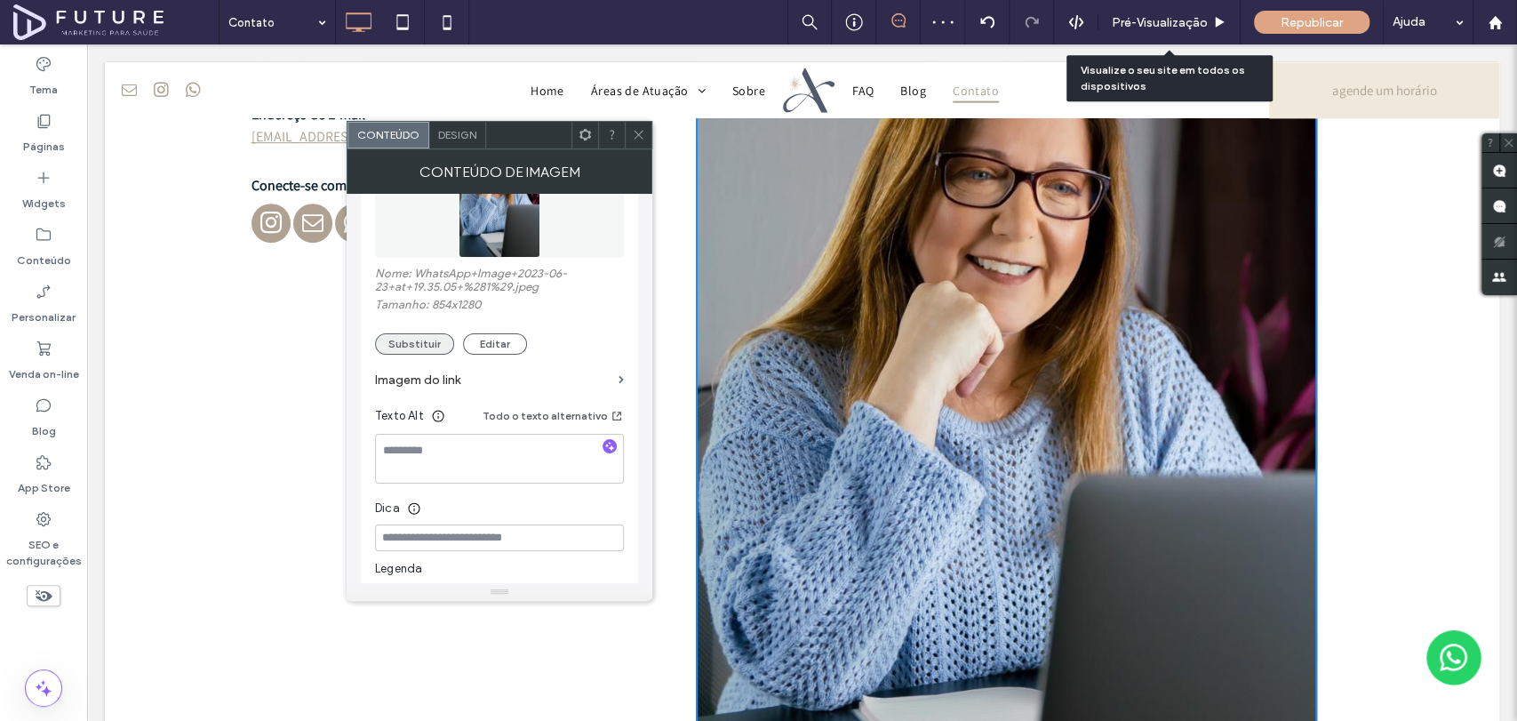
click at [394, 344] on button "Substituir" at bounding box center [414, 343] width 79 height 21
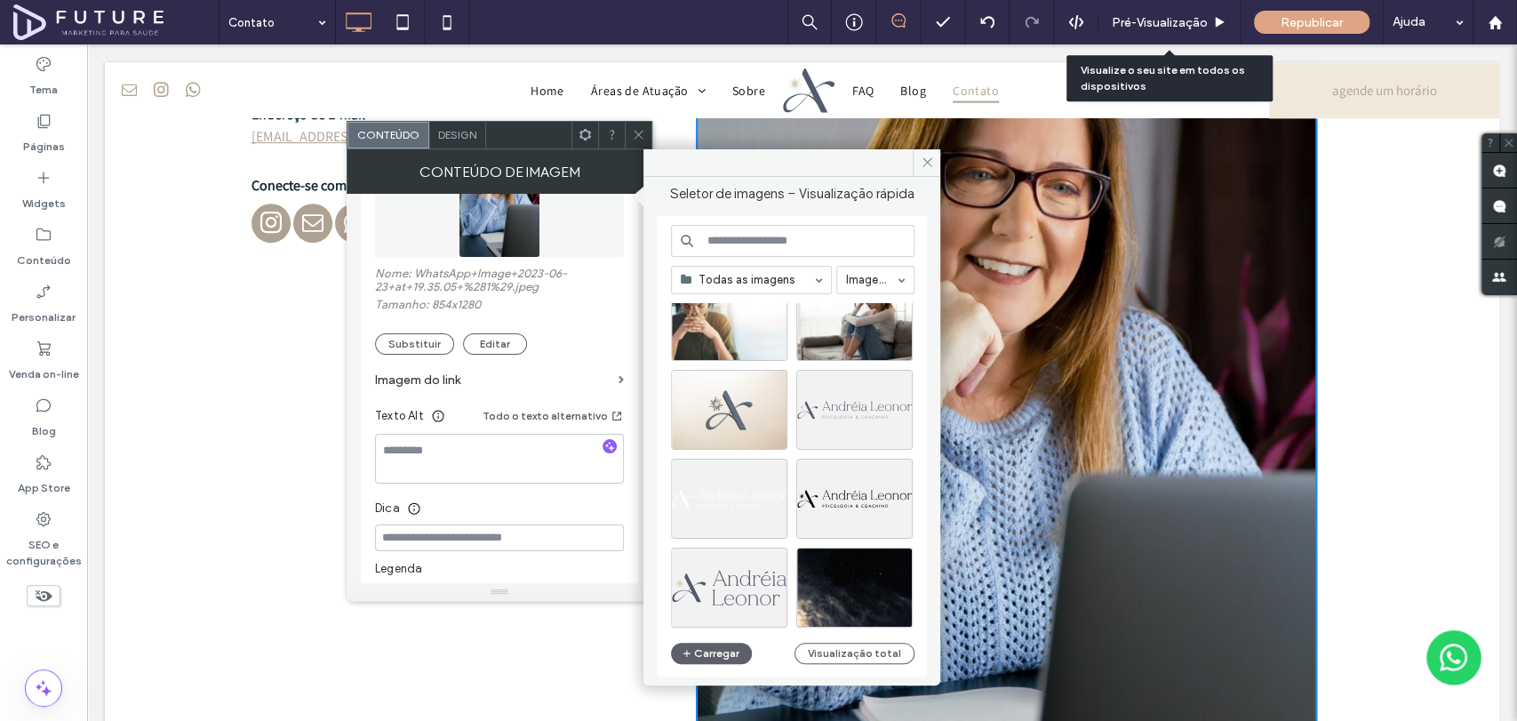
scroll to position [1828, 0]
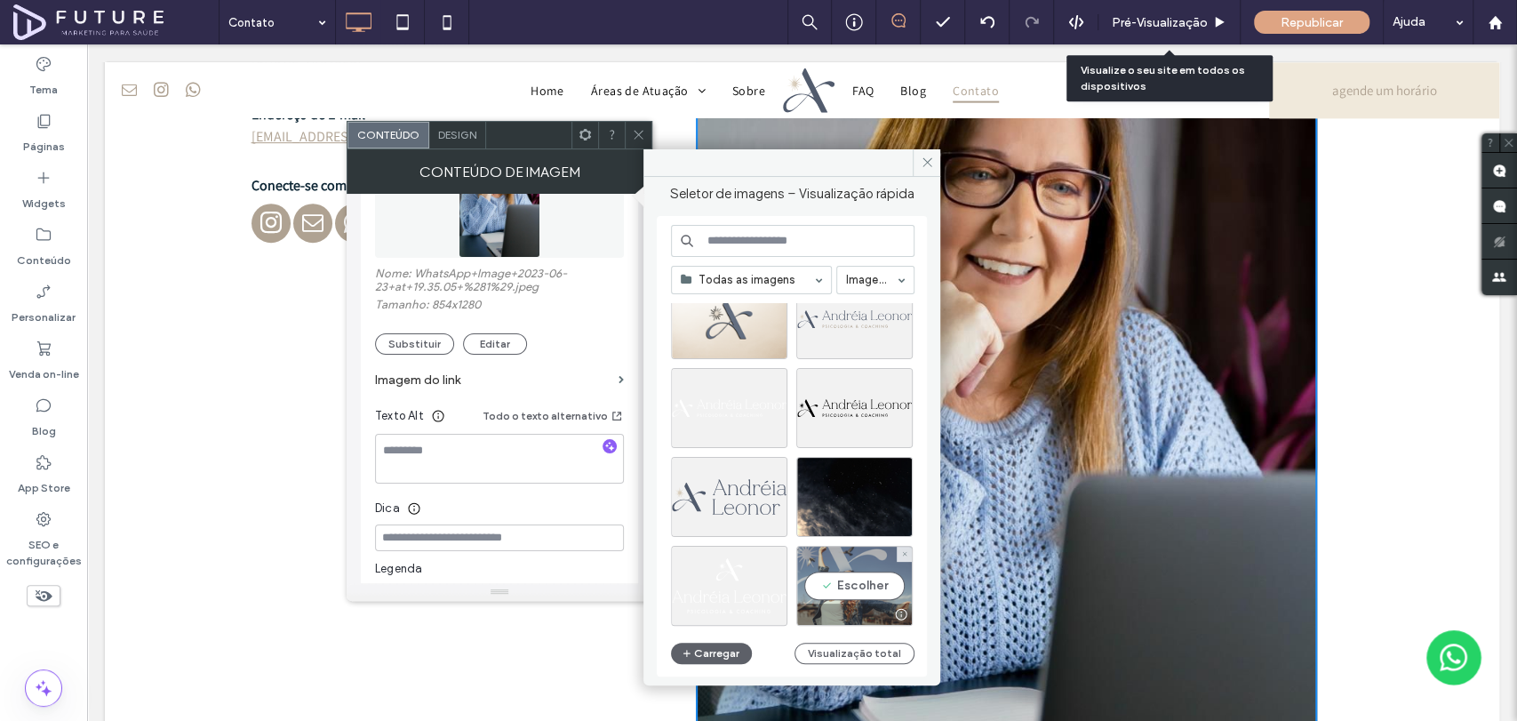
drag, startPoint x: 859, startPoint y: 584, endPoint x: 772, endPoint y: 539, distance: 97.8
click at [859, 584] on div "Escolher" at bounding box center [854, 586] width 116 height 80
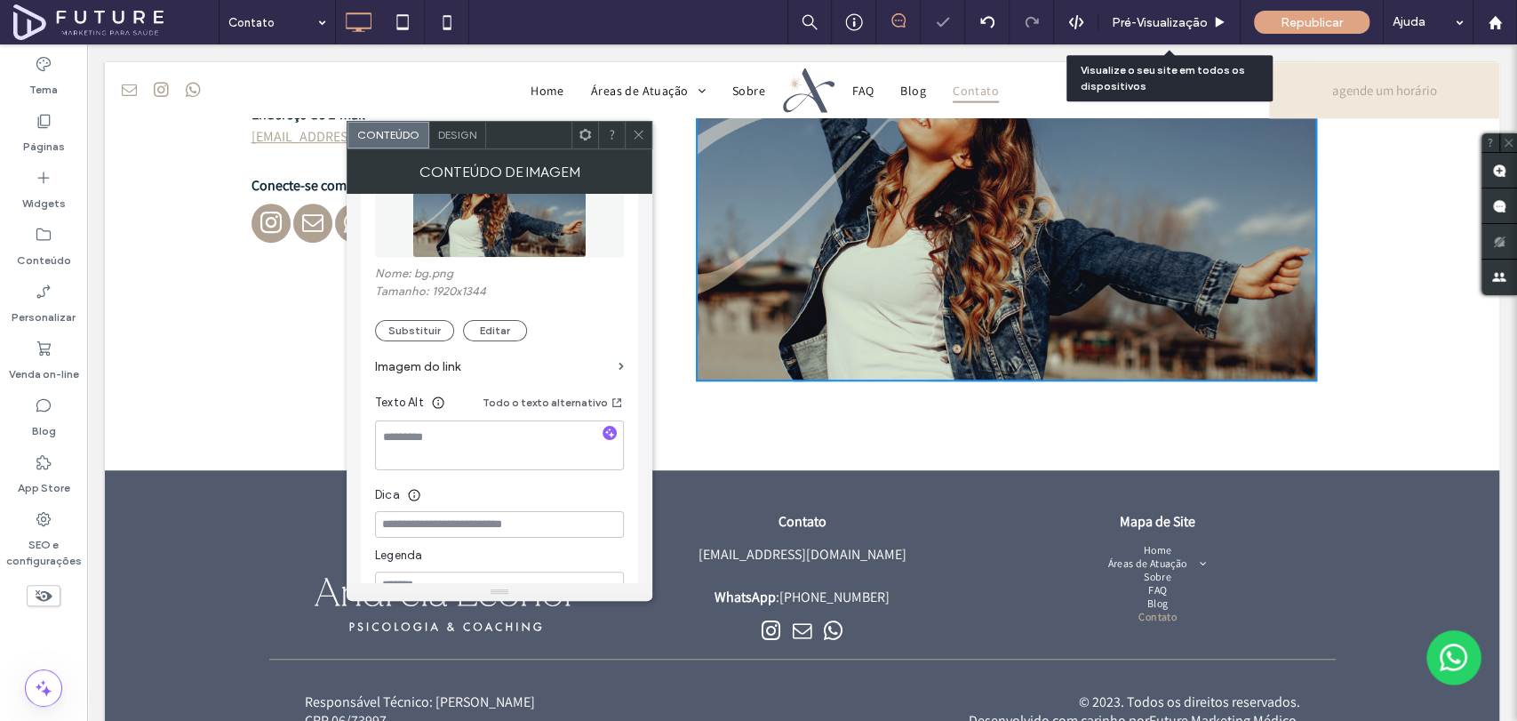
click at [635, 137] on use at bounding box center [638, 135] width 9 height 9
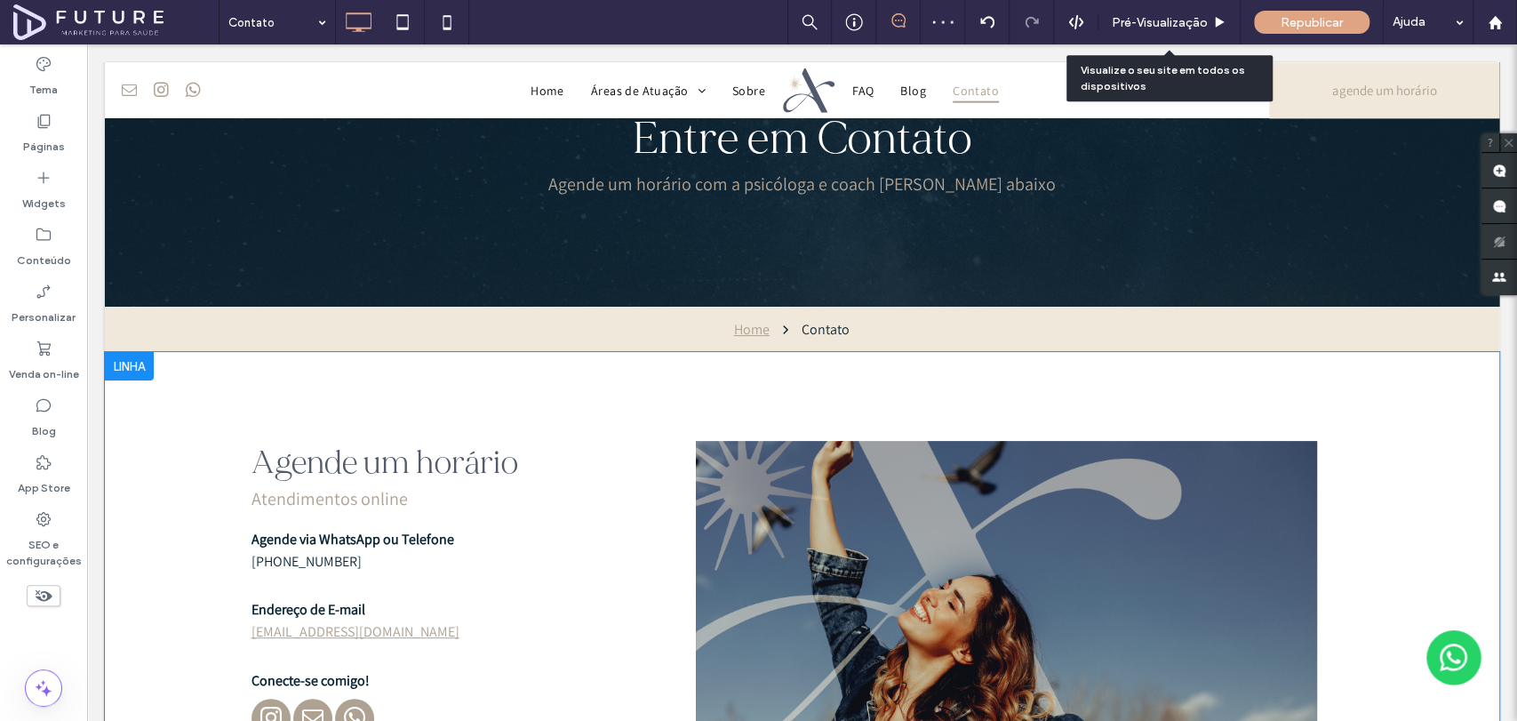
scroll to position [296, 0]
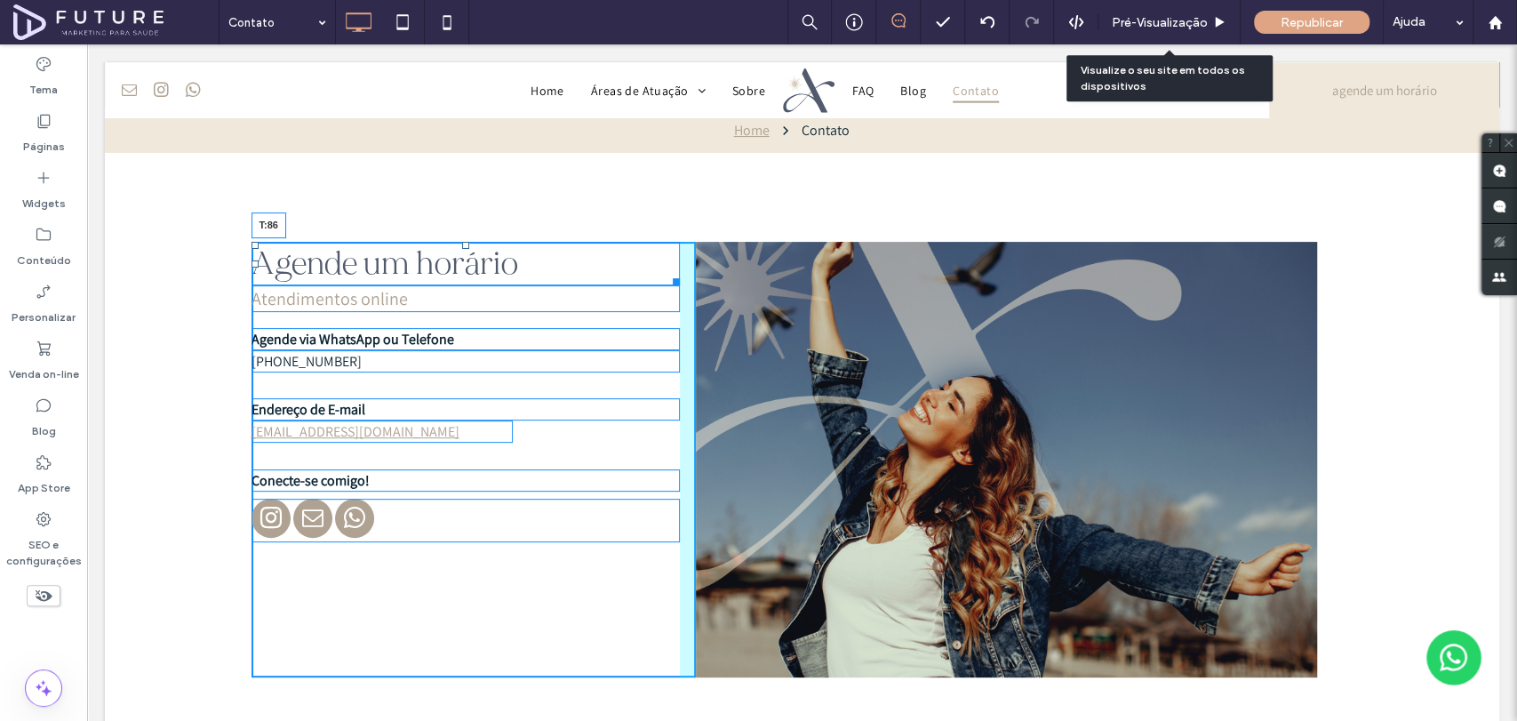
drag, startPoint x: 457, startPoint y: 243, endPoint x: 456, endPoint y: 320, distance: 76.4
click at [462, 249] on div at bounding box center [465, 245] width 7 height 7
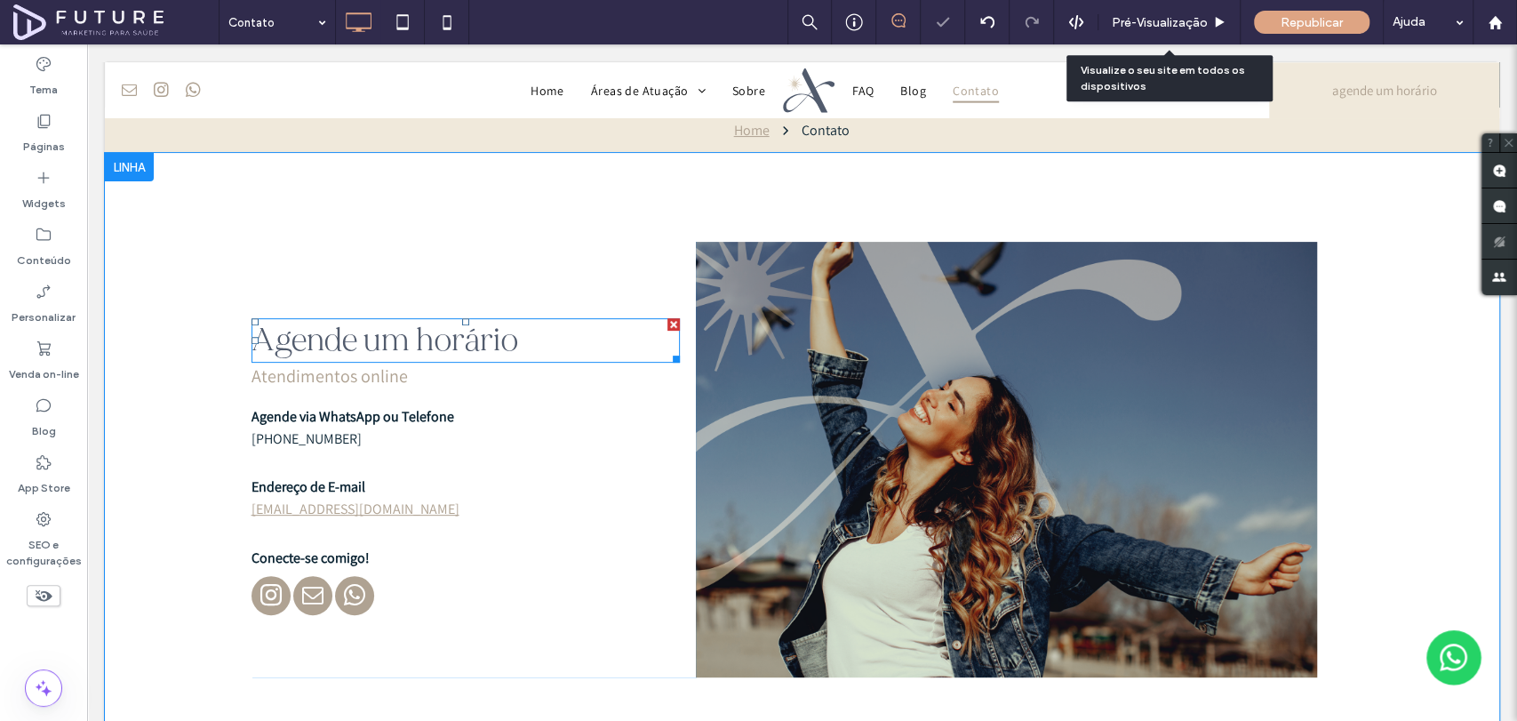
click at [466, 340] on span "Agende um horário" at bounding box center [384, 340] width 267 height 40
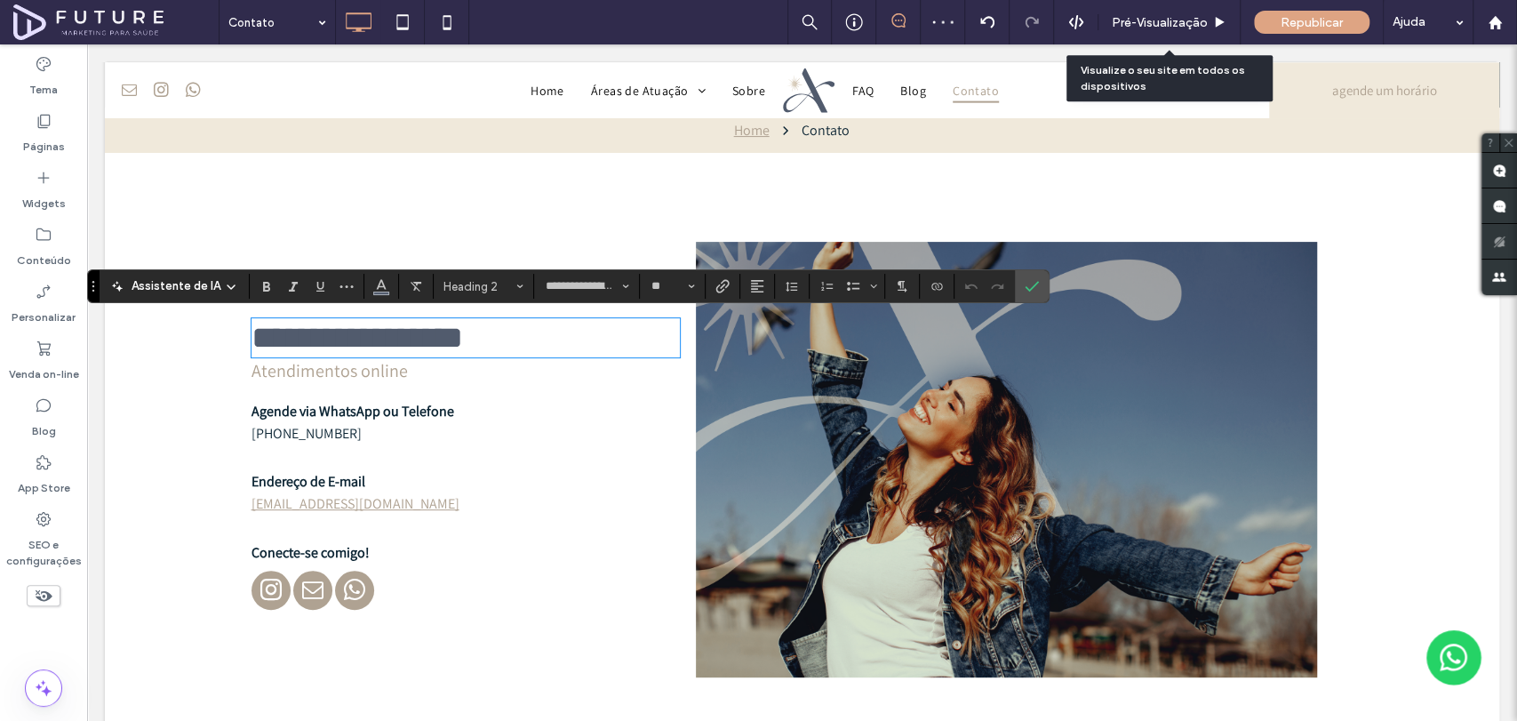
click at [740, 286] on section at bounding box center [757, 286] width 35 height 25
click at [750, 291] on icon "Alinhamento" at bounding box center [757, 286] width 14 height 14
click at [768, 331] on label "ui.textEditor.alignment.center" at bounding box center [775, 341] width 62 height 26
click at [436, 395] on div "**********" at bounding box center [473, 459] width 444 height 435
click at [412, 382] on h3 "Atendimentos online" at bounding box center [465, 370] width 428 height 23
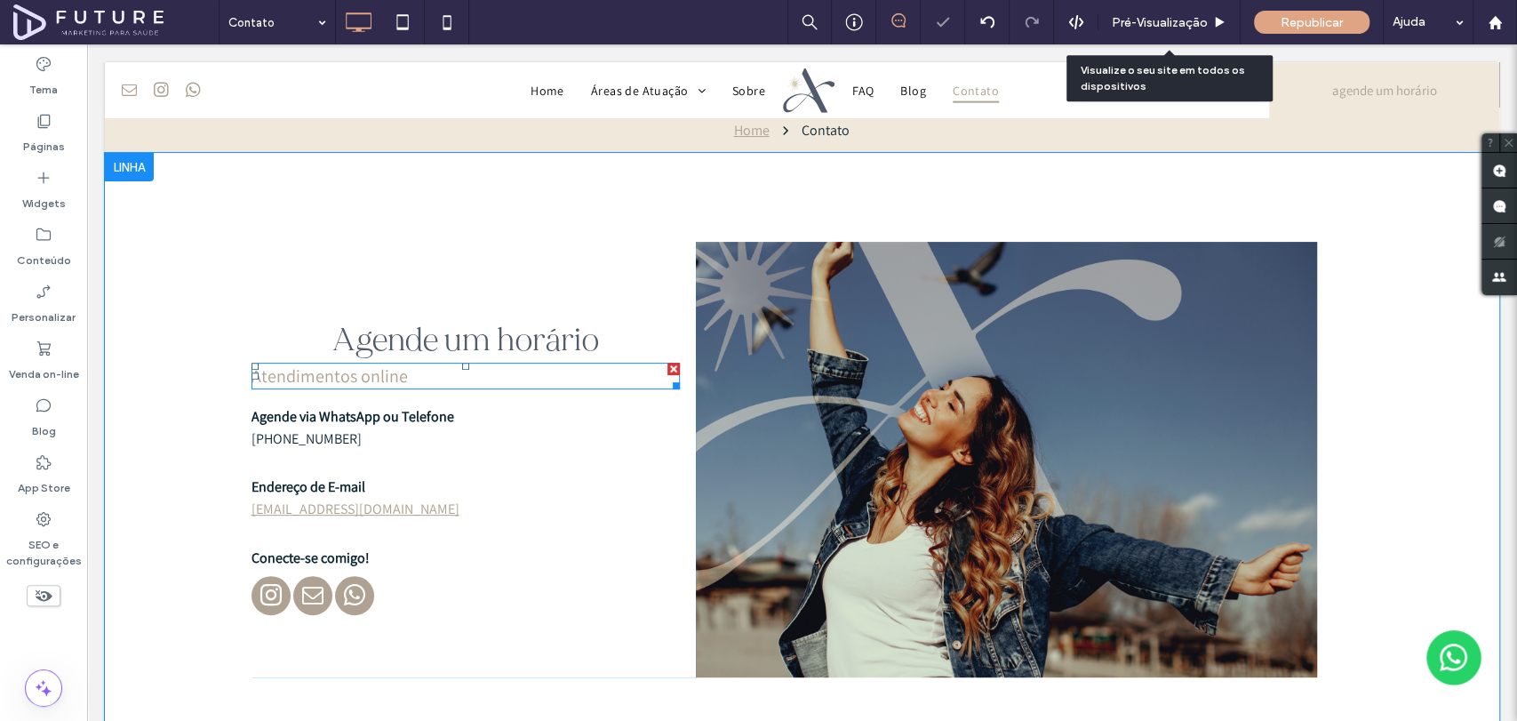
click at [411, 374] on h3 "Atendimentos online" at bounding box center [465, 375] width 428 height 23
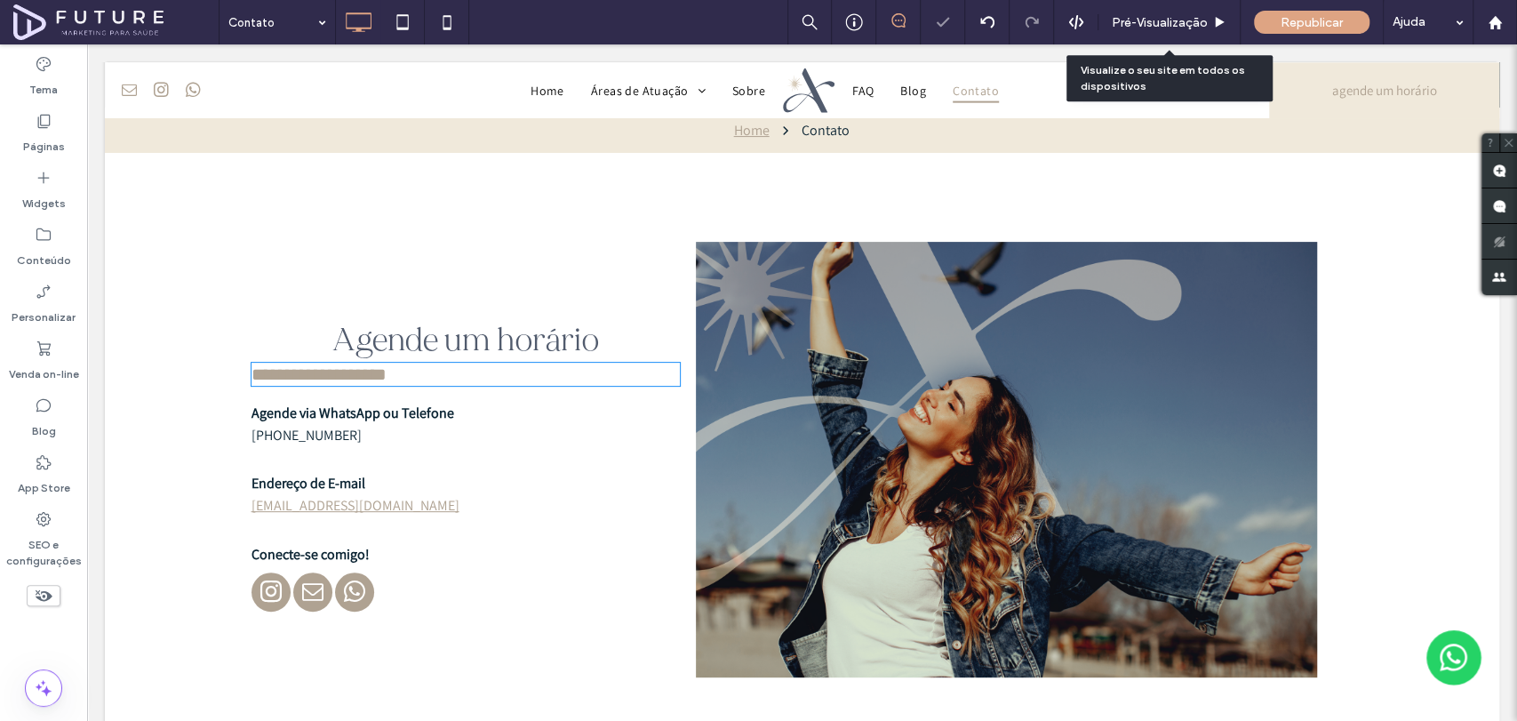
type input "**********"
type input "**"
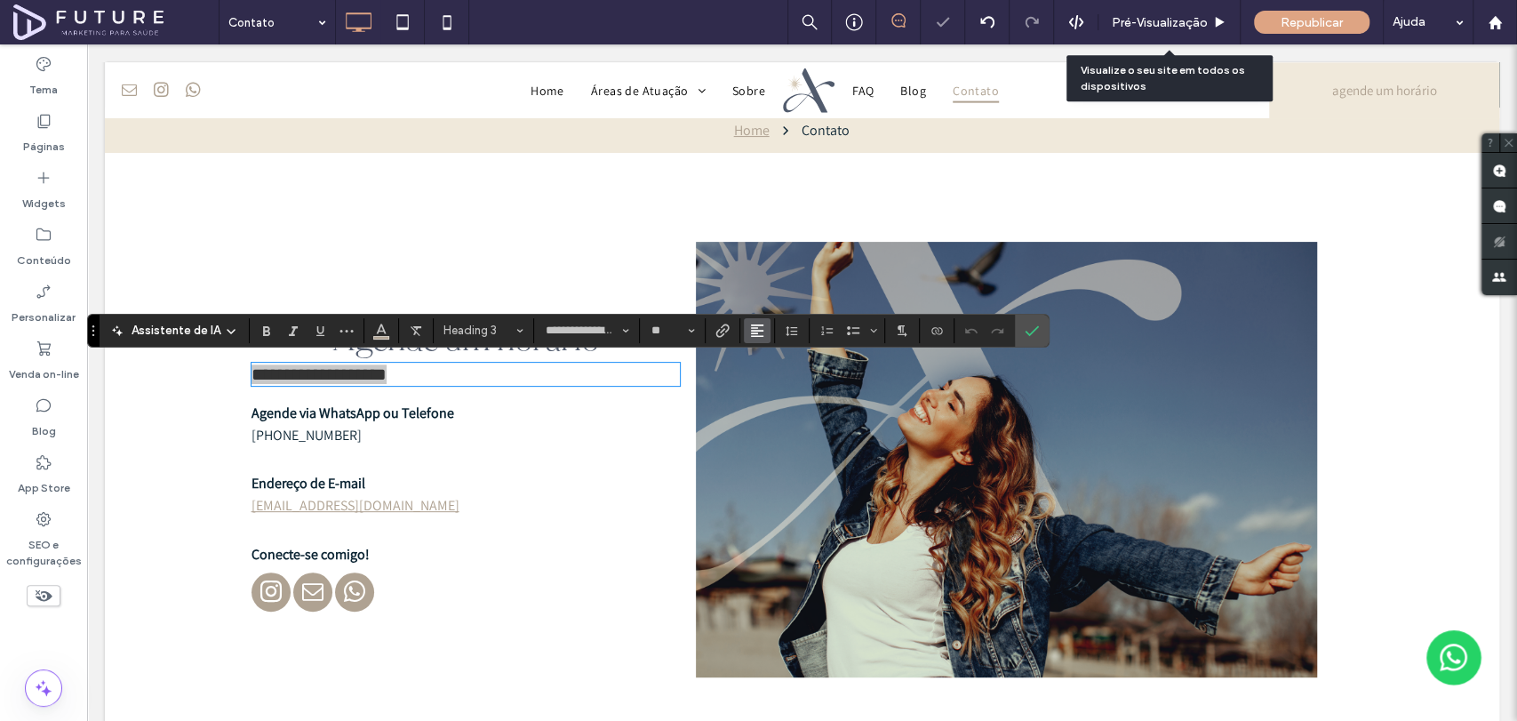
click at [750, 319] on span "Alinhamento" at bounding box center [757, 330] width 14 height 23
click at [761, 371] on label "ui.textEditor.alignment.left" at bounding box center [775, 360] width 62 height 26
click at [752, 332] on use "Alinhamento" at bounding box center [757, 330] width 12 height 12
click at [757, 379] on label "ui.textEditor.alignment.center" at bounding box center [775, 385] width 62 height 26
click at [447, 414] on p "Agende via WhatsApp ou Telefone" at bounding box center [465, 412] width 428 height 19
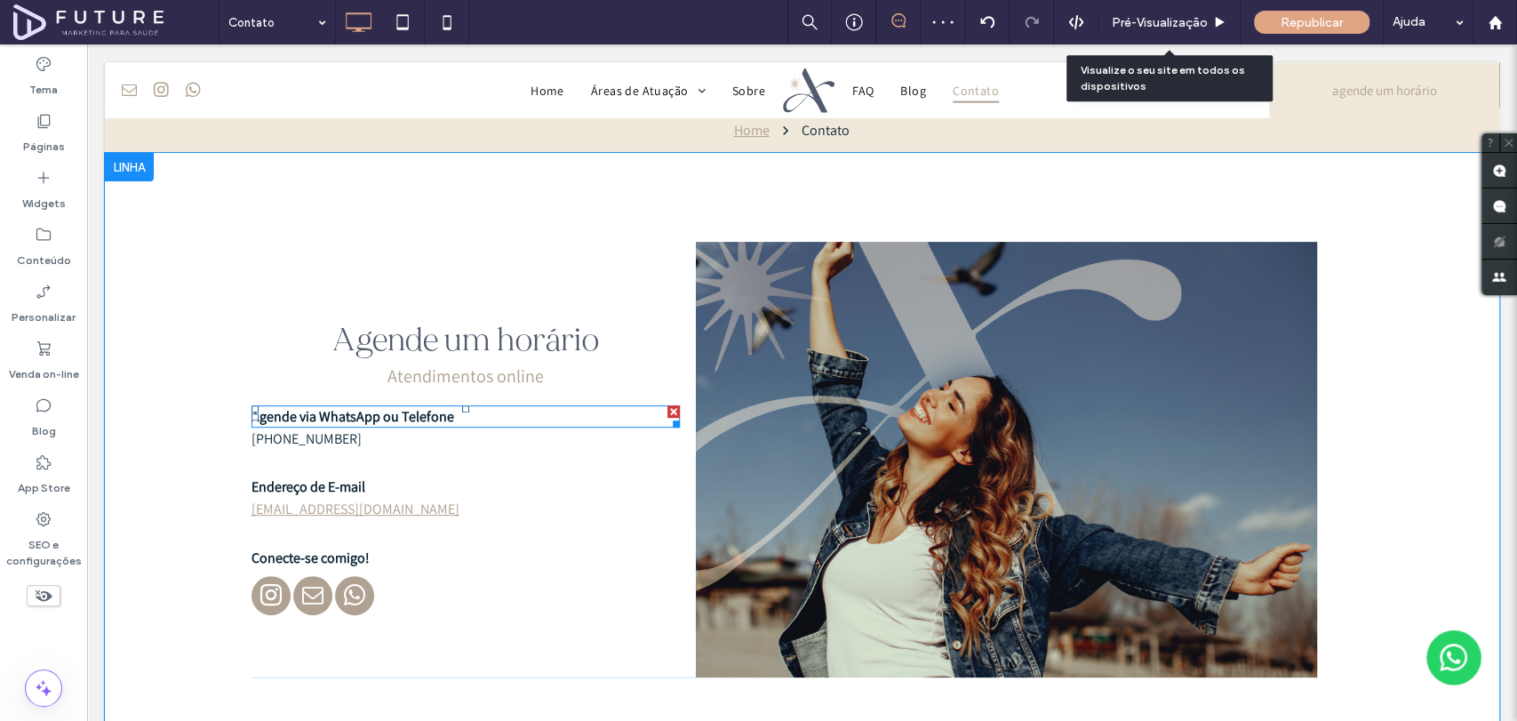
click at [448, 415] on p "Agende via WhatsApp ou Telefone" at bounding box center [465, 416] width 428 height 19
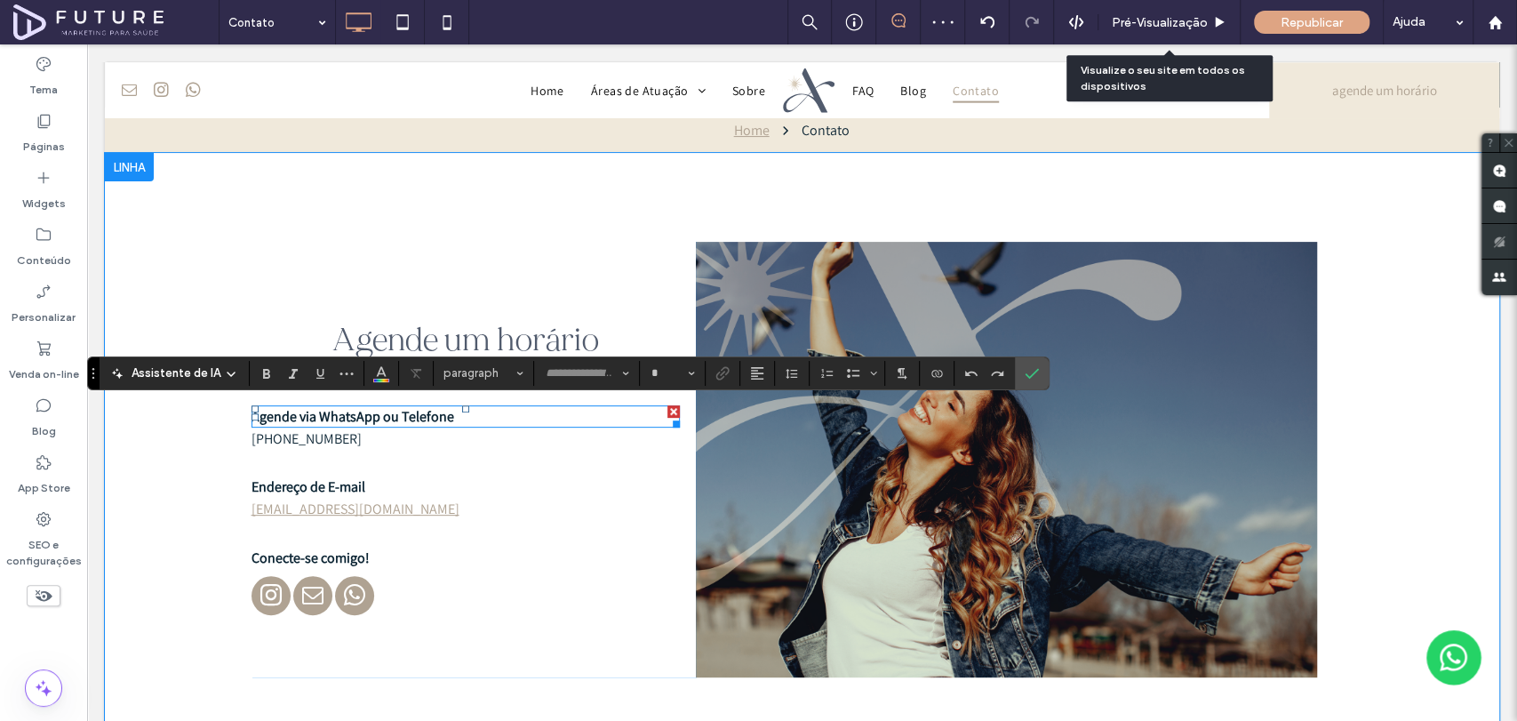
type input "**********"
type input "**"
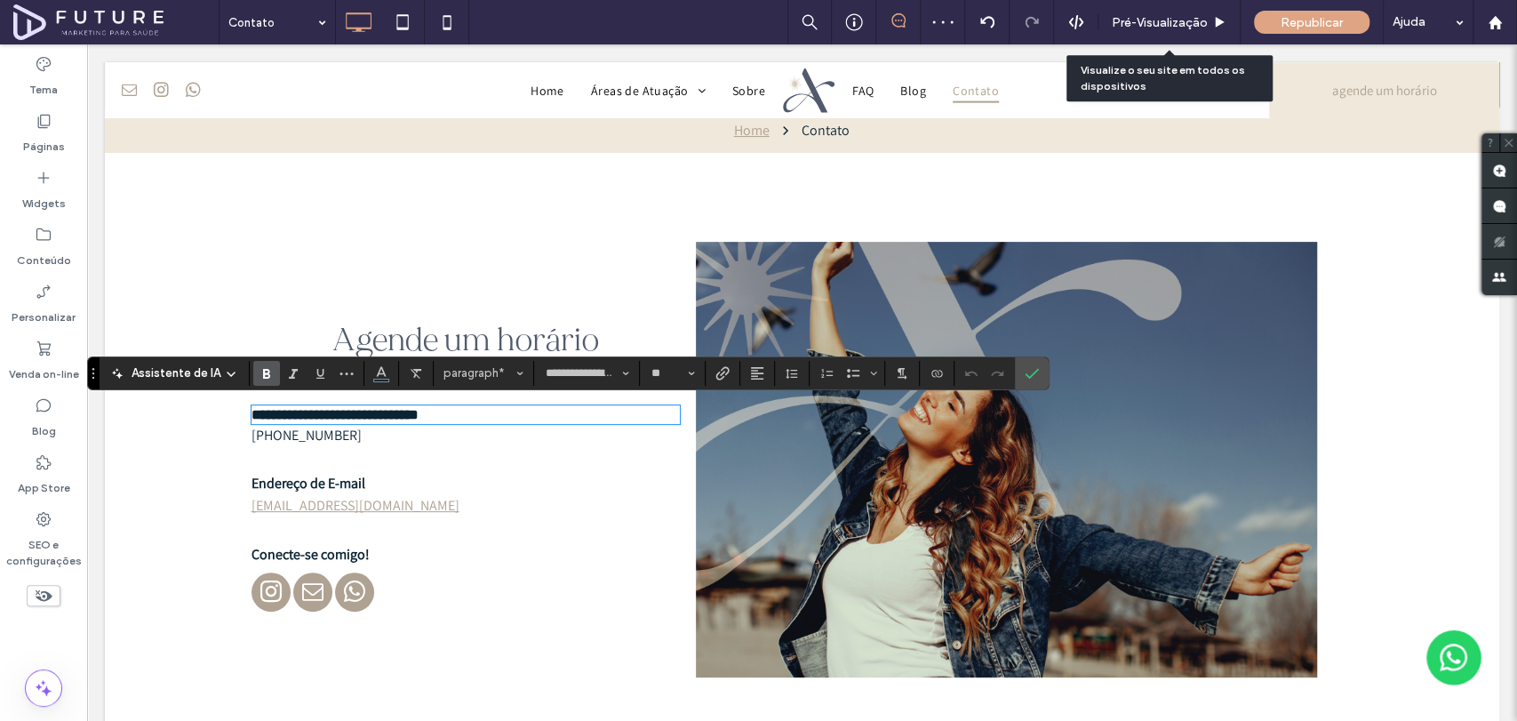
click at [449, 415] on p "**********" at bounding box center [465, 414] width 428 height 15
click at [750, 384] on span "Alinhamento" at bounding box center [757, 373] width 14 height 23
click at [770, 424] on use "ui.textEditor.alignment.center" at bounding box center [770, 427] width 12 height 12
click at [433, 431] on p "(11) 99581-2200" at bounding box center [465, 435] width 428 height 19
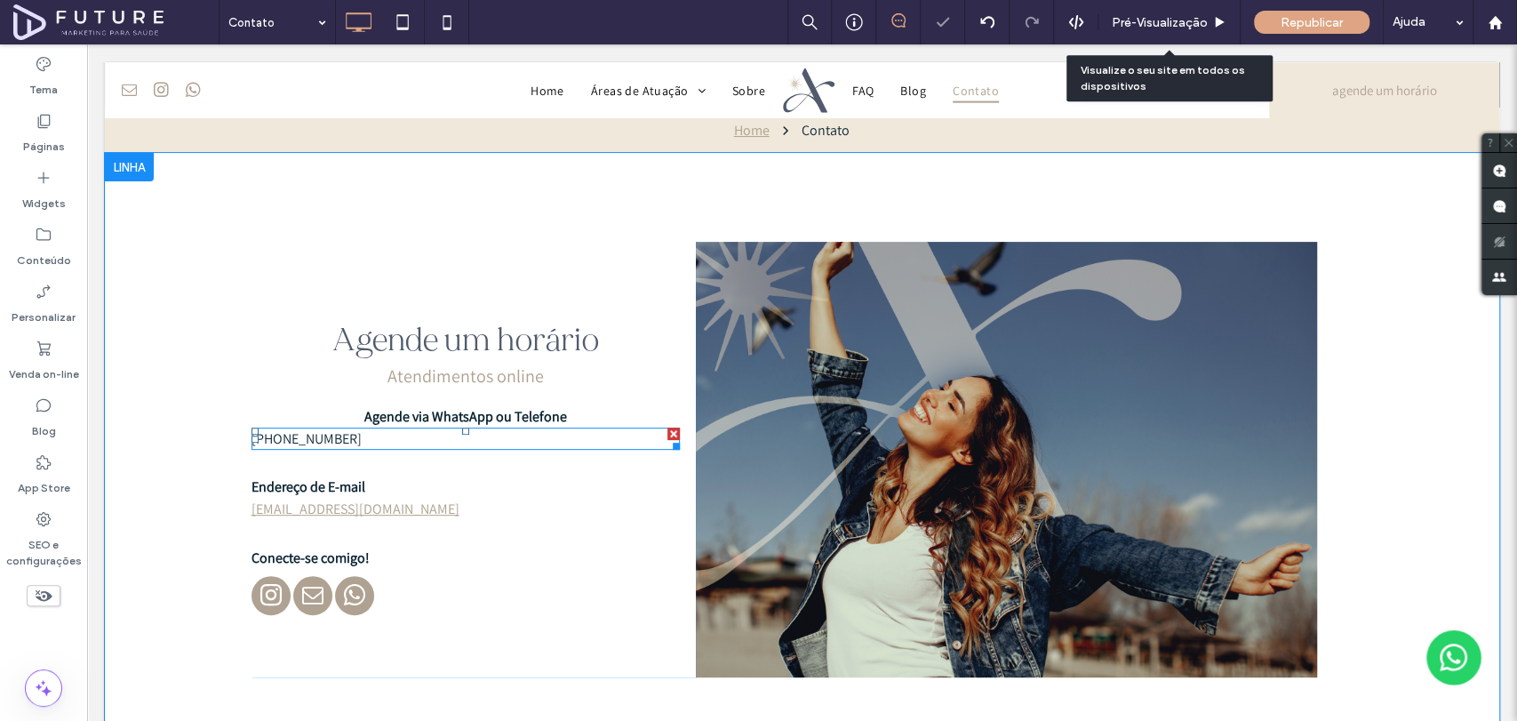
click at [427, 434] on p "(11) 99581-2200" at bounding box center [465, 438] width 428 height 19
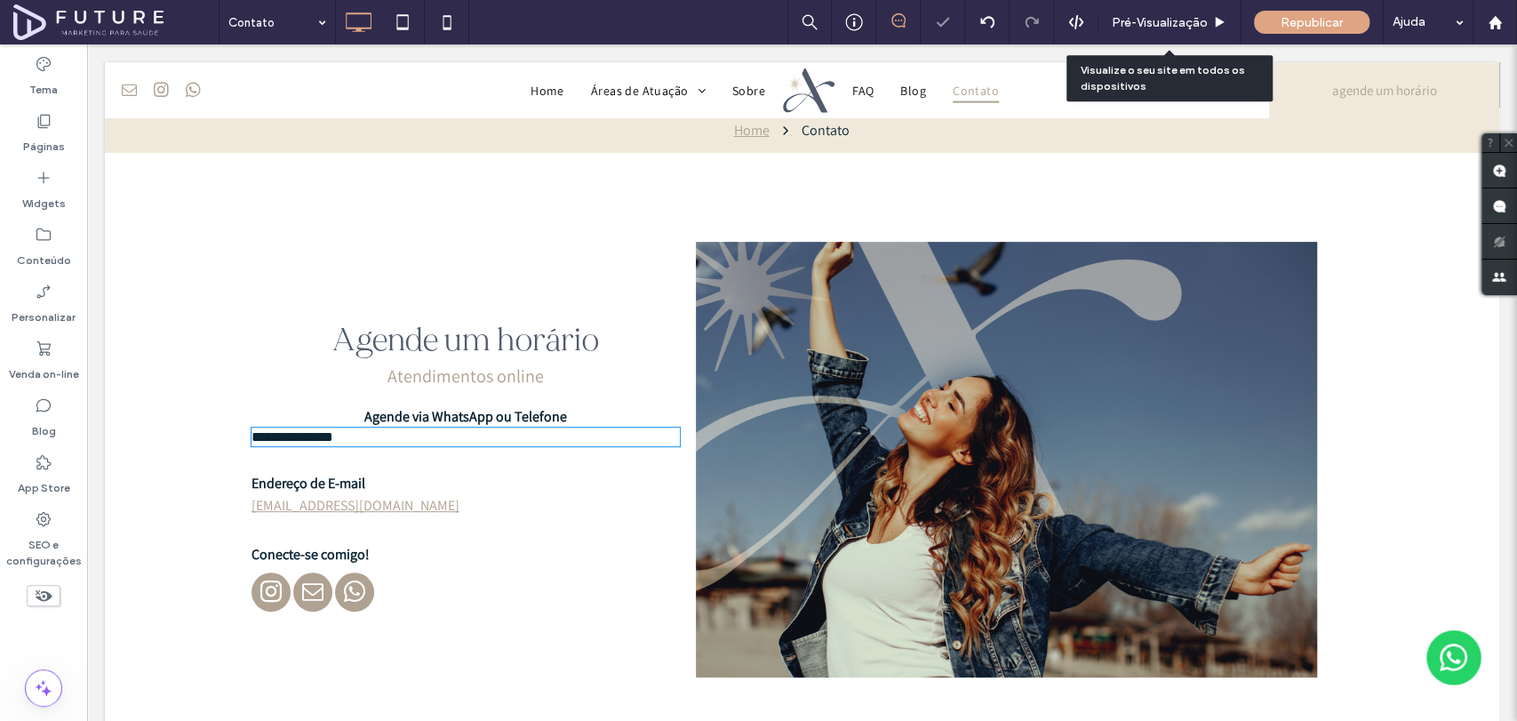
type input "**********"
type input "**"
click at [427, 434] on p "**********" at bounding box center [465, 436] width 428 height 15
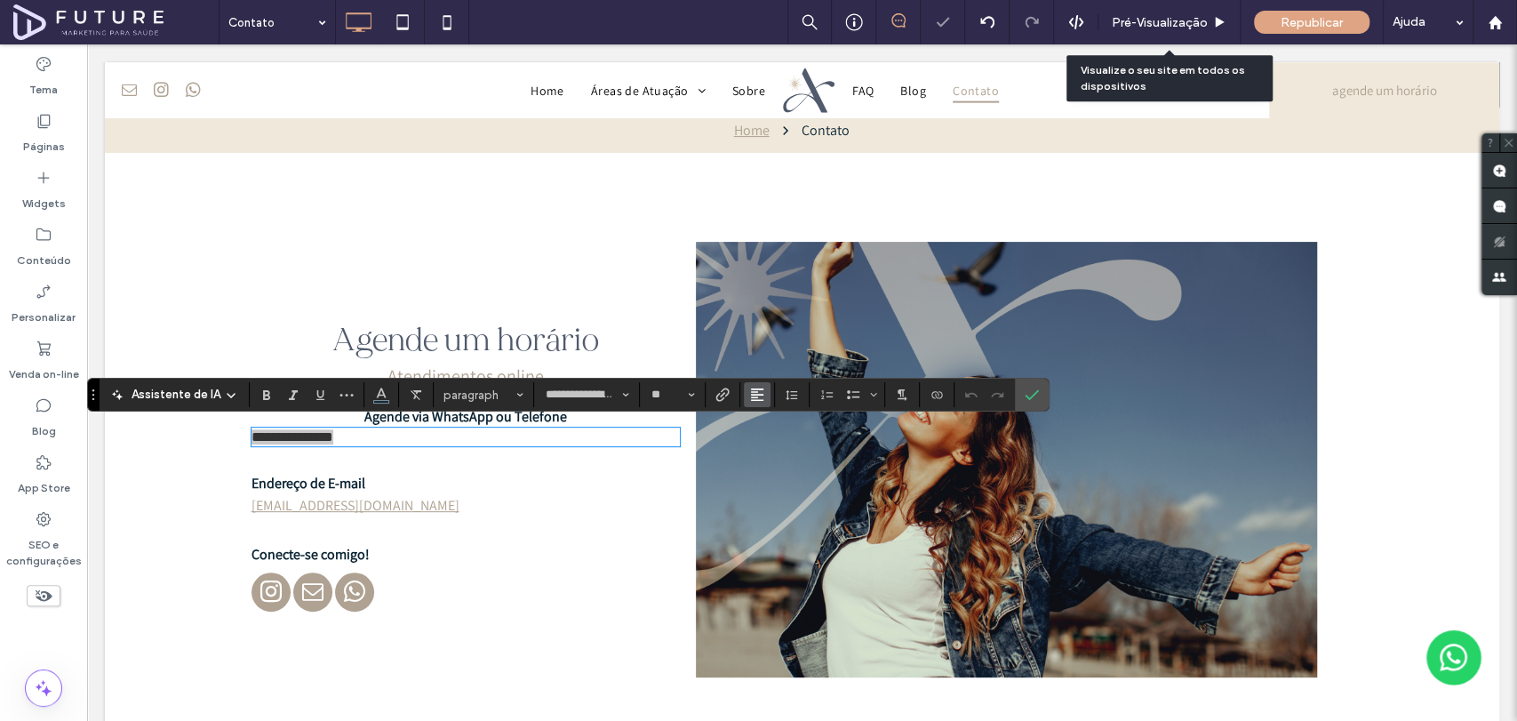
click at [751, 397] on use "Alinhamento" at bounding box center [757, 394] width 12 height 12
drag, startPoint x: 763, startPoint y: 436, endPoint x: 454, endPoint y: 437, distance: 309.2
click at [763, 436] on label "ui.textEditor.alignment.center" at bounding box center [775, 449] width 62 height 26
click at [373, 474] on p "Endereço de E-mail" at bounding box center [465, 483] width 428 height 19
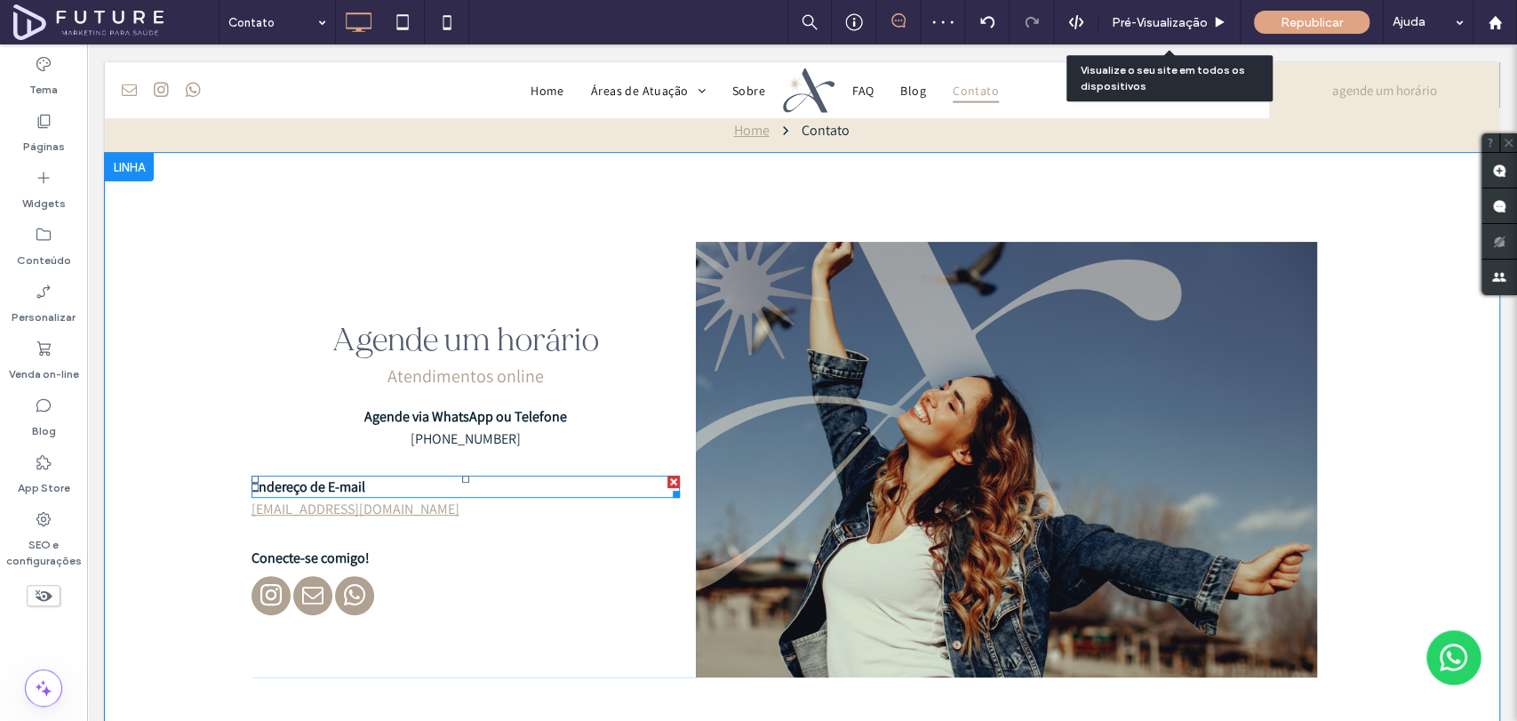
click at [371, 483] on p "Endereço de E-mail" at bounding box center [465, 486] width 428 height 19
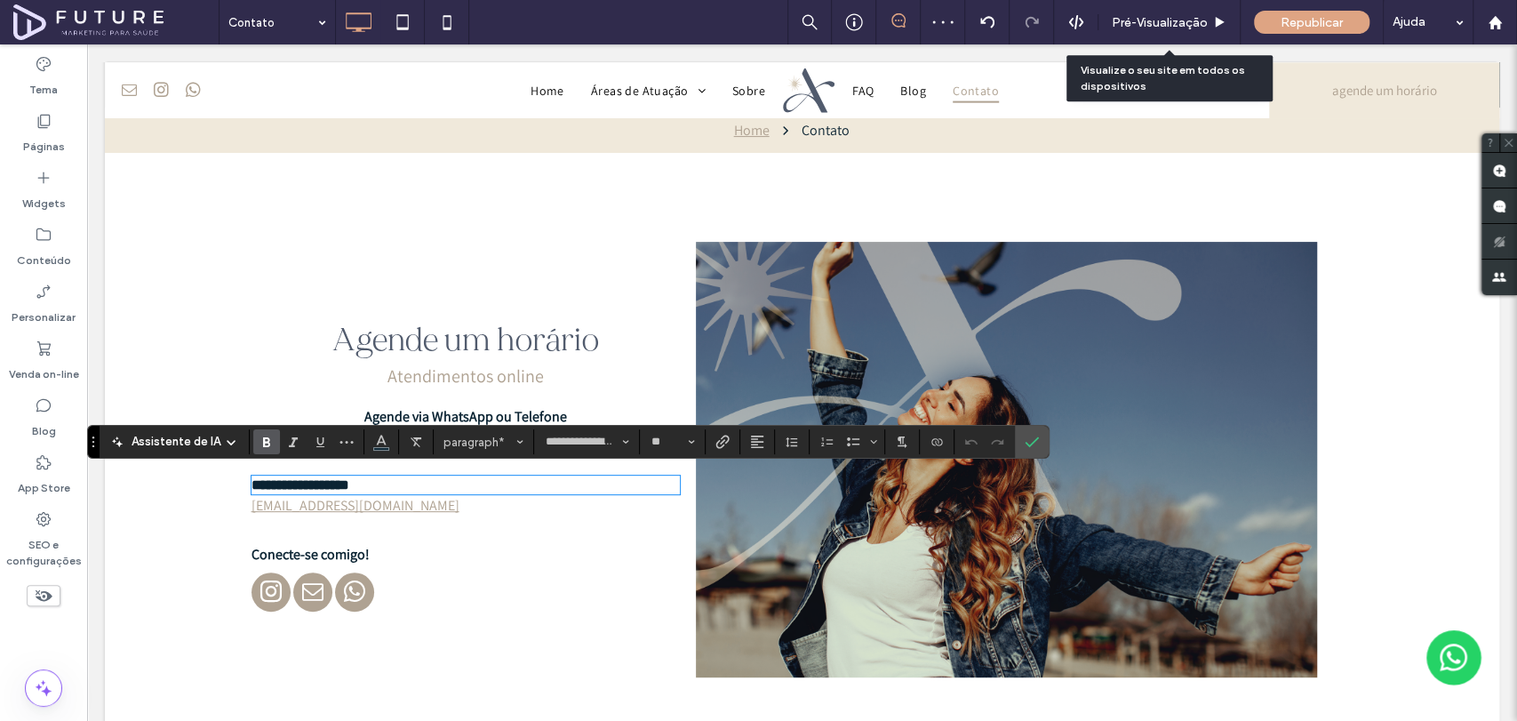
click at [370, 483] on p "**********" at bounding box center [465, 484] width 428 height 15
click at [459, 482] on p "**********" at bounding box center [465, 484] width 428 height 15
click at [458, 482] on p "**********" at bounding box center [465, 484] width 428 height 15
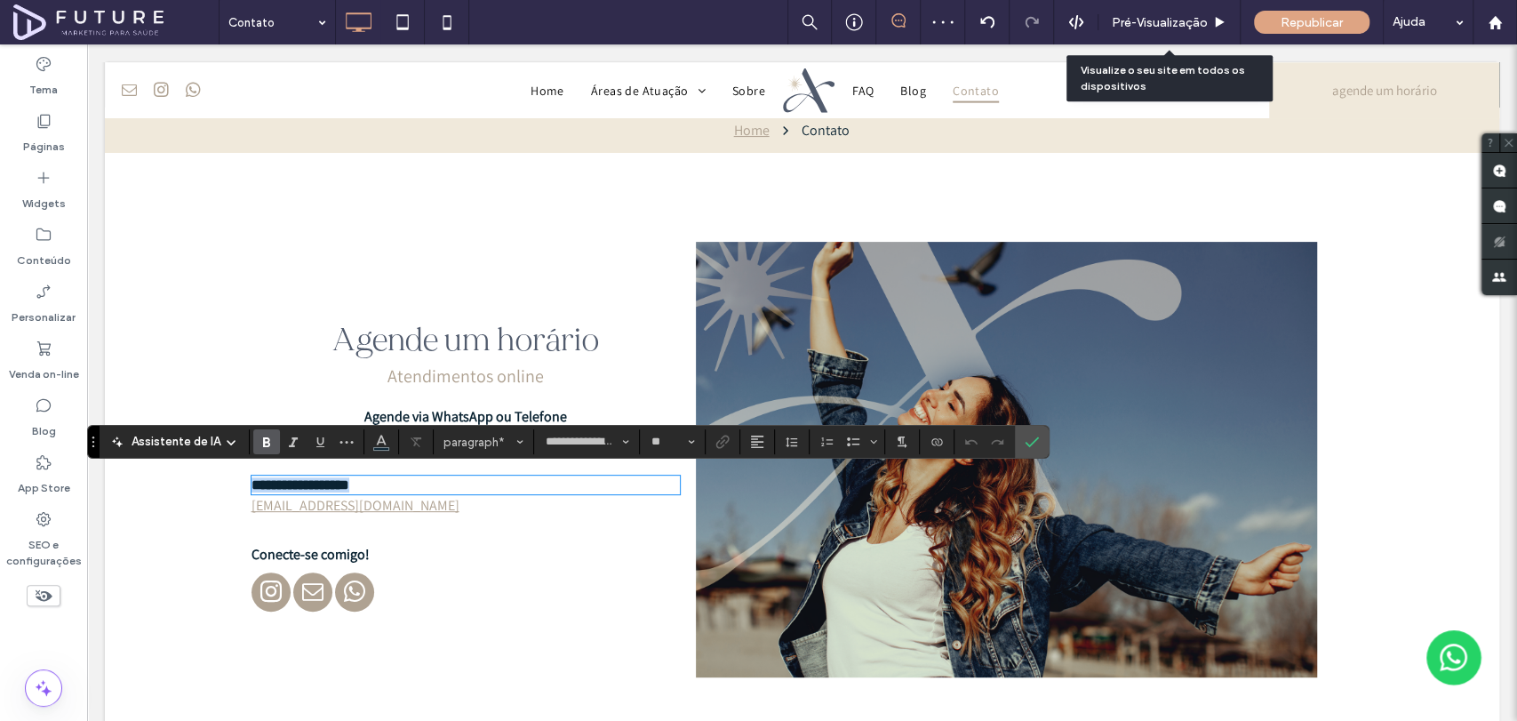
click at [458, 482] on p "**********" at bounding box center [465, 484] width 428 height 15
click at [744, 433] on button "Alinhamento" at bounding box center [757, 441] width 27 height 25
click at [781, 493] on div "ui.textEditor.alignment.center" at bounding box center [774, 497] width 23 height 14
drag, startPoint x: 475, startPoint y: 499, endPoint x: 484, endPoint y: 514, distance: 16.8
click at [475, 505] on p "andreiaoliver@hotmail.com" at bounding box center [381, 505] width 261 height 19
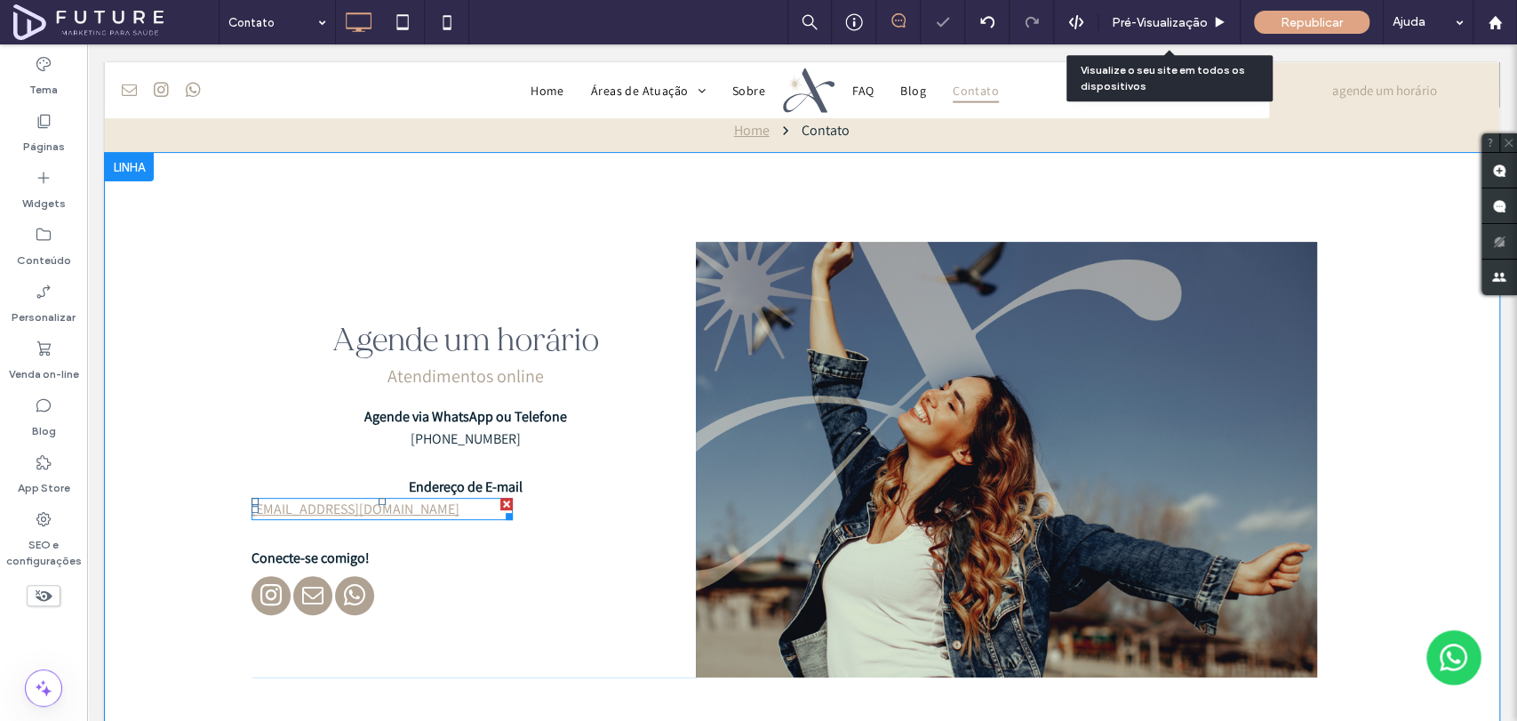
click at [473, 504] on p "andreiaoliver@hotmail.com" at bounding box center [381, 508] width 261 height 19
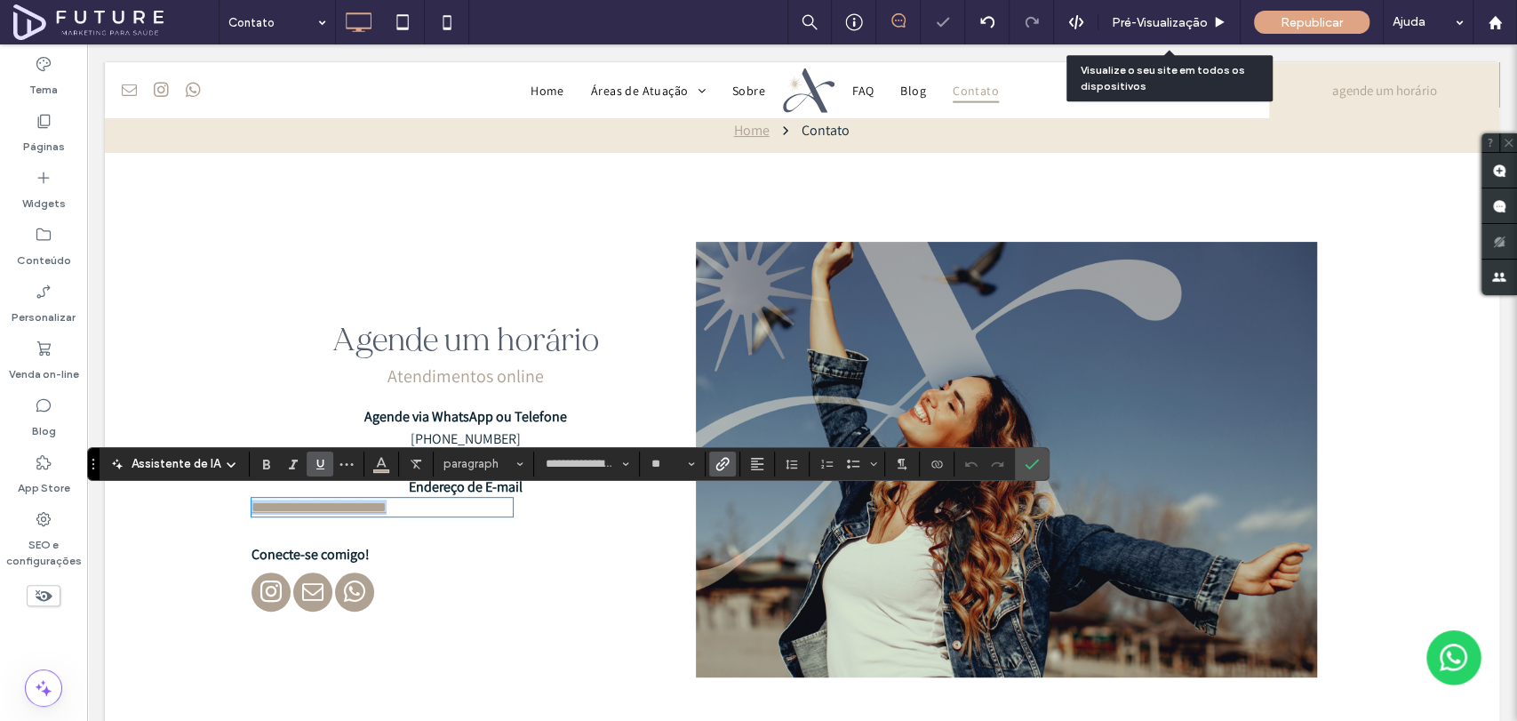
click at [473, 504] on p "**********" at bounding box center [381, 506] width 261 height 15
click at [745, 465] on button "Alinhamento" at bounding box center [757, 463] width 27 height 25
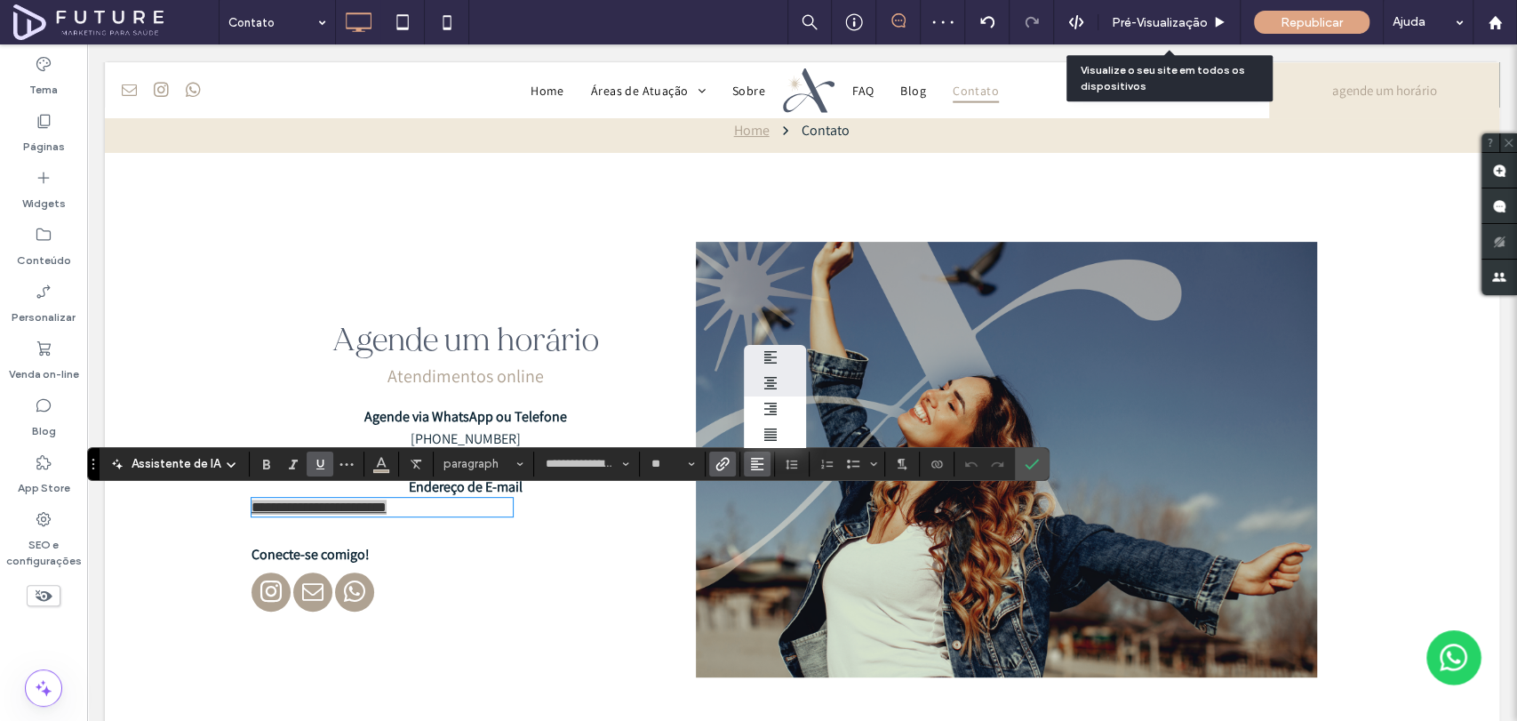
click at [758, 375] on label "ui.textEditor.alignment.center" at bounding box center [775, 384] width 62 height 26
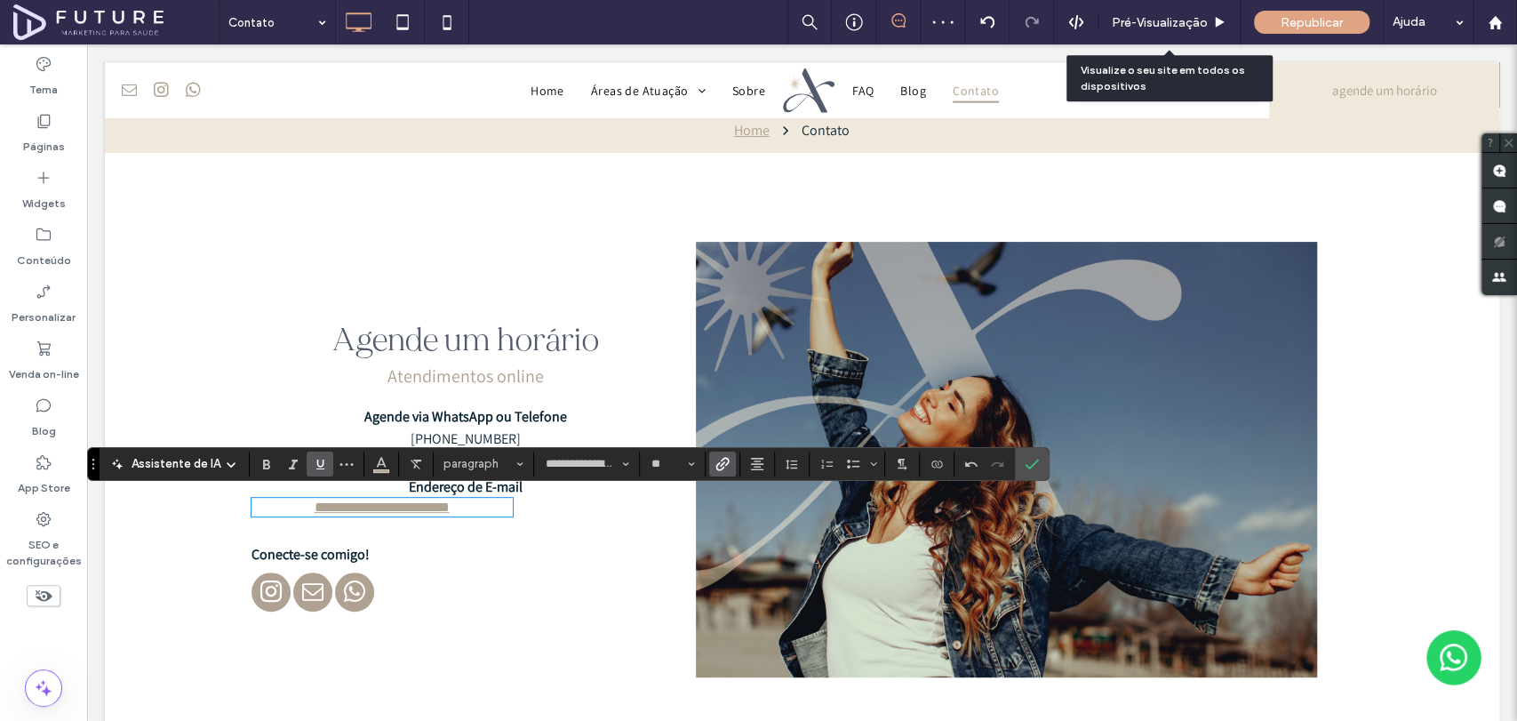
click at [531, 514] on div "**********" at bounding box center [473, 459] width 444 height 435
click at [1024, 464] on icon "Confirmar" at bounding box center [1031, 464] width 14 height 14
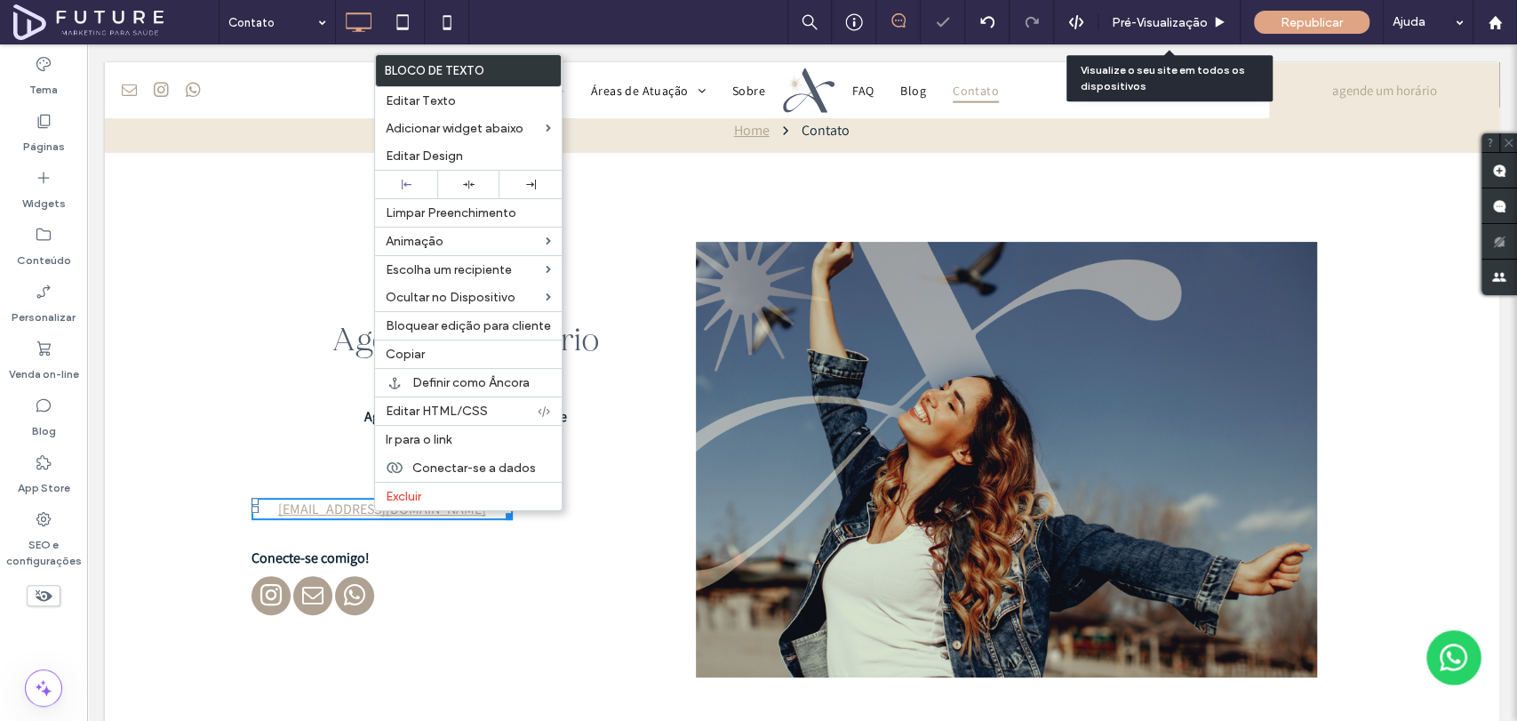
click at [473, 170] on div at bounding box center [468, 184] width 187 height 28
click at [471, 172] on div at bounding box center [468, 185] width 62 height 28
click at [415, 637] on div "Agende um horário Atendimentos online Agende via WhatsApp ou Telefone (11) 9958…" at bounding box center [473, 459] width 444 height 435
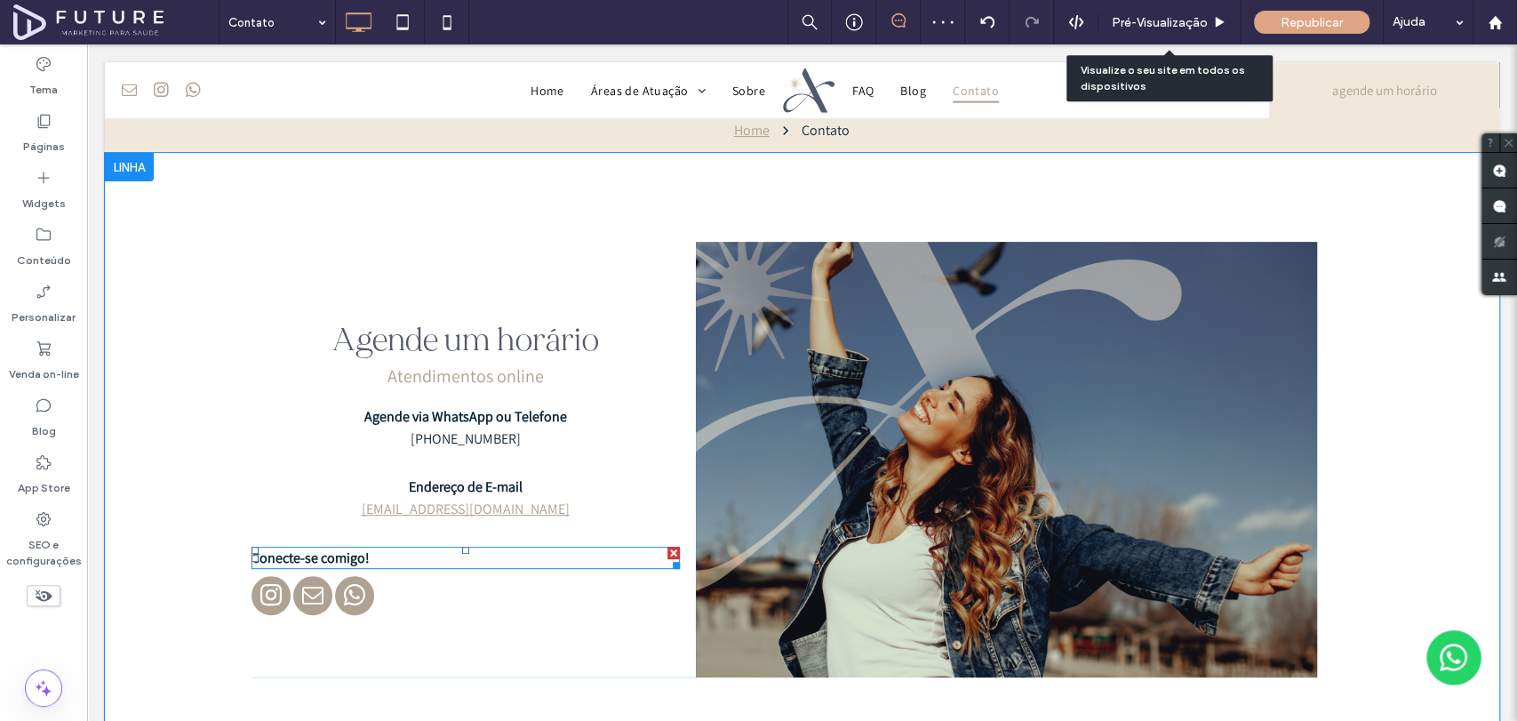
click at [329, 548] on span "Conecte-se comigo!" at bounding box center [310, 557] width 118 height 19
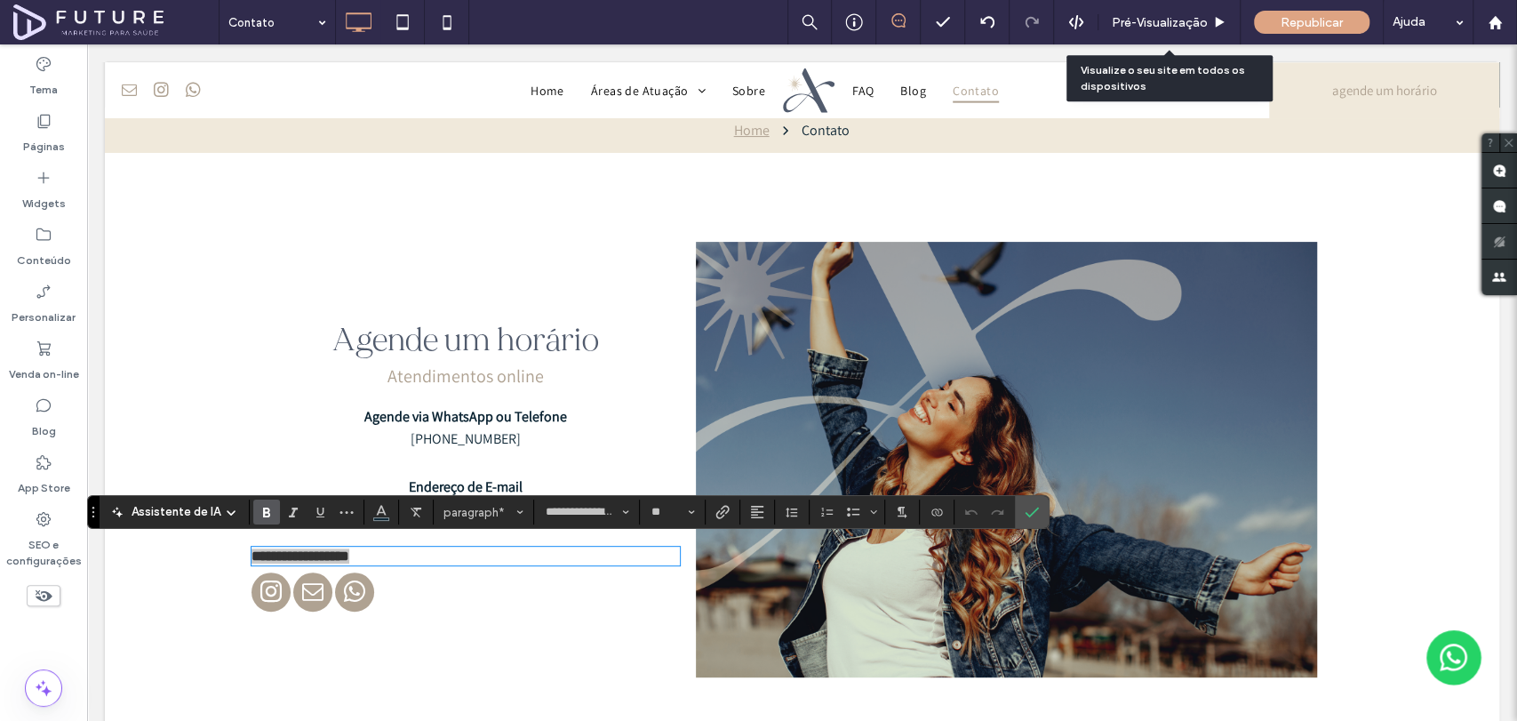
click at [768, 508] on section at bounding box center [757, 511] width 35 height 25
click at [755, 508] on icon "Alinhamento" at bounding box center [757, 512] width 14 height 14
click at [768, 418] on label "ui.textEditor.alignment.center" at bounding box center [775, 431] width 62 height 26
click at [441, 579] on div at bounding box center [465, 594] width 428 height 44
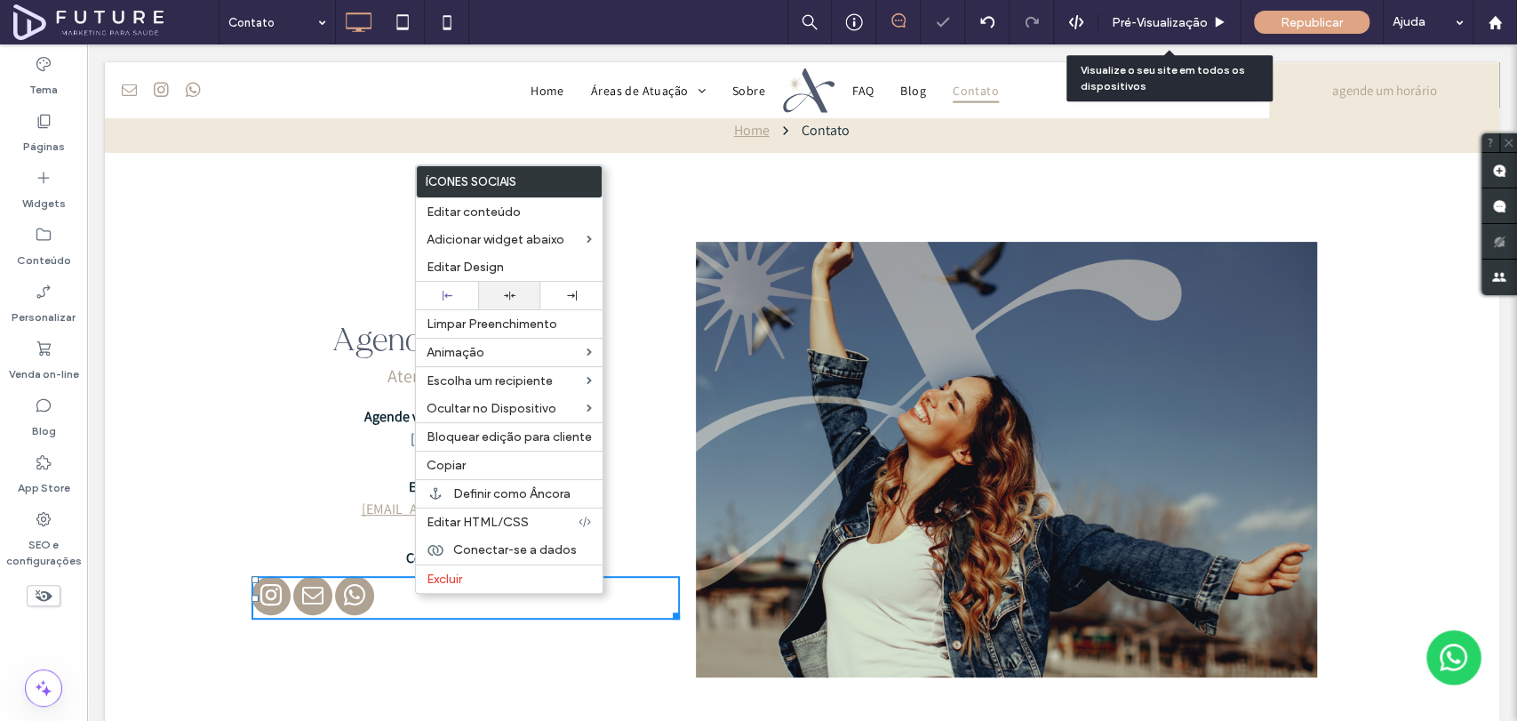
click at [511, 298] on icon at bounding box center [510, 296] width 12 height 12
click at [1152, 23] on span "Pré-Visualizaçāo" at bounding box center [1160, 22] width 96 height 15
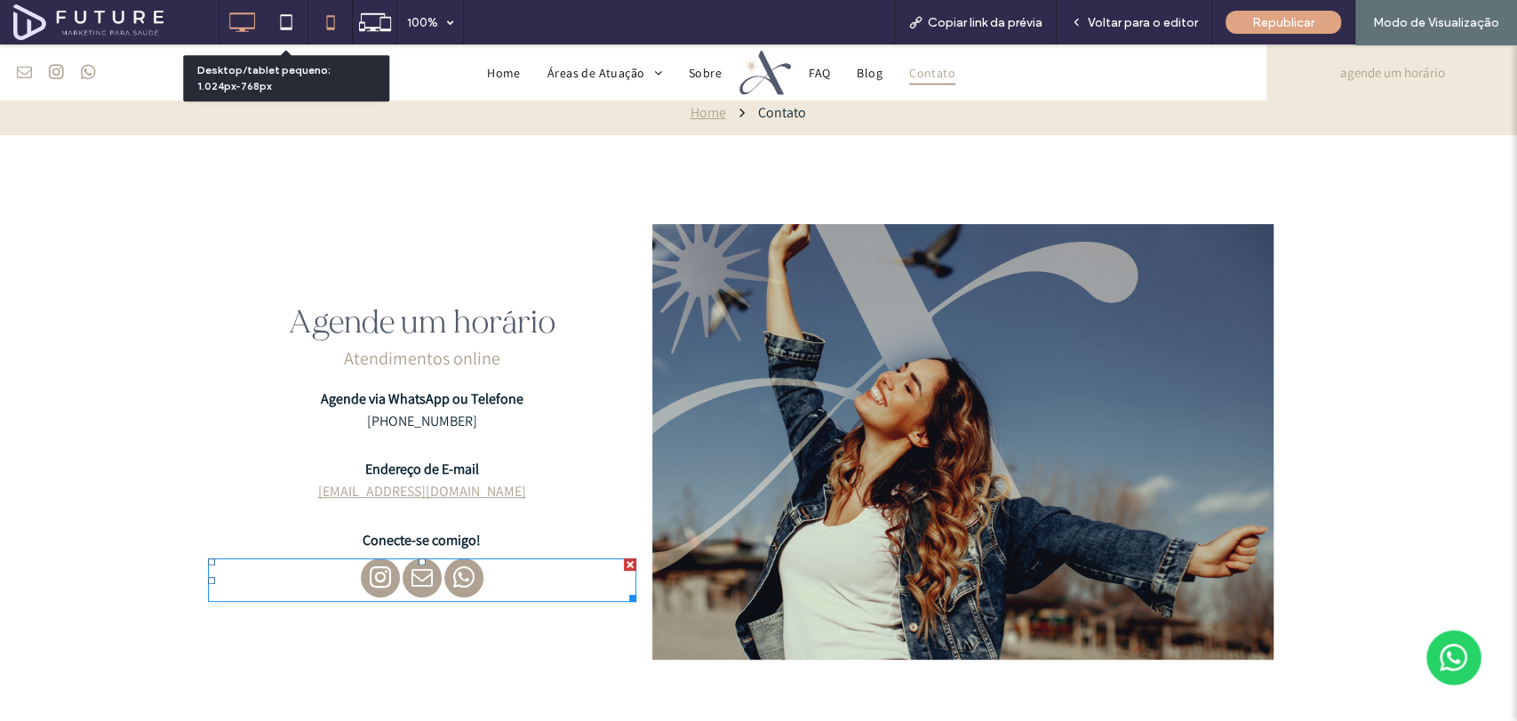
click at [337, 23] on icon at bounding box center [331, 22] width 36 height 36
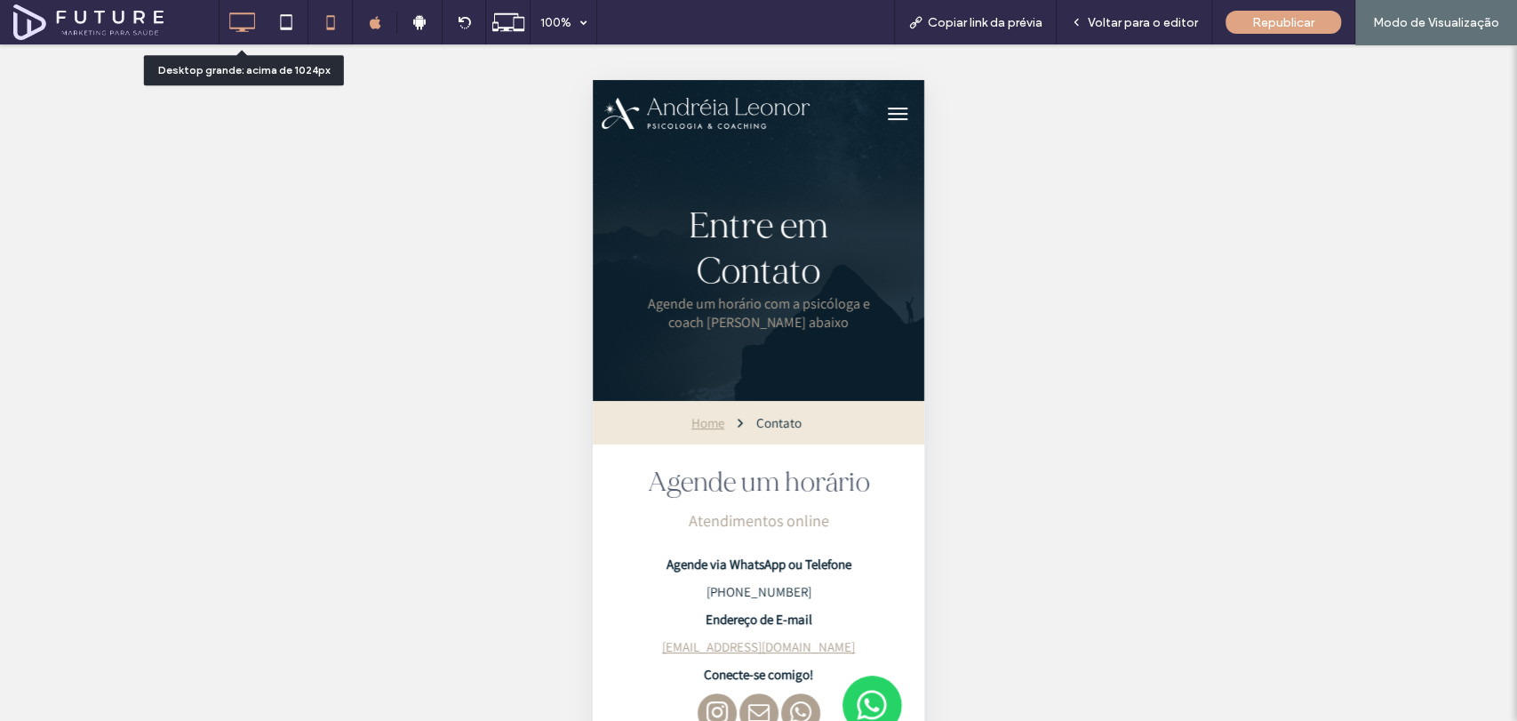
click at [249, 16] on icon at bounding box center [242, 22] width 36 height 36
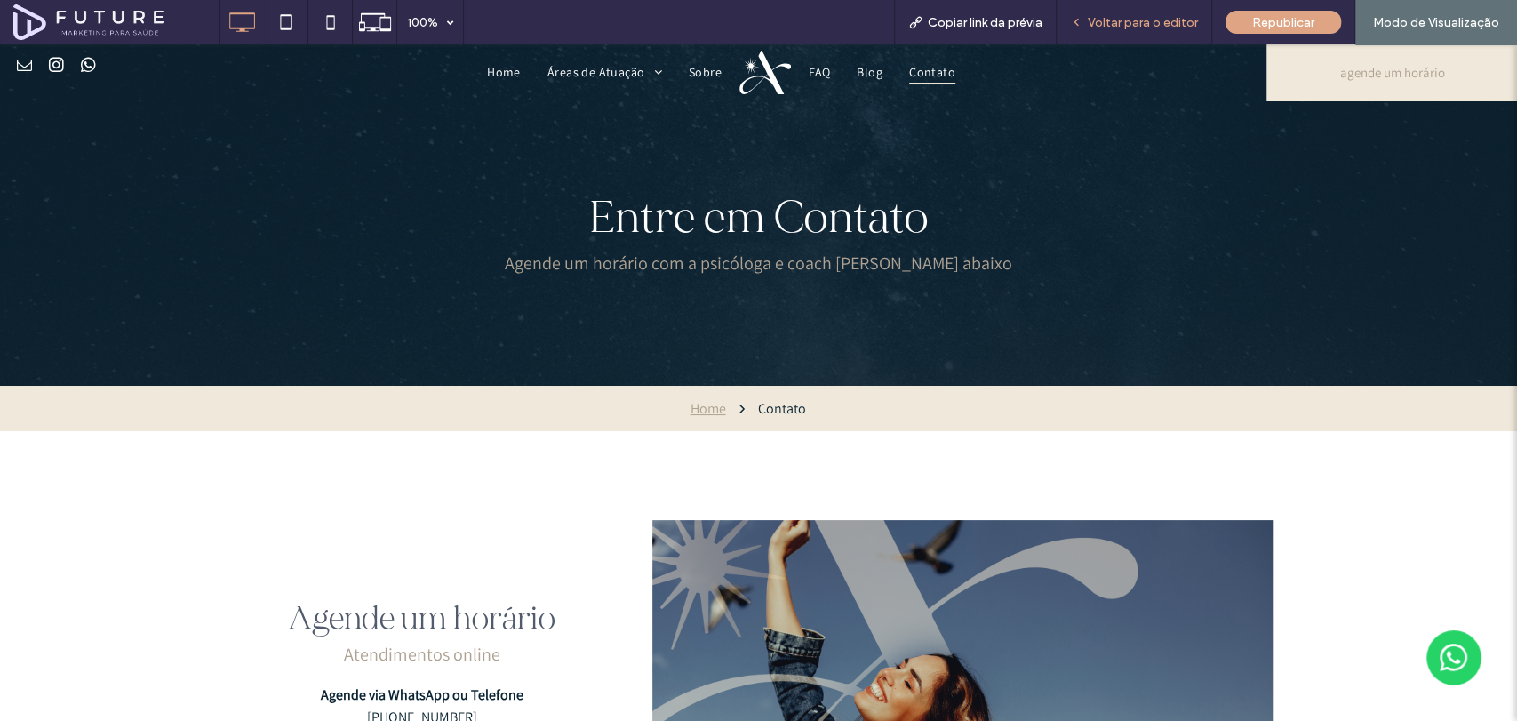
click at [1132, 15] on span "Voltar para o editor" at bounding box center [1143, 22] width 110 height 15
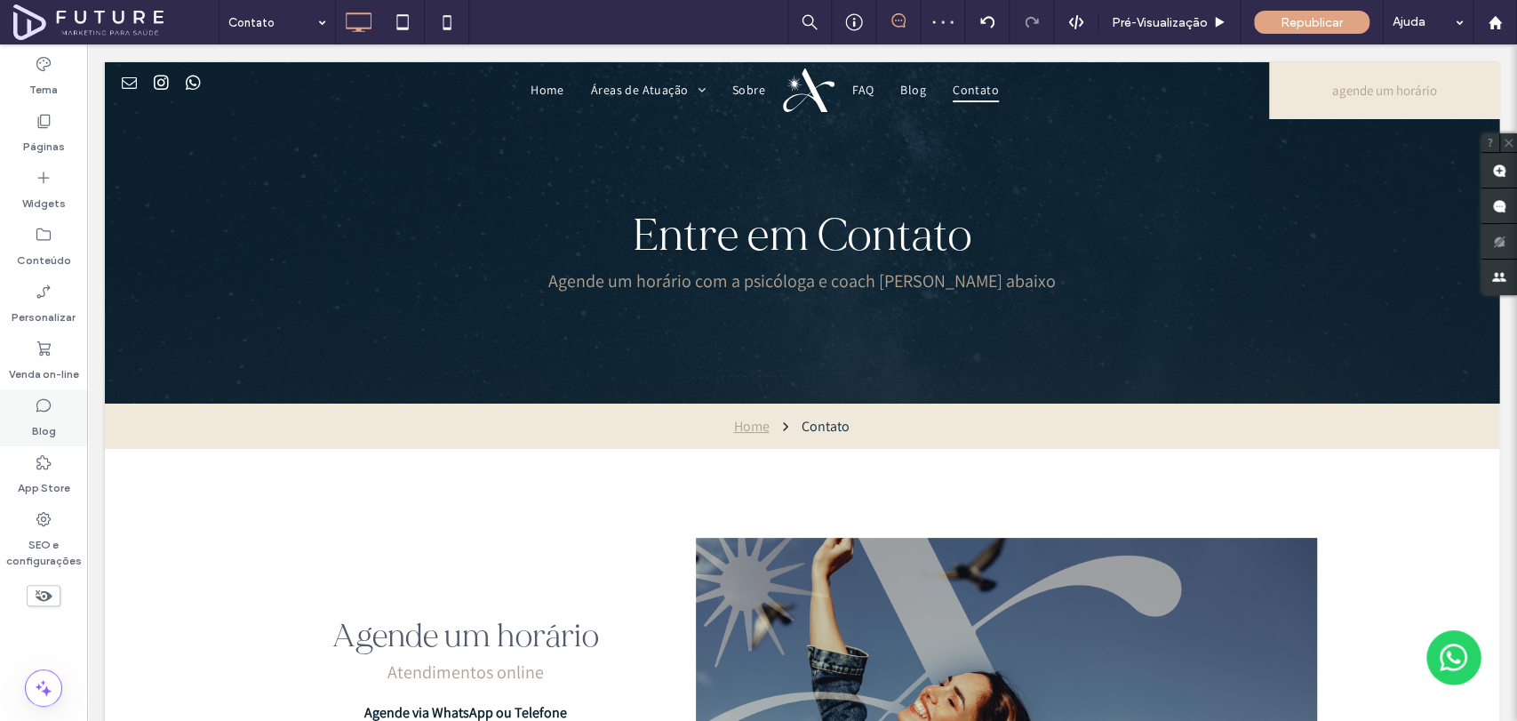
click at [33, 430] on label "Blog" at bounding box center [44, 426] width 24 height 25
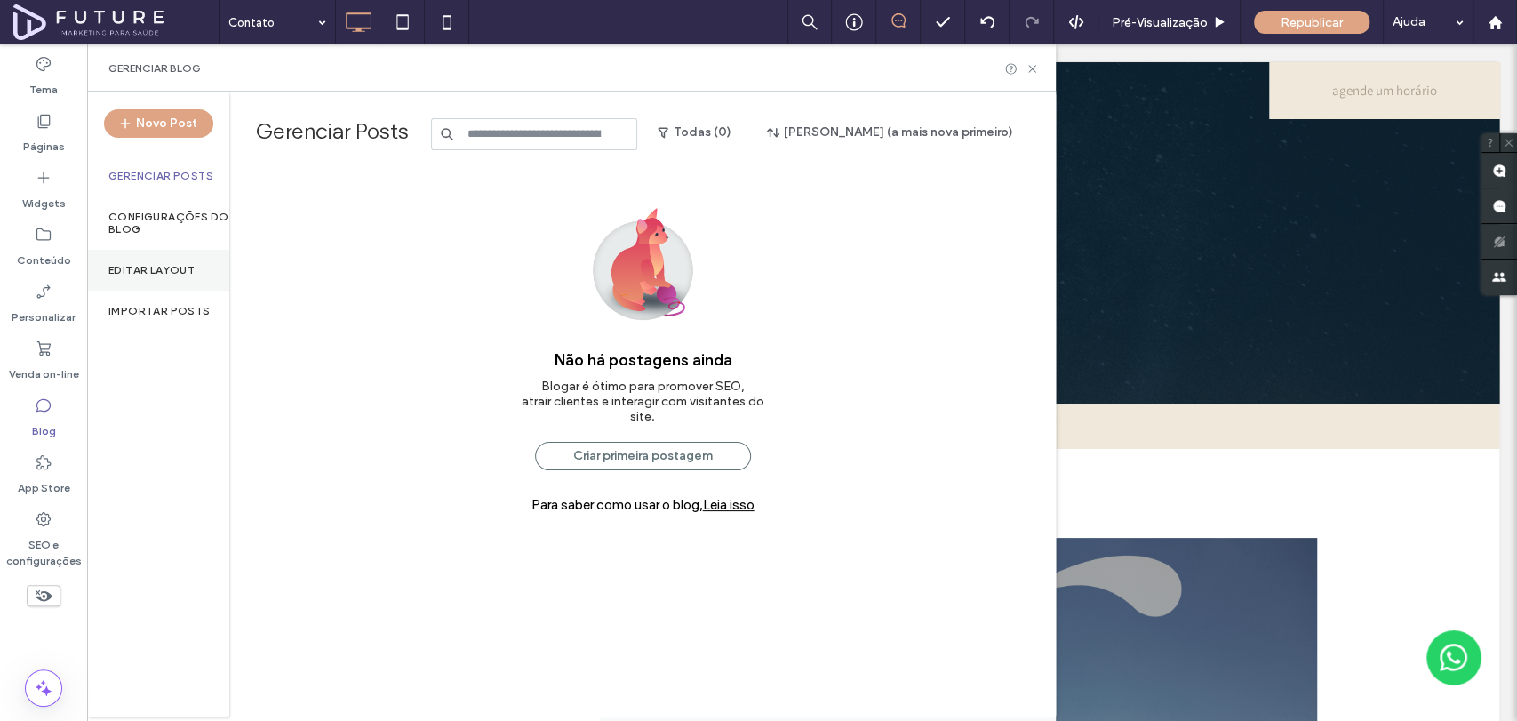
click at [160, 270] on label "Editar Layout" at bounding box center [151, 270] width 86 height 12
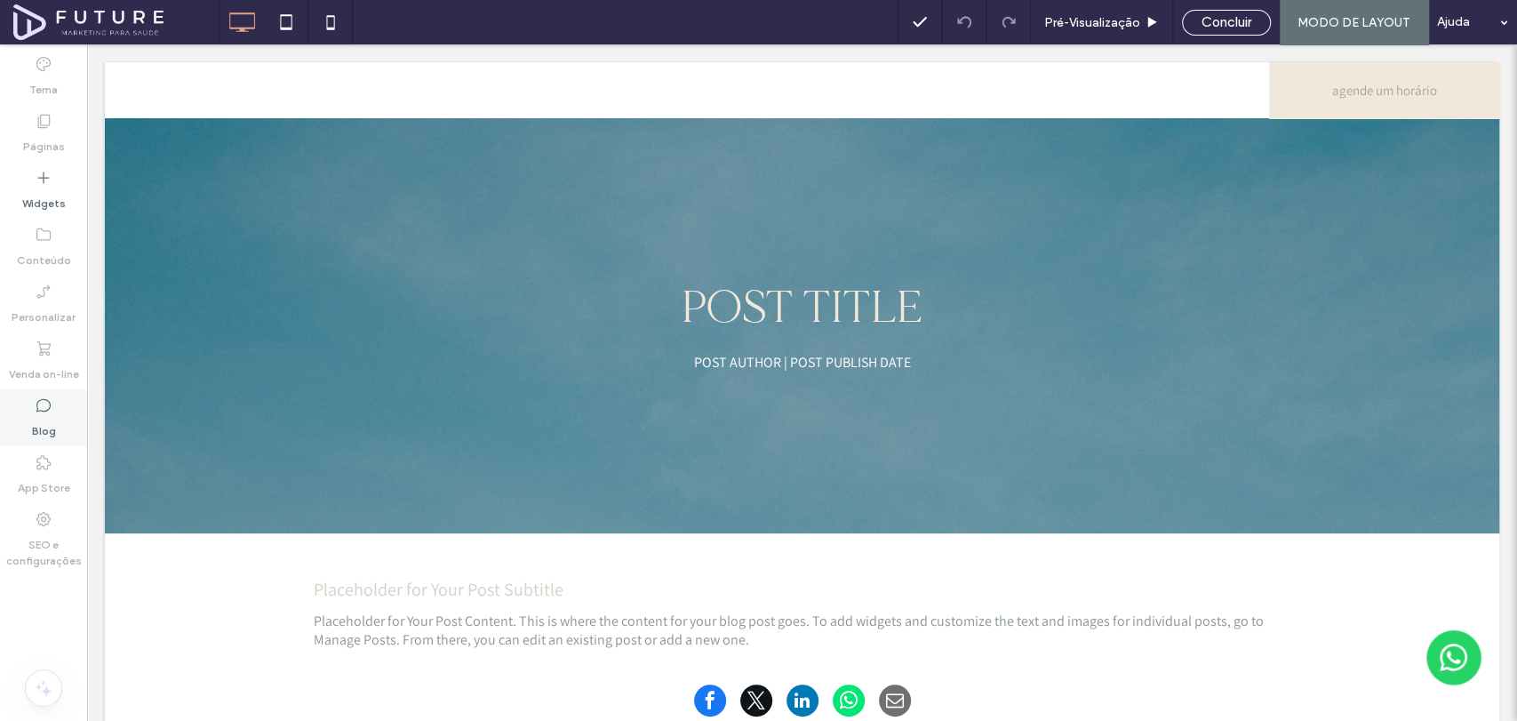
click at [31, 418] on div "Blog" at bounding box center [43, 417] width 87 height 57
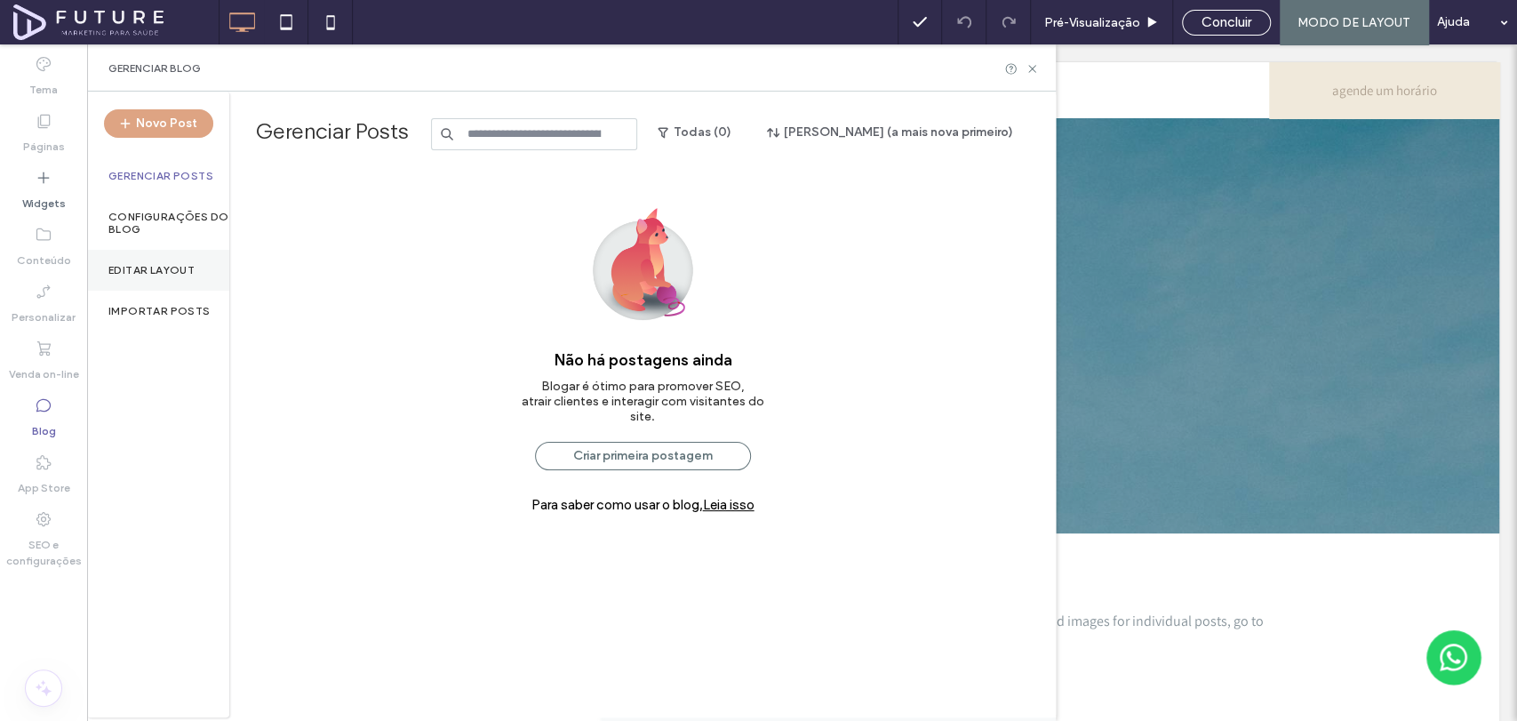
click at [163, 269] on label "Editar Layout" at bounding box center [151, 270] width 86 height 12
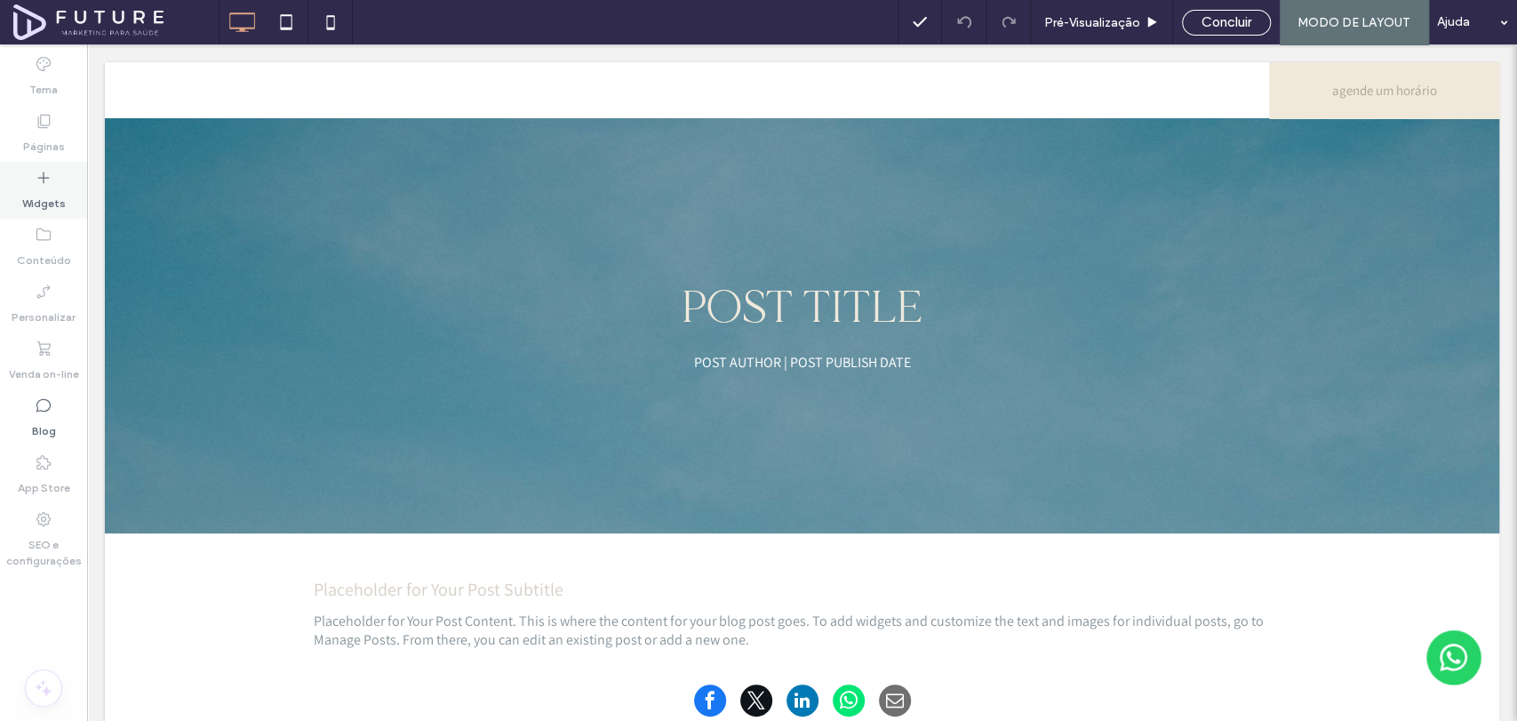
click at [40, 181] on icon at bounding box center [44, 178] width 18 height 18
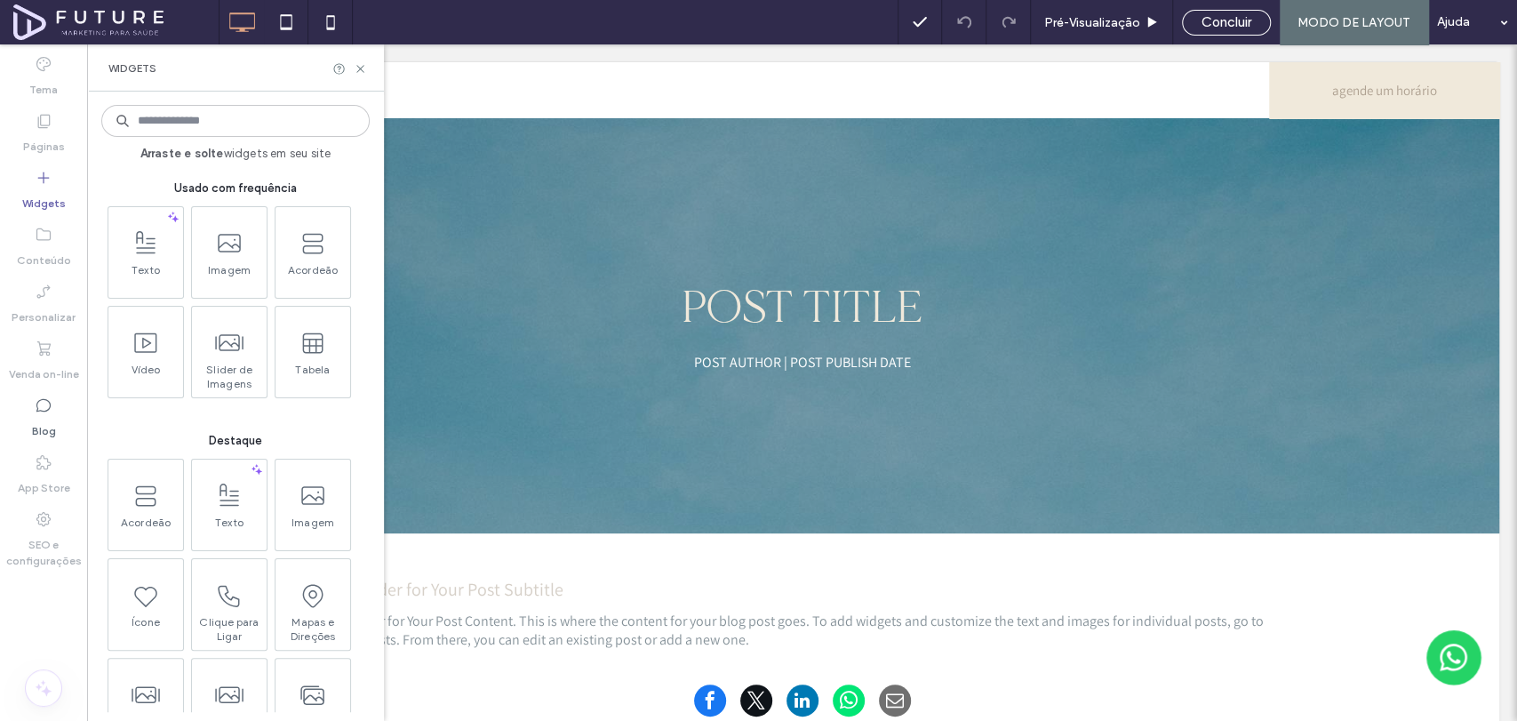
click at [46, 123] on icon at bounding box center [44, 121] width 18 height 18
click at [50, 144] on label "Páginas" at bounding box center [44, 142] width 42 height 25
click at [363, 68] on icon at bounding box center [360, 68] width 13 height 13
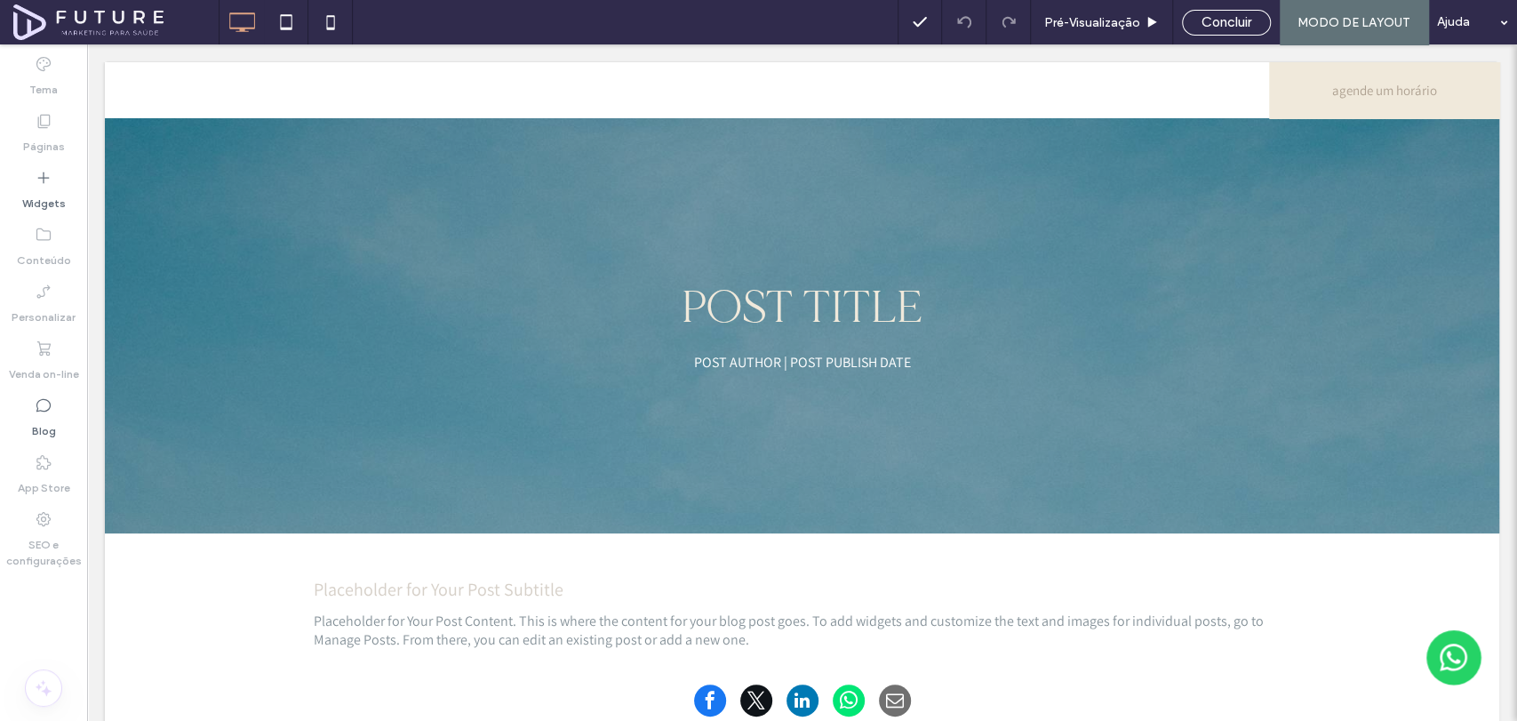
click at [1251, 24] on span "Concluir" at bounding box center [1226, 22] width 50 height 16
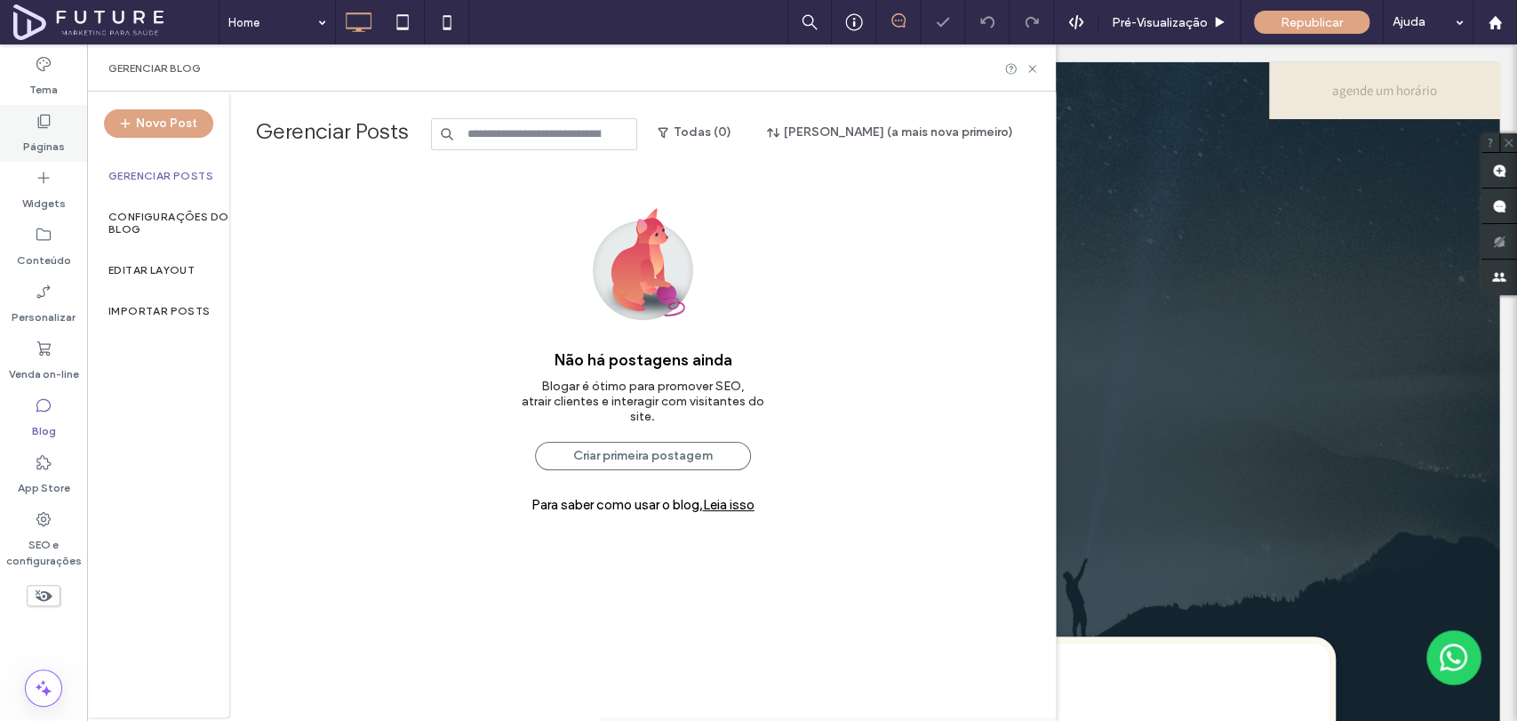
click at [43, 134] on label "Páginas" at bounding box center [44, 142] width 42 height 25
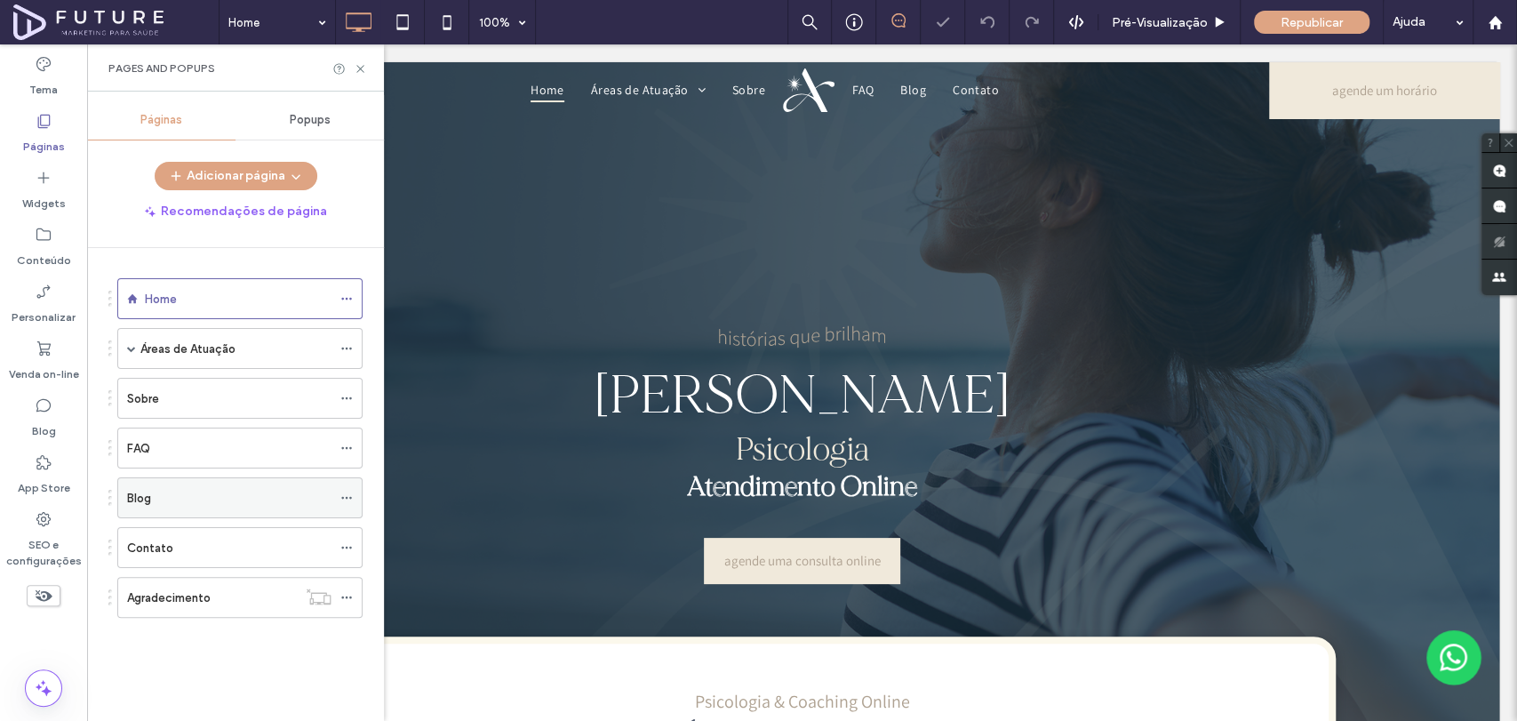
click at [155, 485] on div "Blog" at bounding box center [229, 497] width 204 height 39
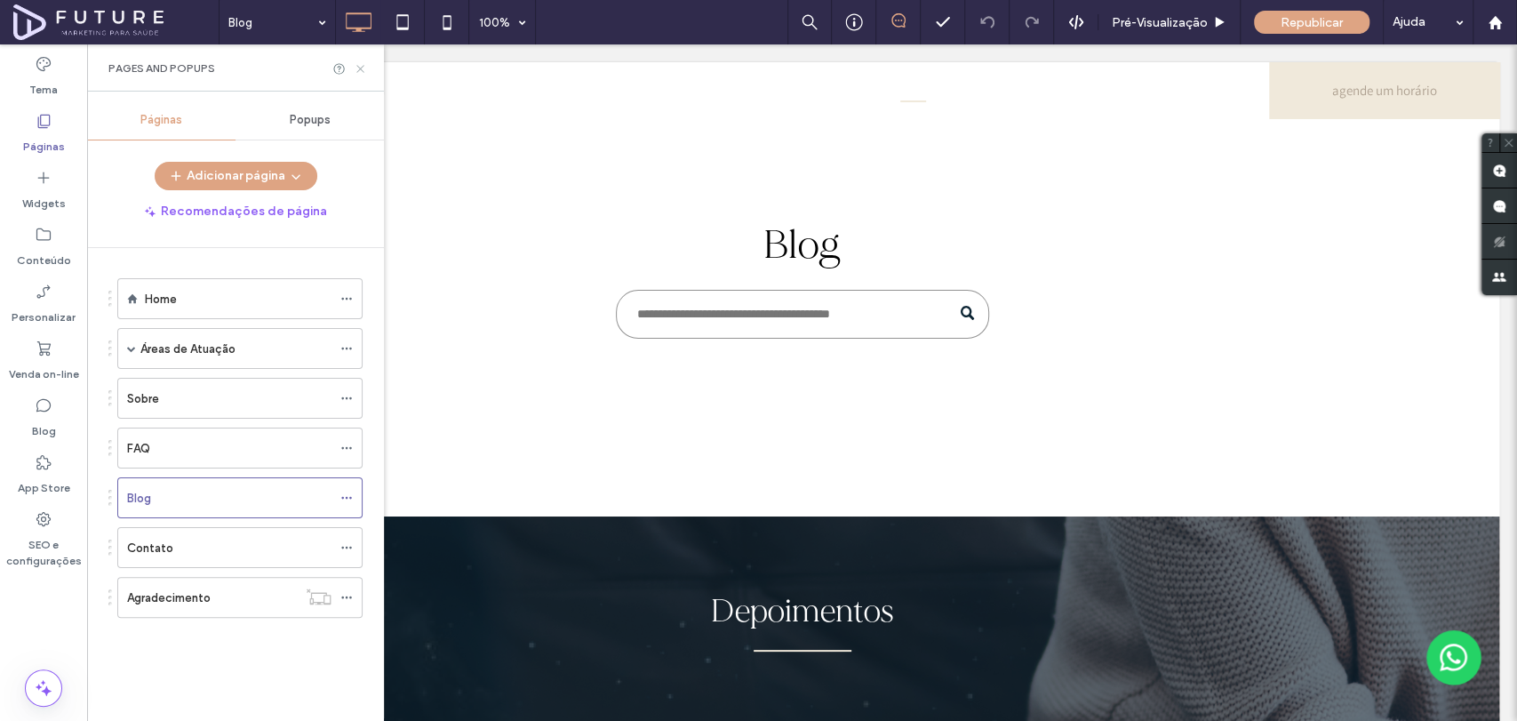
click at [356, 67] on icon at bounding box center [360, 68] width 13 height 13
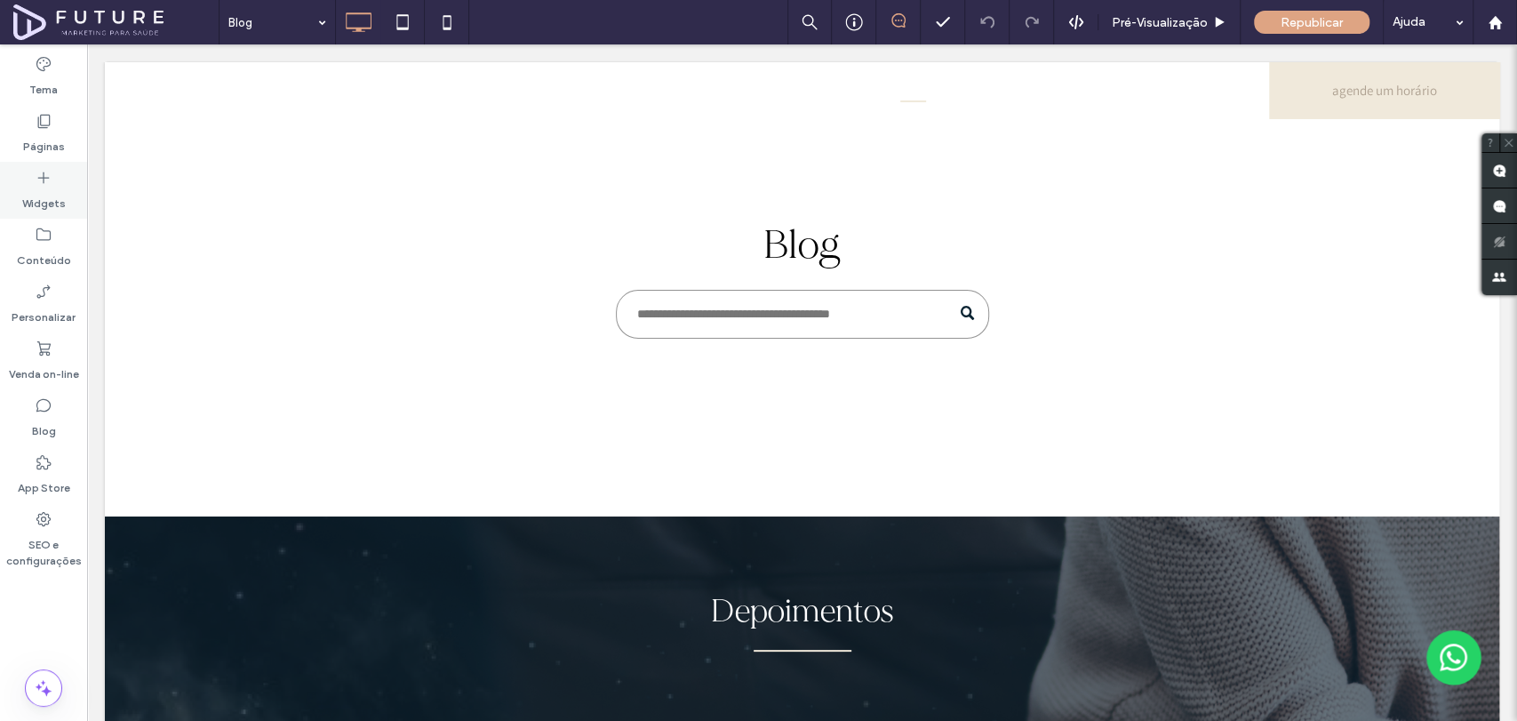
click at [54, 179] on div "Widgets" at bounding box center [43, 190] width 87 height 57
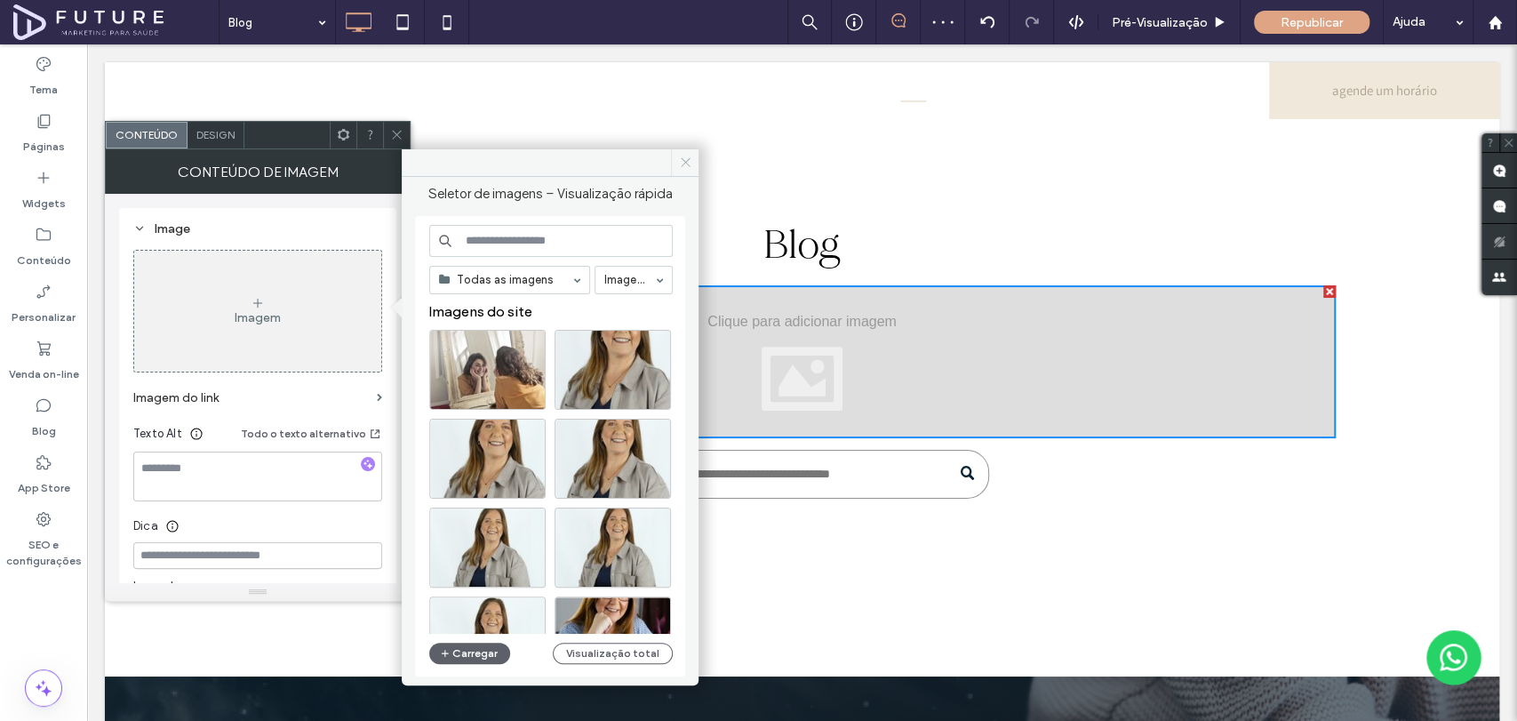
click at [684, 169] on span at bounding box center [685, 162] width 28 height 27
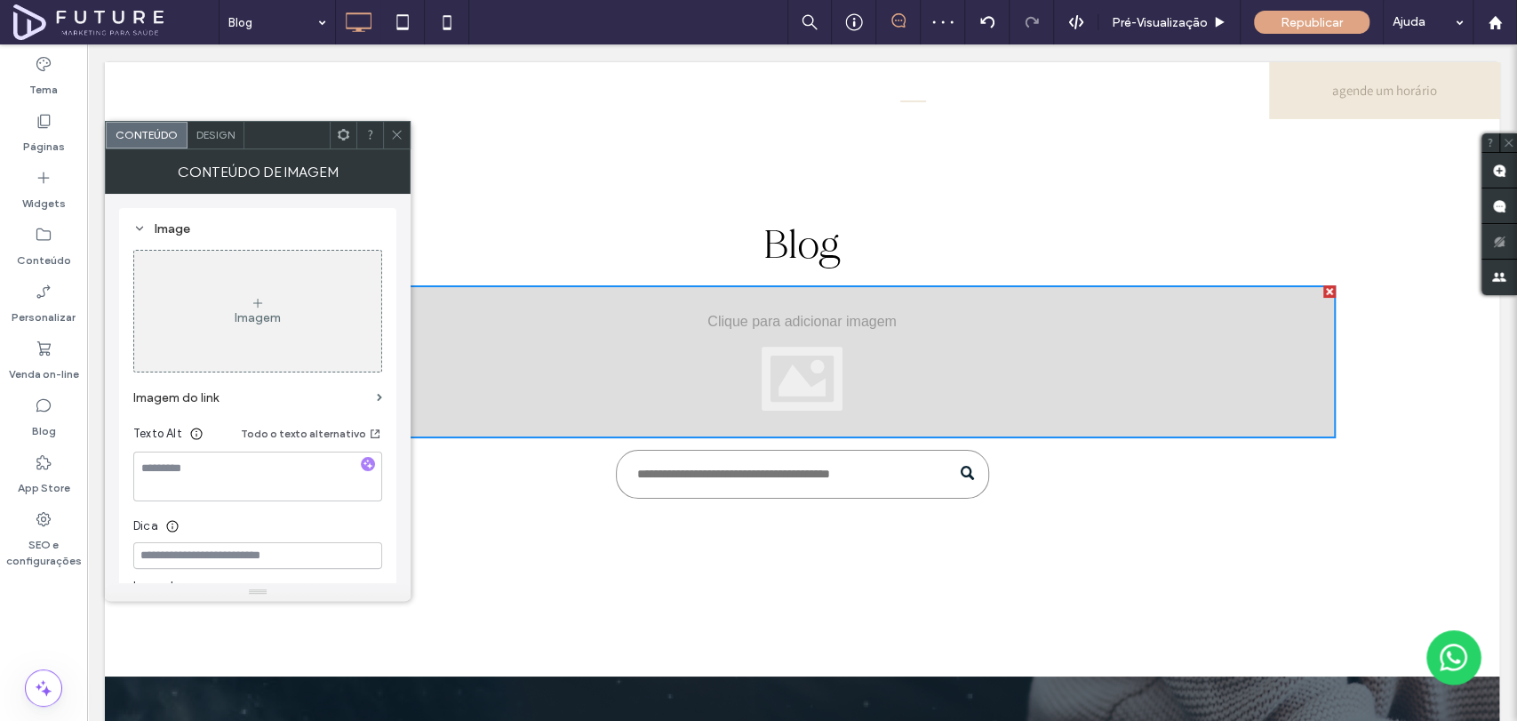
click at [1323, 293] on div at bounding box center [1329, 291] width 12 height 12
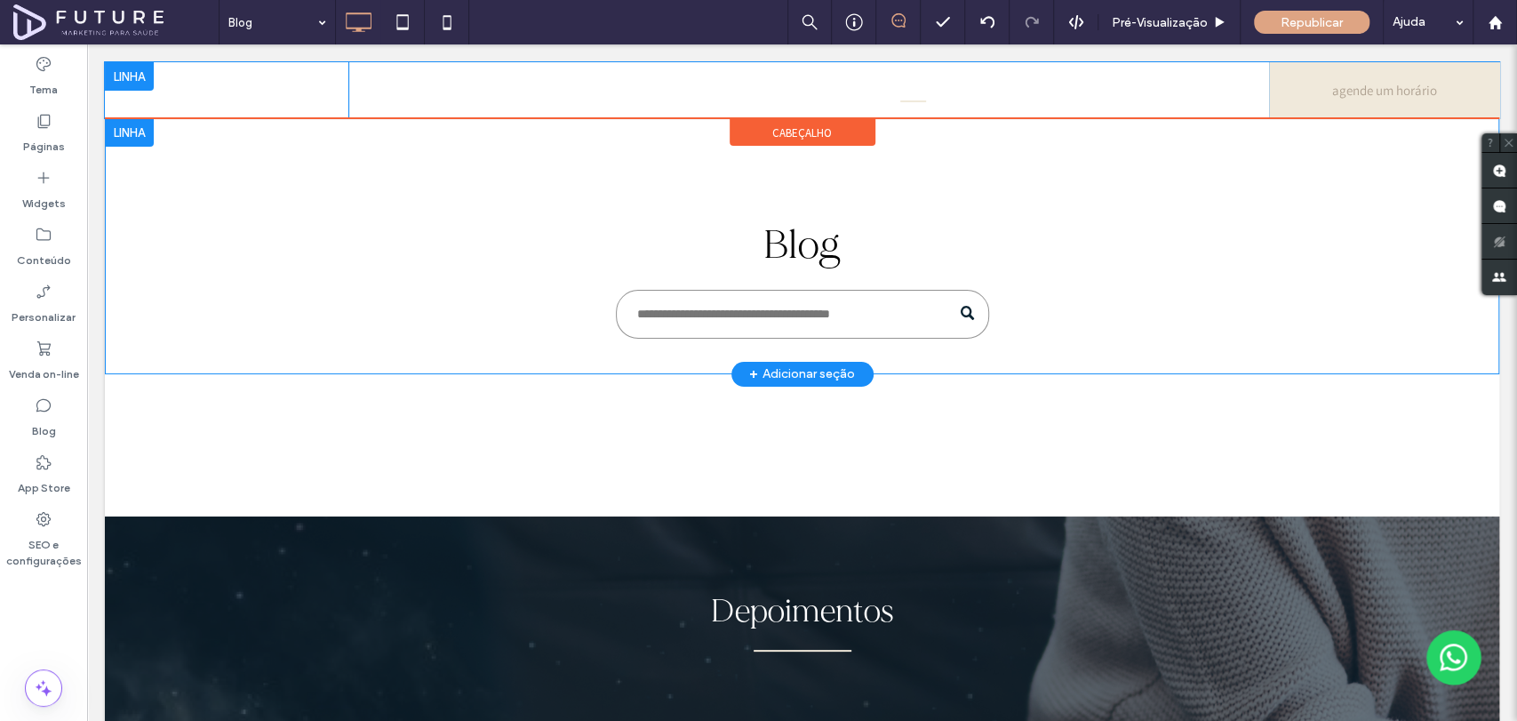
click at [121, 76] on div at bounding box center [129, 76] width 49 height 28
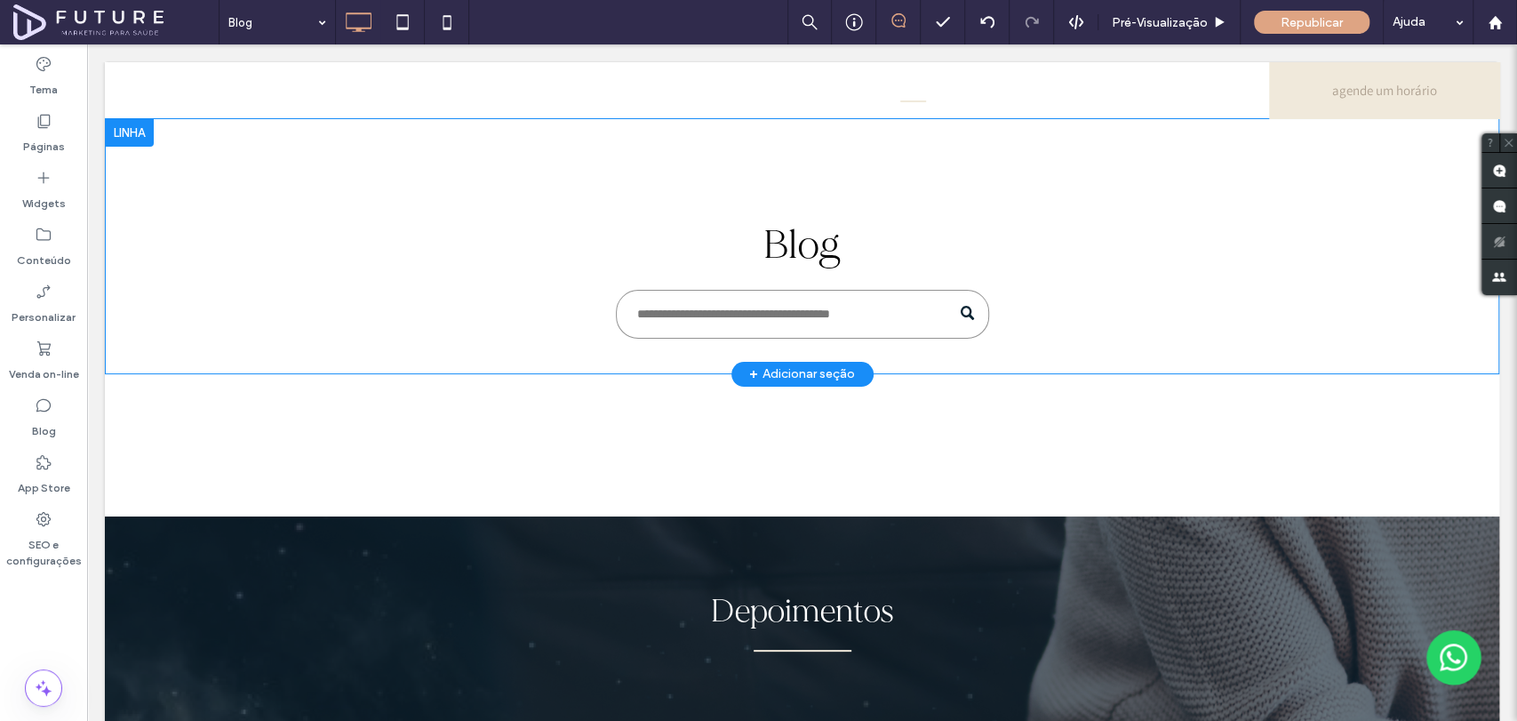
click at [112, 136] on div at bounding box center [129, 132] width 49 height 28
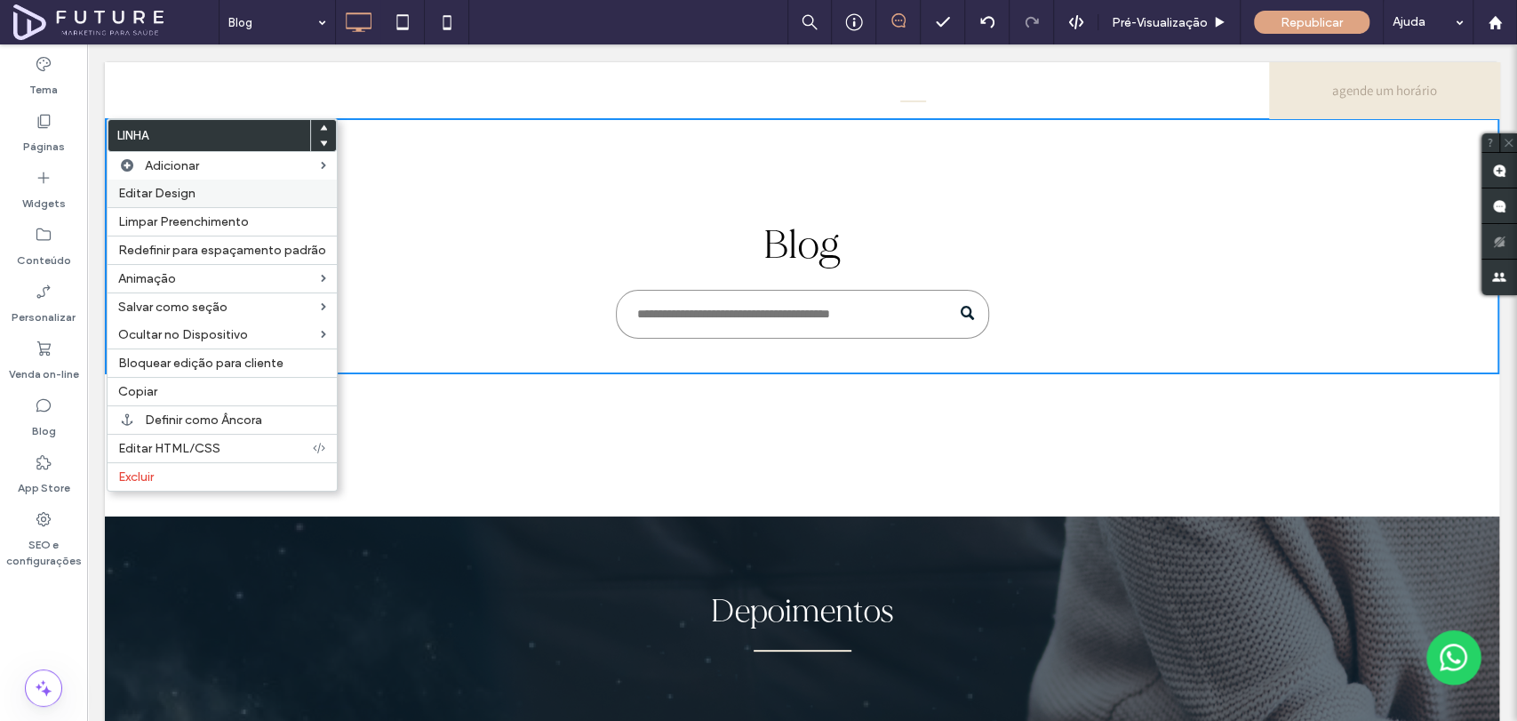
click at [189, 188] on span "Editar Design" at bounding box center [156, 193] width 77 height 15
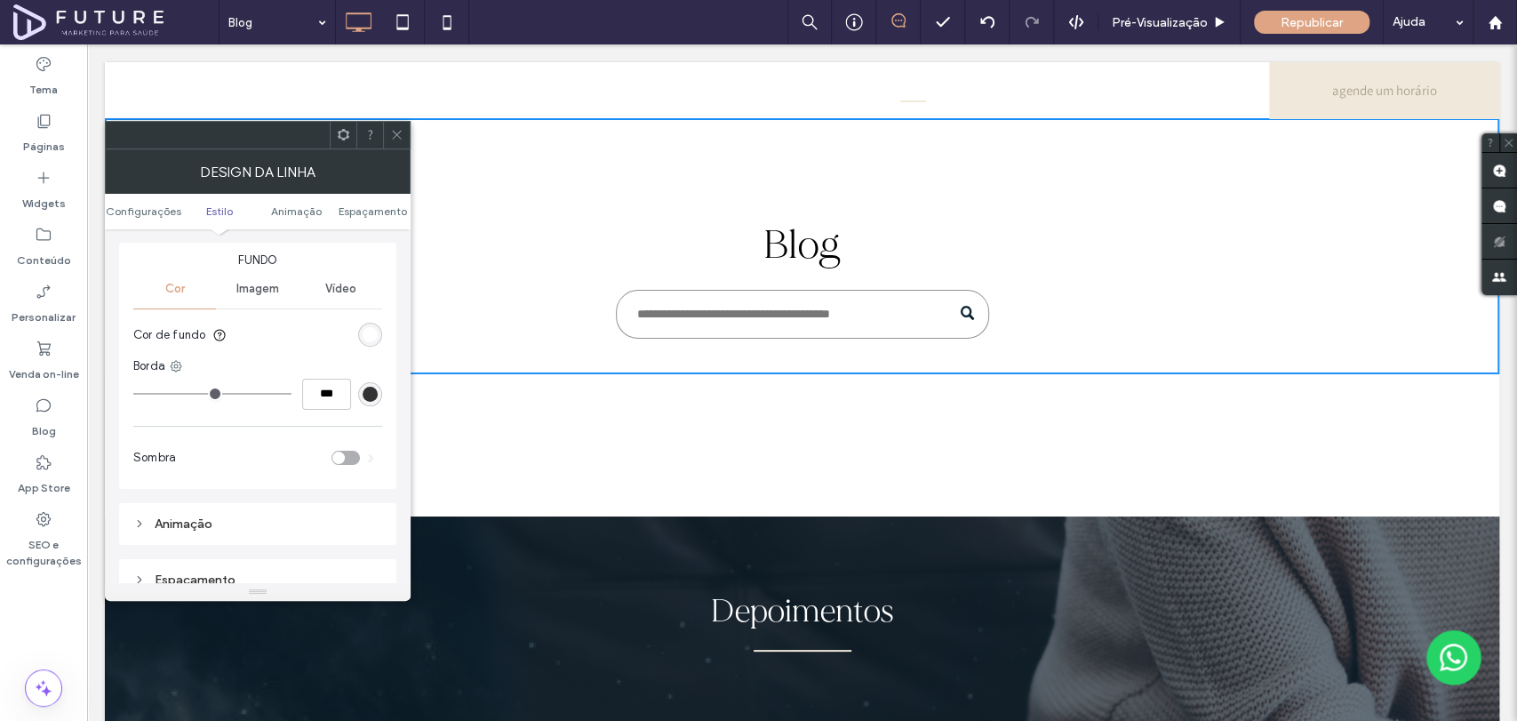
scroll to position [197, 0]
click at [370, 395] on div "rgb(51, 51, 51)" at bounding box center [370, 398] width 15 height 15
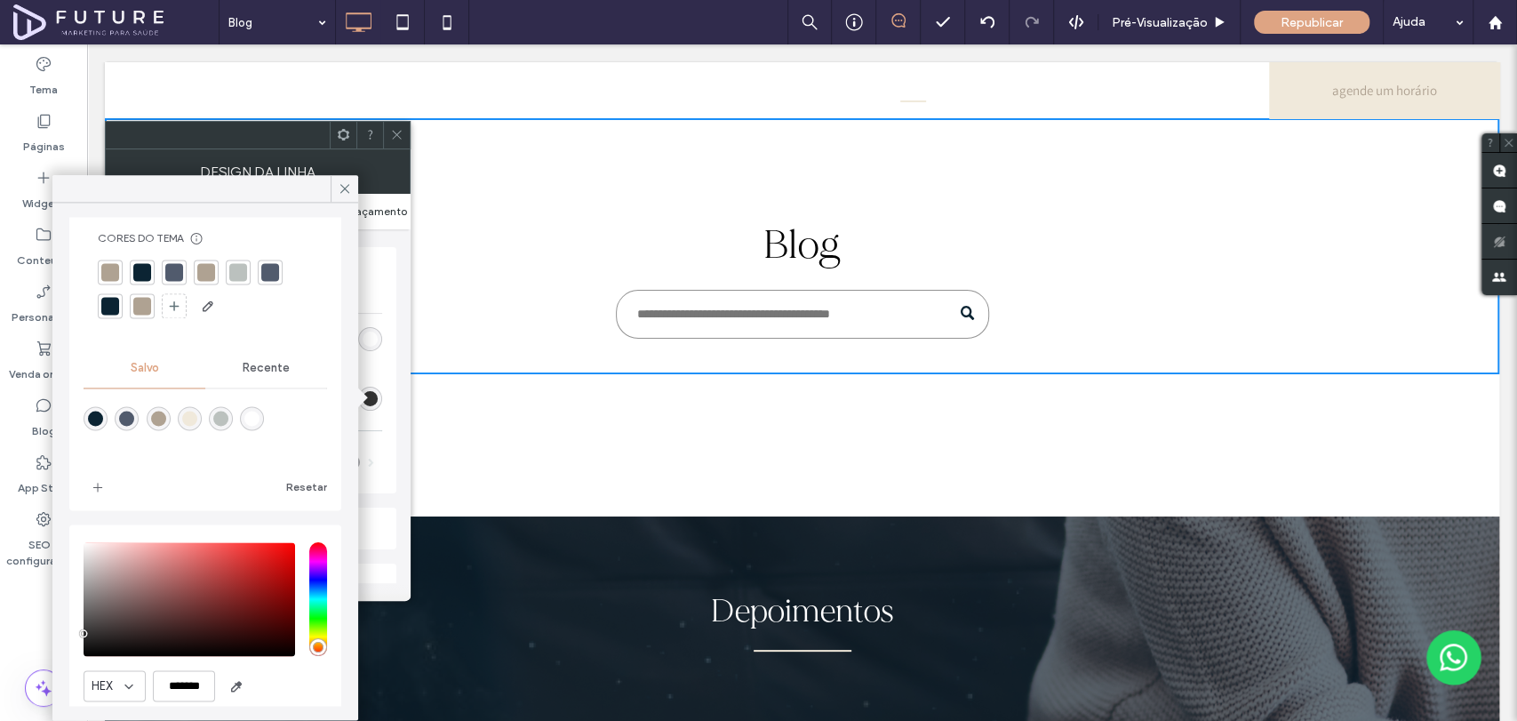
scroll to position [0, 0]
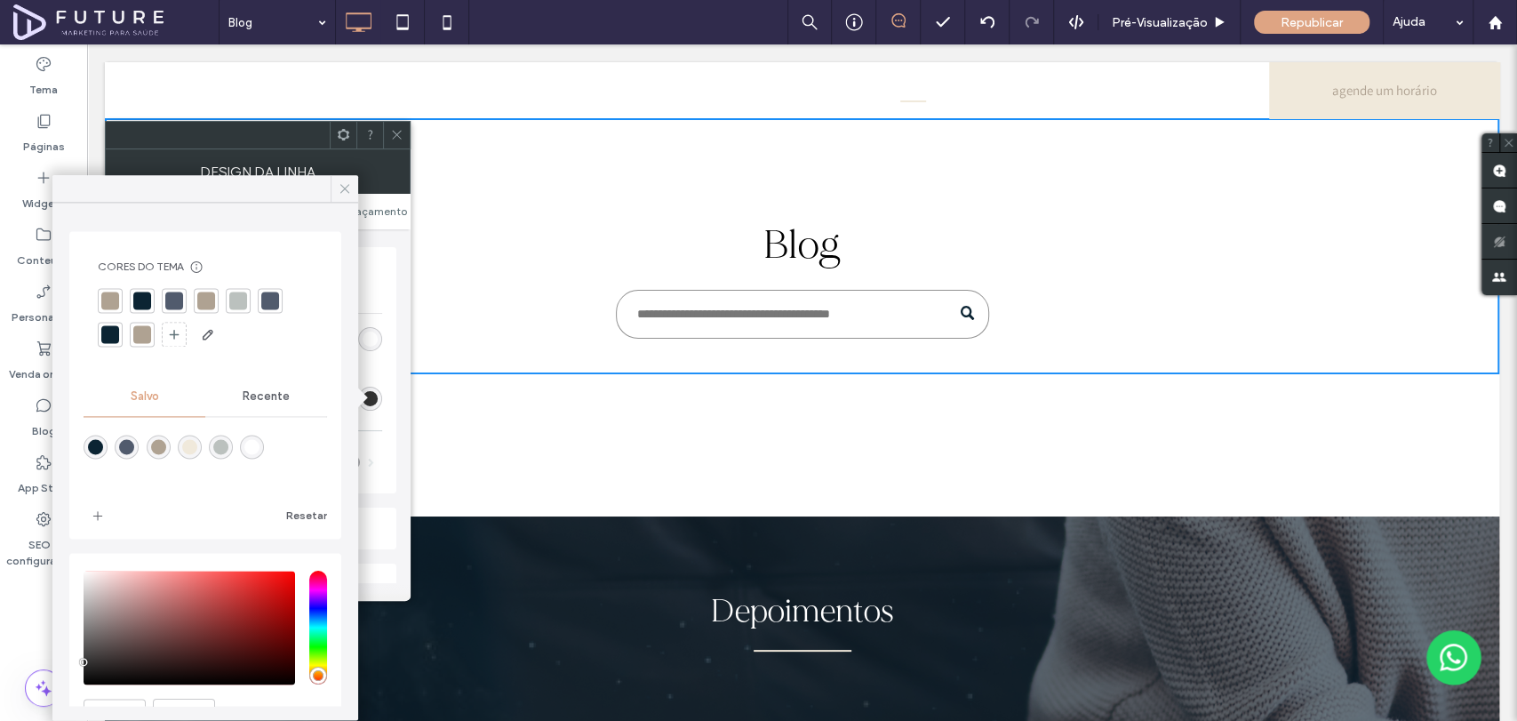
click at [346, 193] on icon at bounding box center [345, 188] width 16 height 16
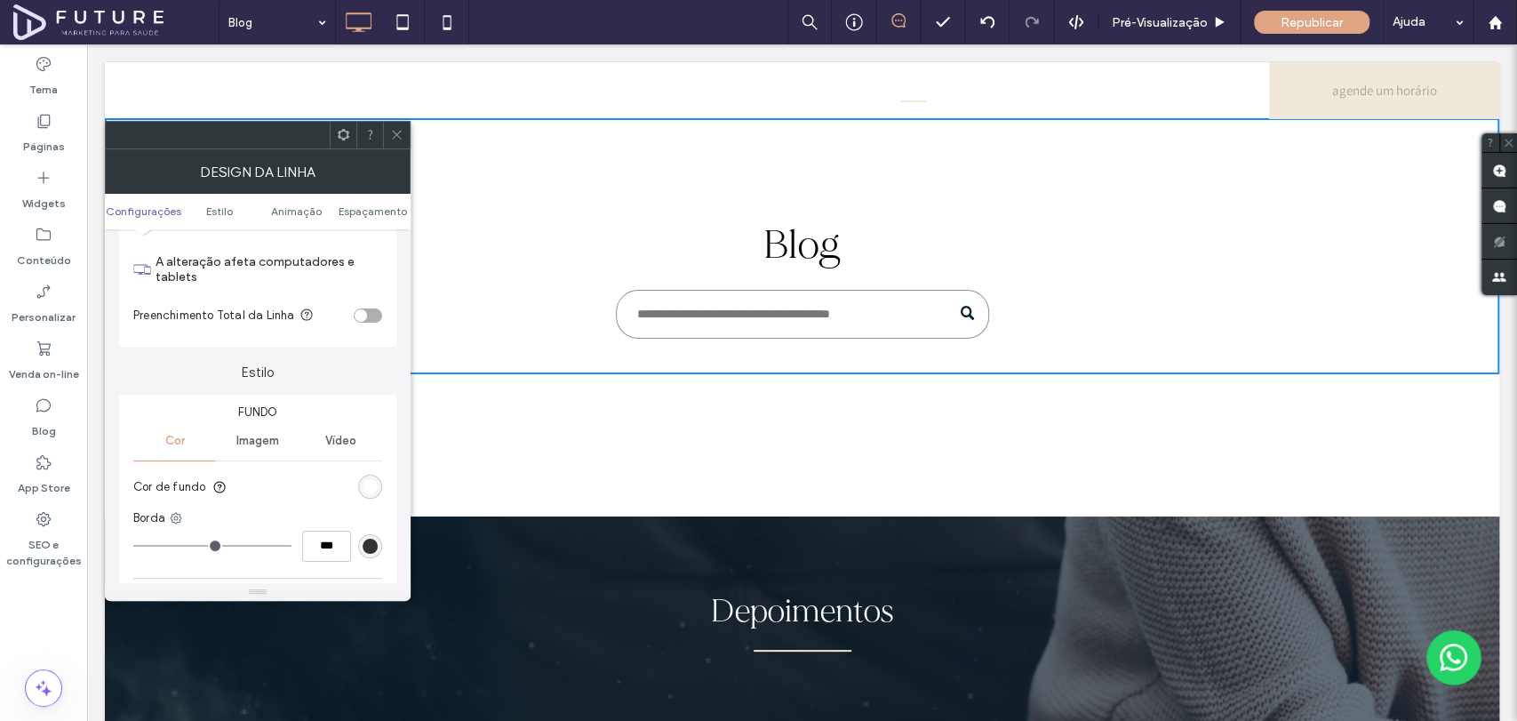
scroll to position [99, 0]
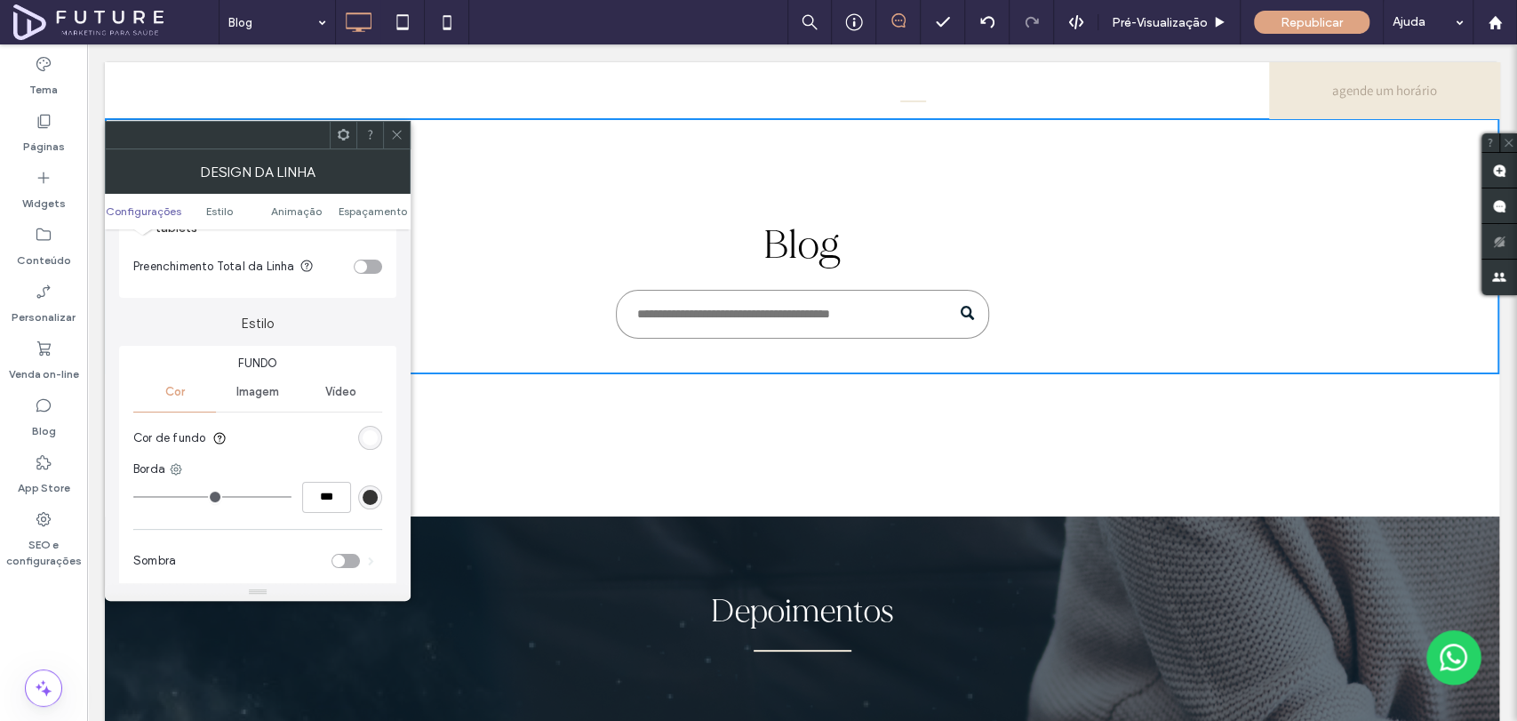
click at [266, 400] on div "Imagem" at bounding box center [257, 391] width 83 height 39
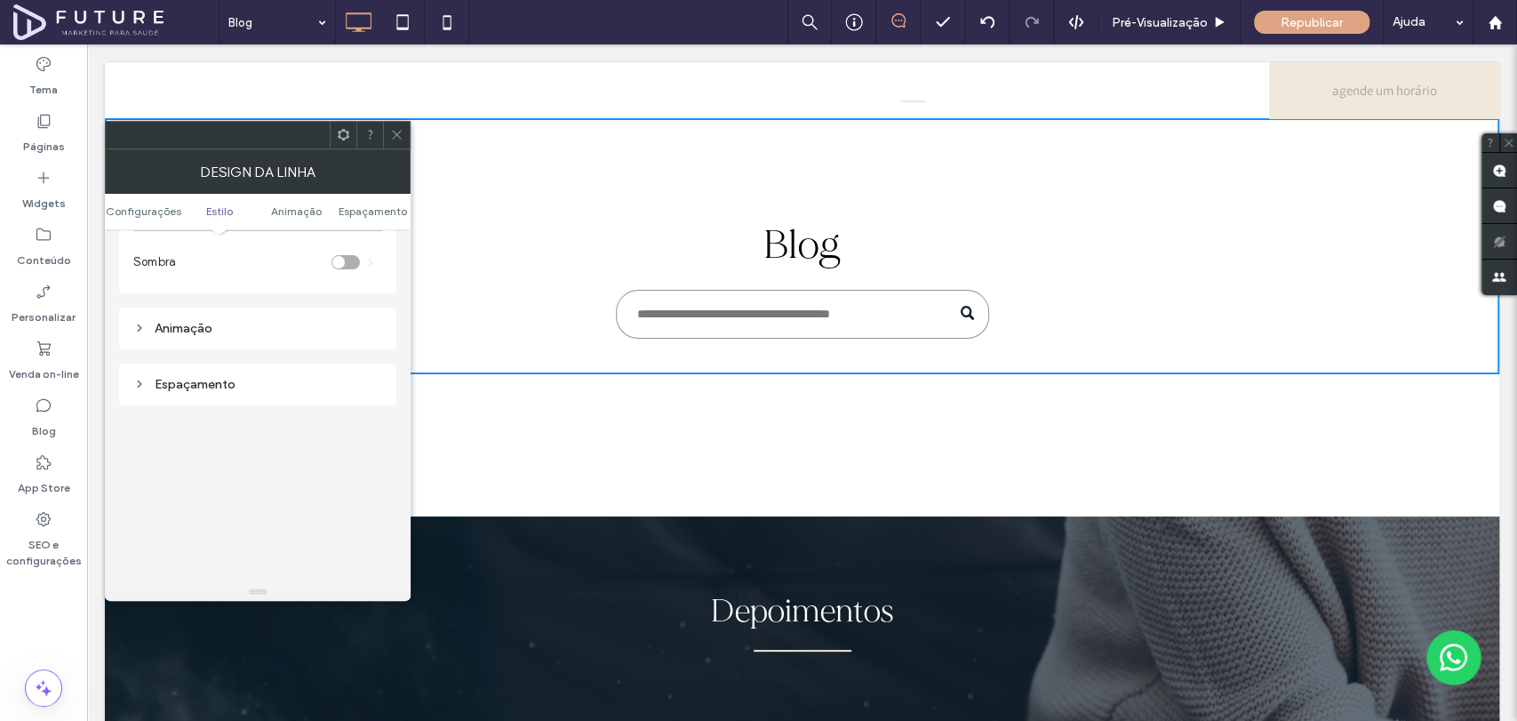
scroll to position [197, 0]
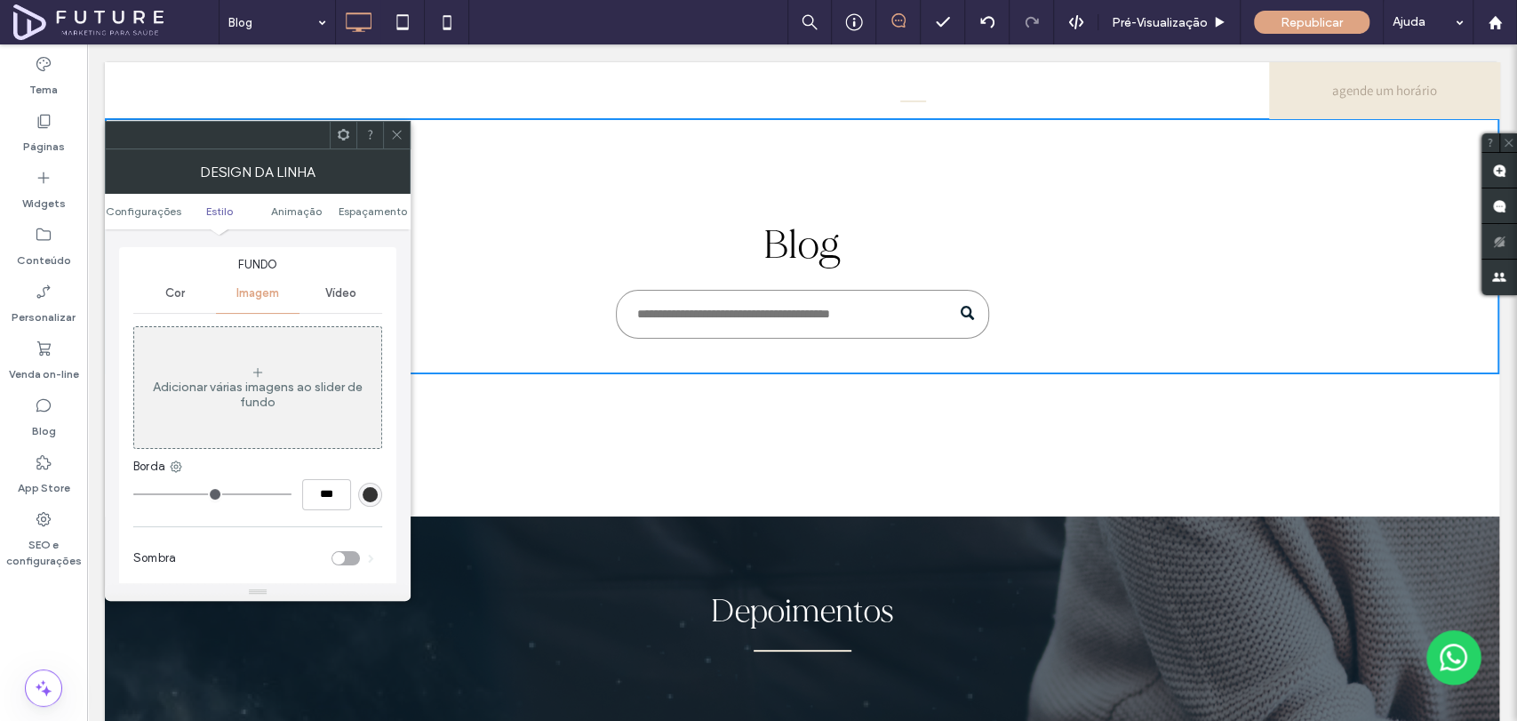
click at [299, 393] on div "Adicionar várias imagens ao slider de fundo" at bounding box center [257, 394] width 247 height 30
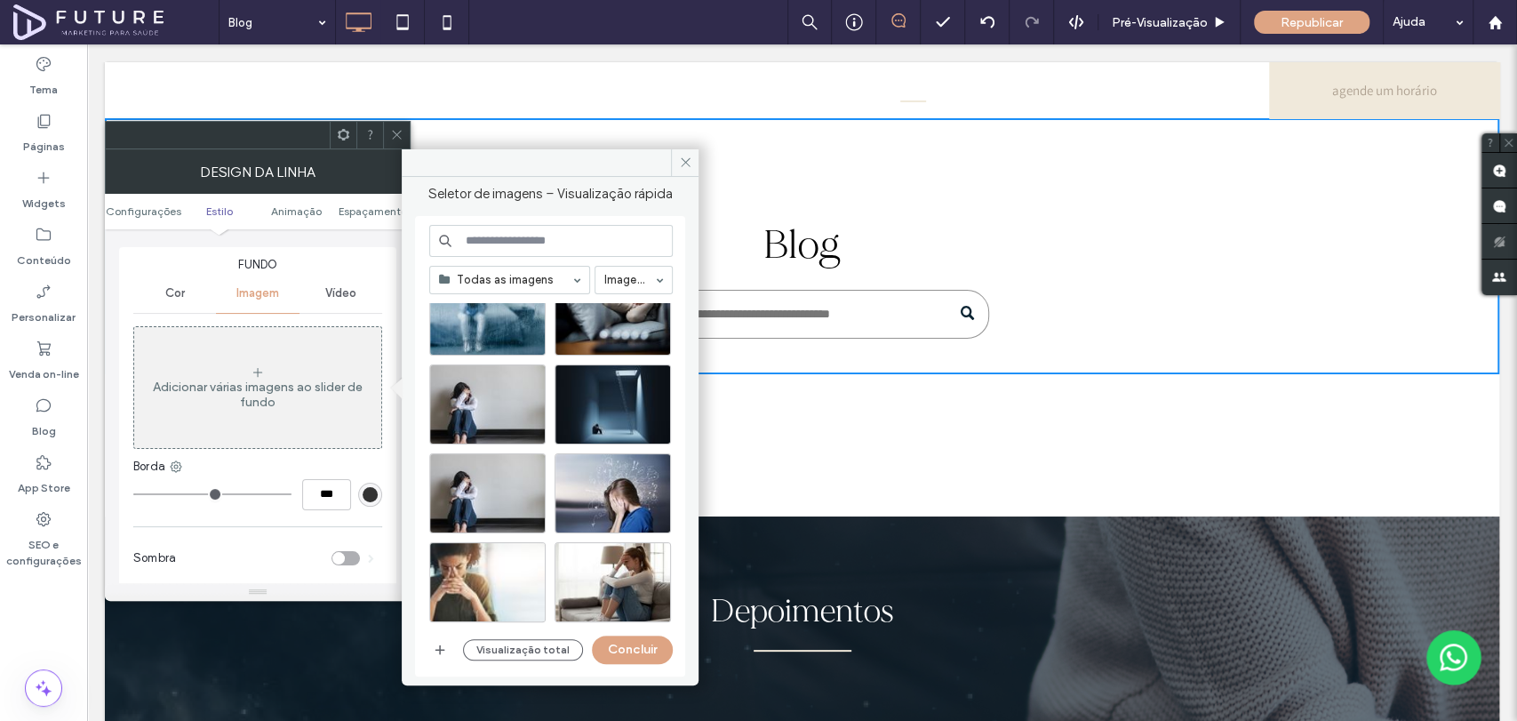
scroll to position [1835, 0]
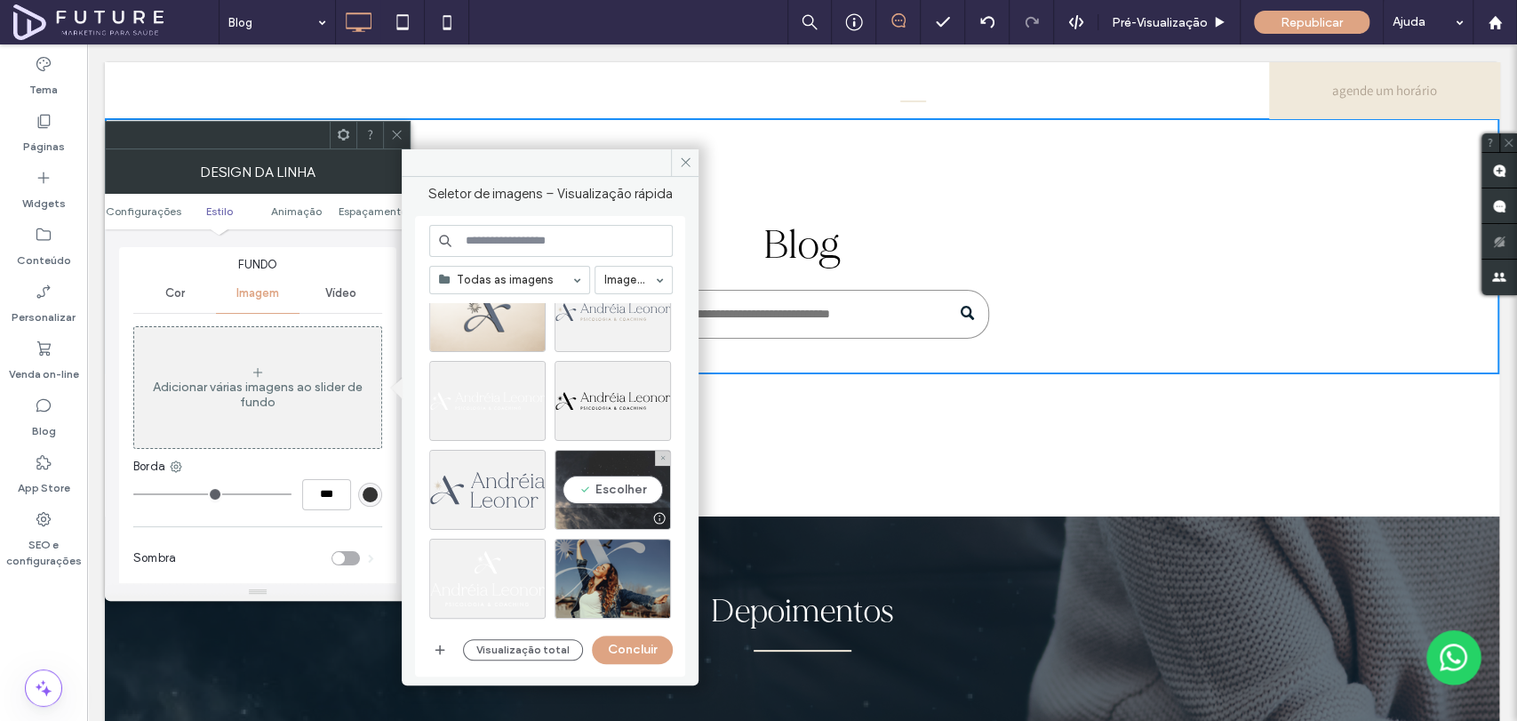
click at [629, 485] on div "Escolher" at bounding box center [612, 490] width 116 height 80
click at [625, 660] on button "Concluir" at bounding box center [632, 649] width 81 height 28
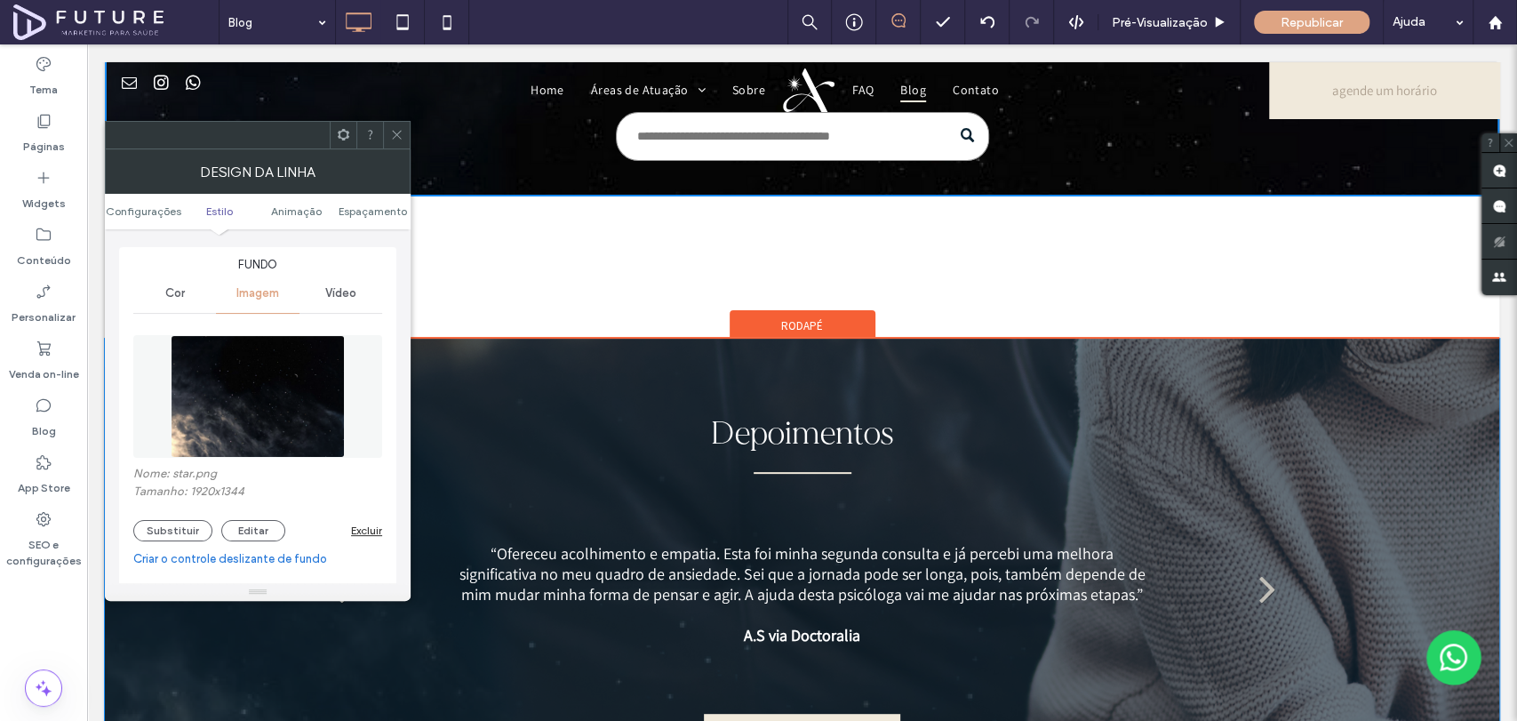
scroll to position [395, 0]
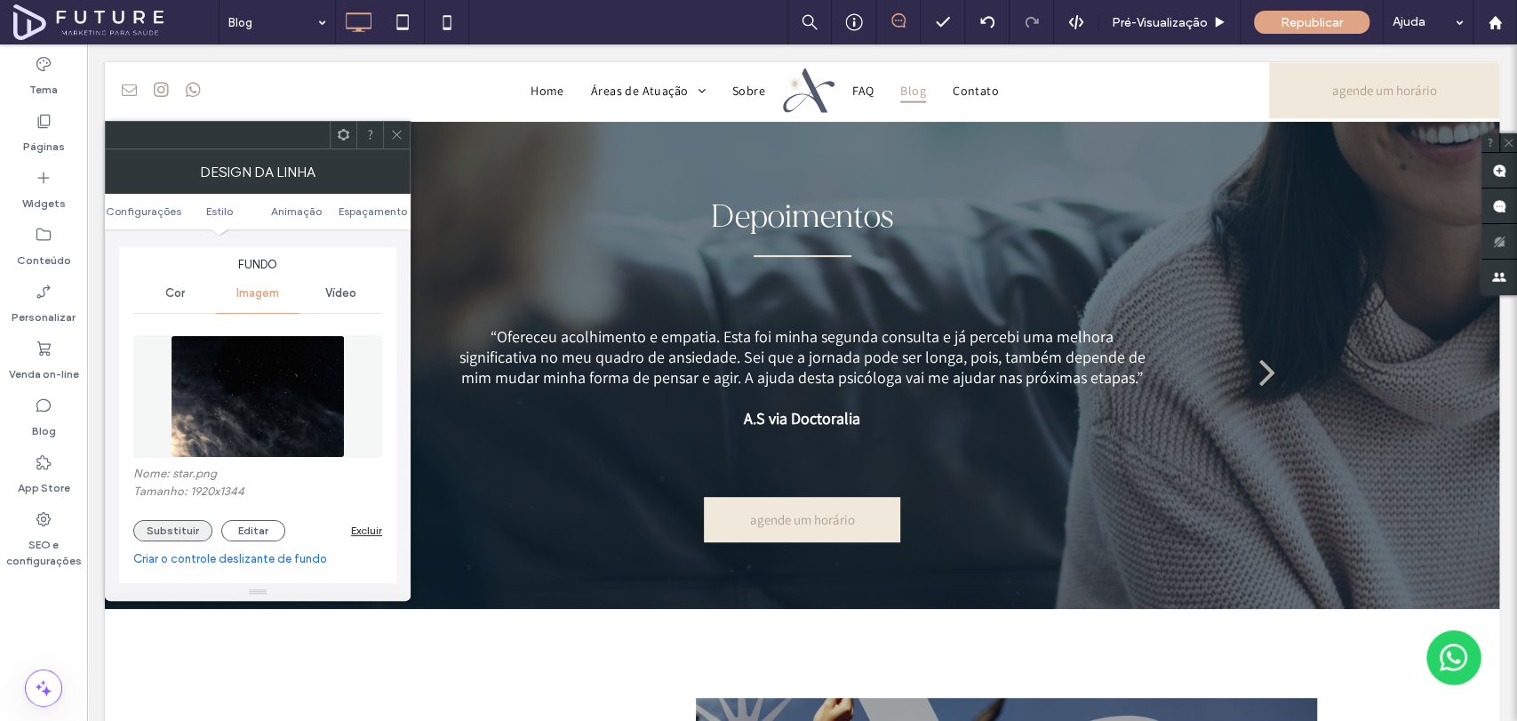
click at [177, 533] on button "Substituir" at bounding box center [172, 530] width 79 height 21
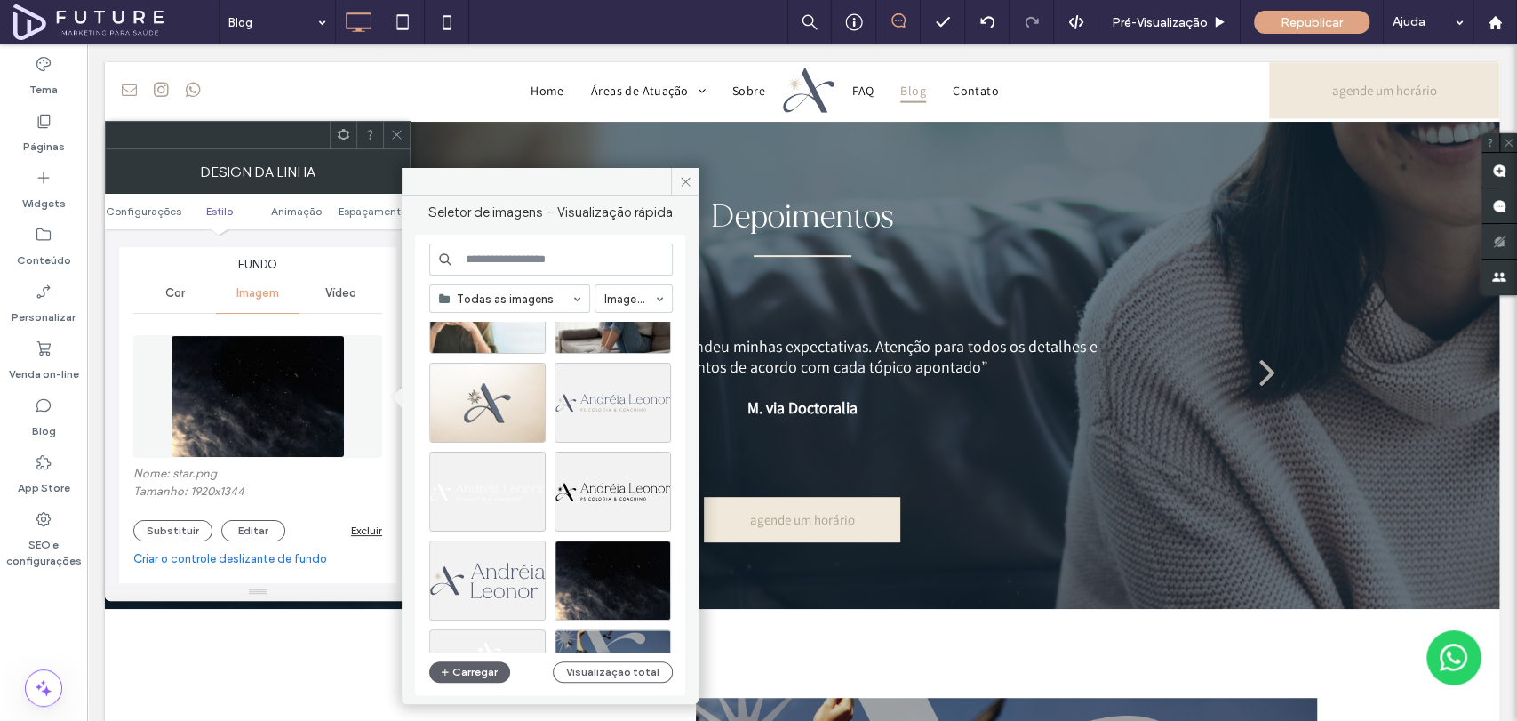
scroll to position [1710, 0]
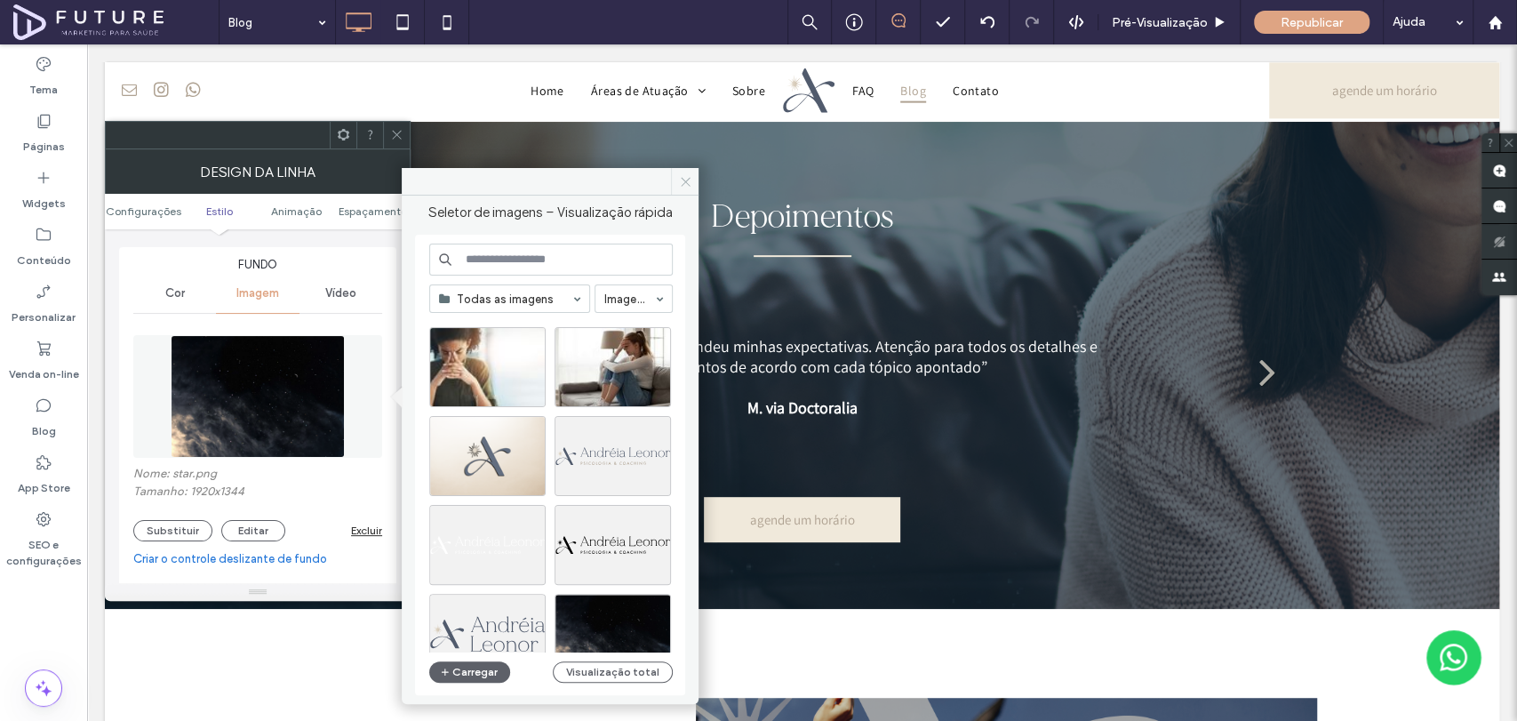
click at [688, 182] on icon at bounding box center [685, 181] width 13 height 13
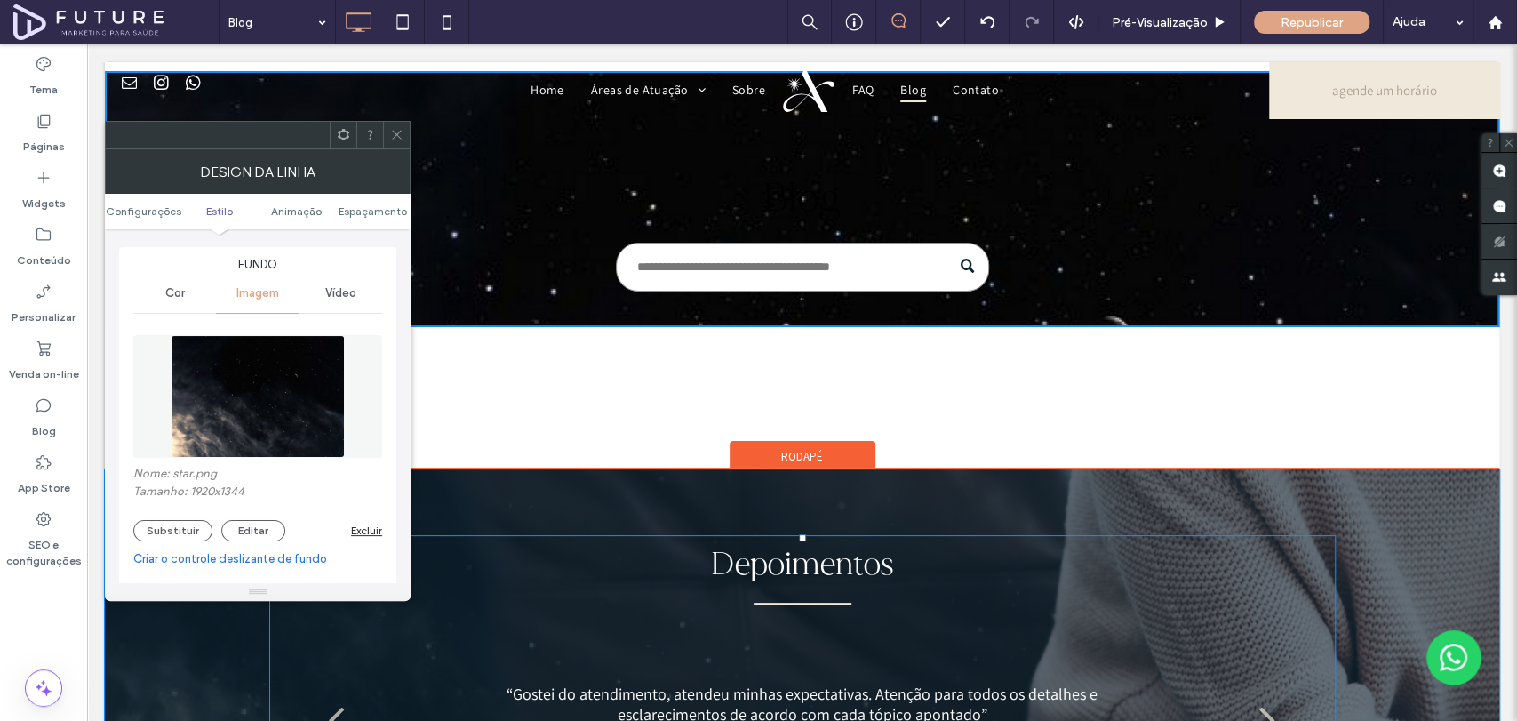
scroll to position [0, 0]
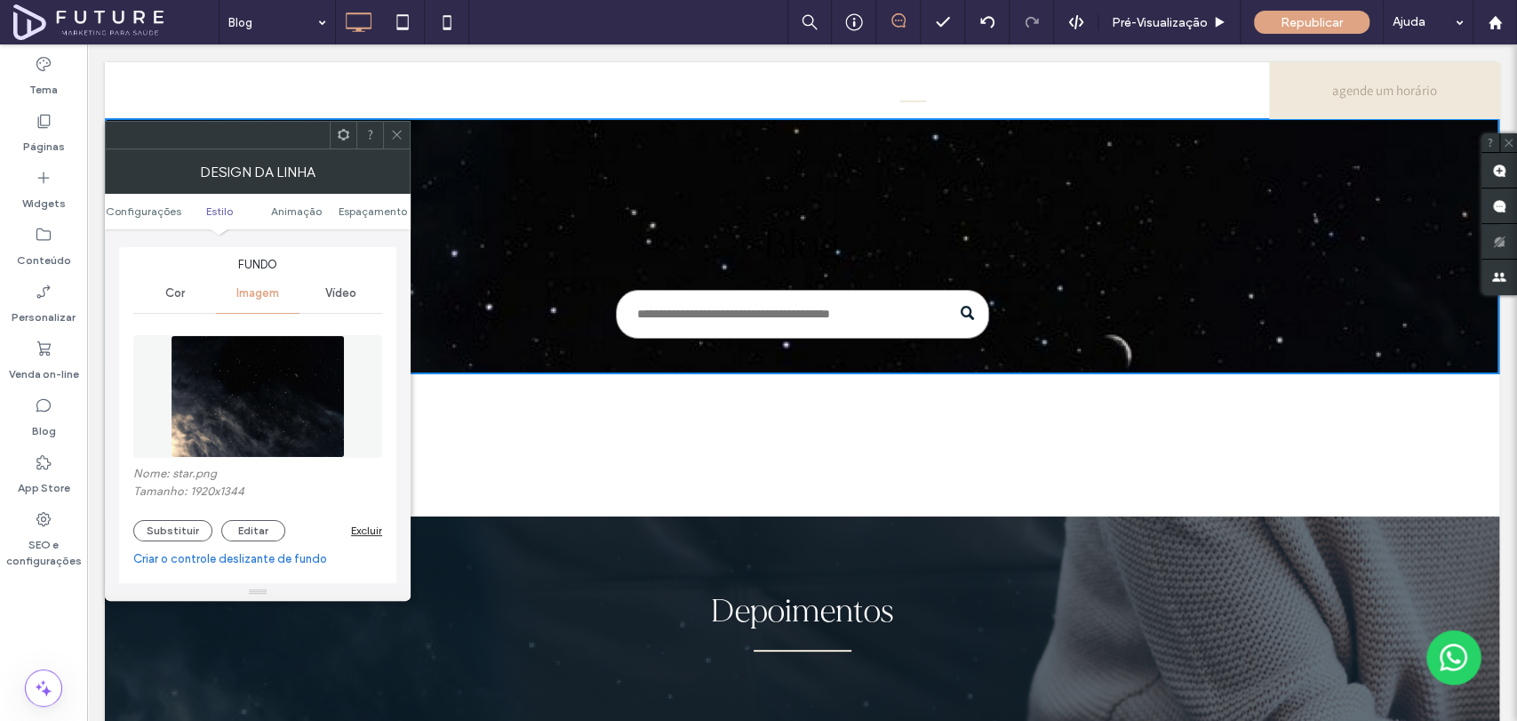
click at [395, 134] on icon at bounding box center [396, 134] width 13 height 13
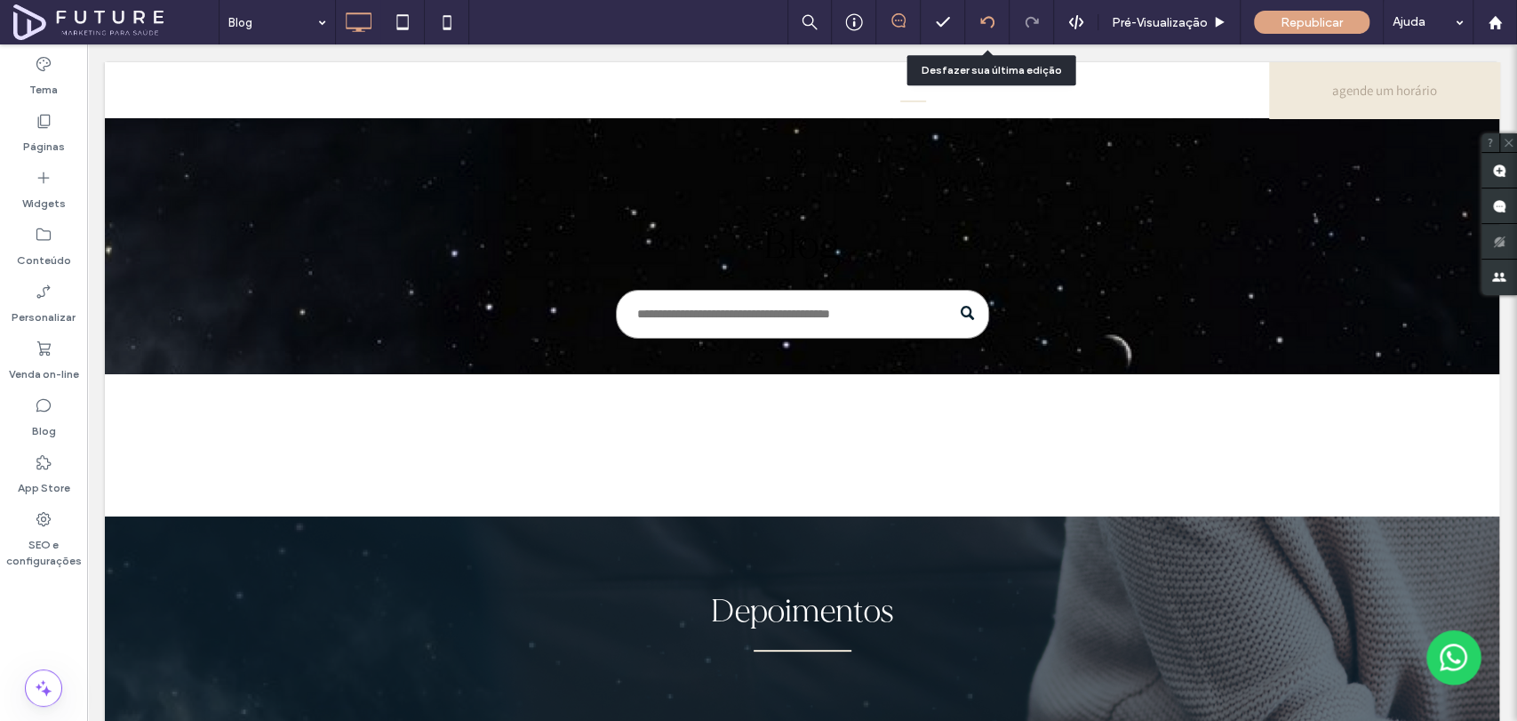
click at [976, 20] on div at bounding box center [987, 22] width 44 height 14
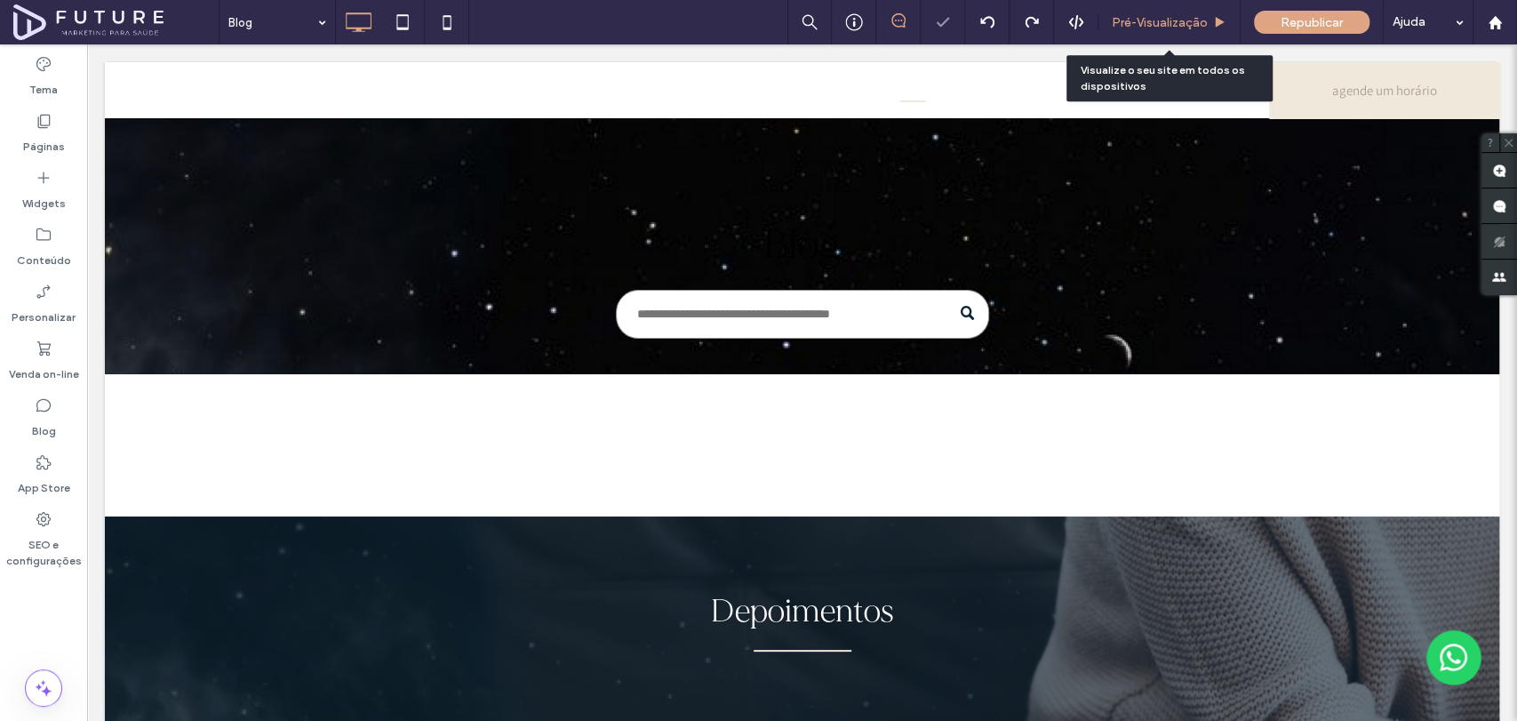
click at [1187, 17] on span "Pré-Visualizaçāo" at bounding box center [1160, 22] width 96 height 15
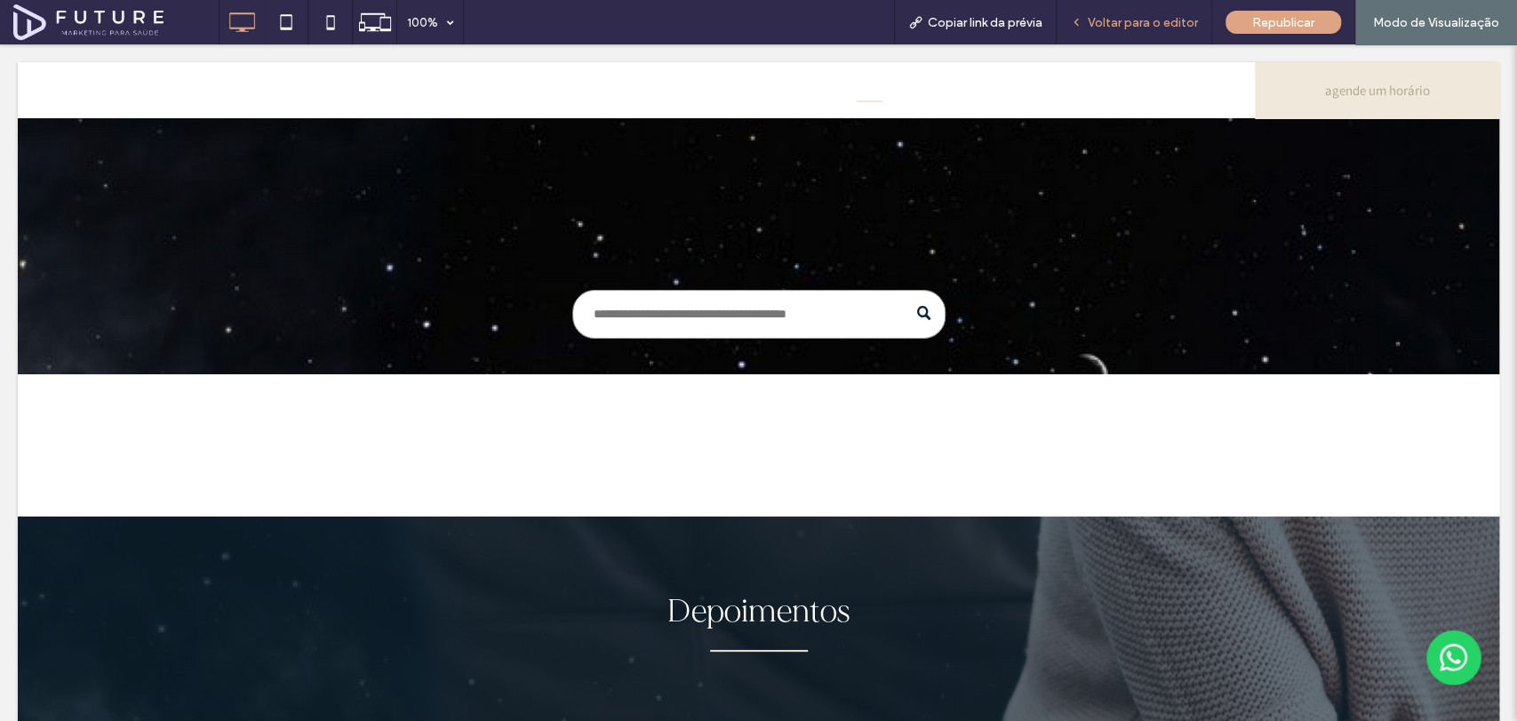
click at [1137, 20] on span "Voltar para o editor" at bounding box center [1143, 22] width 110 height 15
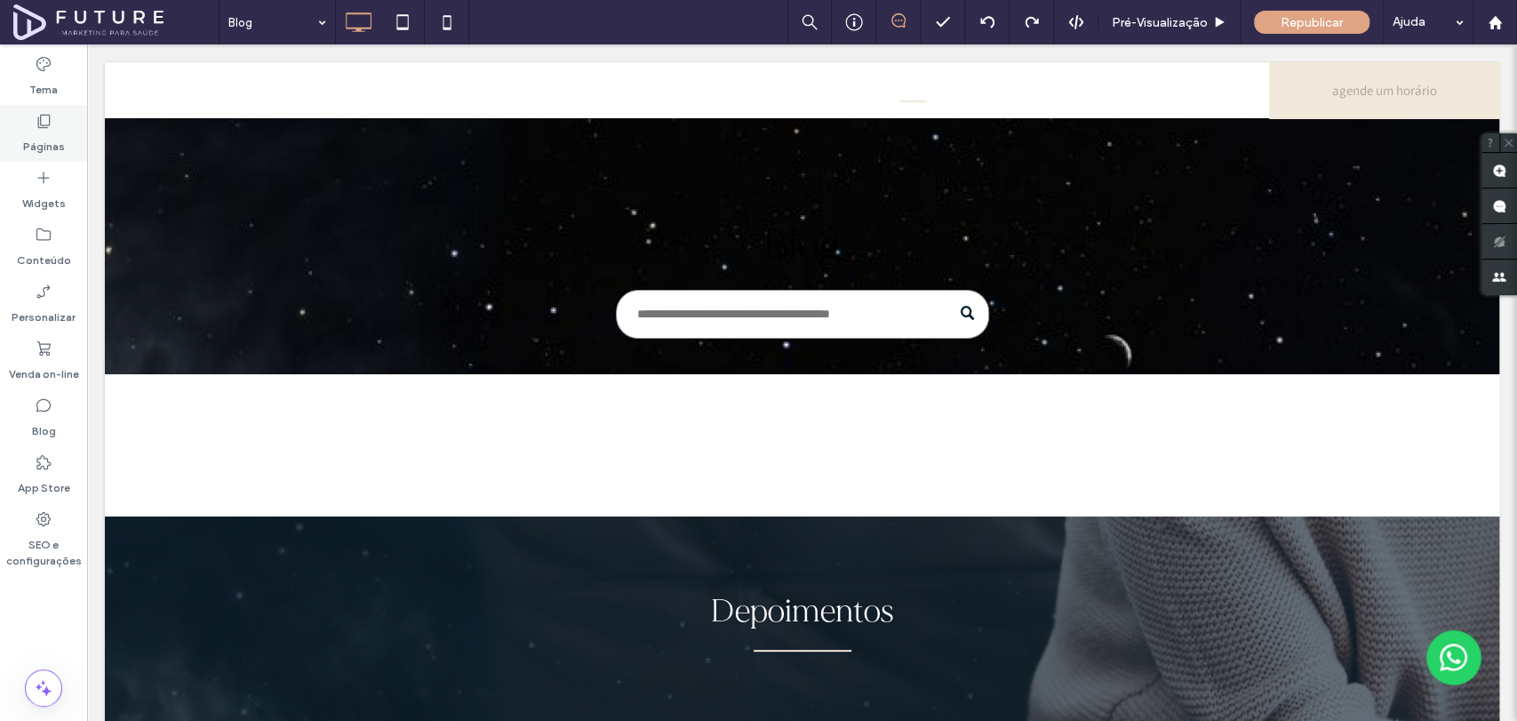
click at [50, 134] on label "Páginas" at bounding box center [44, 142] width 42 height 25
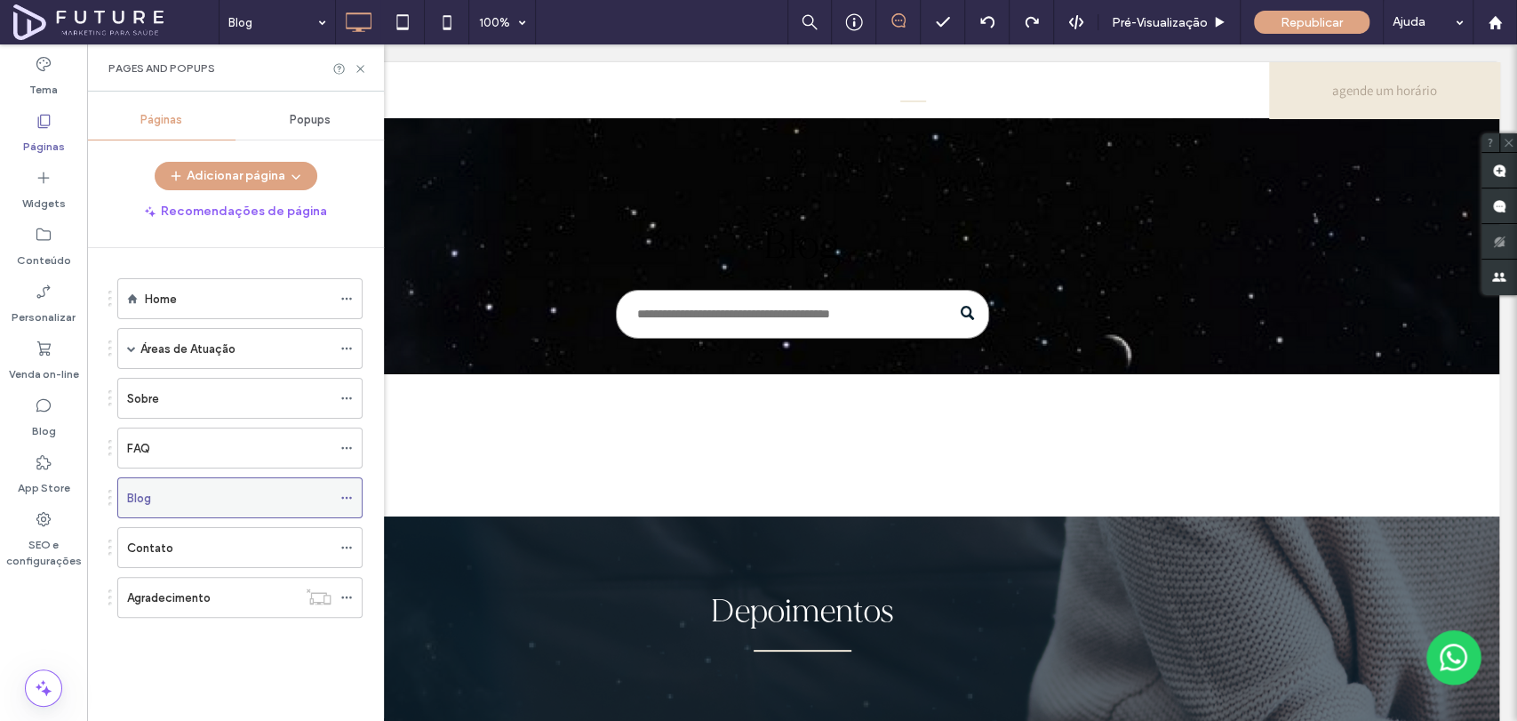
click at [345, 499] on icon at bounding box center [346, 497] width 12 height 12
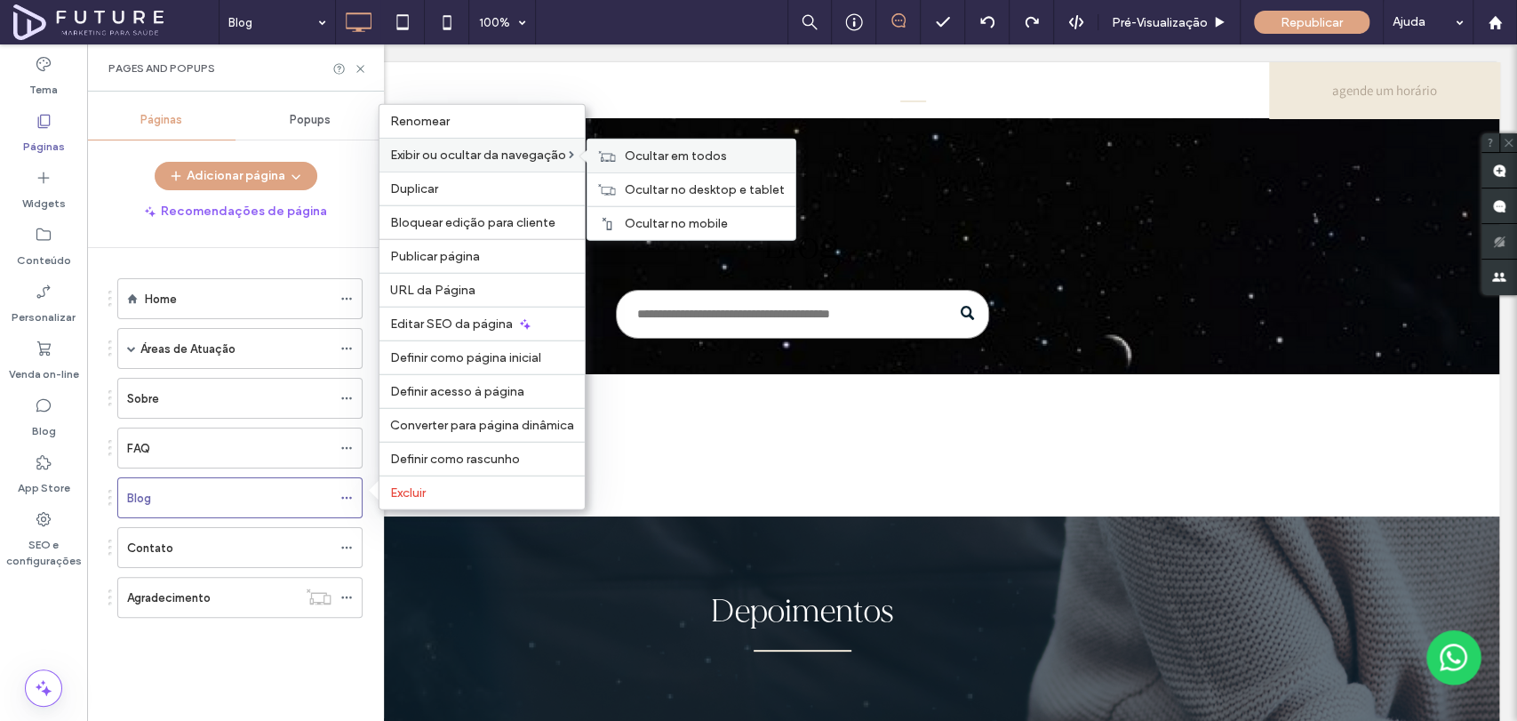
click at [647, 157] on span "Ocultar em todos" at bounding box center [676, 155] width 102 height 15
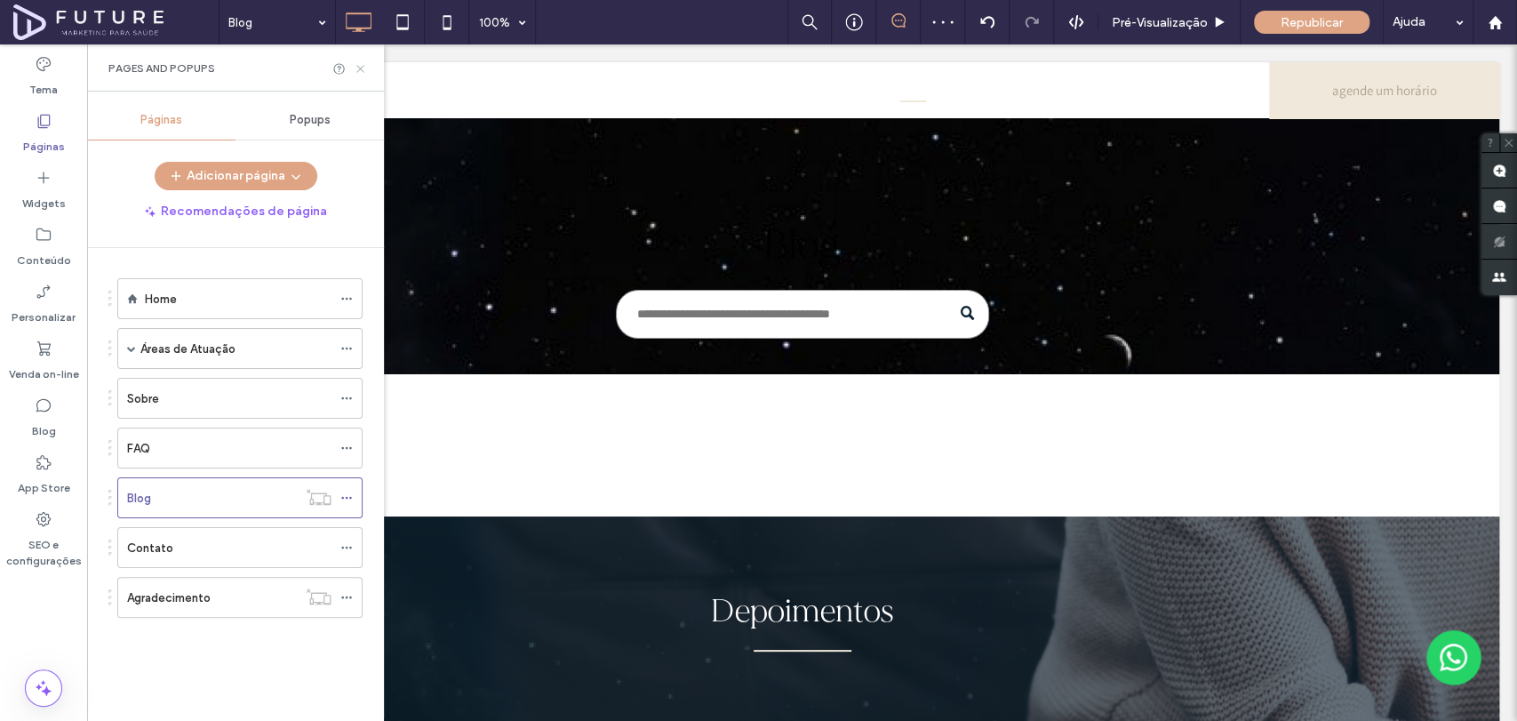
click at [364, 68] on icon at bounding box center [360, 68] width 13 height 13
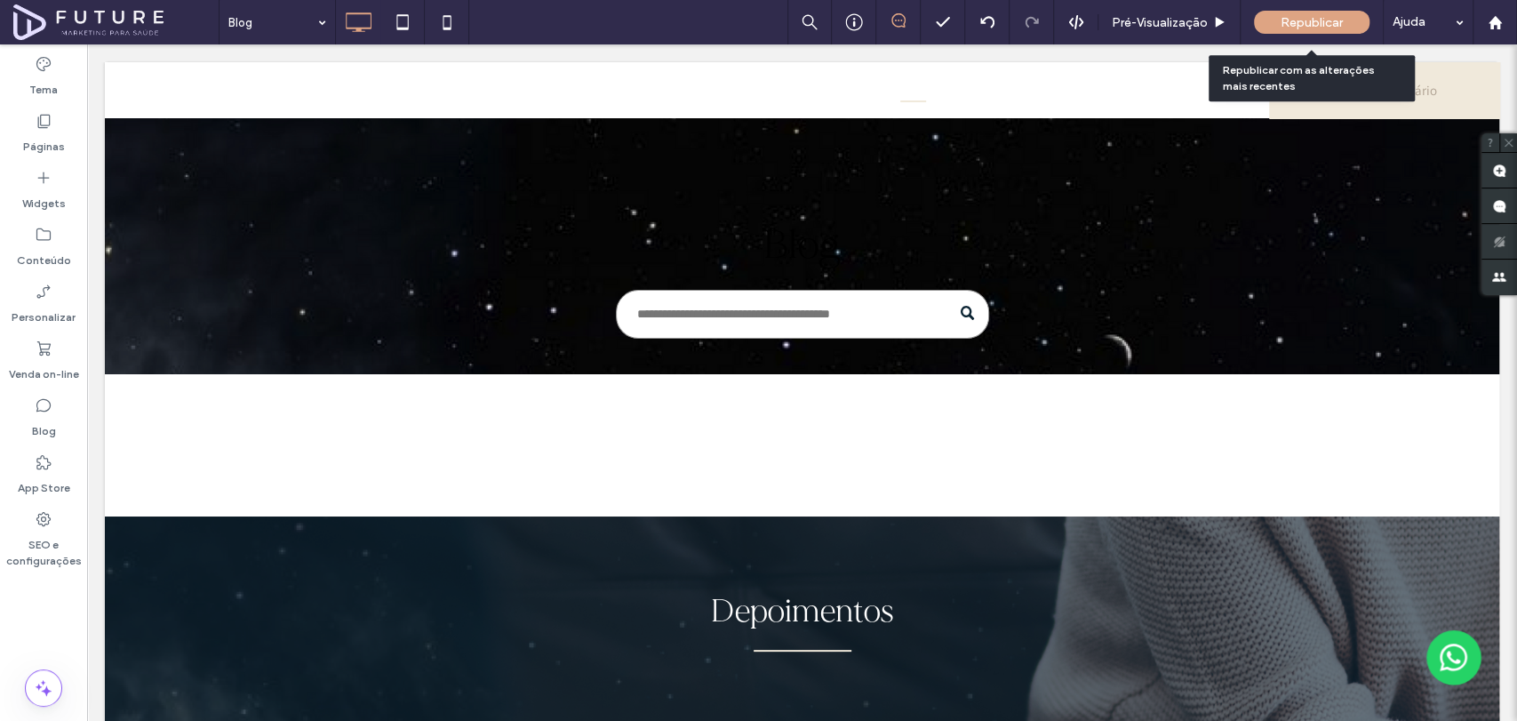
click at [1312, 20] on span "Republicar" at bounding box center [1311, 22] width 62 height 15
